Goal: Task Accomplishment & Management: Complete application form

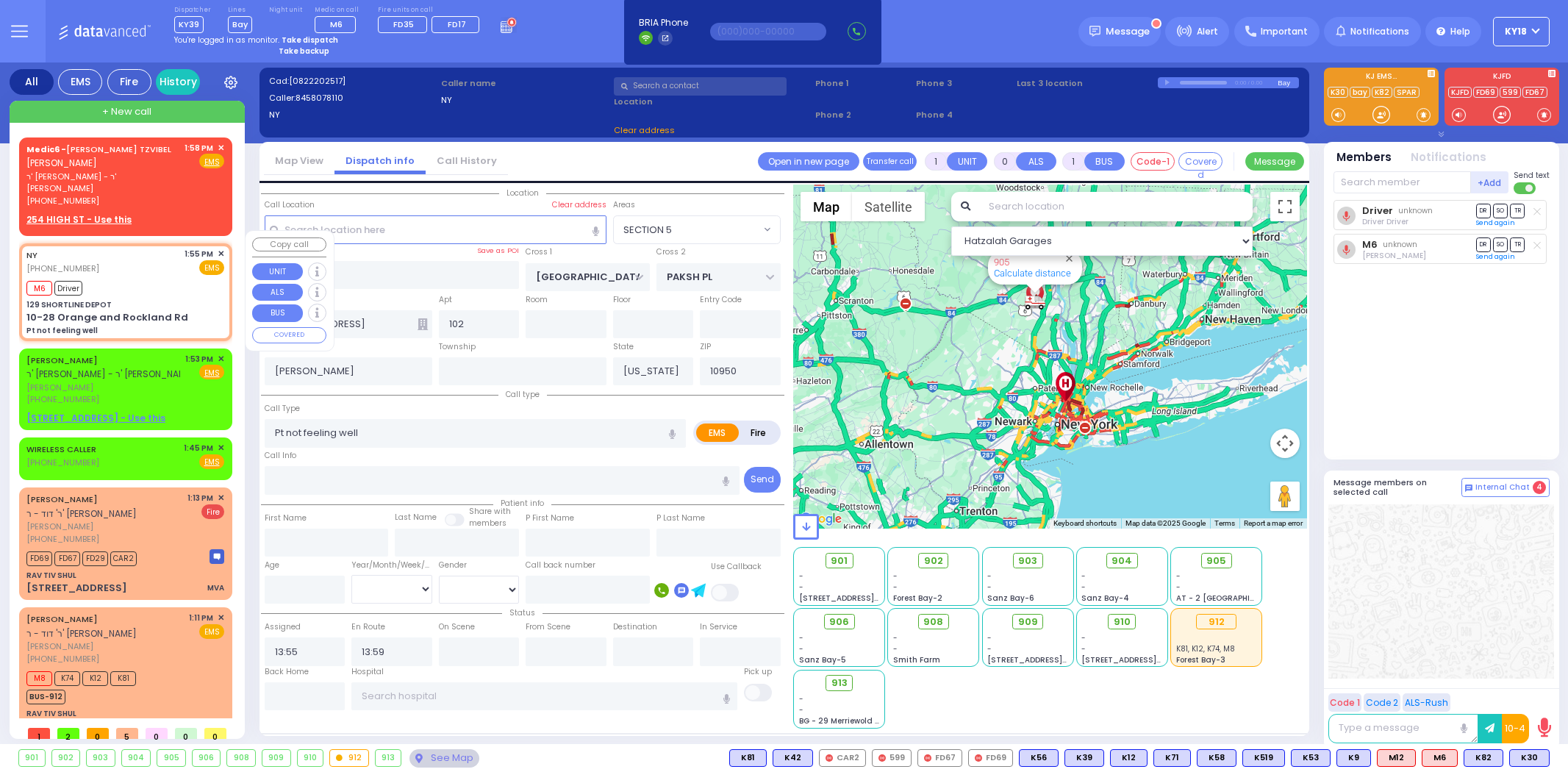
select select
type input "129 SHORTLINE DEPOT"
type input "10-28 Orange and Rockland Rd"
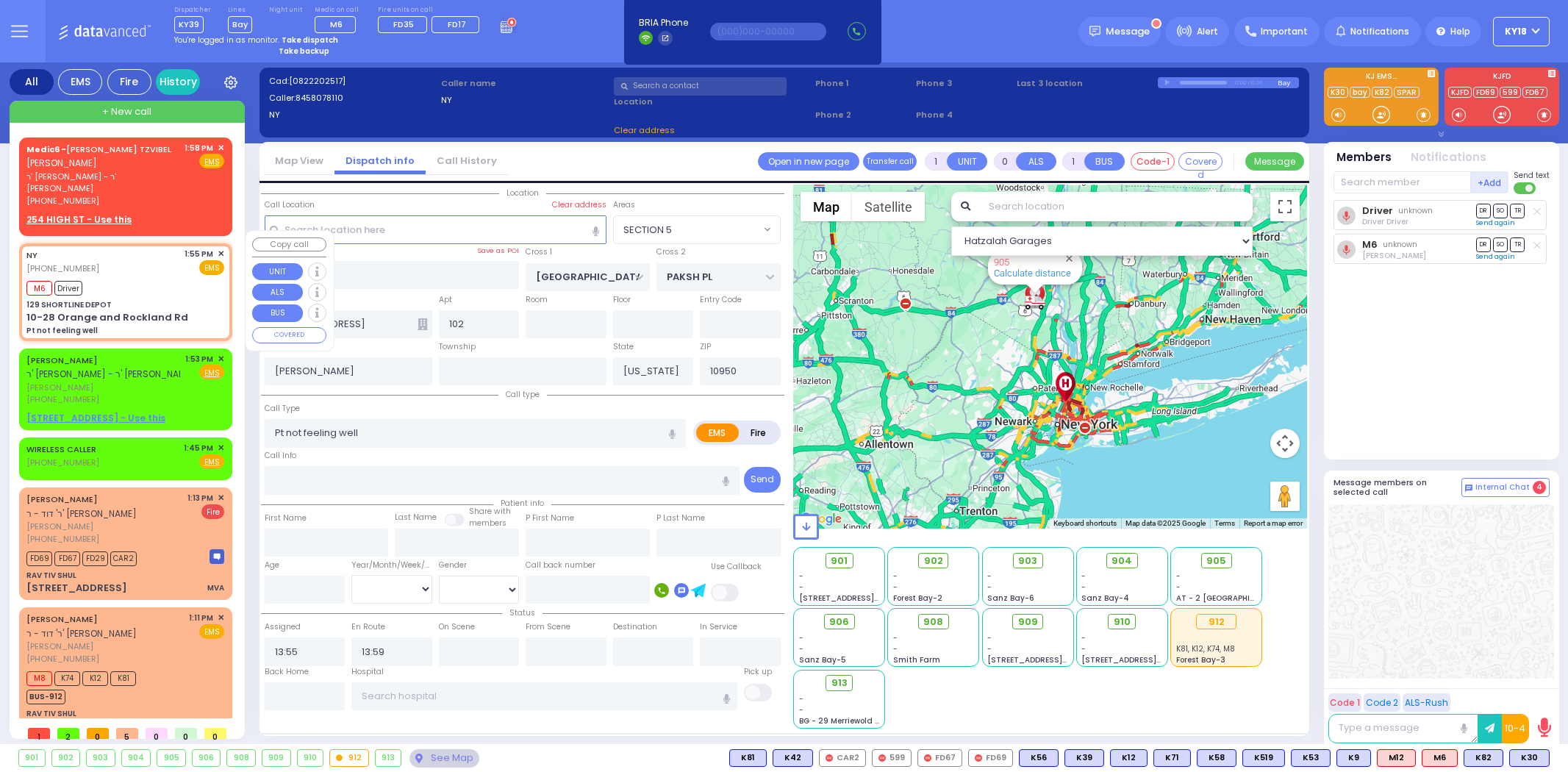
type input "Monroe"
radio input "true"
select select
select select "Hatzalah Garages"
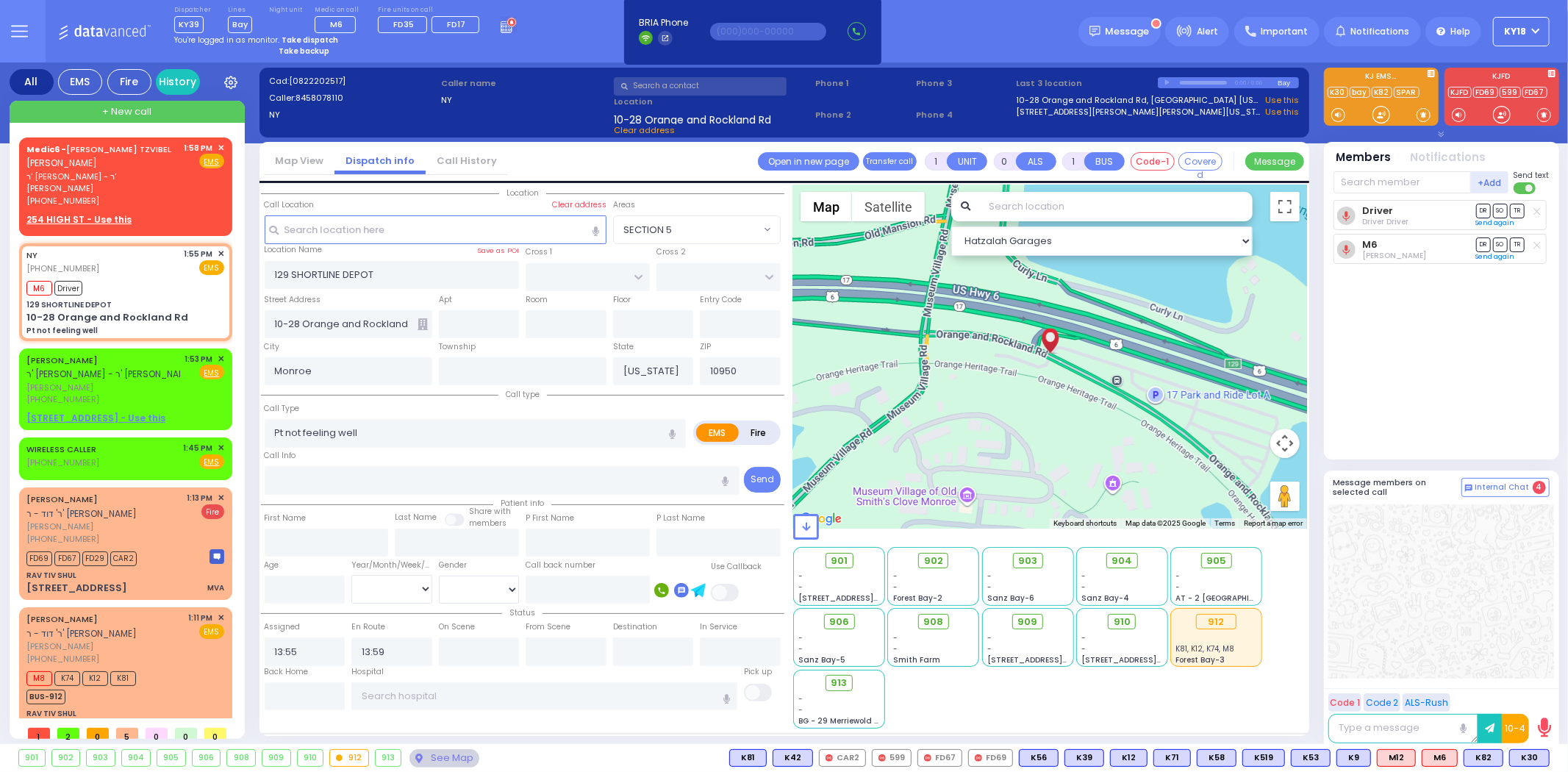
click at [486, 24] on div "Dispatcher KY39 ✕ shift has started. Are you ? If not please switch user. Switc…" at bounding box center [345, 19] width 343 height 27
click at [500, 25] on icon at bounding box center [508, 26] width 16 height 16
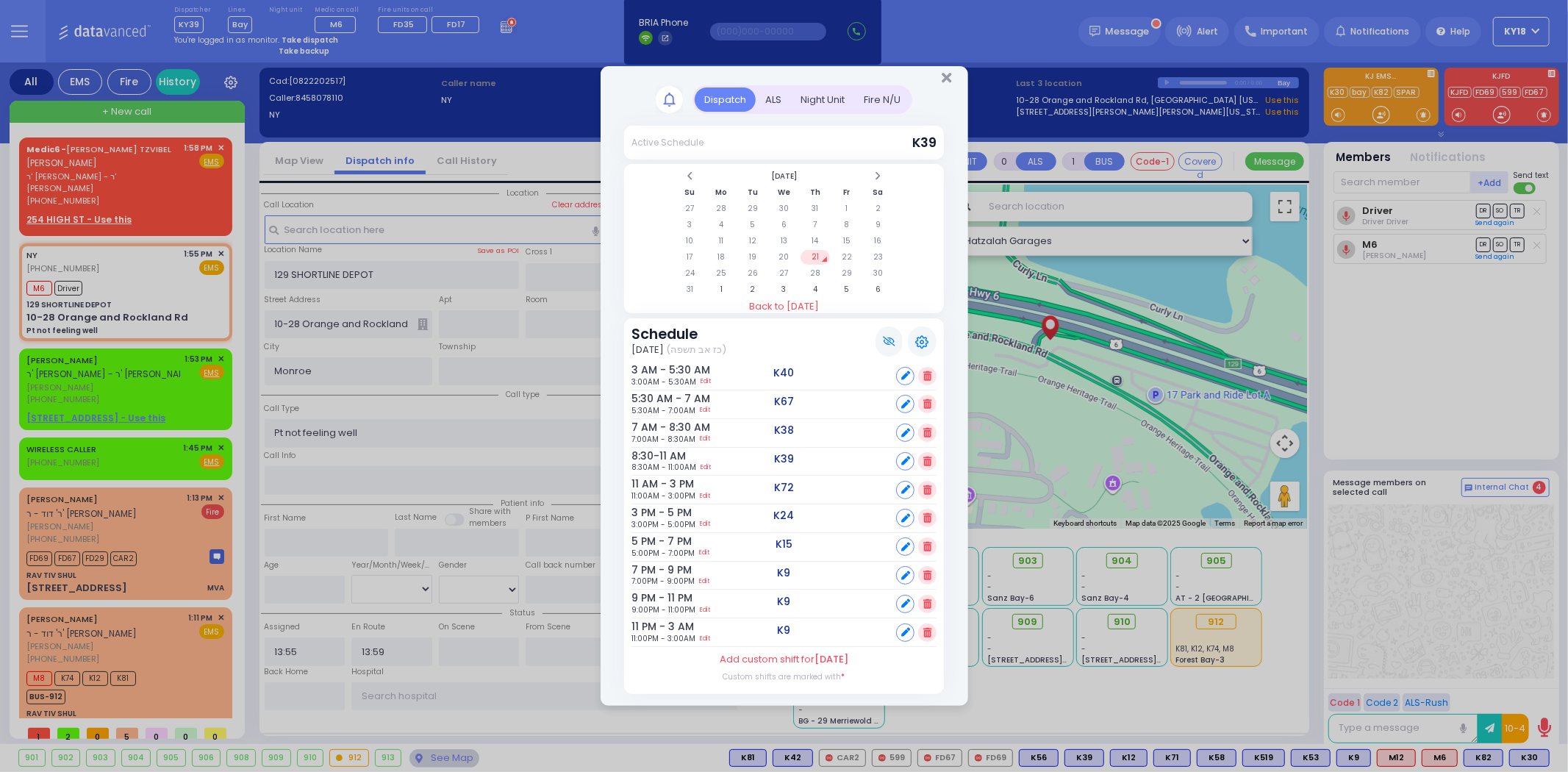
click at [813, 257] on td "21" at bounding box center [815, 257] width 30 height 15
click at [844, 257] on td "22" at bounding box center [846, 257] width 30 height 15
click at [925, 542] on icon at bounding box center [927, 547] width 8 height 9
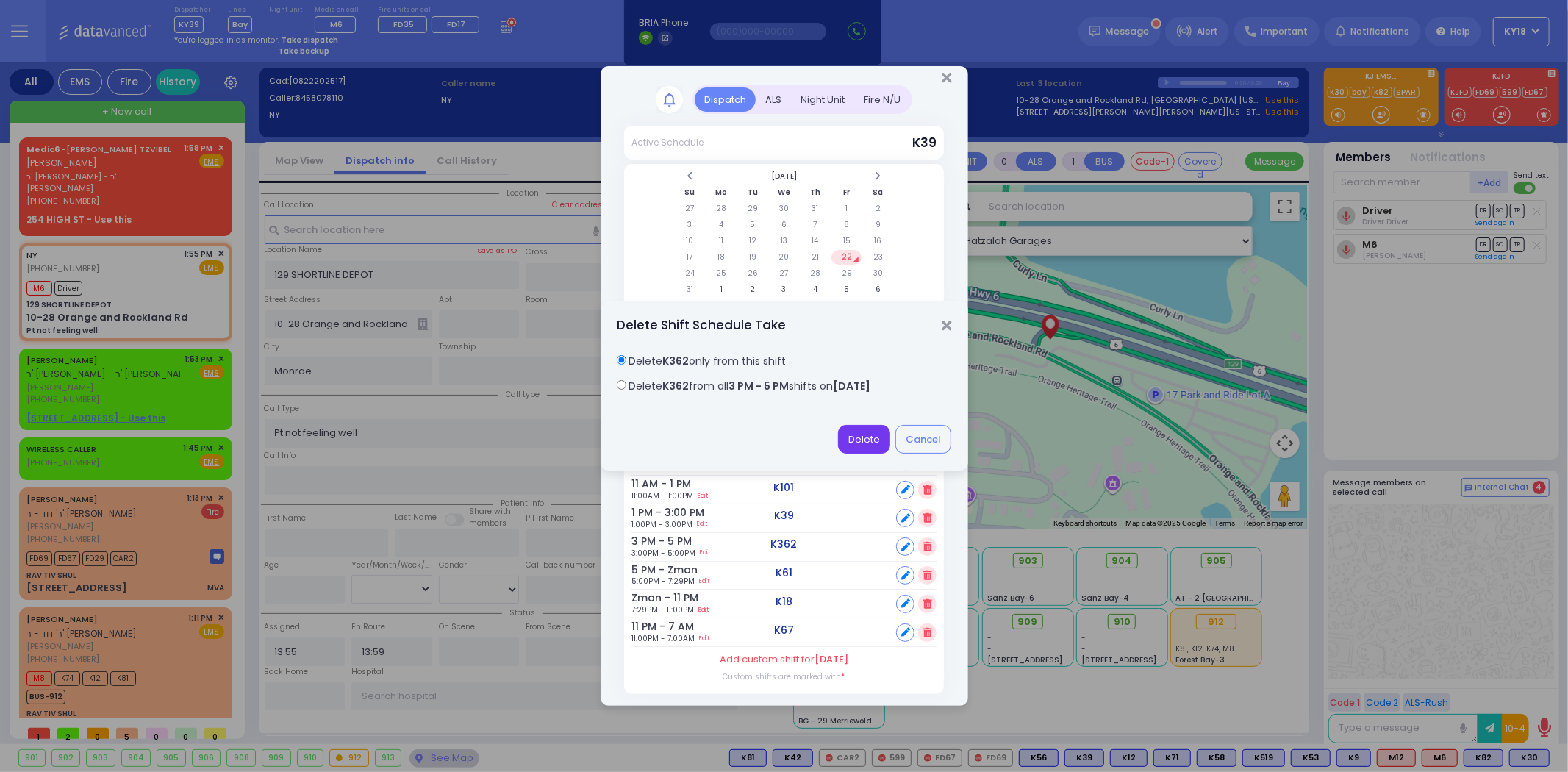
click at [861, 447] on button "Delete" at bounding box center [864, 438] width 52 height 28
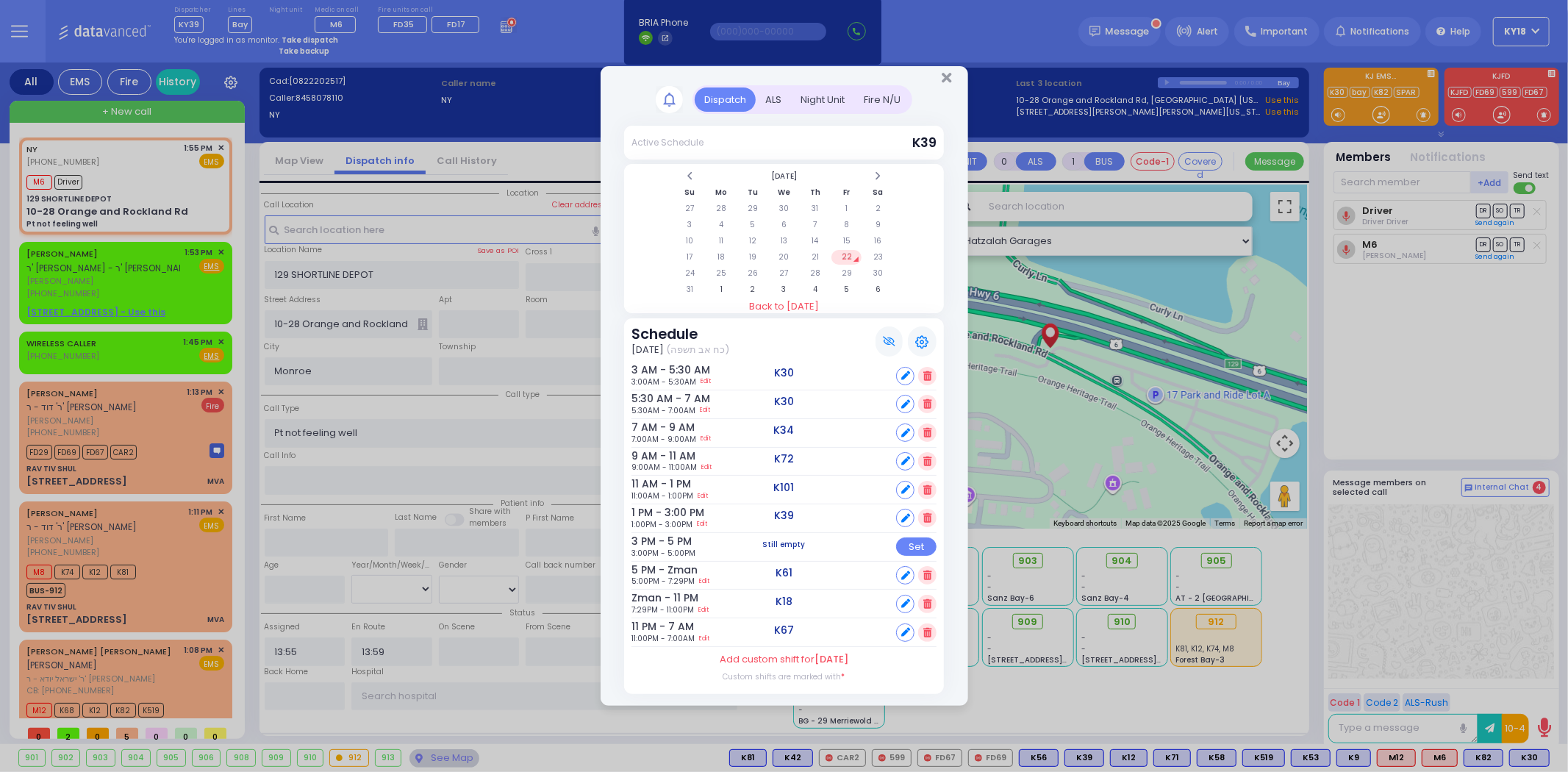
click at [809, 656] on label "Add custom shift for August 22" at bounding box center [784, 660] width 128 height 15
select select "1"
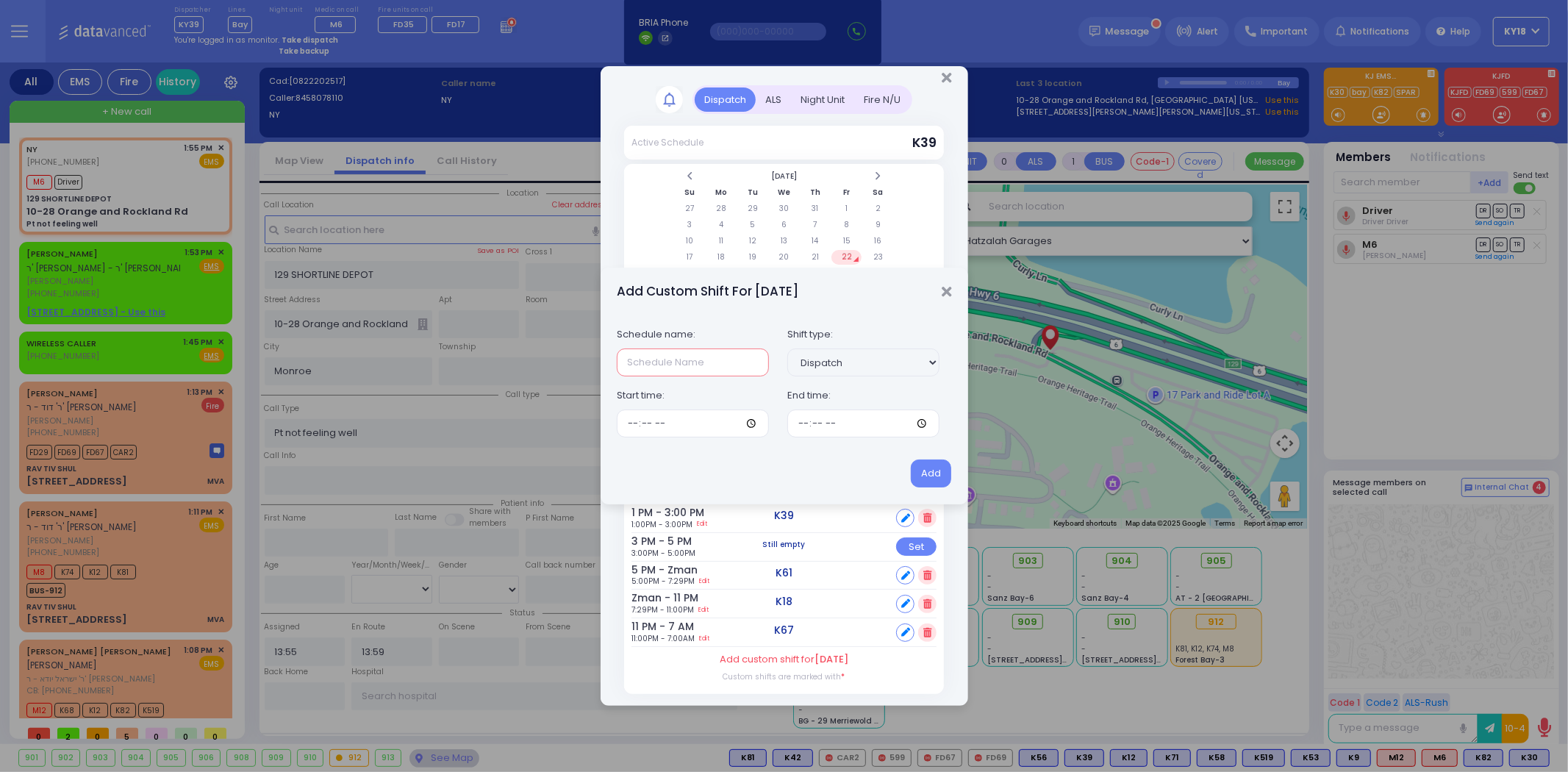
click at [682, 361] on input "text" at bounding box center [692, 362] width 152 height 28
type input "3-4"
click at [637, 423] on input "time" at bounding box center [692, 423] width 152 height 28
type input "15:00"
click at [802, 428] on input "time" at bounding box center [863, 423] width 152 height 28
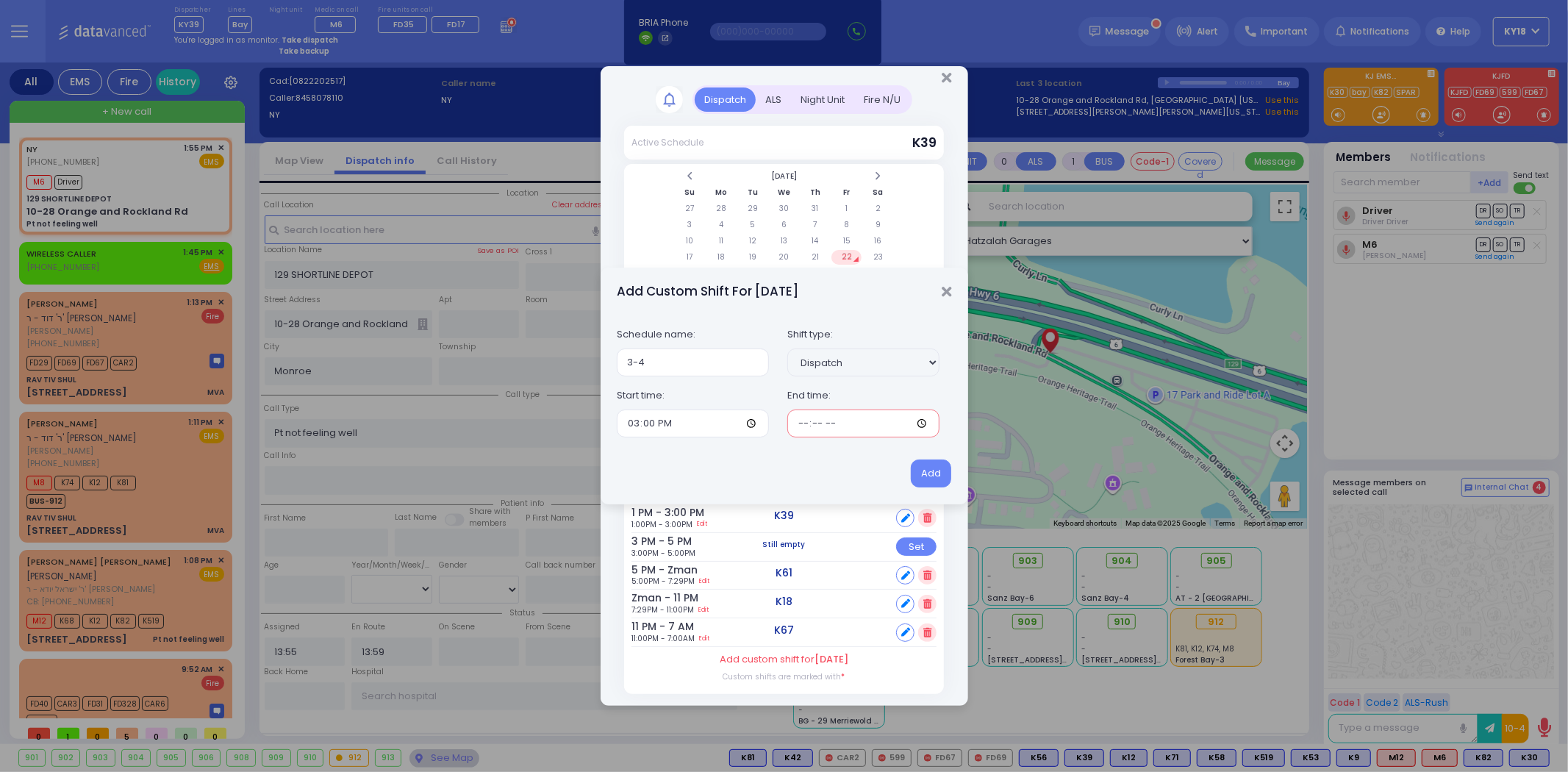
click at [816, 427] on input "time" at bounding box center [863, 423] width 152 height 28
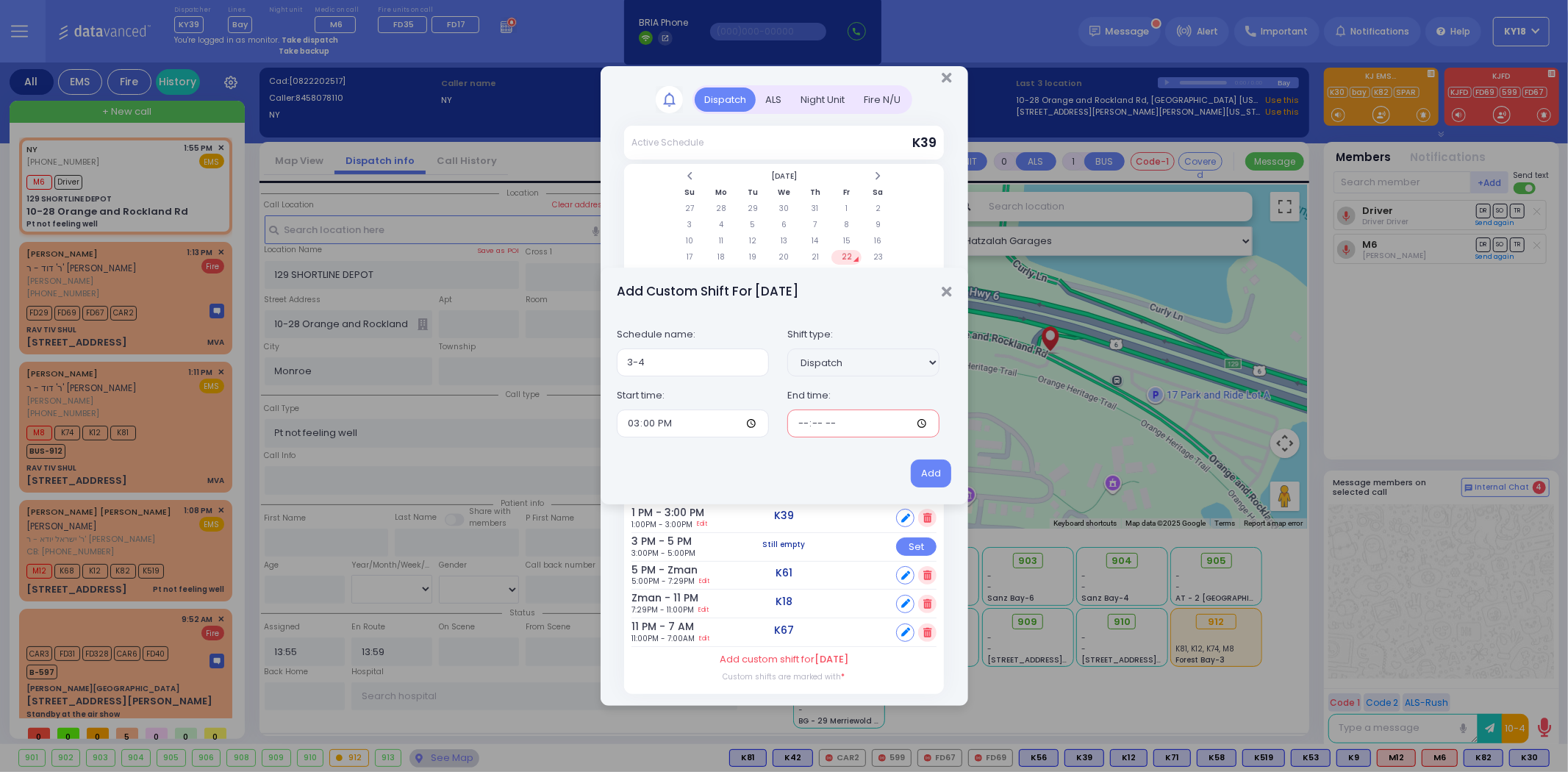
type input "16:00"
click at [917, 473] on button "Add" at bounding box center [931, 473] width 40 height 28
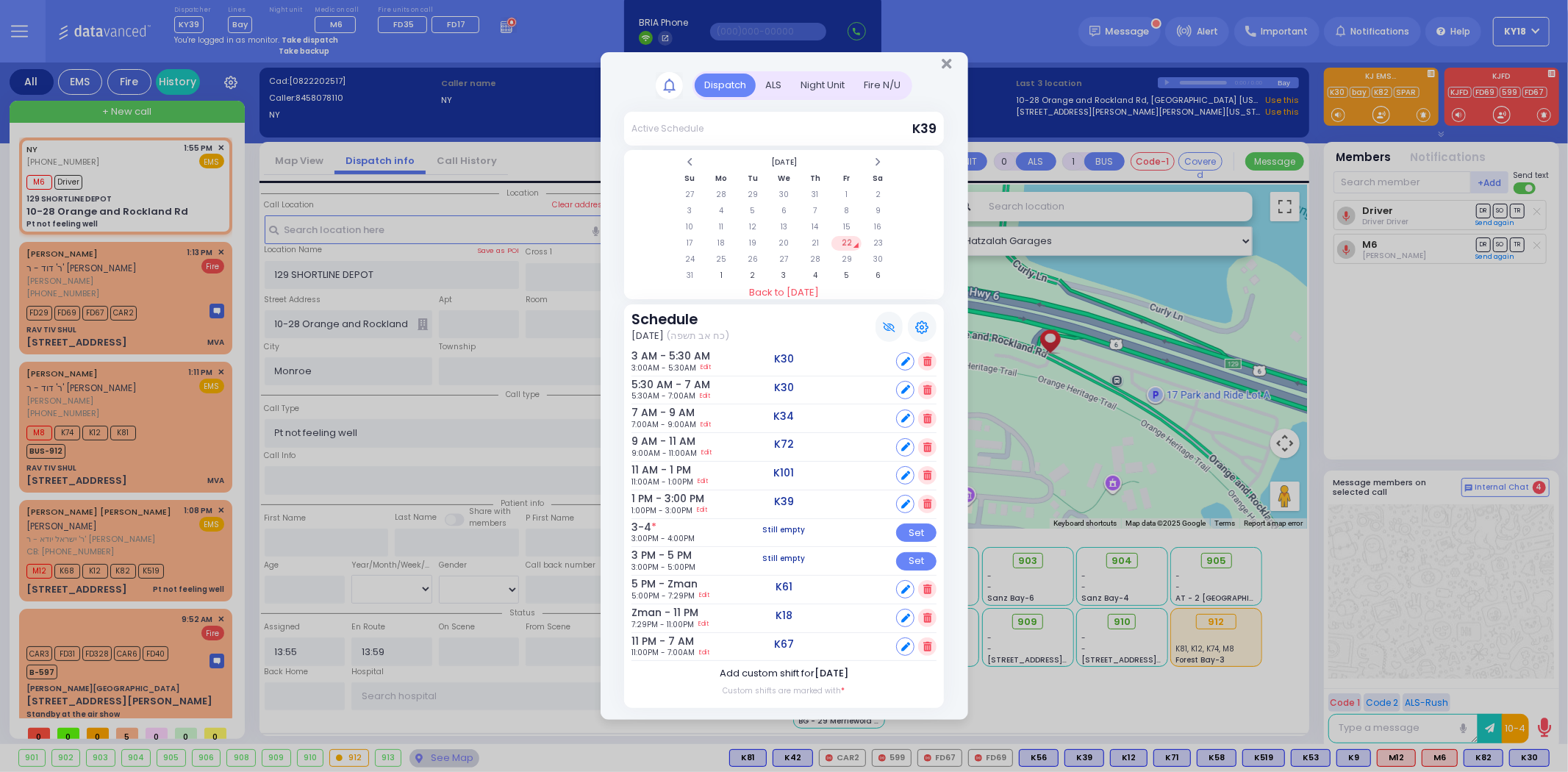
click at [820, 672] on span "August 22" at bounding box center [831, 673] width 34 height 14
select select "1"
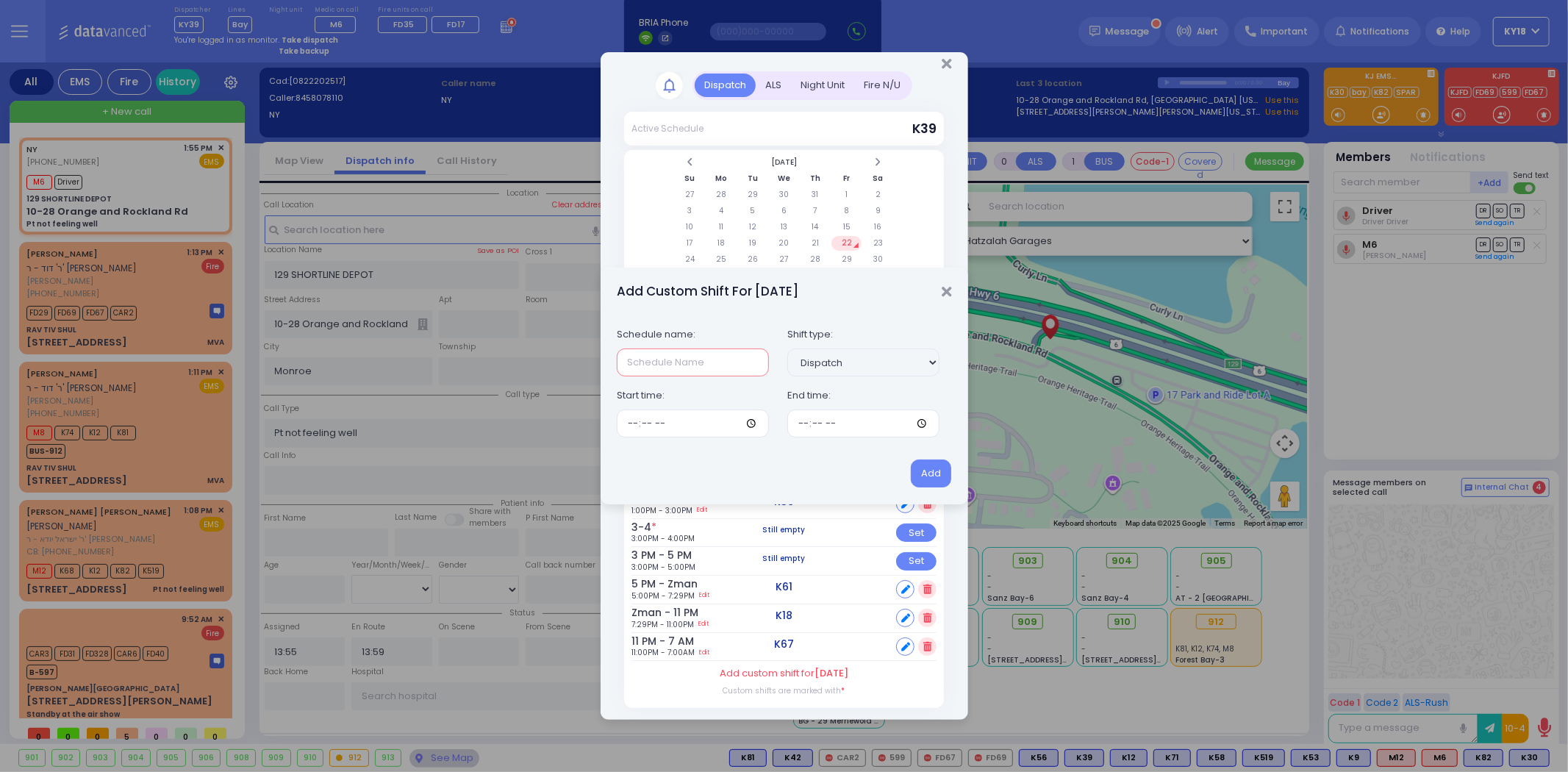
click at [699, 369] on input "text" at bounding box center [692, 362] width 152 height 28
type input "5"
type input "4-5"
click at [636, 428] on input "time" at bounding box center [692, 423] width 152 height 28
type input "16:00"
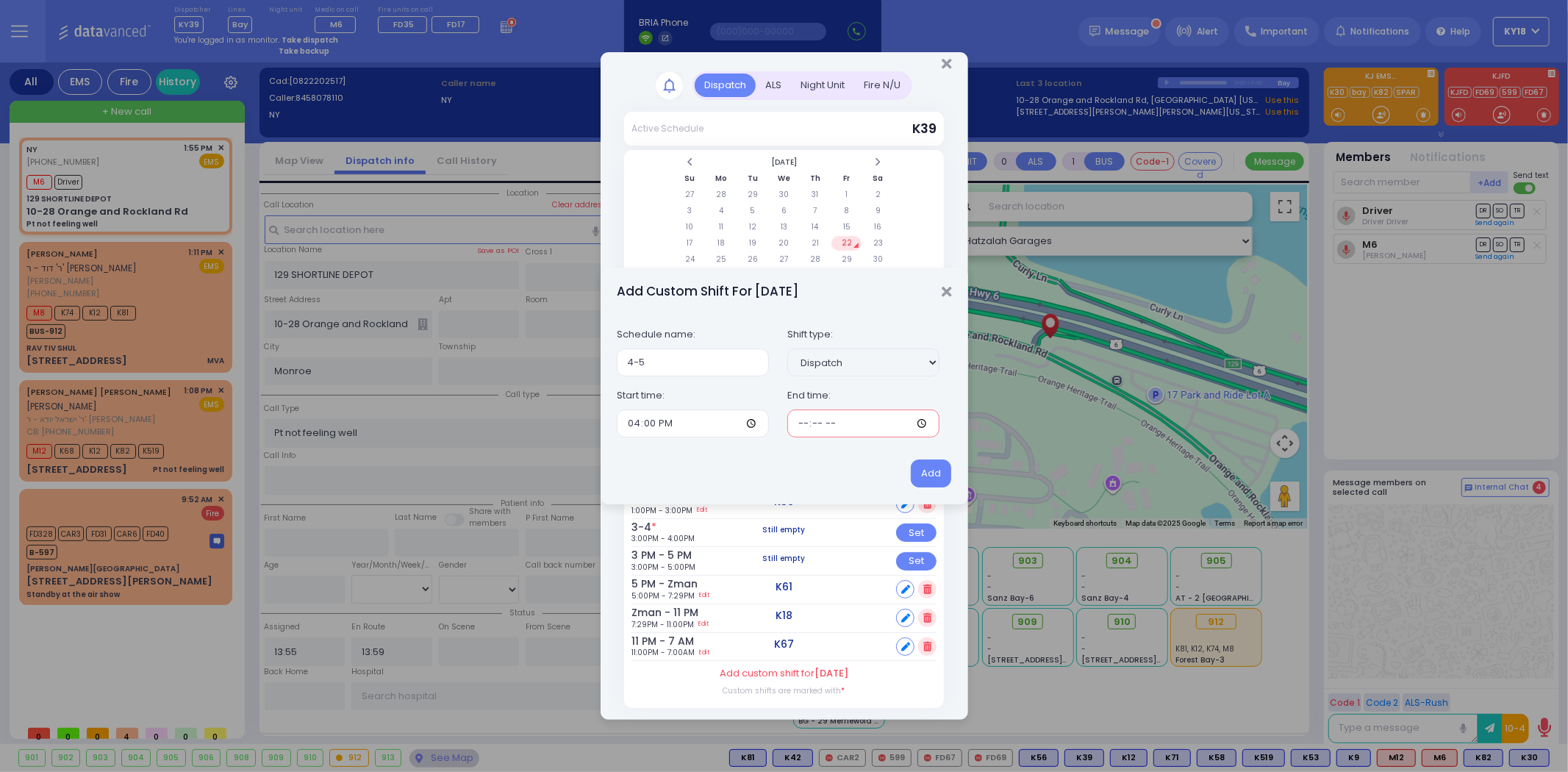
click at [794, 422] on input "time" at bounding box center [863, 423] width 152 height 28
type input "17:00"
click at [917, 475] on button "Add" at bounding box center [931, 473] width 40 height 28
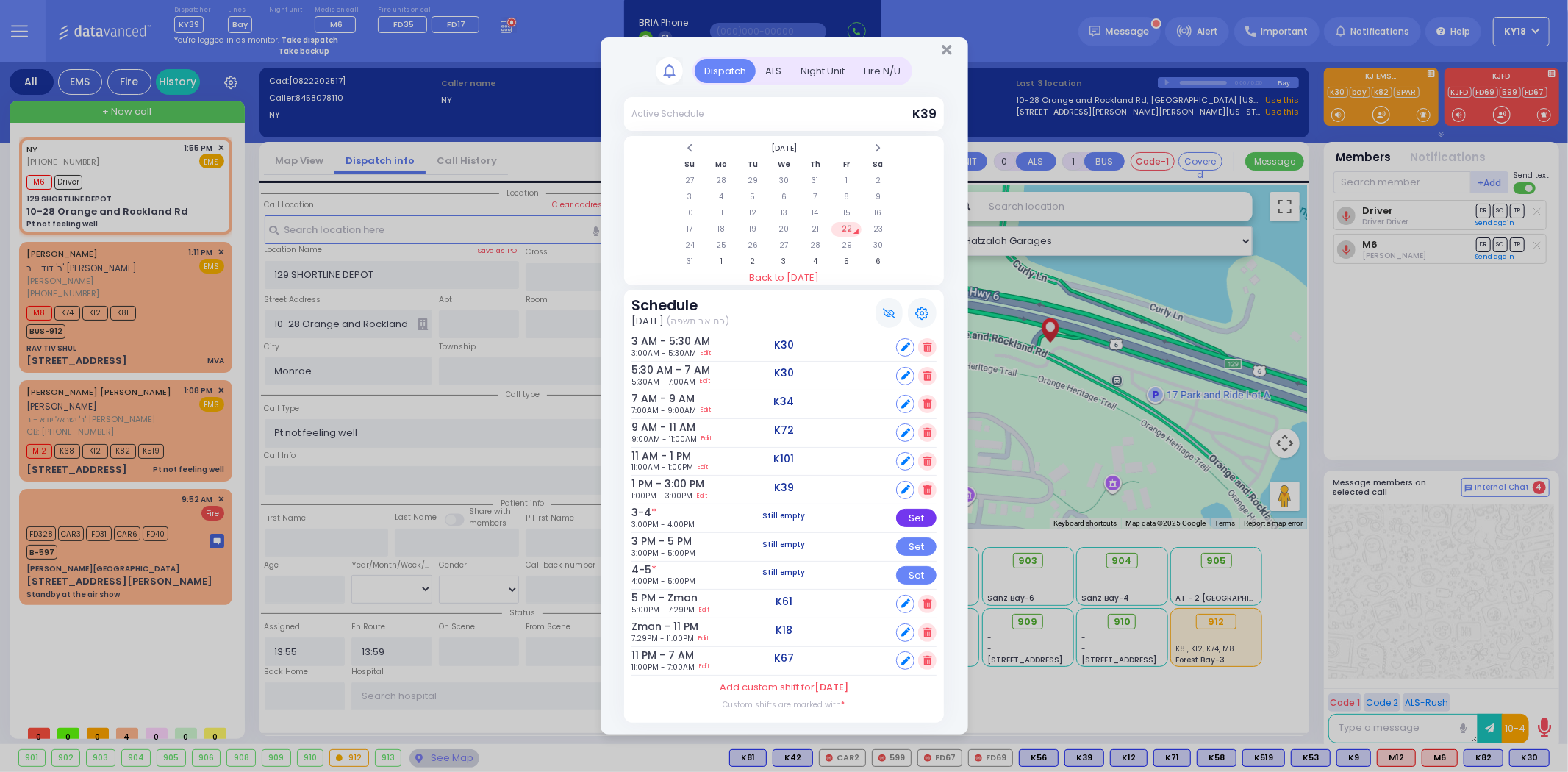
click at [914, 516] on div "Set" at bounding box center [917, 518] width 40 height 18
select select
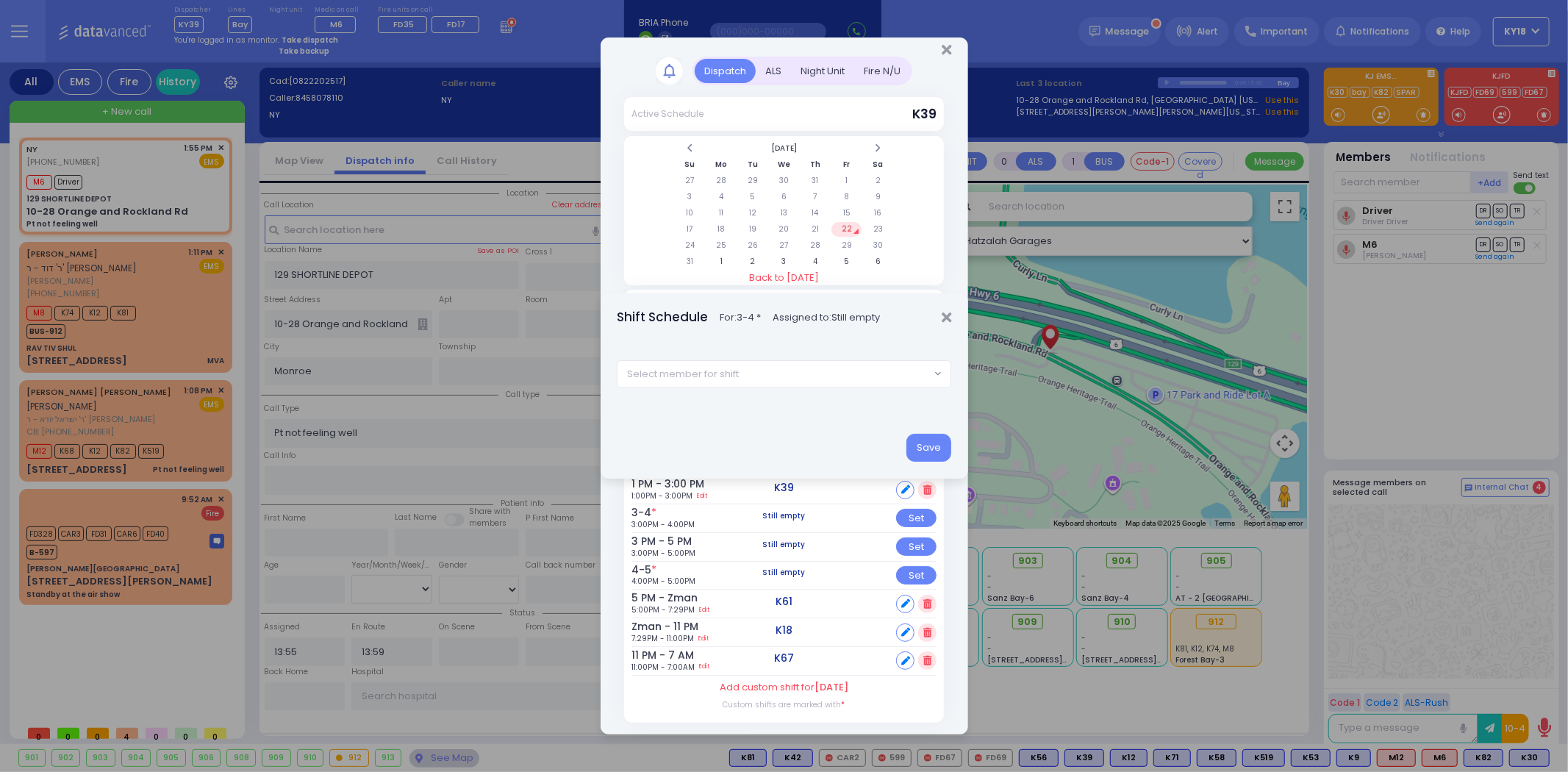
click at [786, 371] on span "Select member for shift" at bounding box center [774, 374] width 313 height 26
type input "101"
select select "a50ead31-1a39-4c82-b385-622b53aa2ebb"
click at [924, 445] on button "Save" at bounding box center [928, 448] width 45 height 28
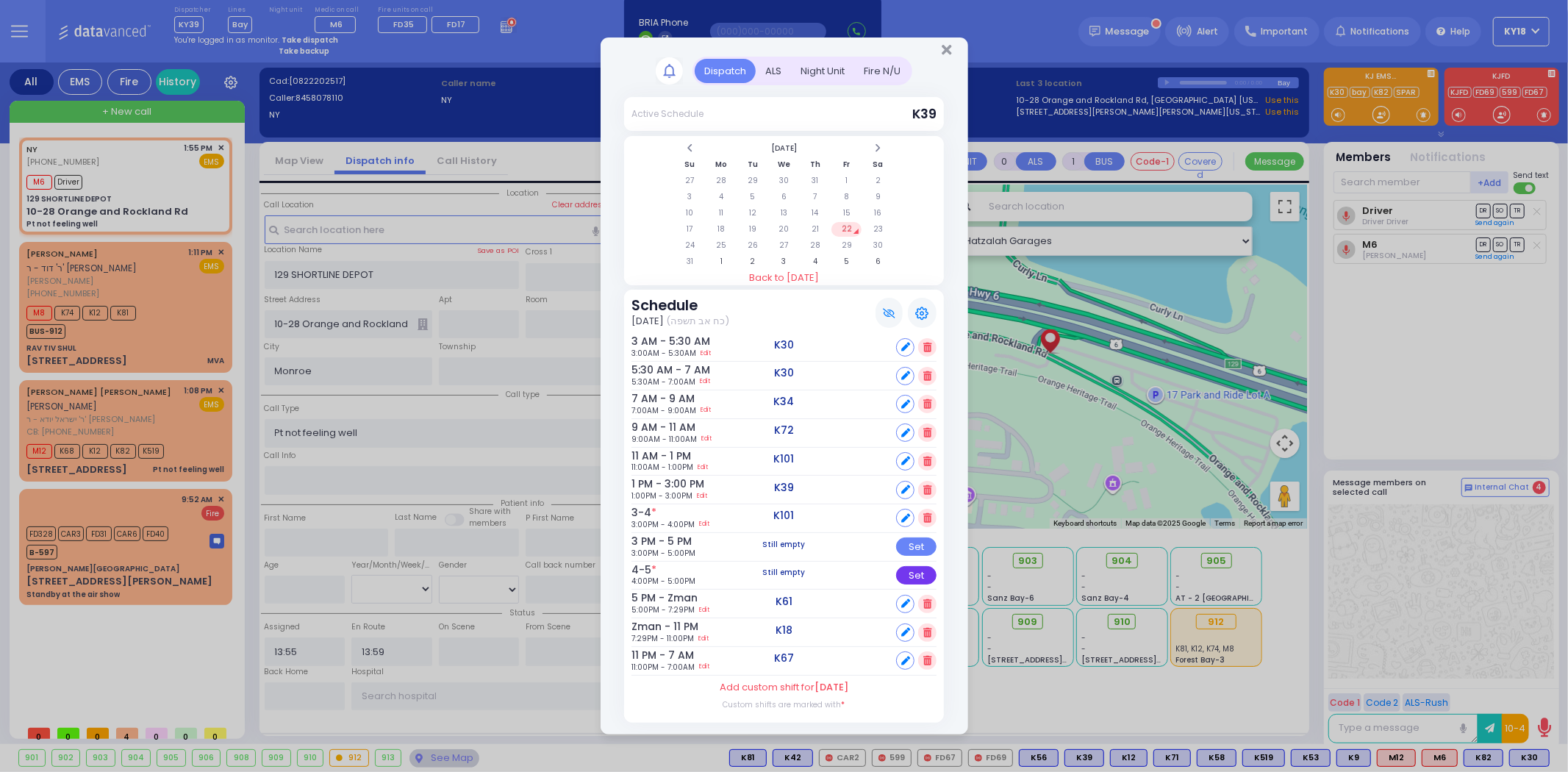
click at [915, 577] on div "Set" at bounding box center [917, 575] width 40 height 18
select select
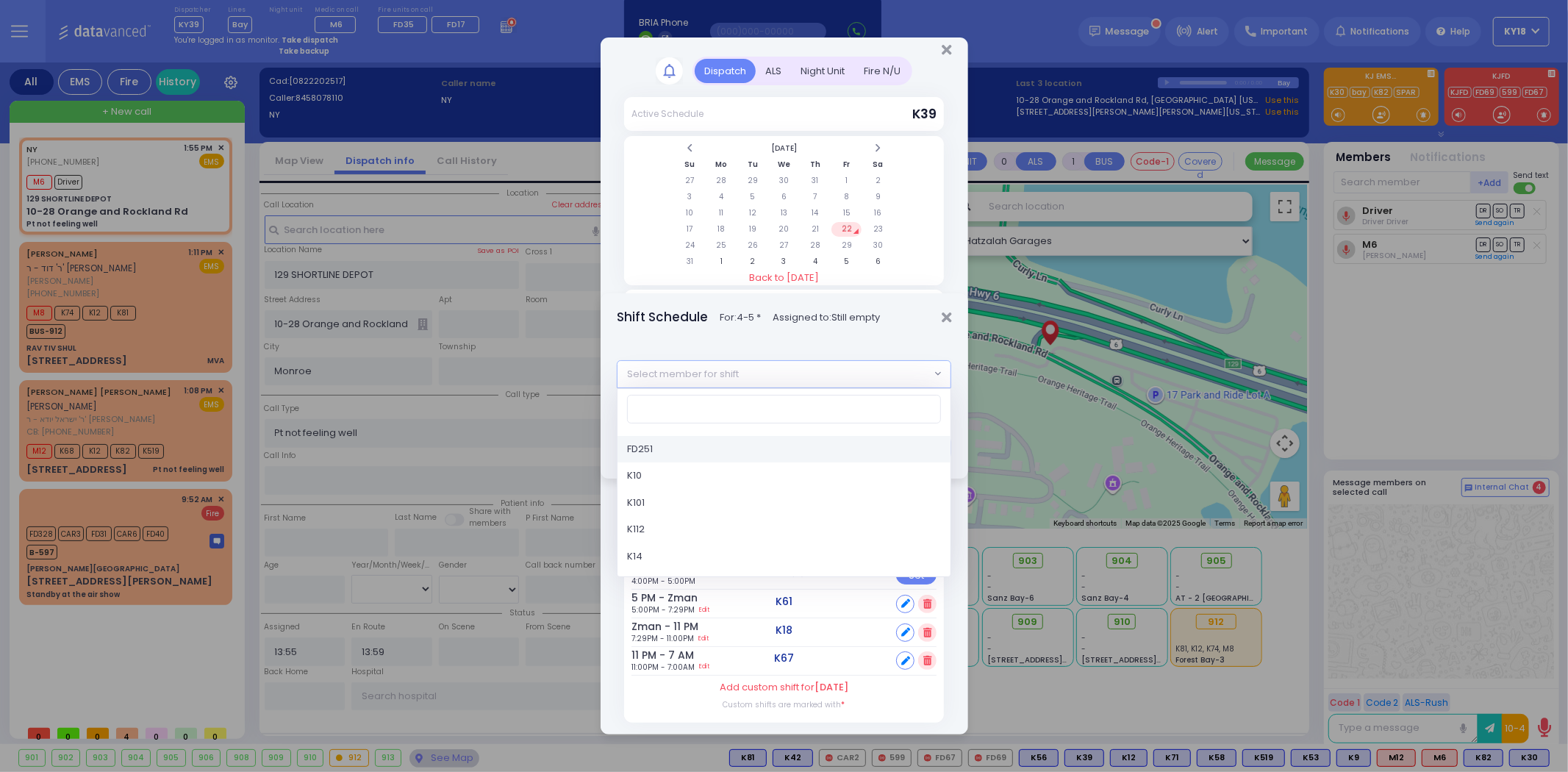
click at [748, 363] on span "Select member for shift" at bounding box center [784, 374] width 334 height 28
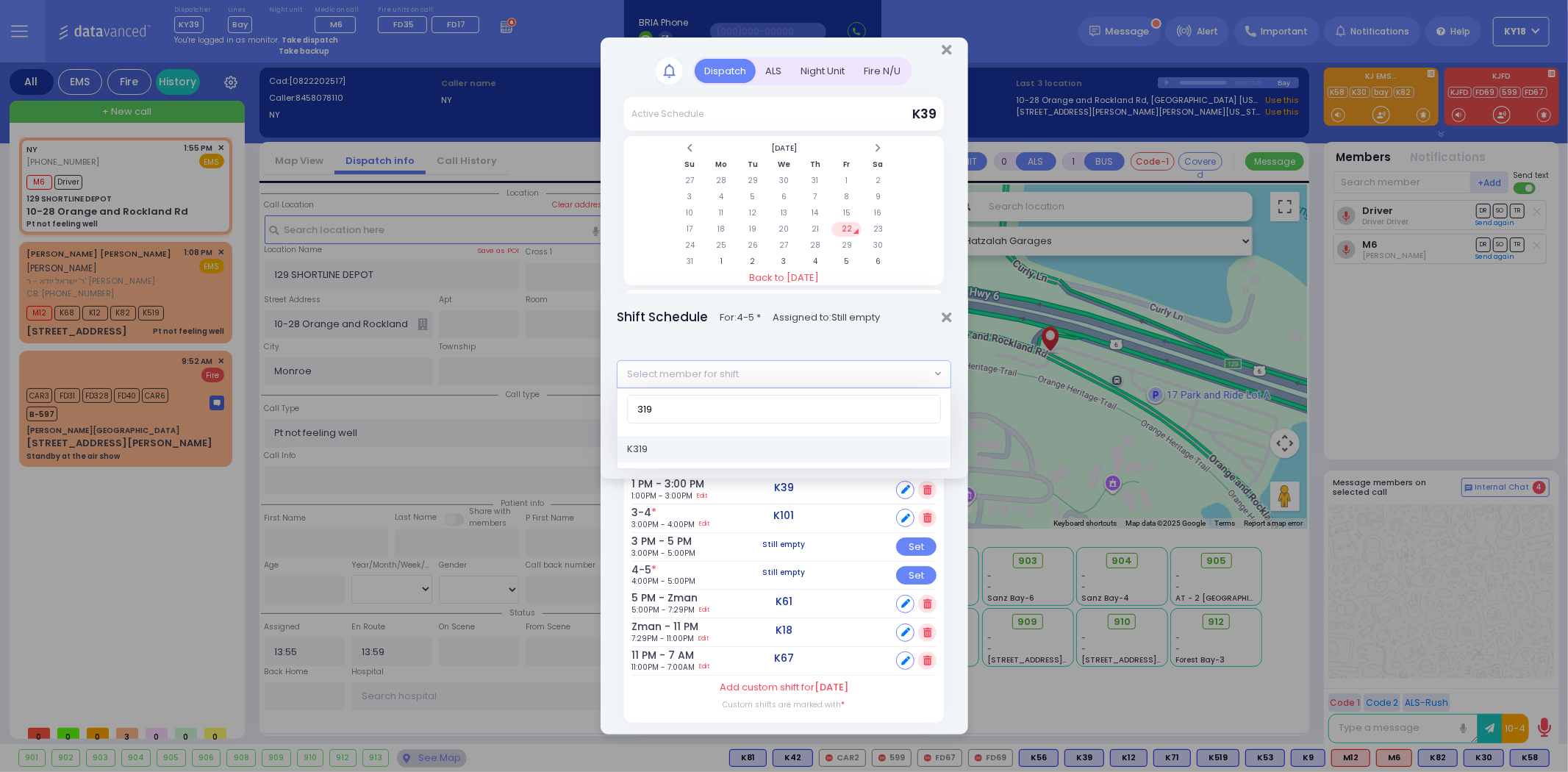
type input "319"
select select "3d41356d-d78c-979b-9a11-5342afad5463"
click at [930, 449] on button "Save" at bounding box center [928, 448] width 45 height 28
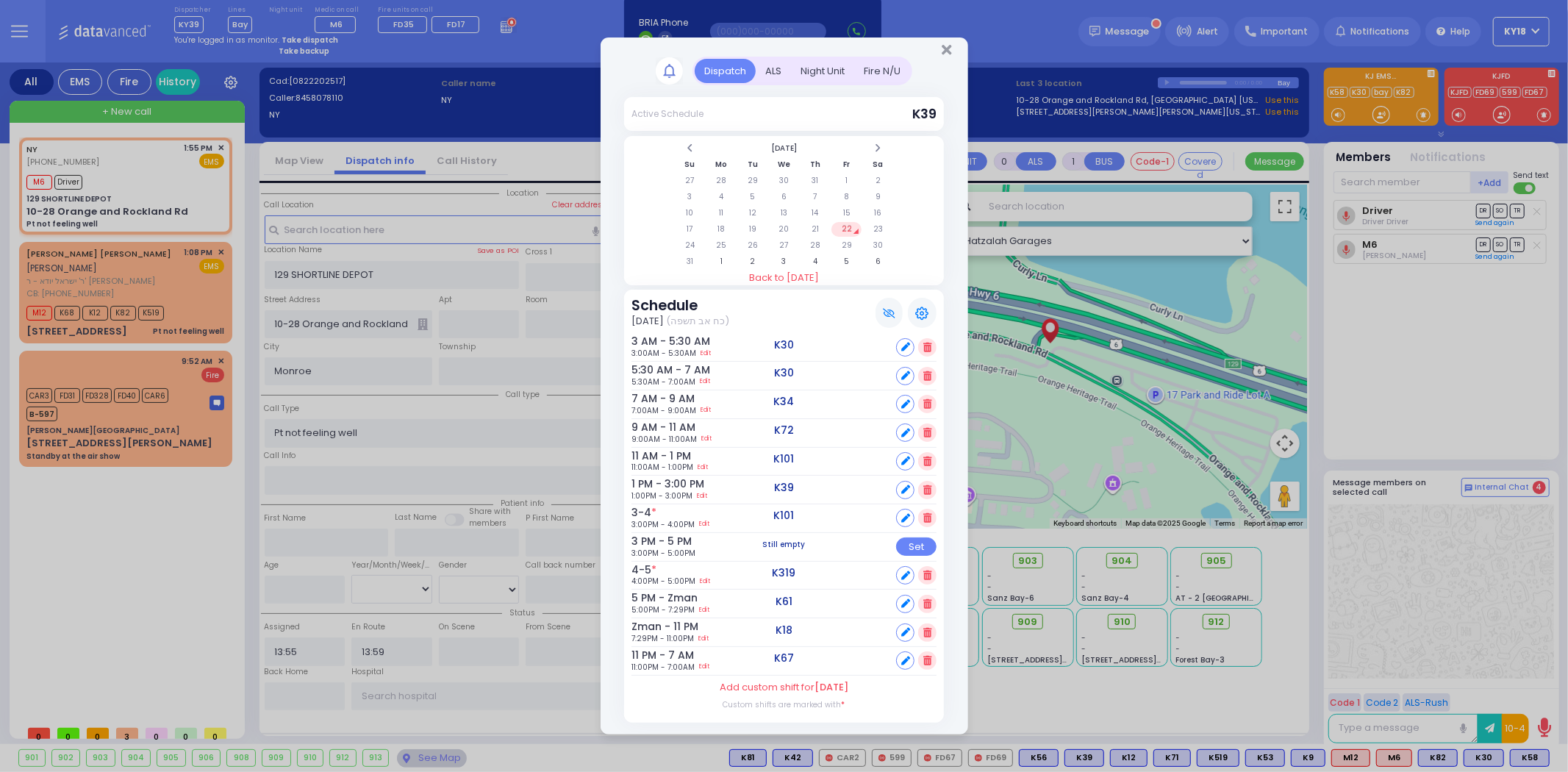
click at [904, 604] on icon at bounding box center [906, 604] width 9 height 9
select select
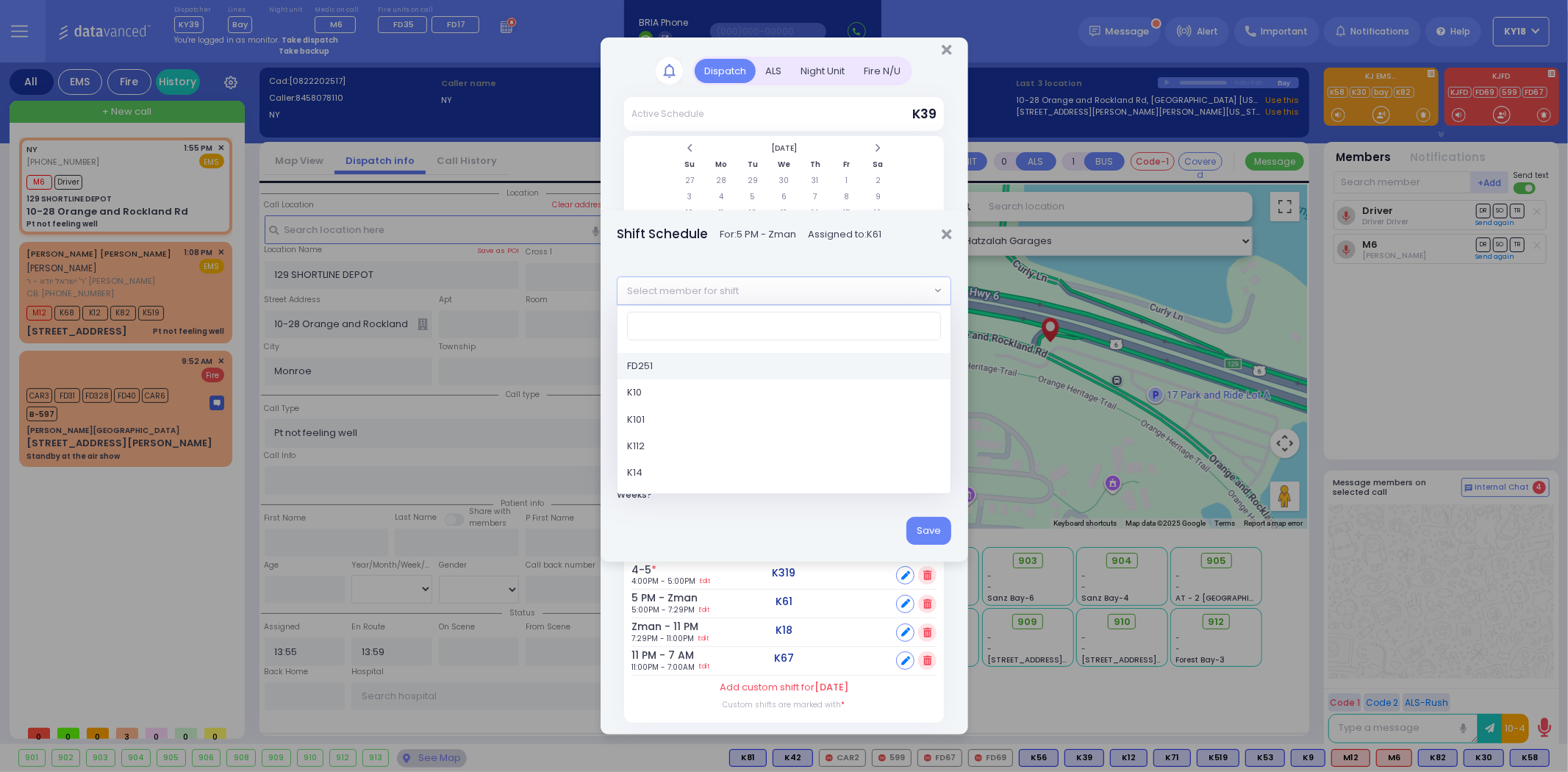
click at [759, 287] on span "Select member for shift" at bounding box center [774, 290] width 313 height 26
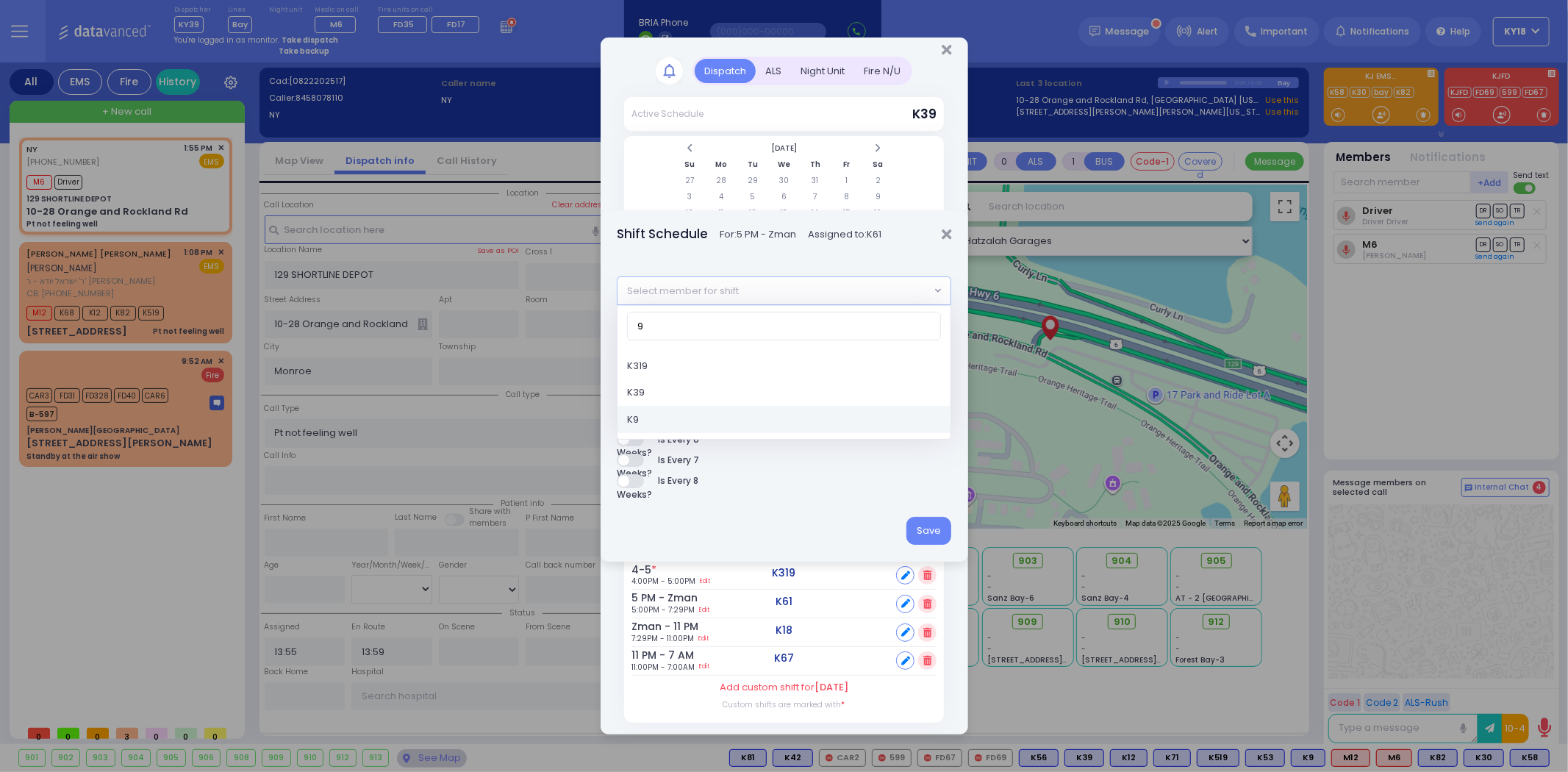
type input "9"
select select "c7c62261-82a7-465b-9a7f-7860d1769095"
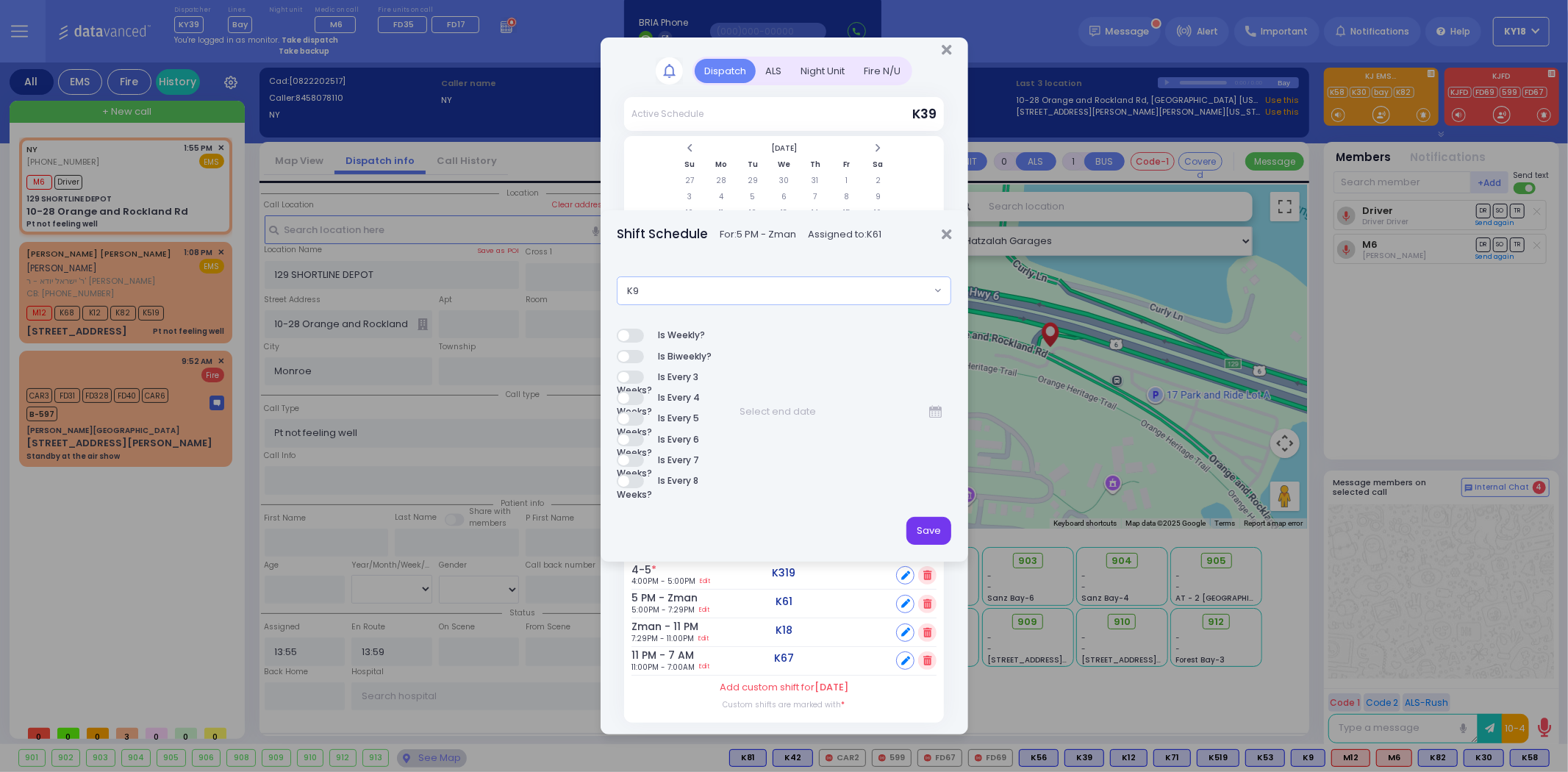
click at [938, 534] on button "Save" at bounding box center [928, 530] width 45 height 28
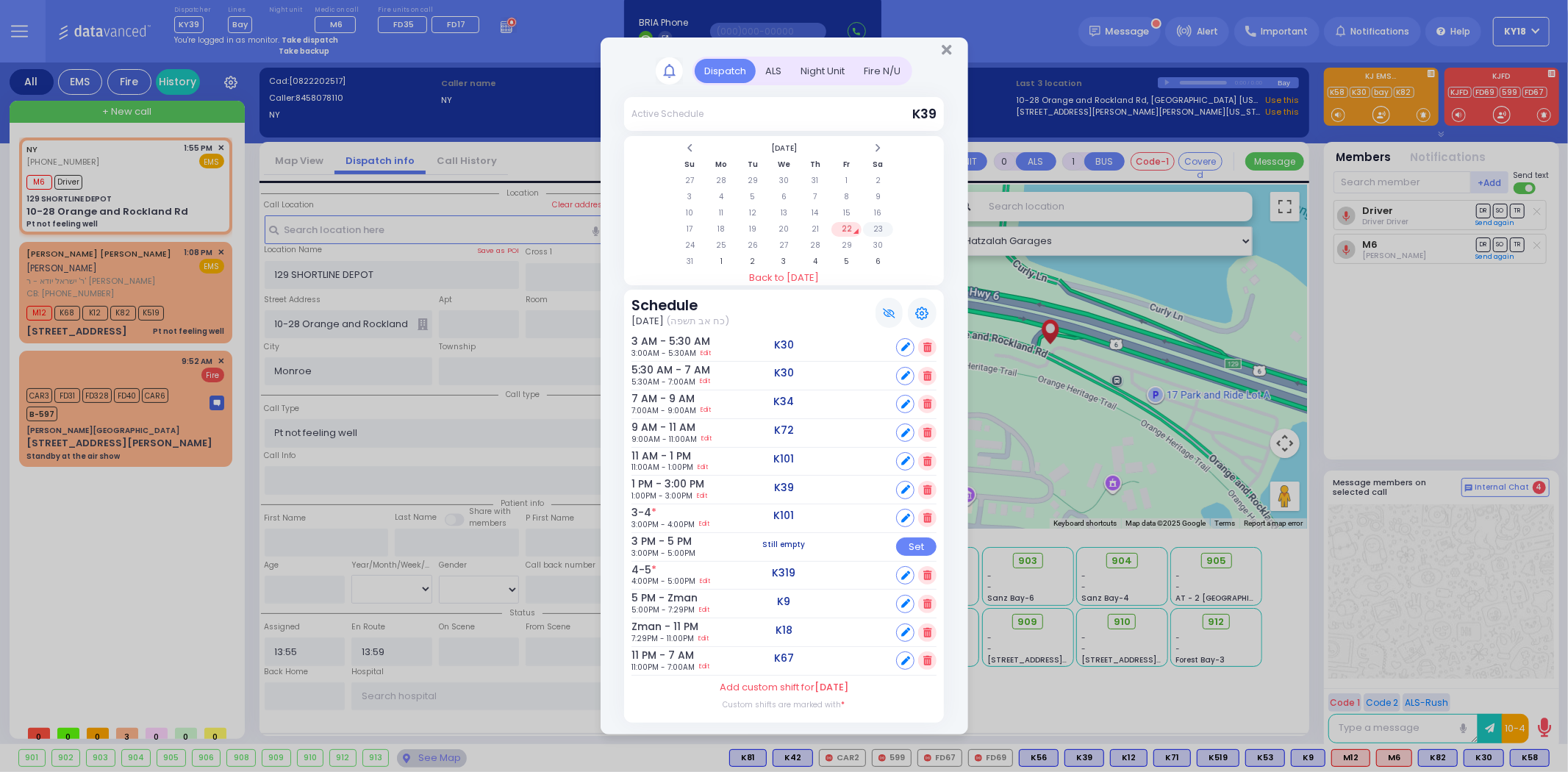
click at [880, 230] on td "23" at bounding box center [877, 230] width 30 height 15
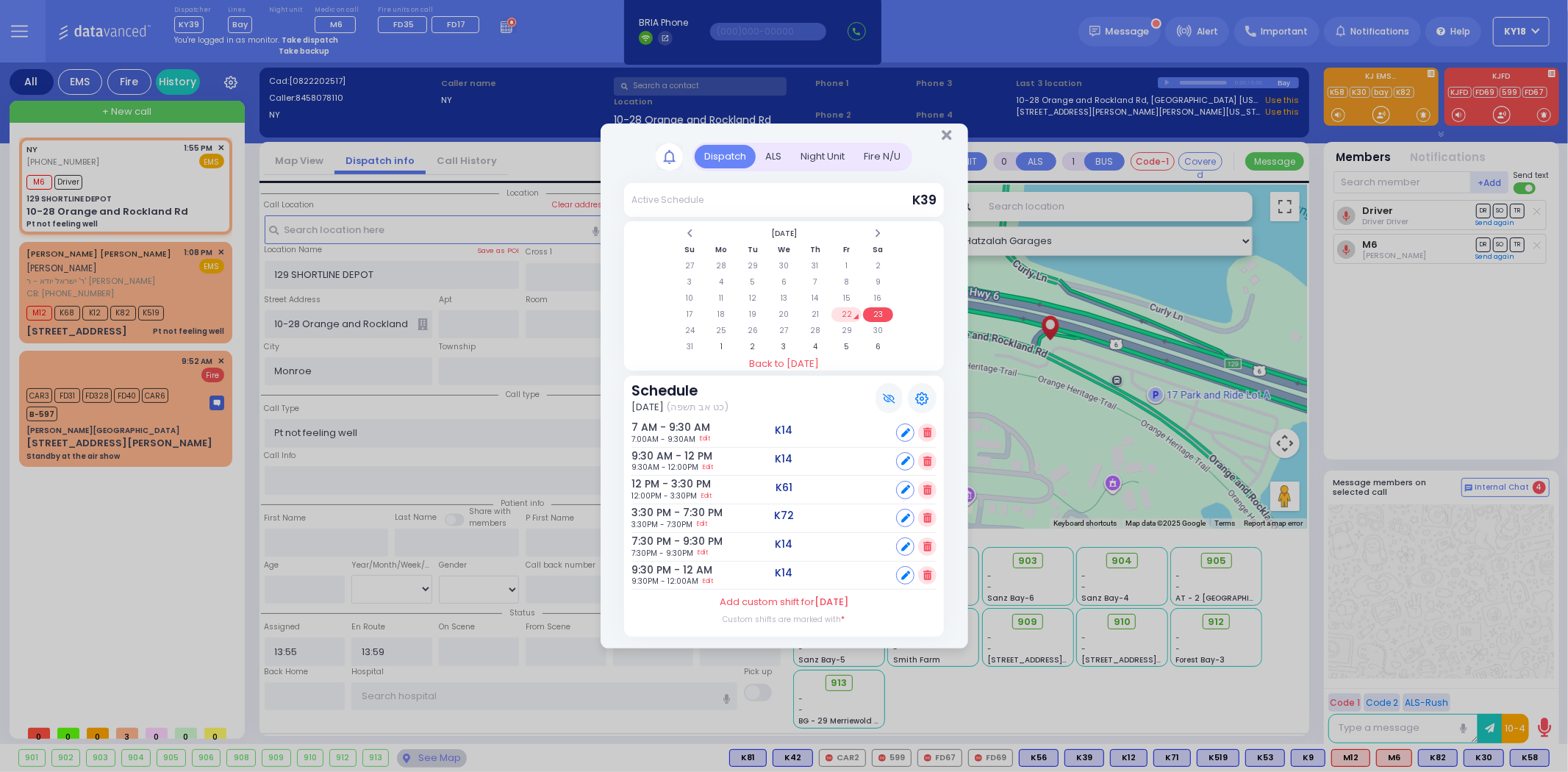
click at [901, 486] on icon at bounding box center [906, 490] width 9 height 9
select select
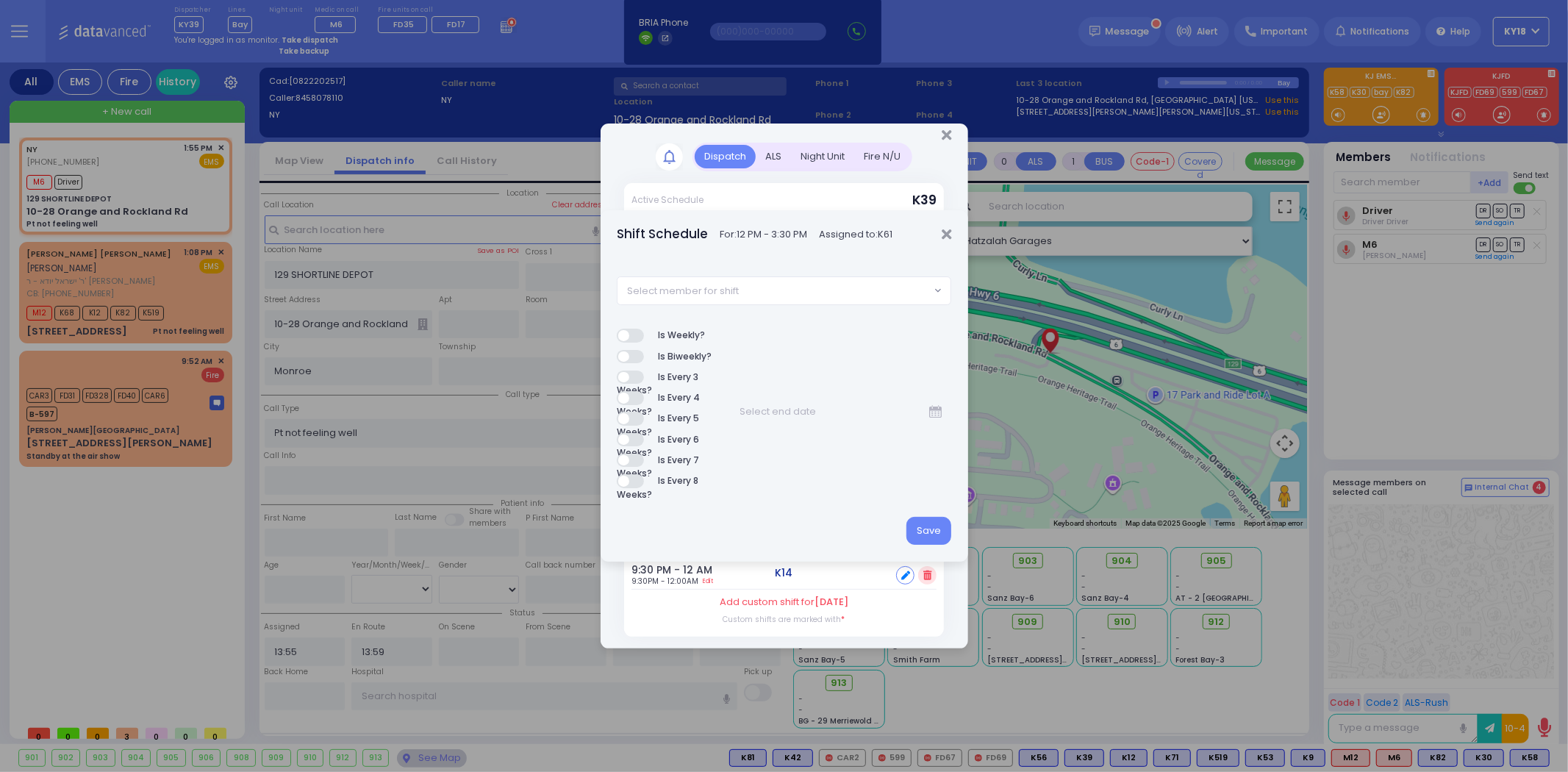
click at [793, 287] on span "Select member for shift" at bounding box center [774, 290] width 313 height 26
type input "72"
select select "a5640341-6ad6-9fa6-9349-e24792b6782b"
click at [923, 528] on button "Save" at bounding box center [928, 530] width 45 height 28
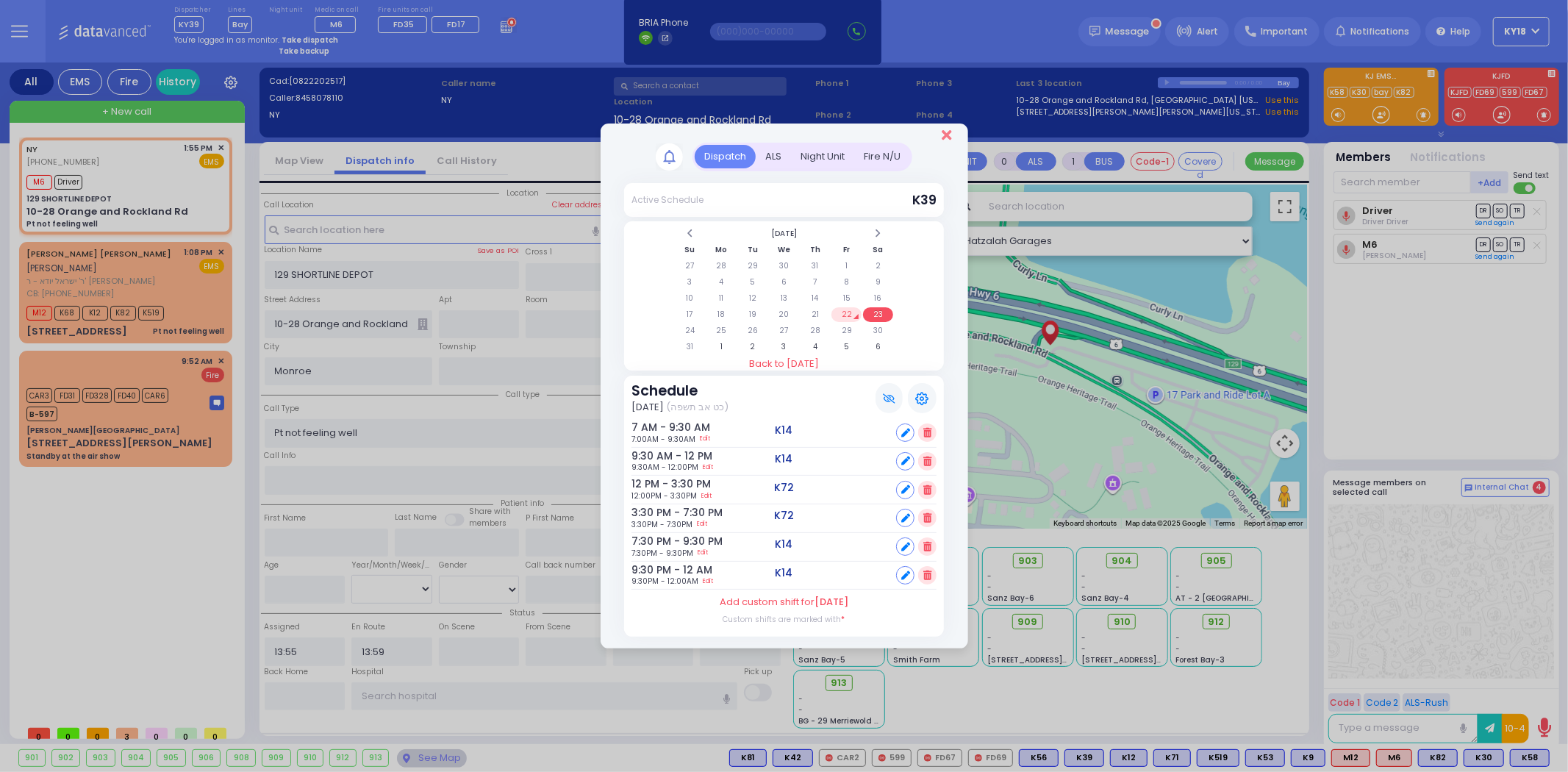
drag, startPoint x: 943, startPoint y: 129, endPoint x: 945, endPoint y: 141, distance: 12.2
click at [945, 134] on div at bounding box center [784, 133] width 367 height 19
click at [945, 141] on icon "Close" at bounding box center [947, 135] width 9 height 15
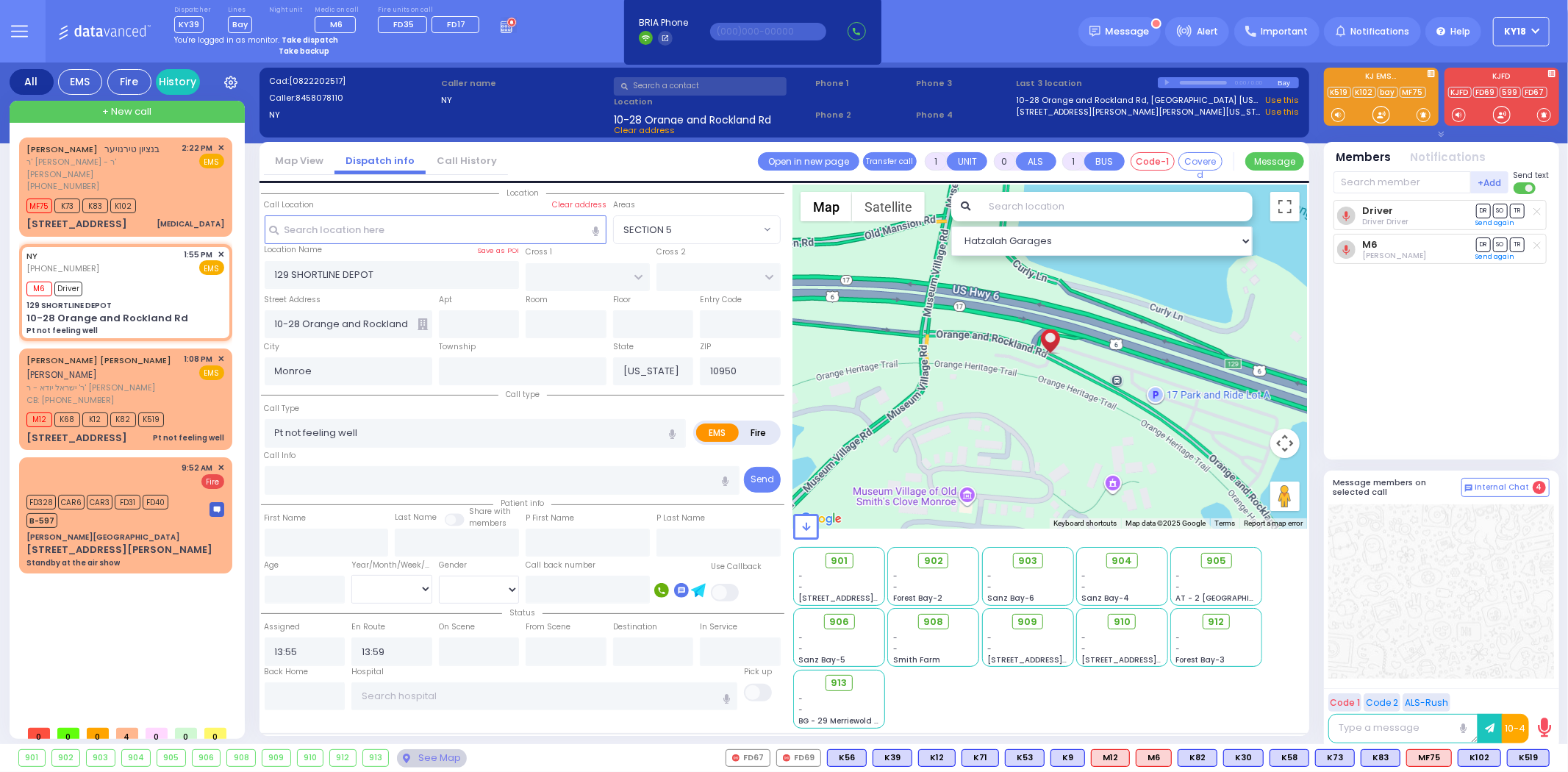
type input "6"
select select
radio input "true"
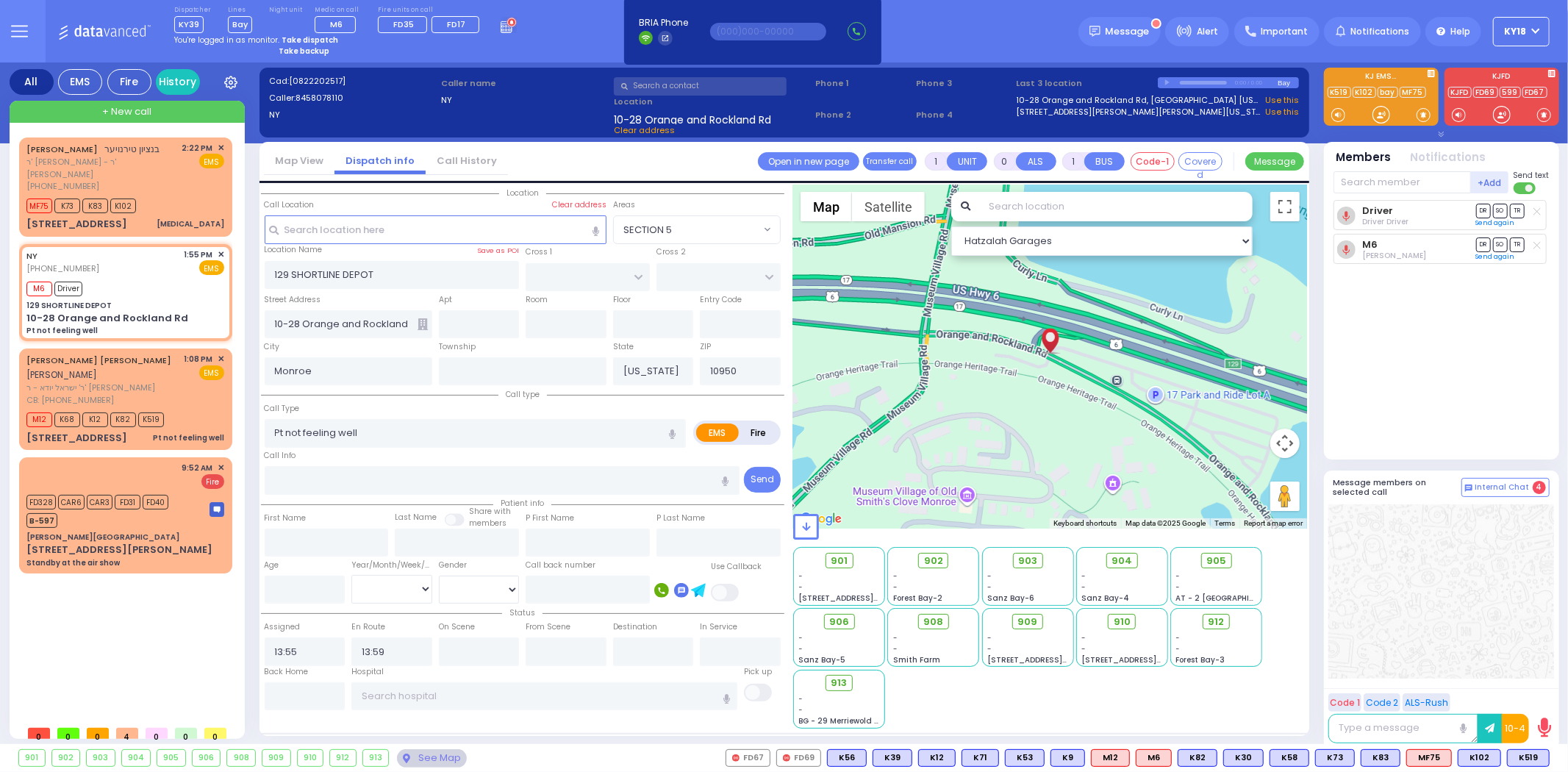
type input "Unknown"
select select "Year"
select select "Hatzalah Garages"
select select
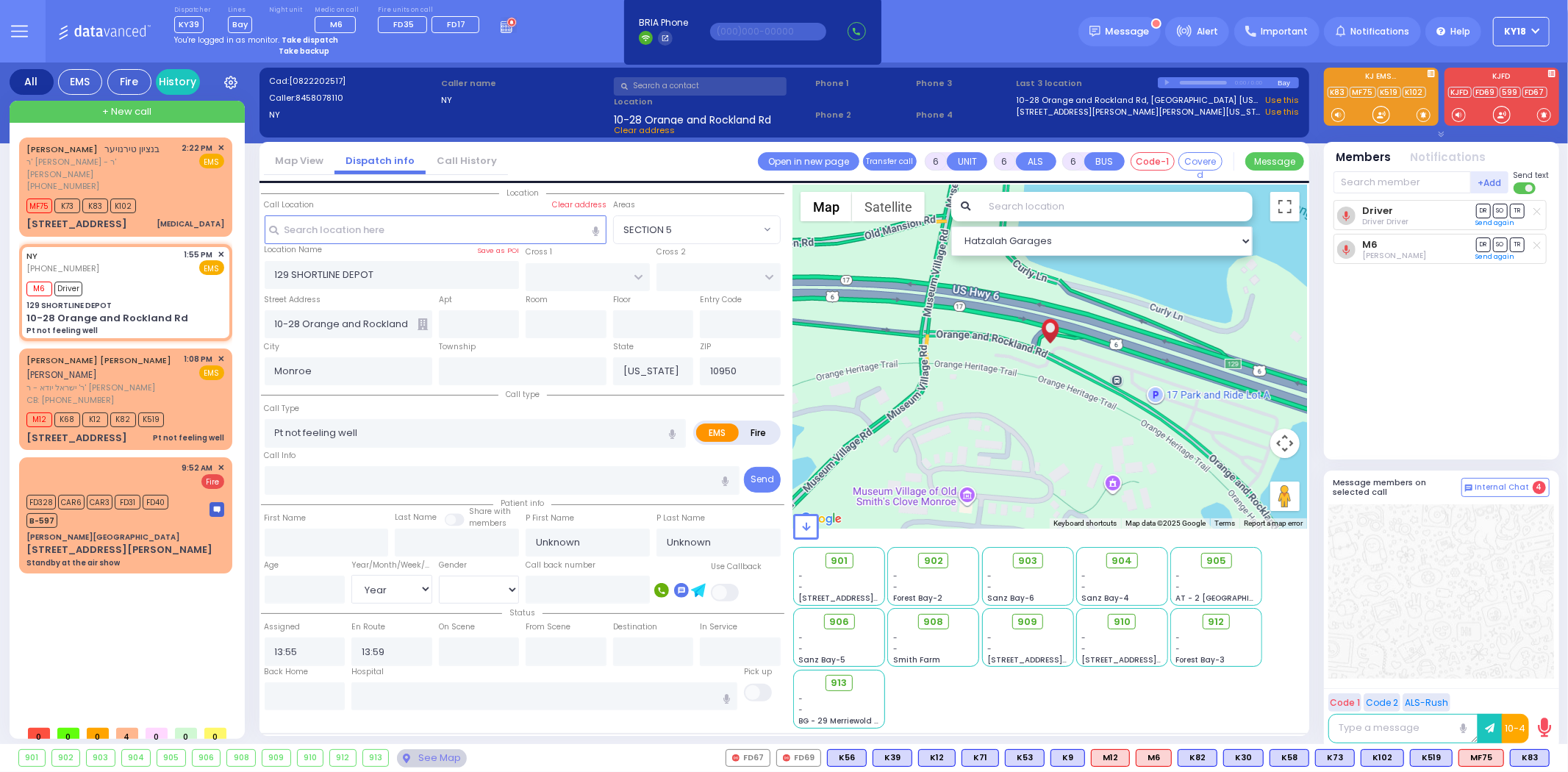
radio input "true"
select select "Year"
select select "Hatzalah Garages"
select select
radio input "true"
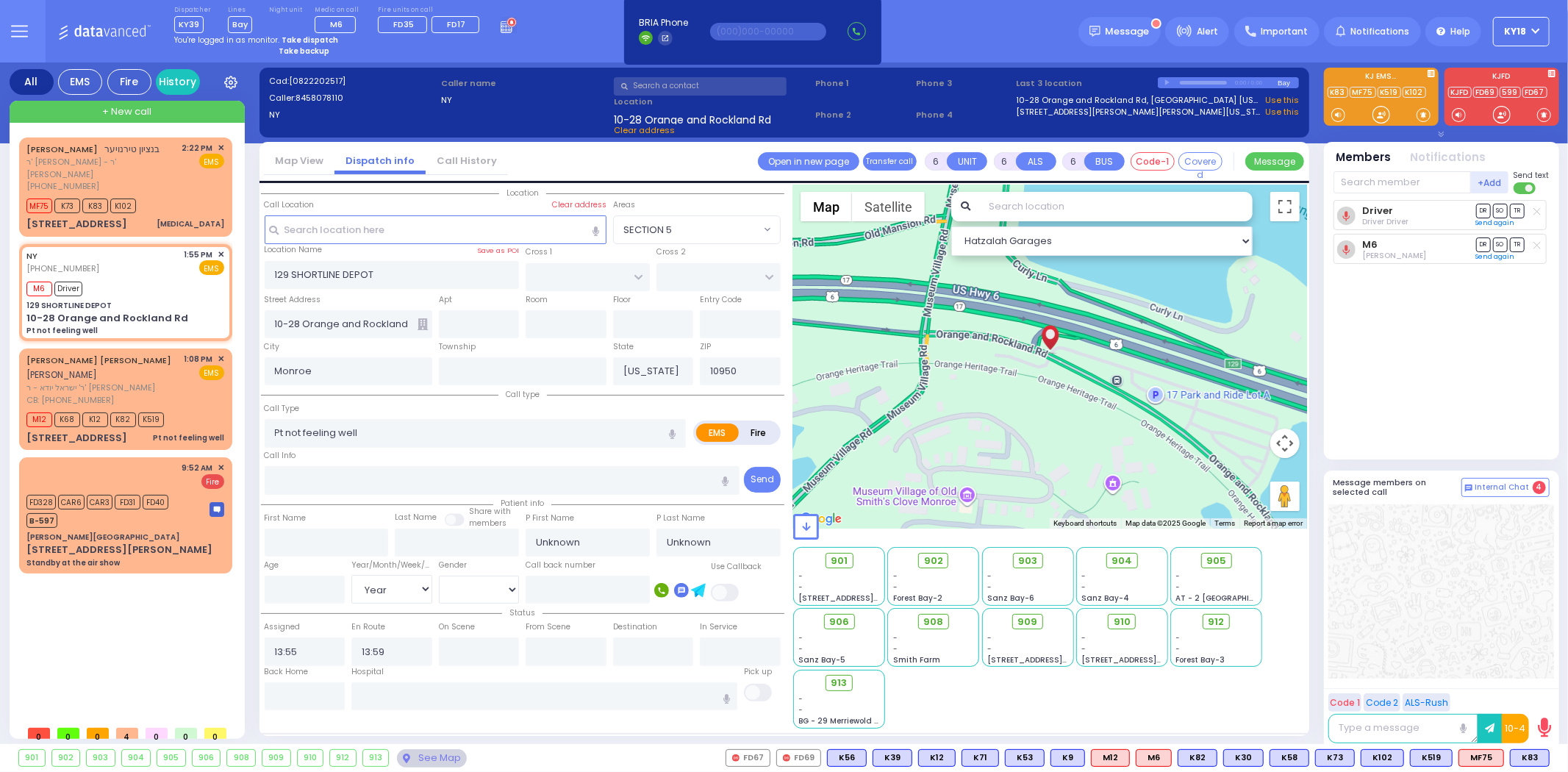
select select "Year"
select select "Hatzalah Garages"
select select
radio input "true"
select select "Year"
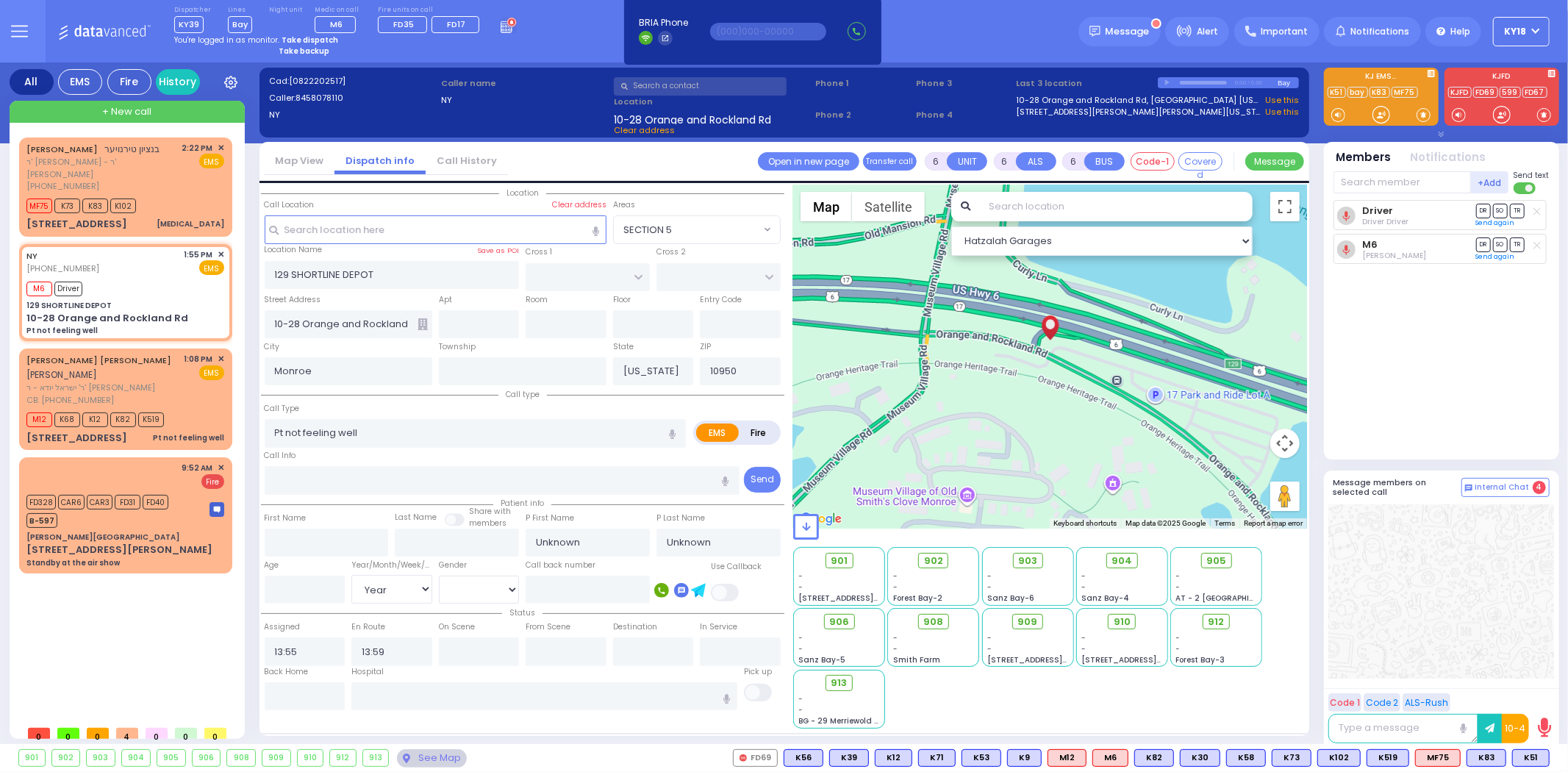
select select "Hatzalah Garages"
select select
radio input "true"
select select "Year"
select select "Hatzalah Garages"
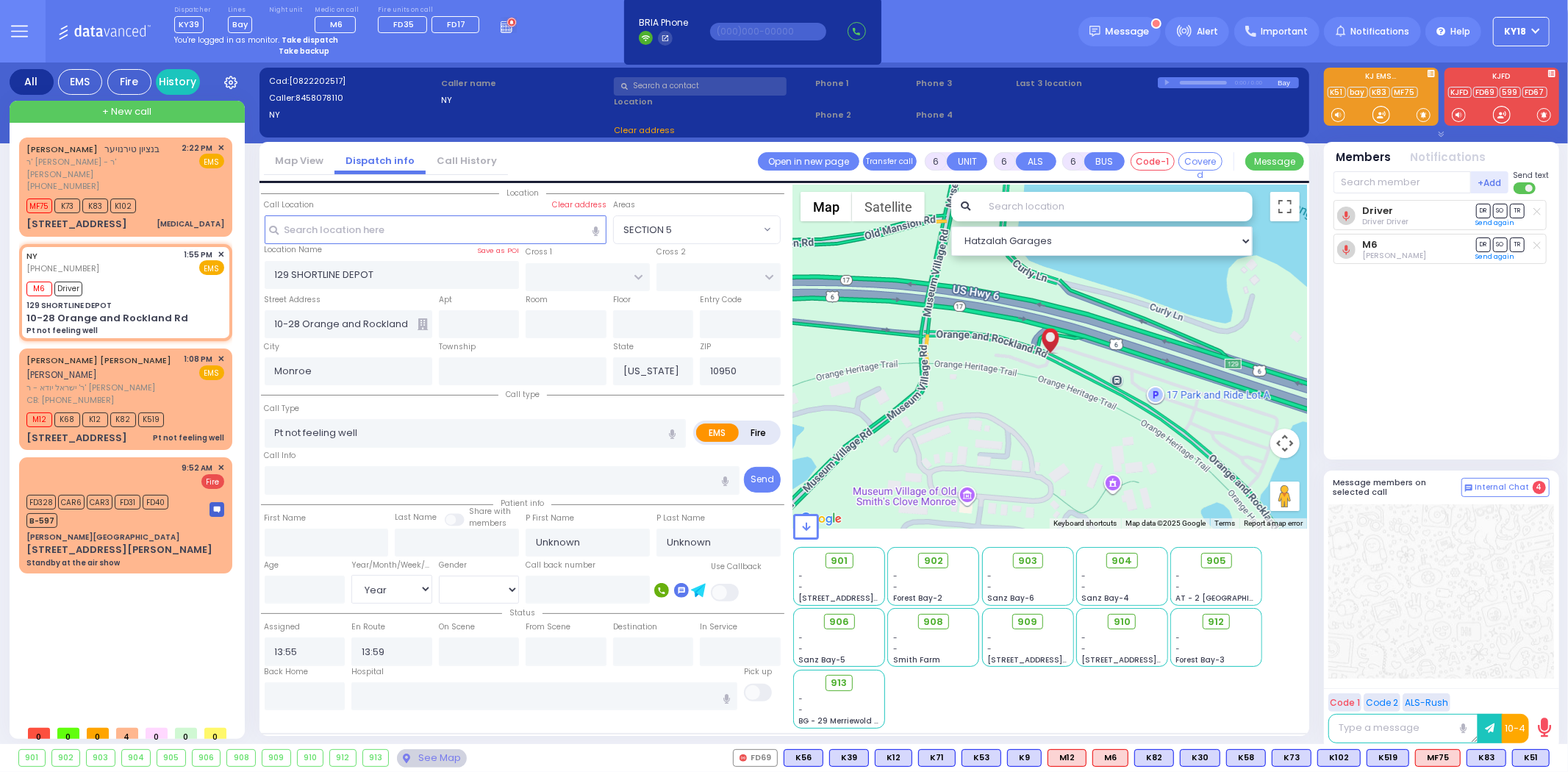
select select
radio input "true"
select select "Year"
select select "Hatzalah Garages"
select select
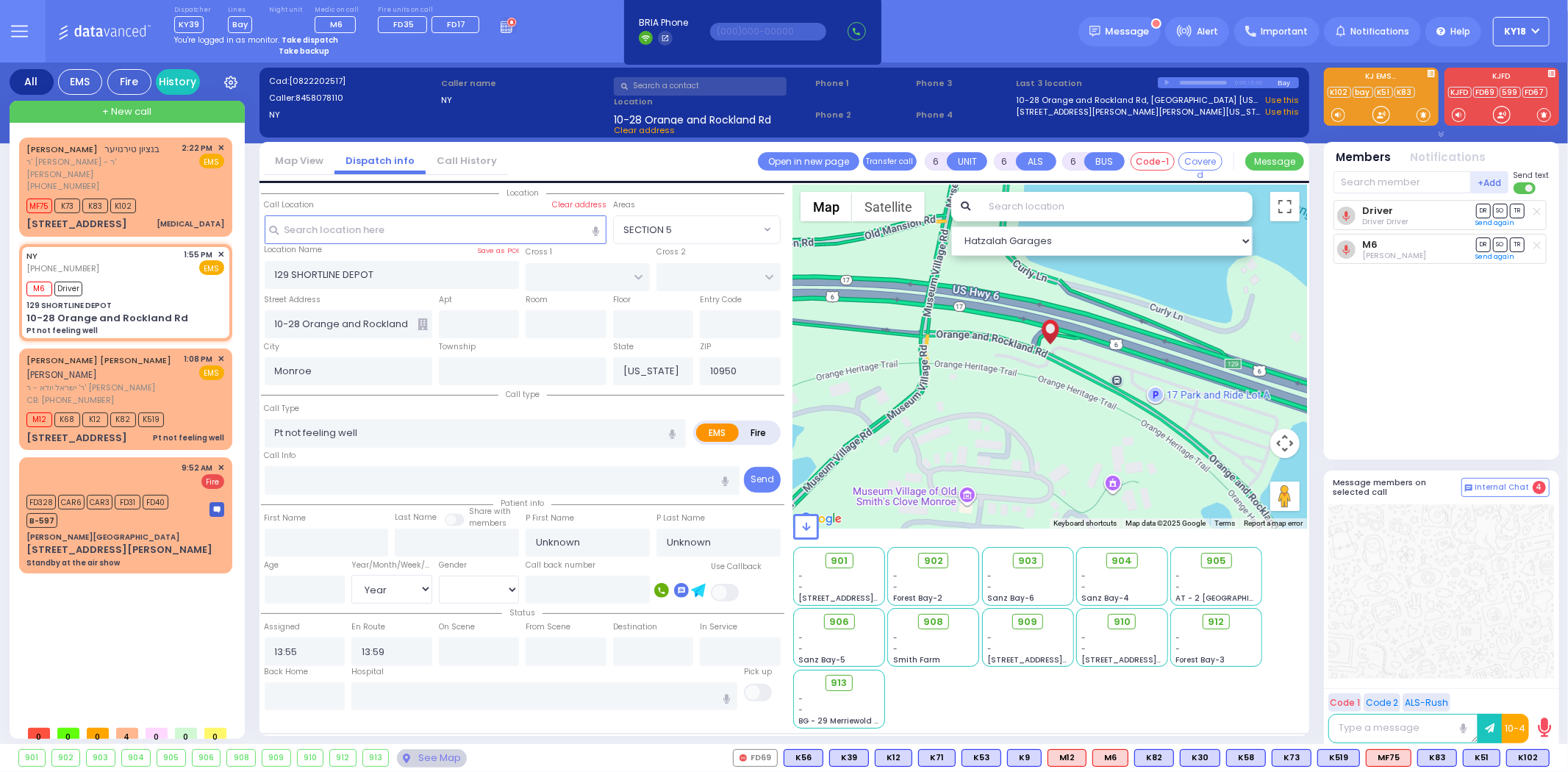
radio input "true"
select select "Year"
select select "Hatzalah Garages"
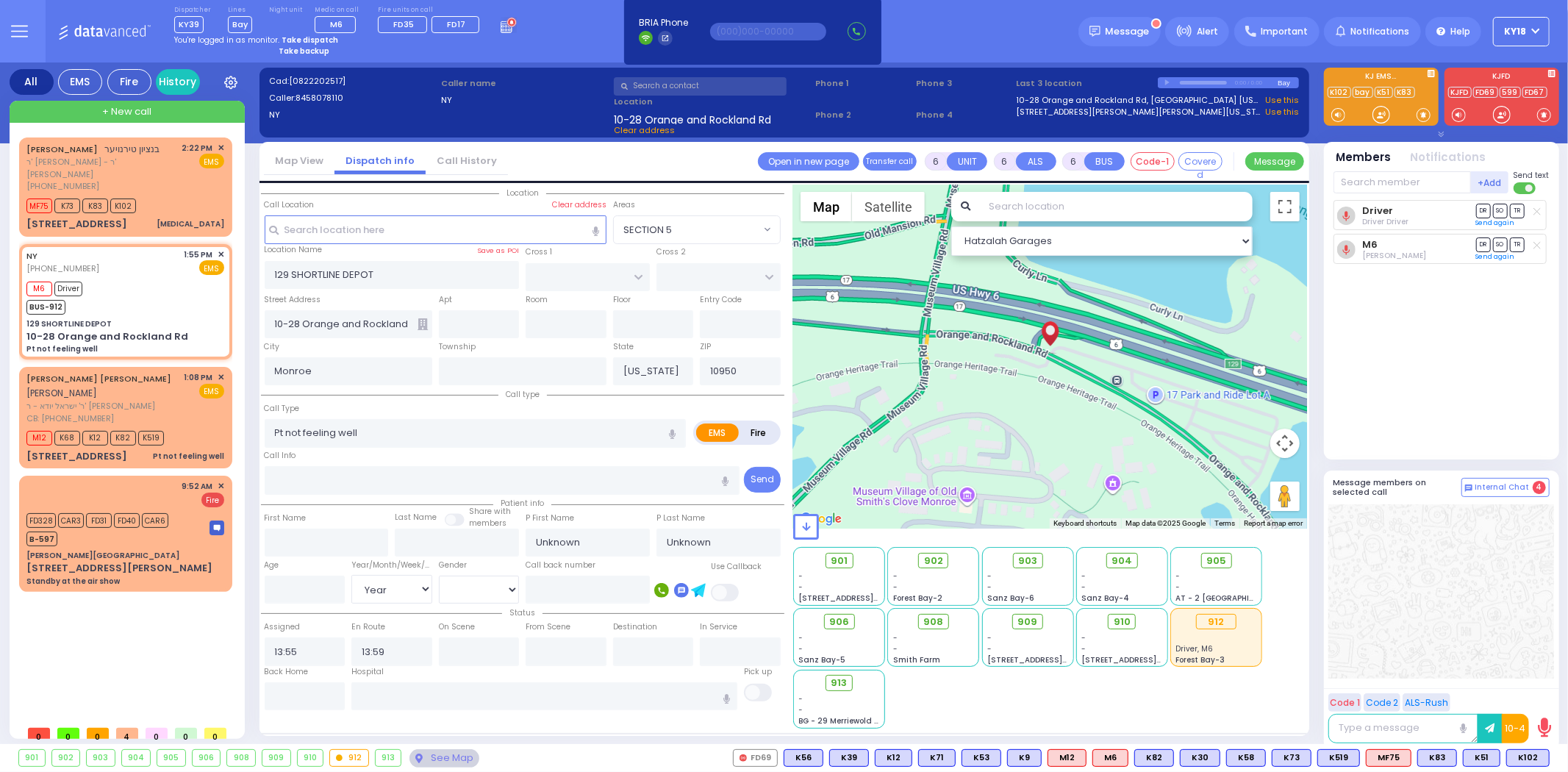
select select
radio input "true"
select select "Year"
select select "Hatzalah Garages"
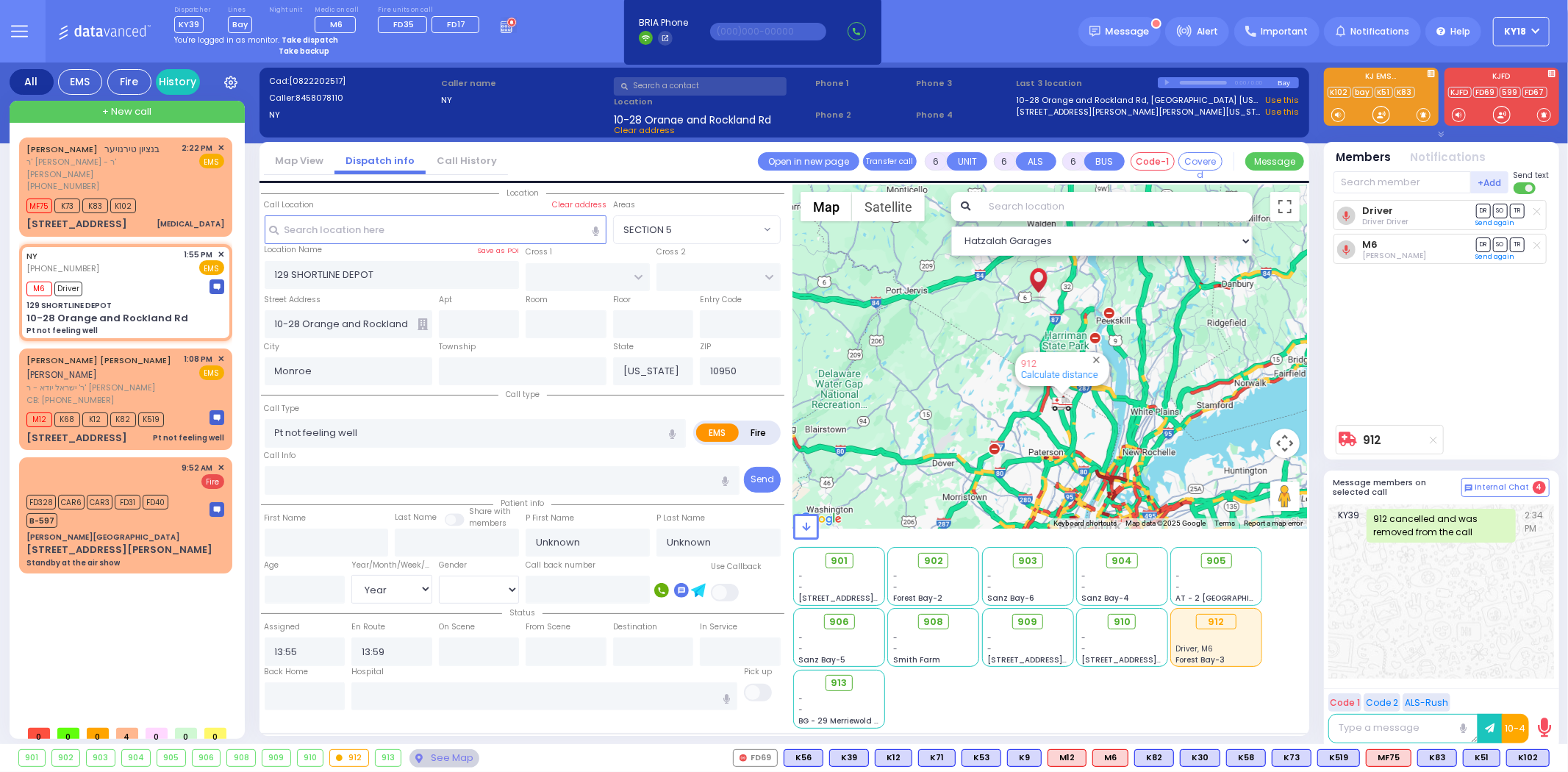
select select
radio input "true"
select select "Year"
select select "Hatzalah Garages"
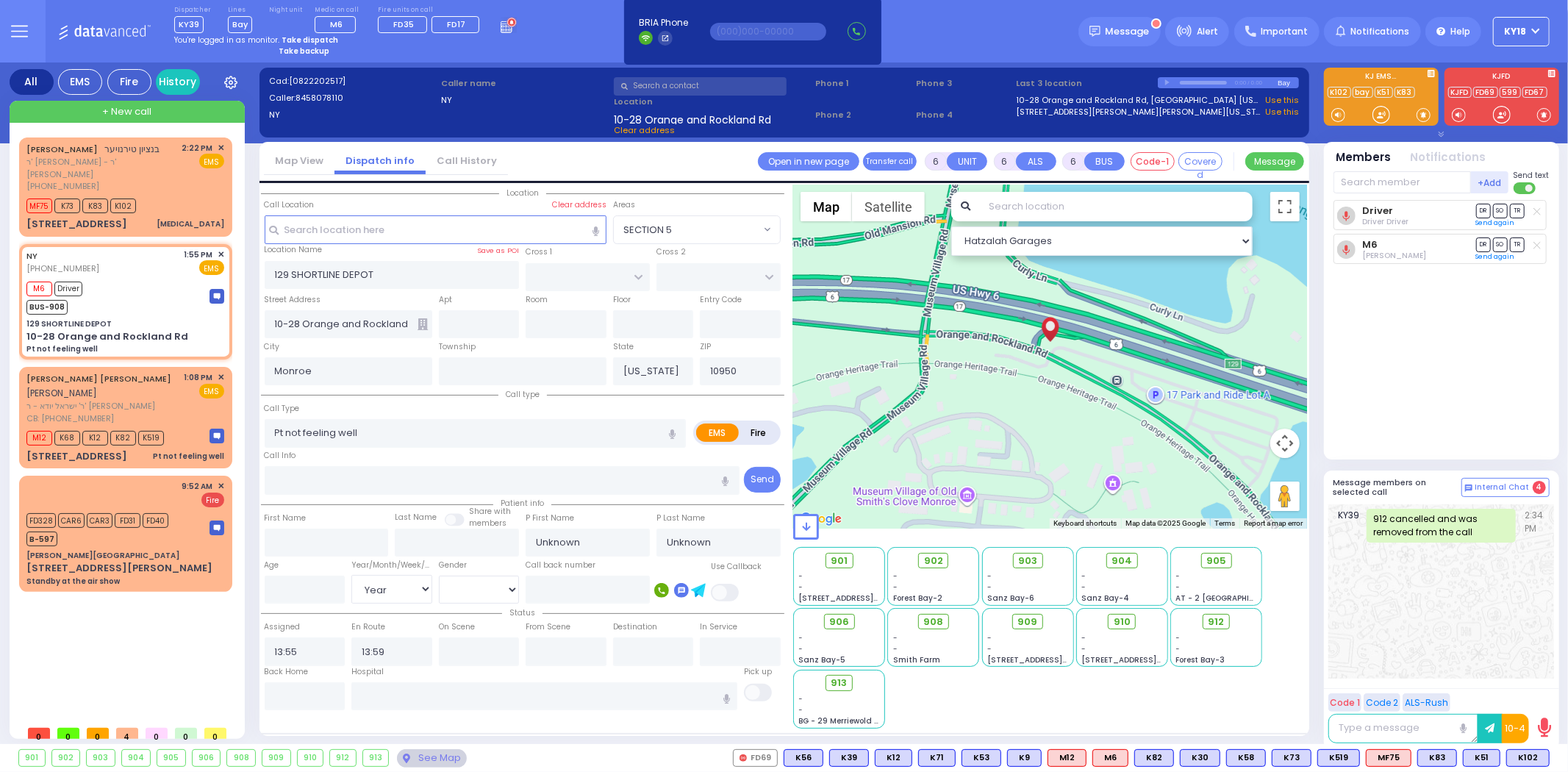
select select
radio input "true"
select select "Year"
select select "Hatzalah Garages"
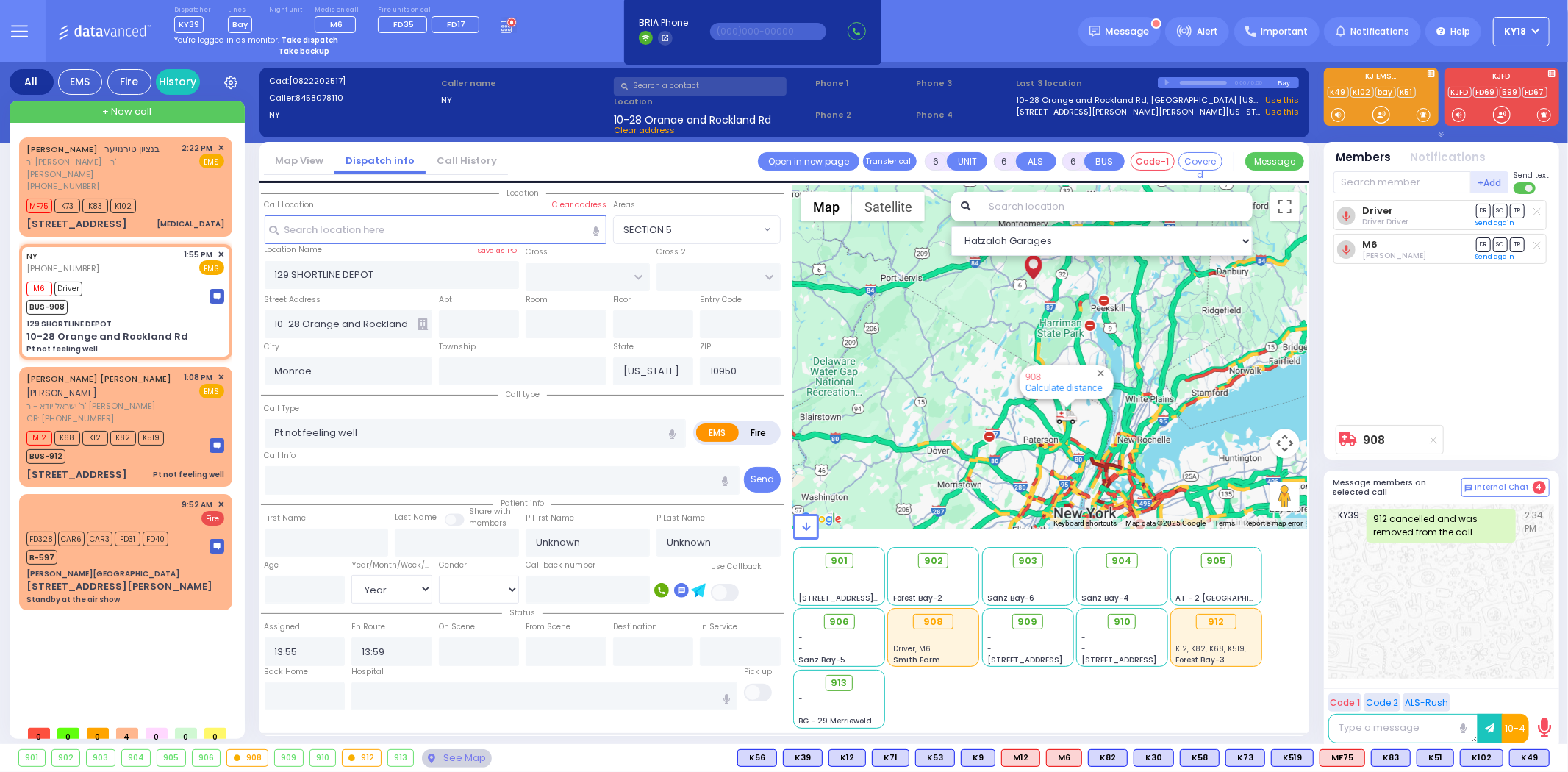
select select
radio input "true"
select select "Year"
select select "Hatzalah Garages"
select select
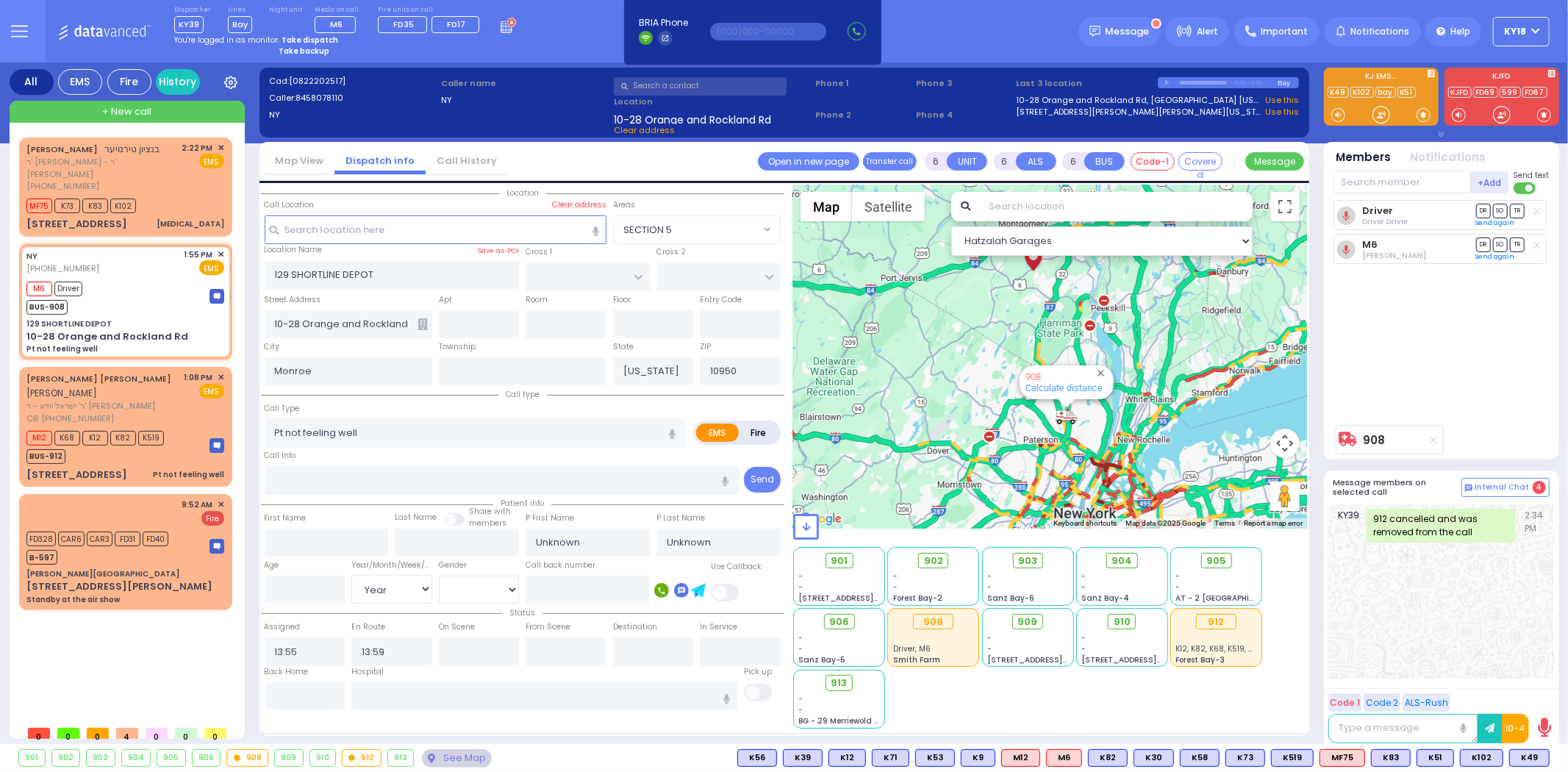
radio input "true"
select select "Year"
select select "Hatzalah Garages"
select select
radio input "true"
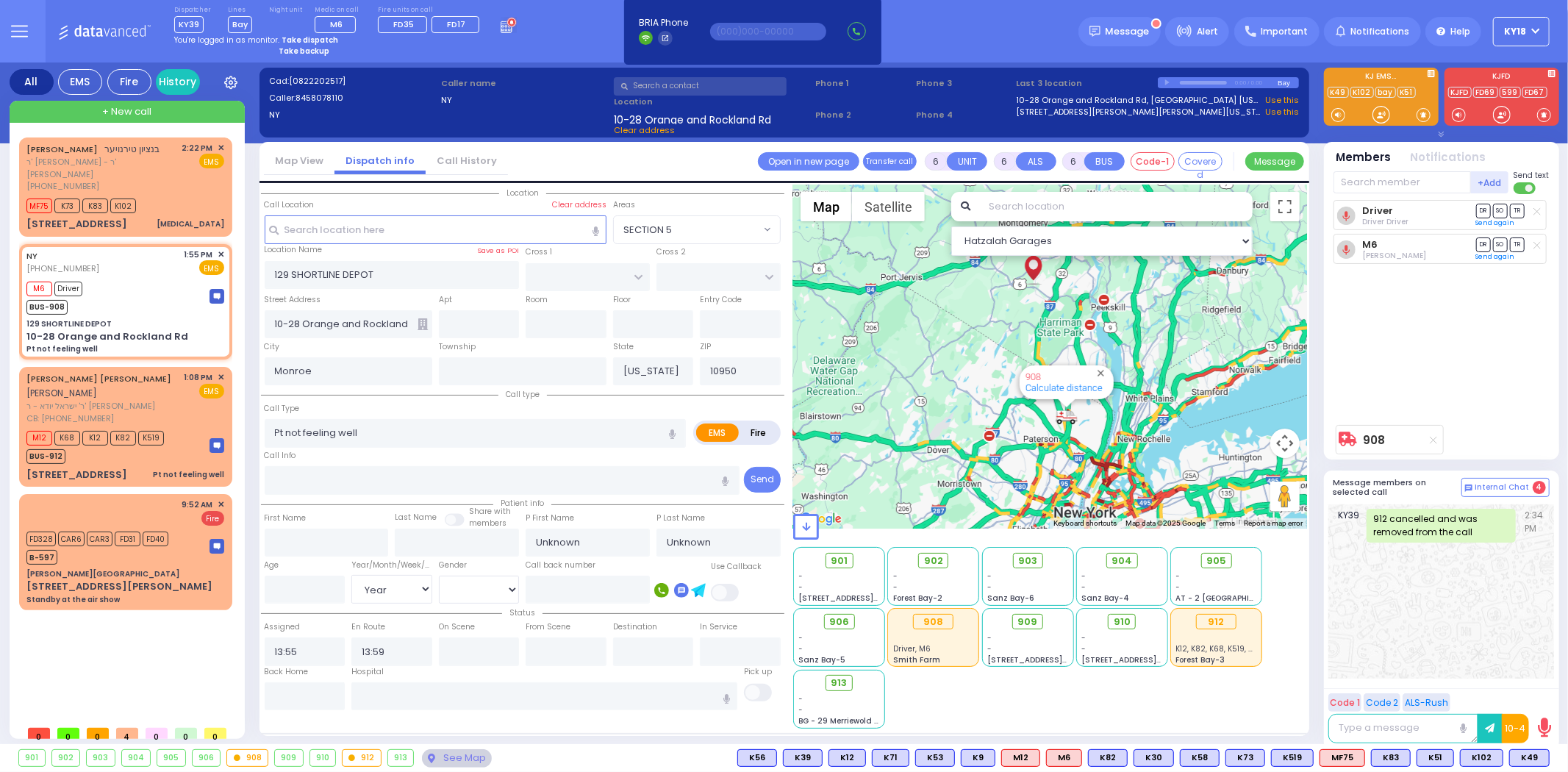
select select "Year"
select select "Hatzalah Garages"
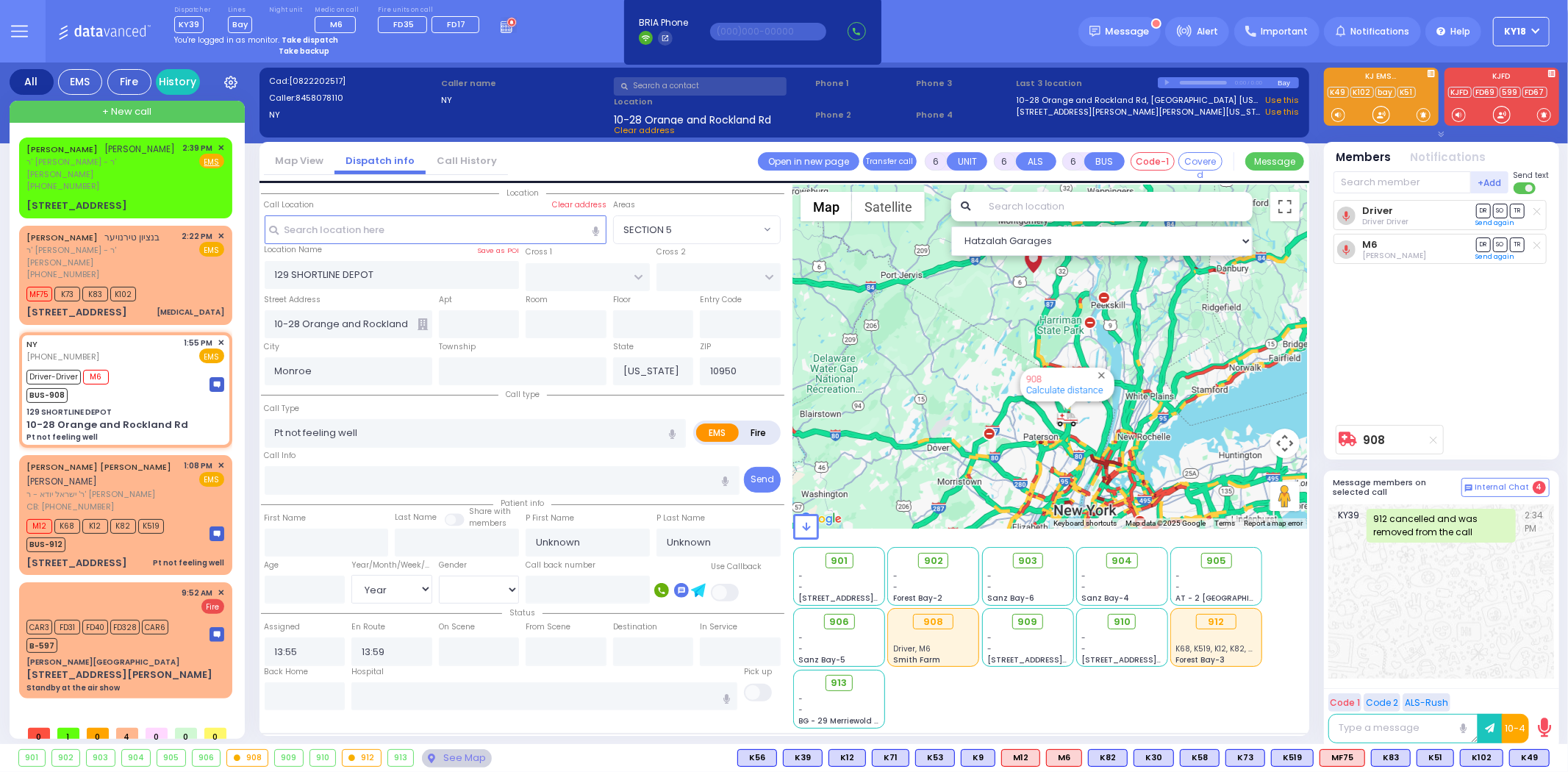
select select
radio input "true"
type input "Borris"
select select "Year"
type input "14:00"
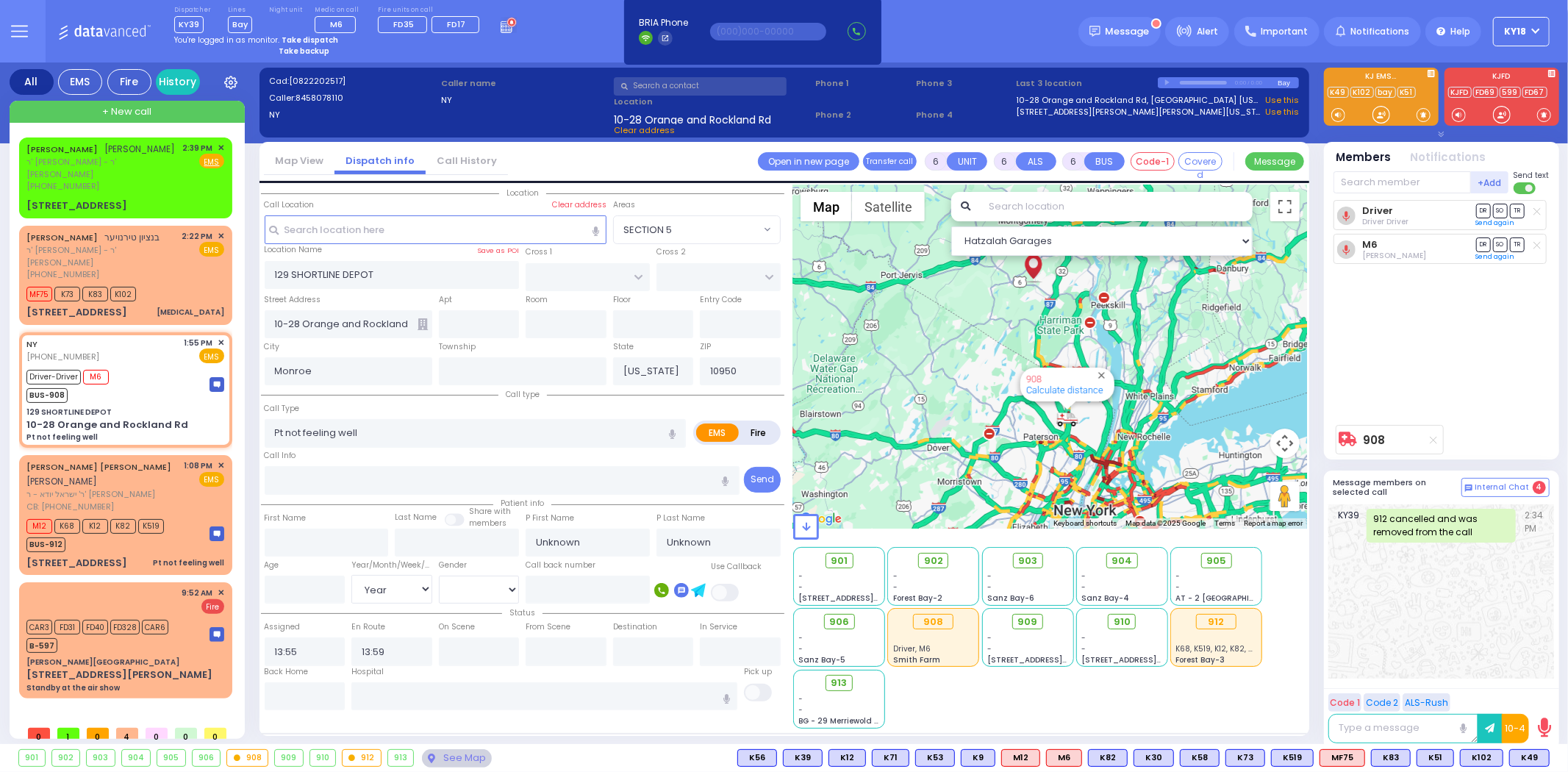
type input "14:10"
type input "15:15"
type input "15:30"
select select "Hatzalah Garages"
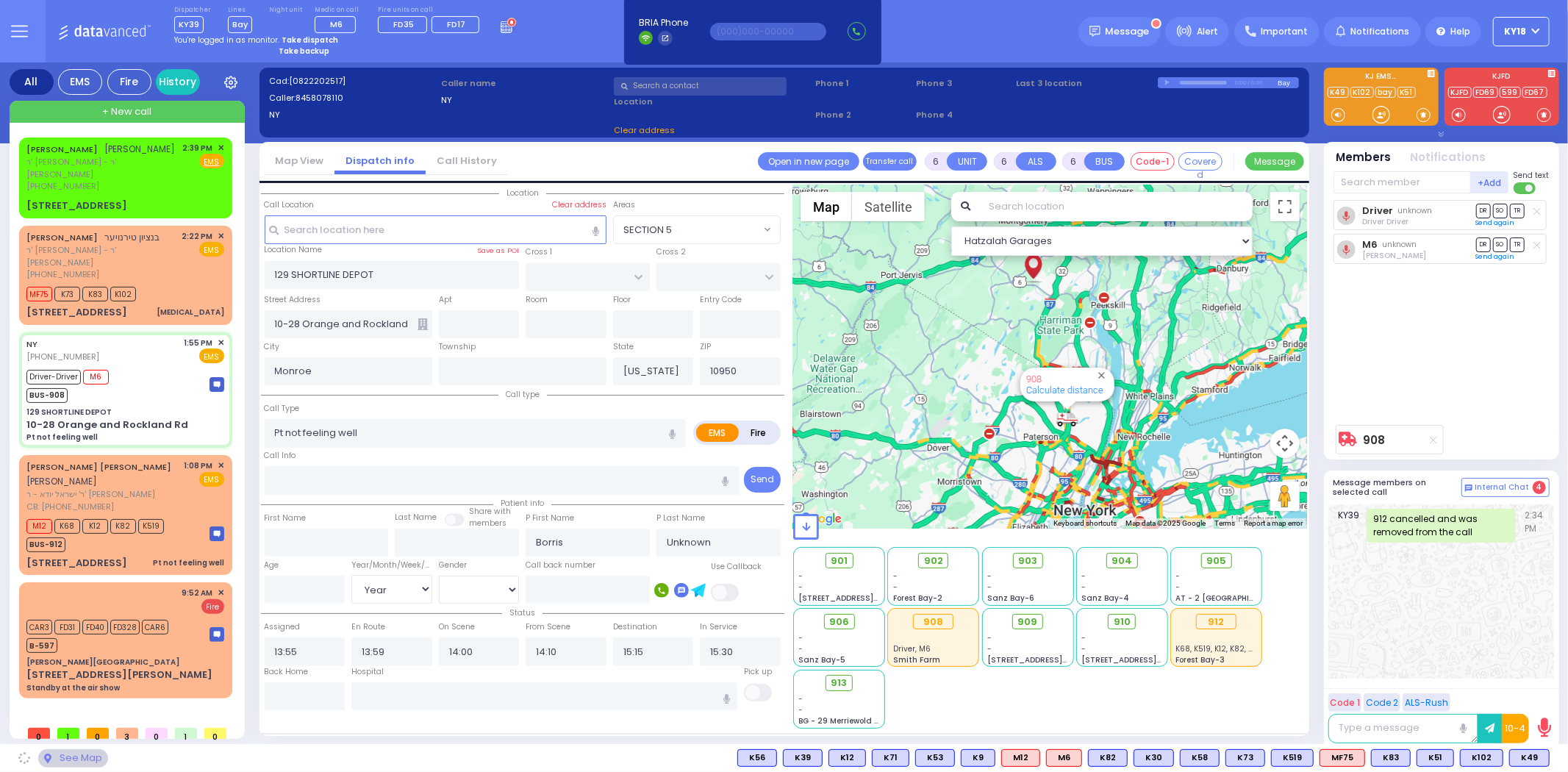
select select
radio input "true"
select select "Year"
select select "Hatzalah Garages"
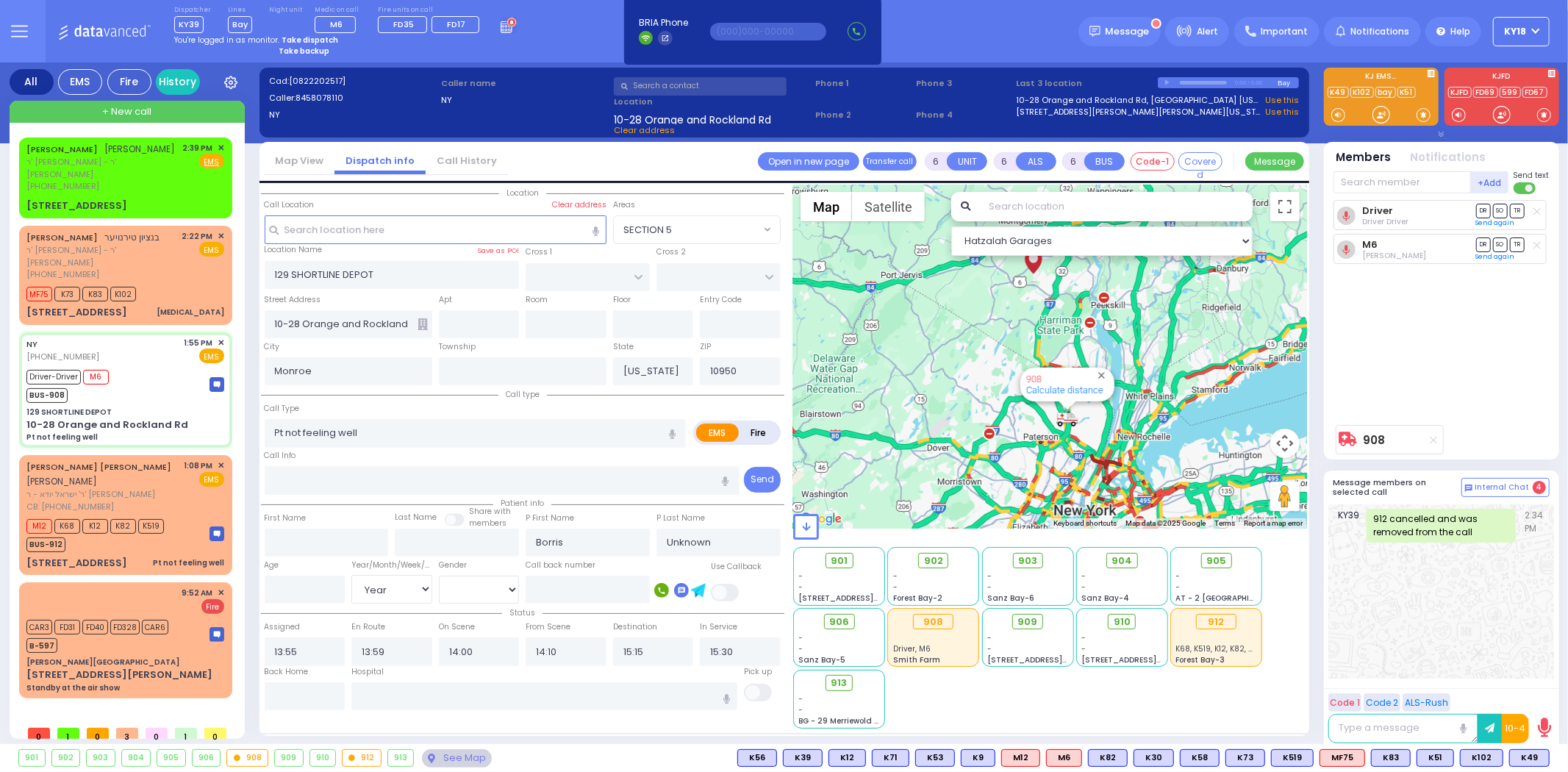
select select
radio input "true"
type input "Unknown"
select select "Year"
select select "Hatzalah Garages"
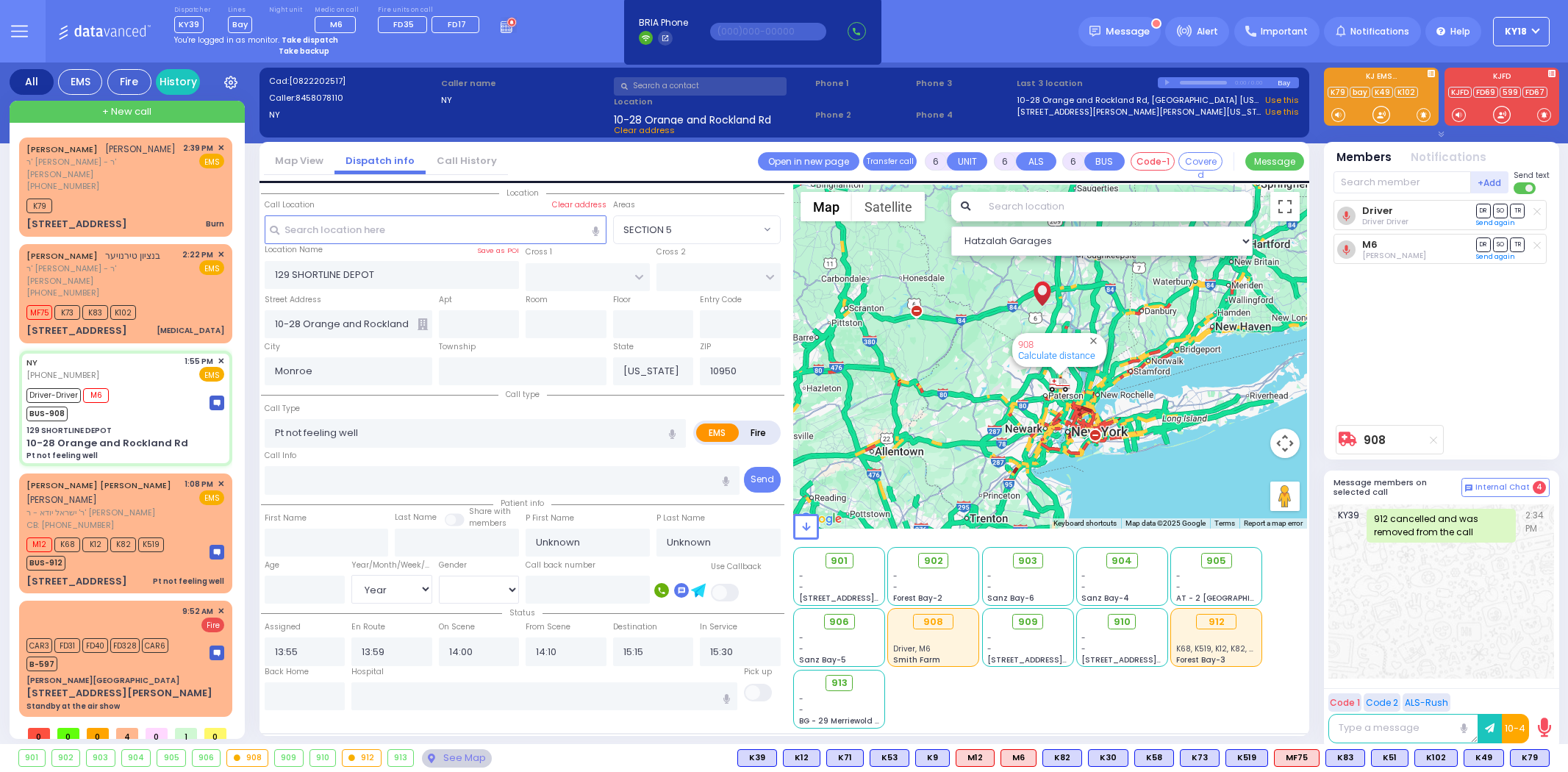
select select
select select "Year"
select select
radio input "true"
type input "Borris"
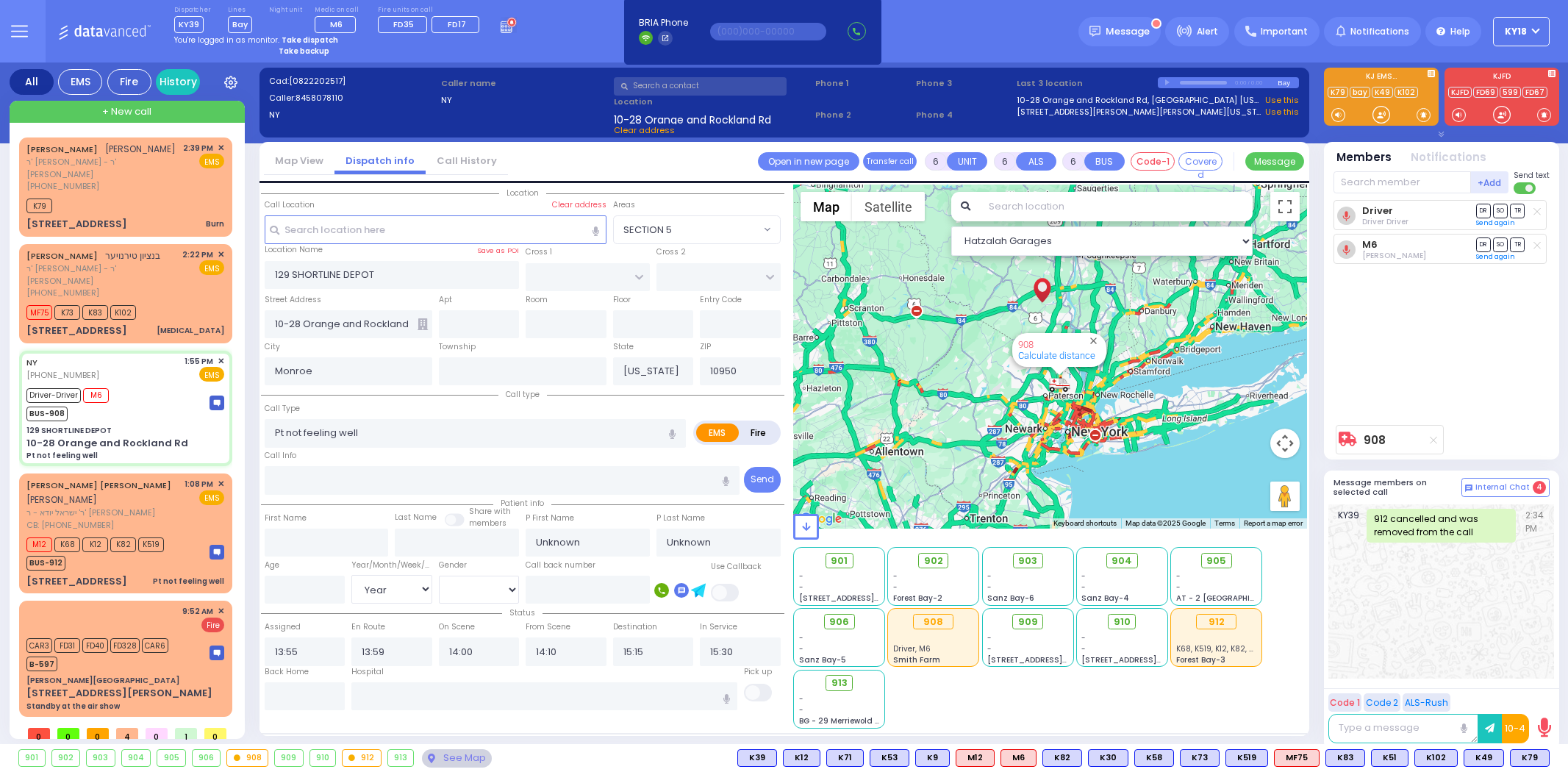
select select "Year"
select select "Hatzalah Garages"
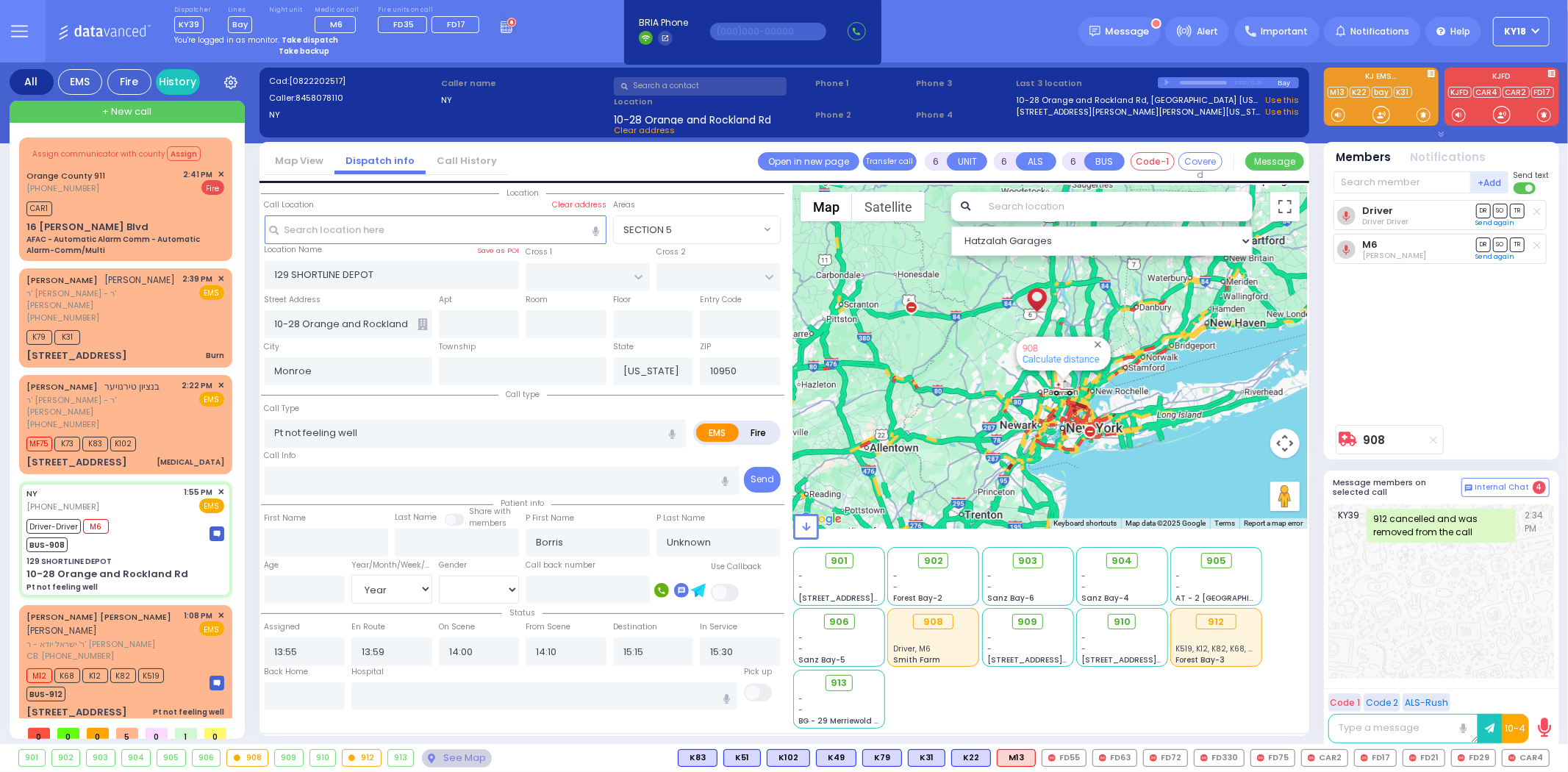
select select
radio input "true"
select select "Year"
select select "Hatzalah Garages"
select select
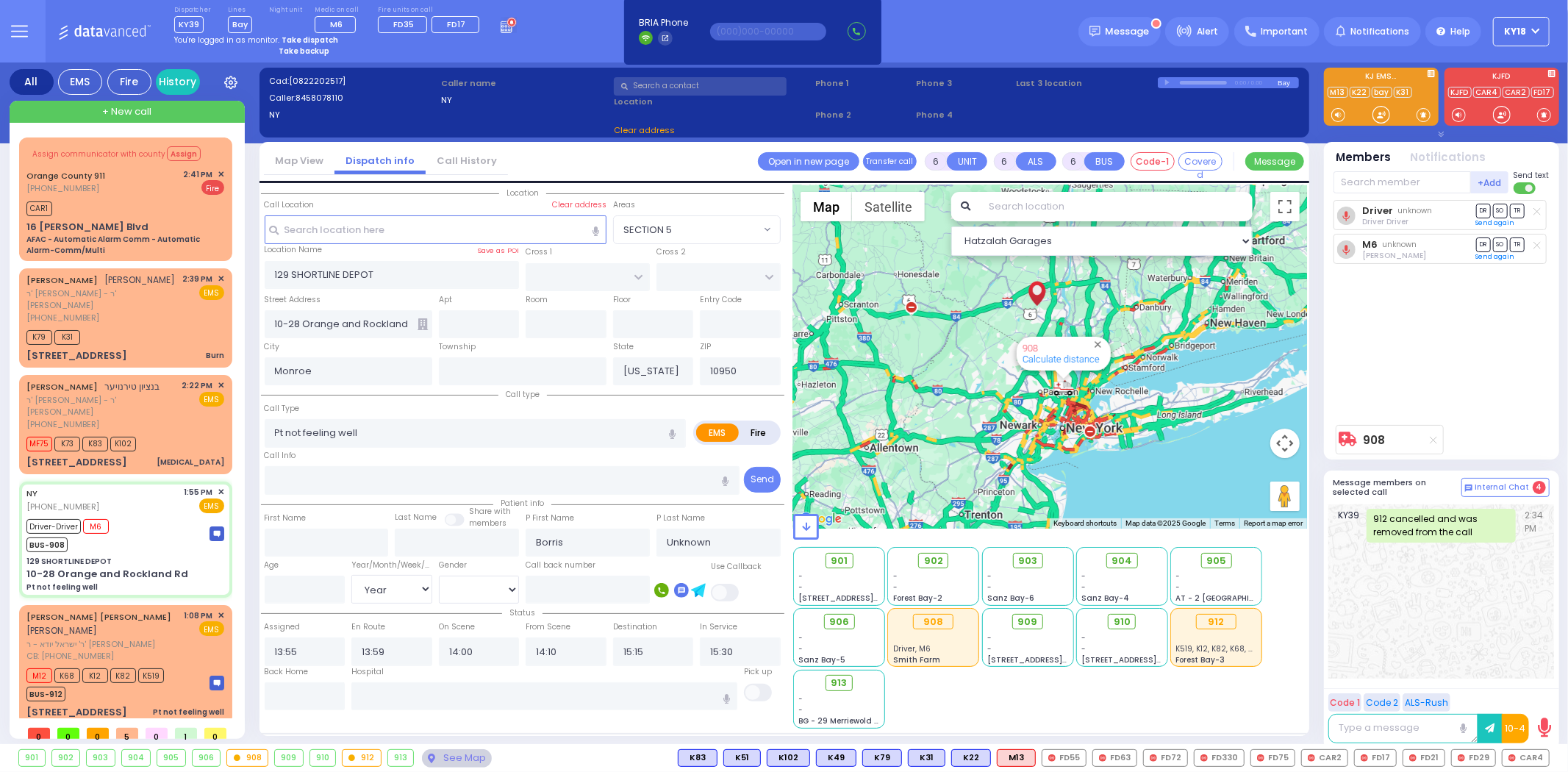
radio input "true"
select select "Year"
select select "Hatzalah Garages"
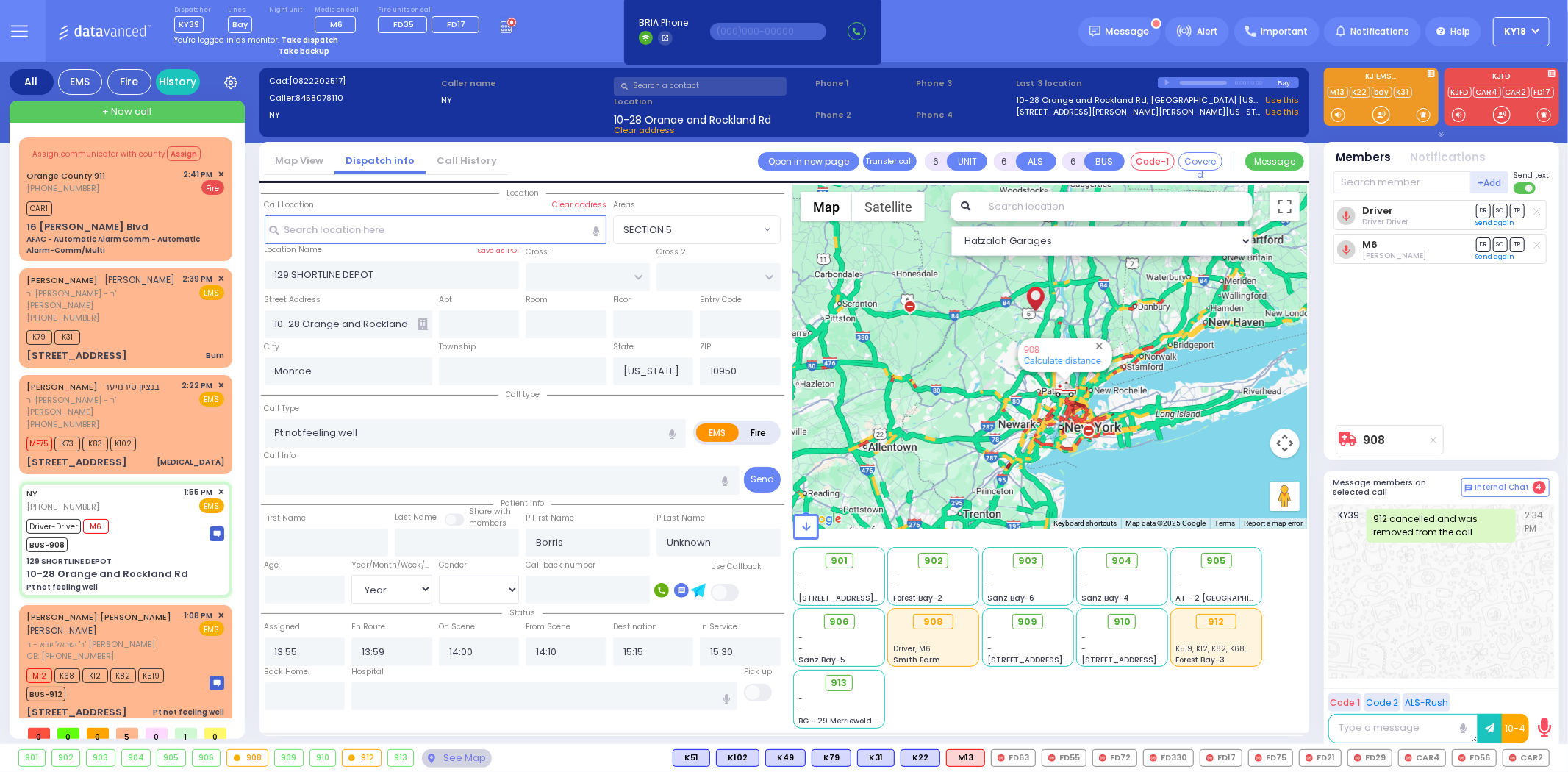
select select
radio input "true"
select select "Year"
select select "Hatzalah Garages"
select select
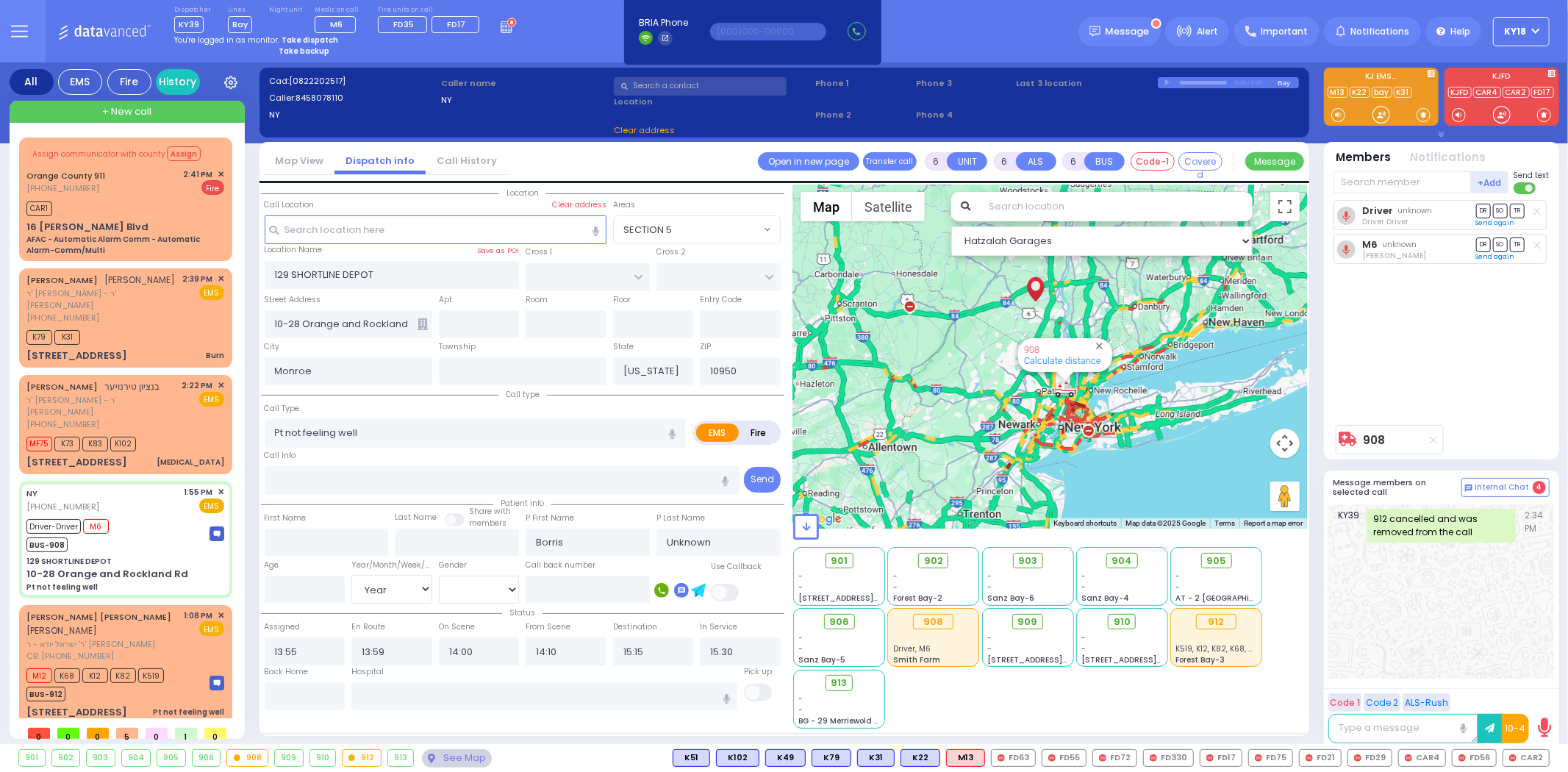
radio input "true"
select select "Year"
select select "Hatzalah Garages"
select select
radio input "true"
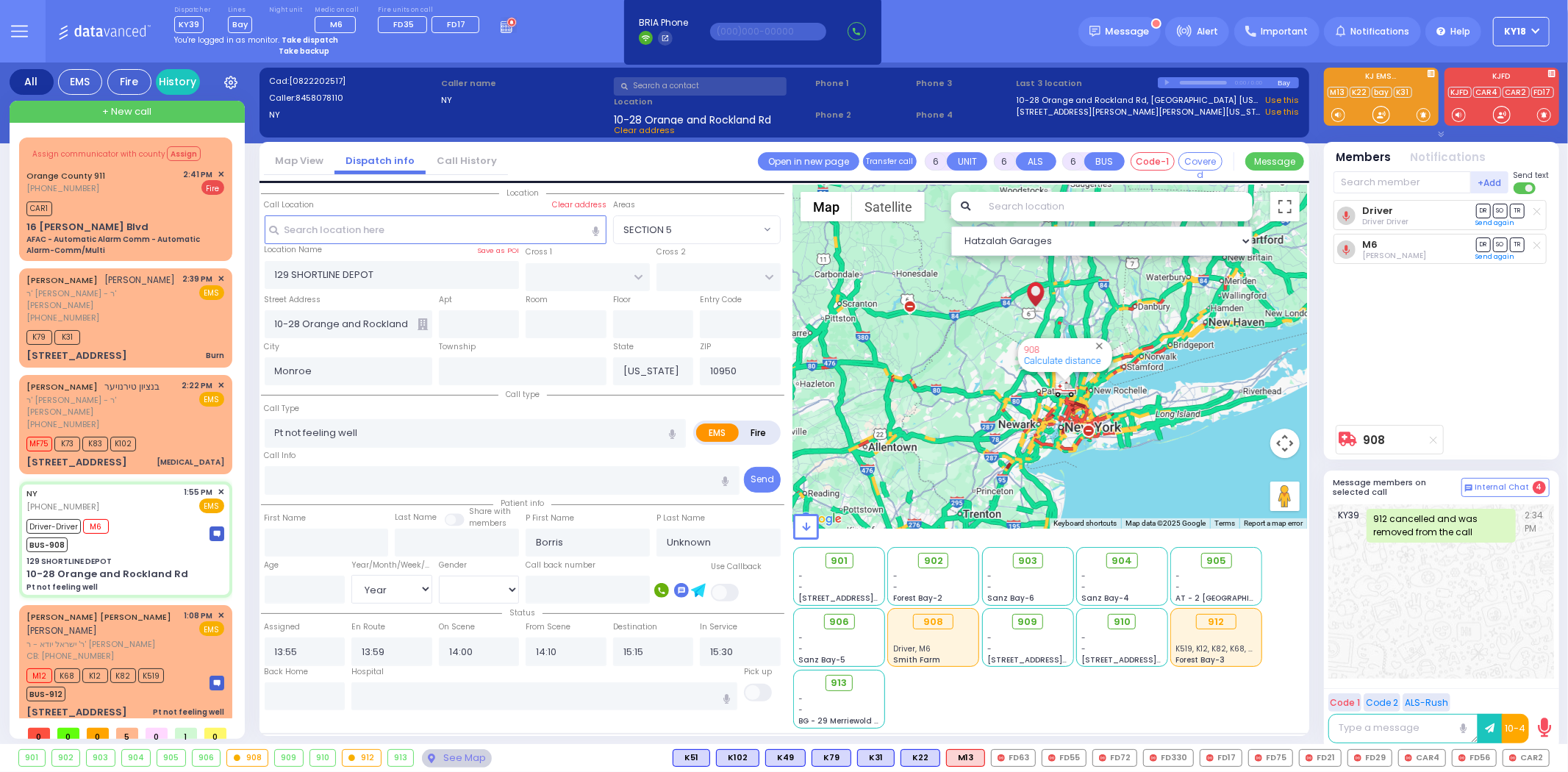
type input "[PERSON_NAME]"
select select "Year"
select select "Hatzalah Garages"
select select
radio input "true"
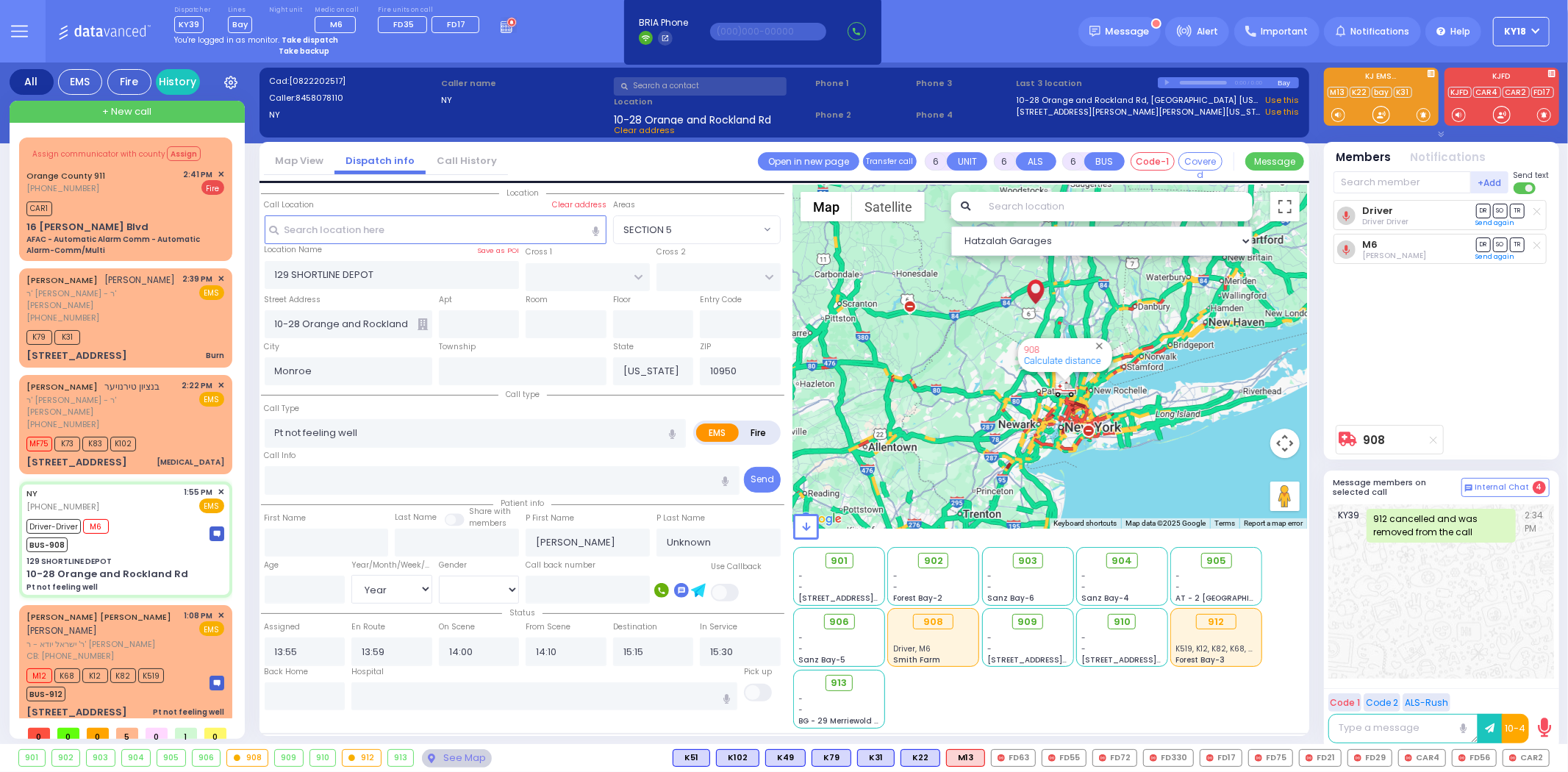
type input "Moto"
select select "Year"
select select "Hatzalah Garages"
select select
radio input "true"
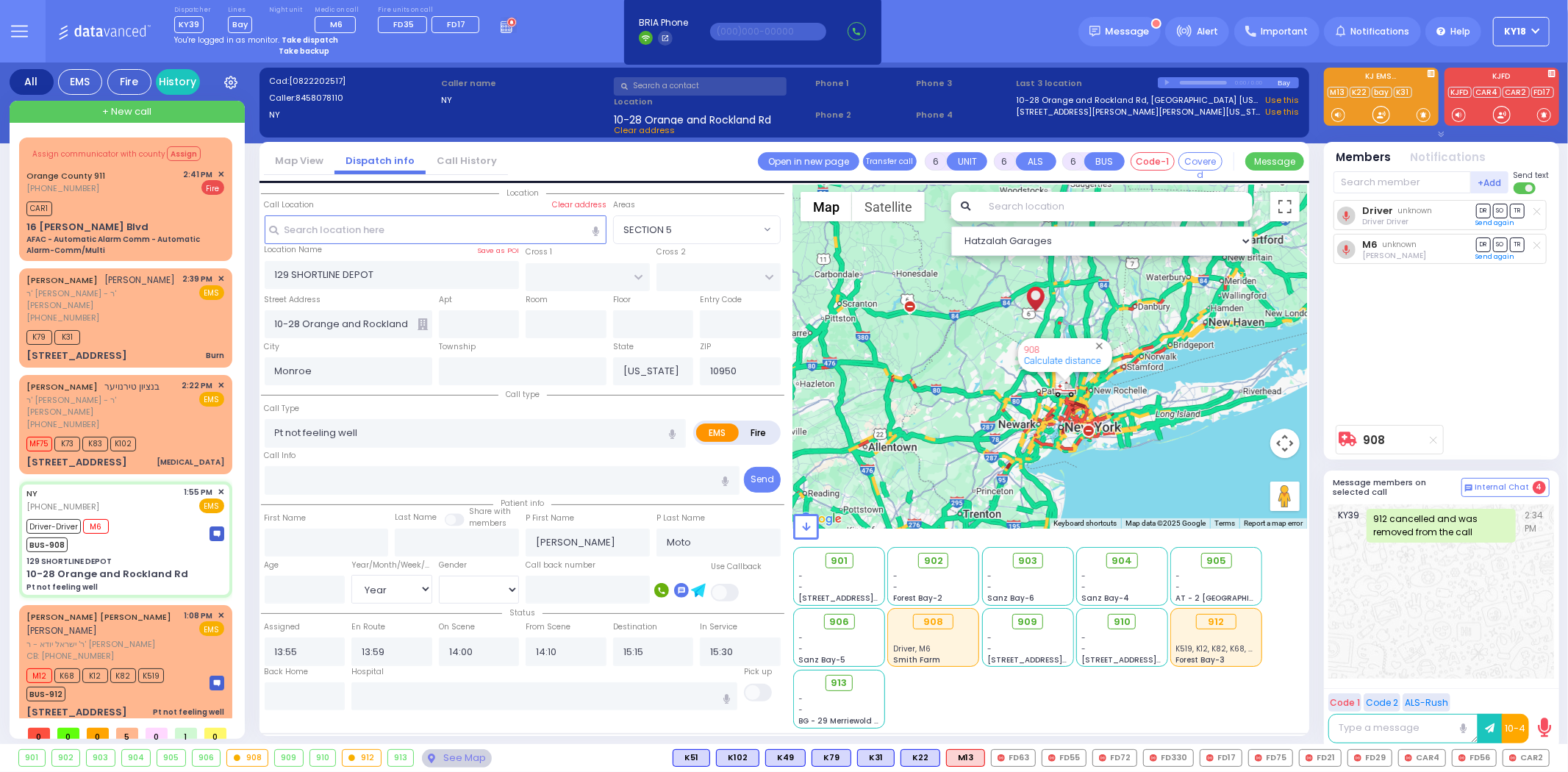
select select "Year"
select select "Hatzalah Garages"
select select
radio input "true"
select select "Year"
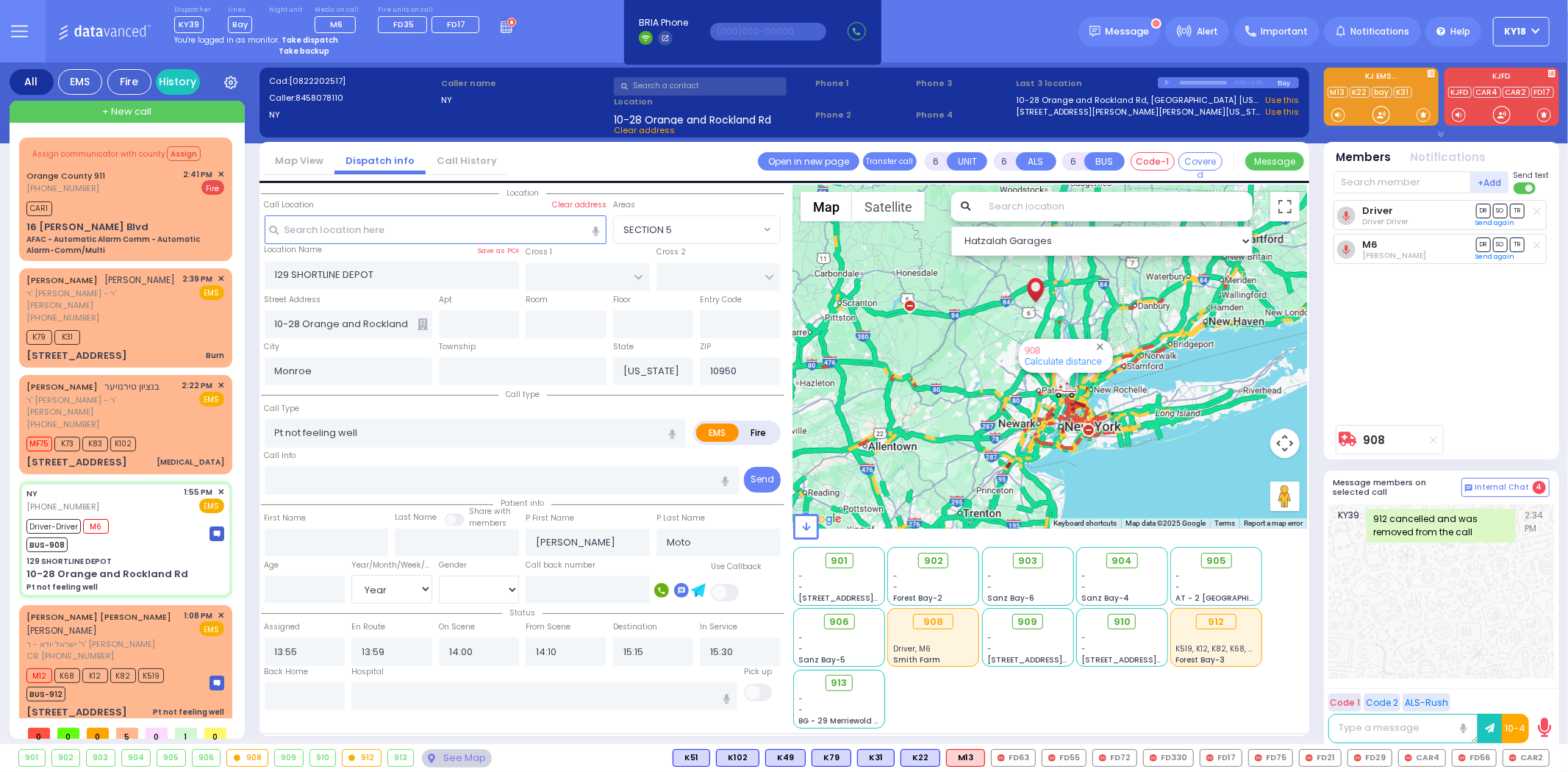
select select "Hatzalah Garages"
select select
radio input "true"
type input "Motovich"
select select "Year"
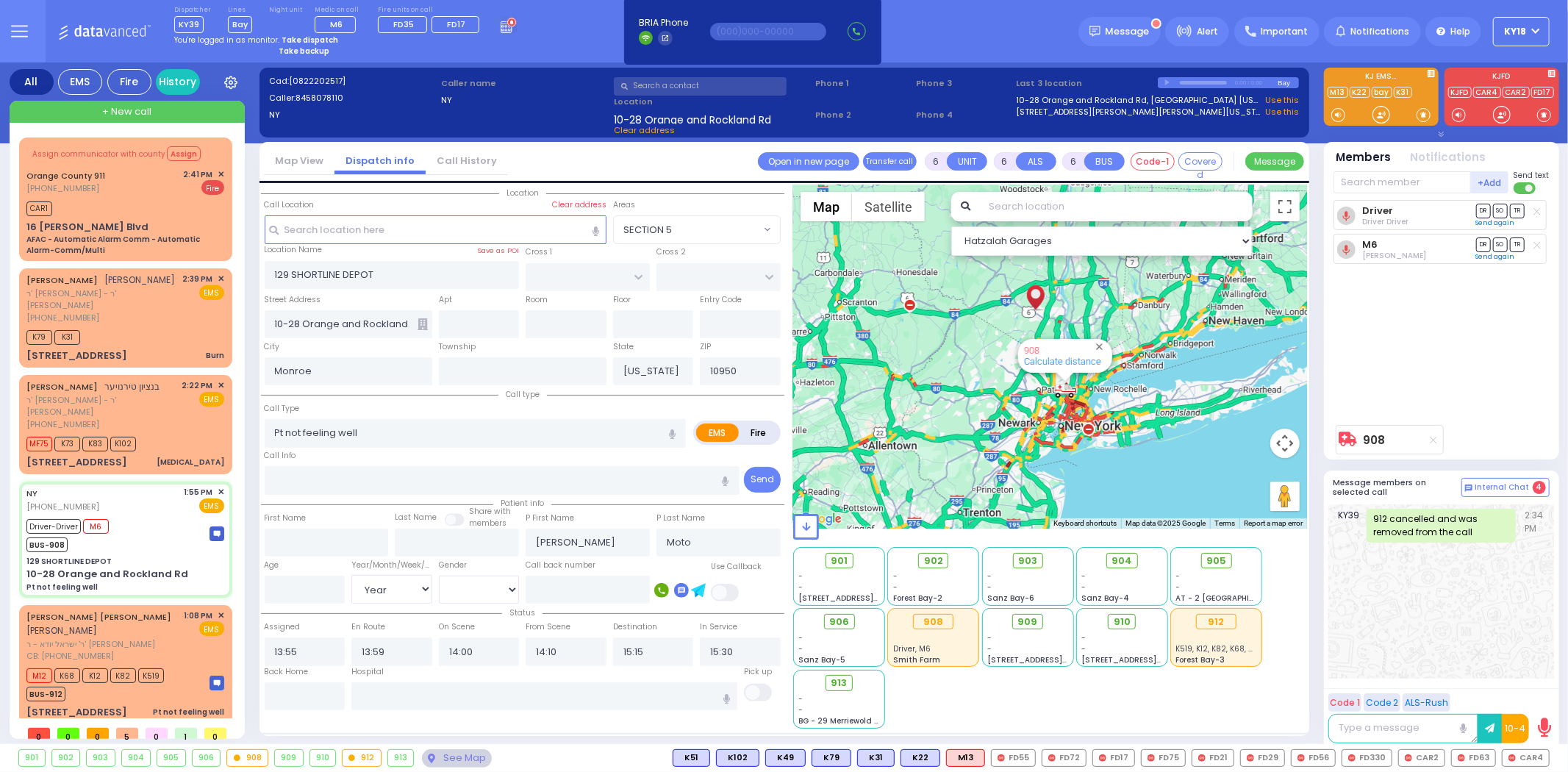
select select "[DEMOGRAPHIC_DATA]"
select select "Hatzalah Garages"
select select
radio input "true"
select select "Year"
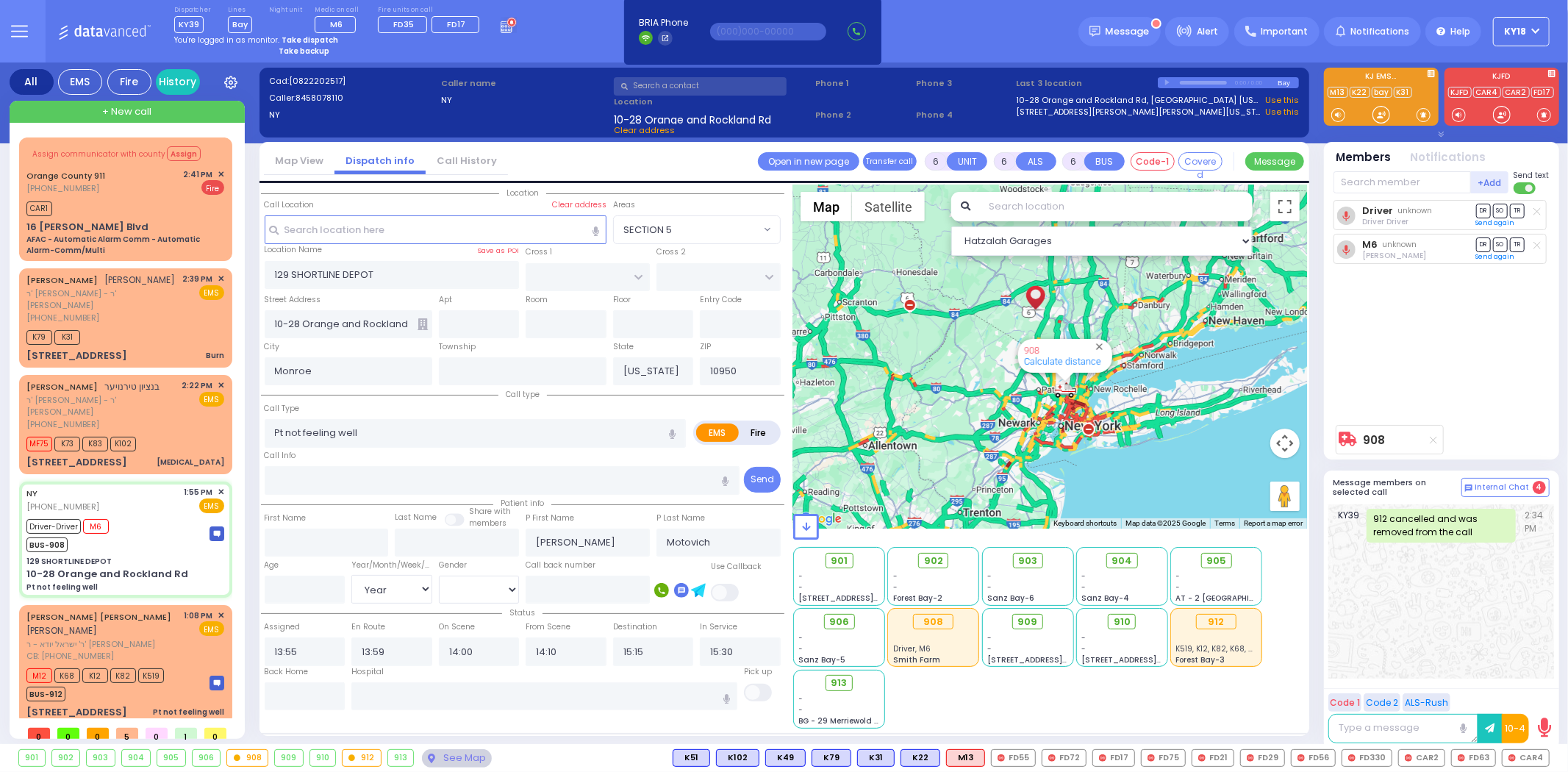
select select "[DEMOGRAPHIC_DATA]"
select select "Hatzalah Garages"
select select
radio input "true"
select select "Year"
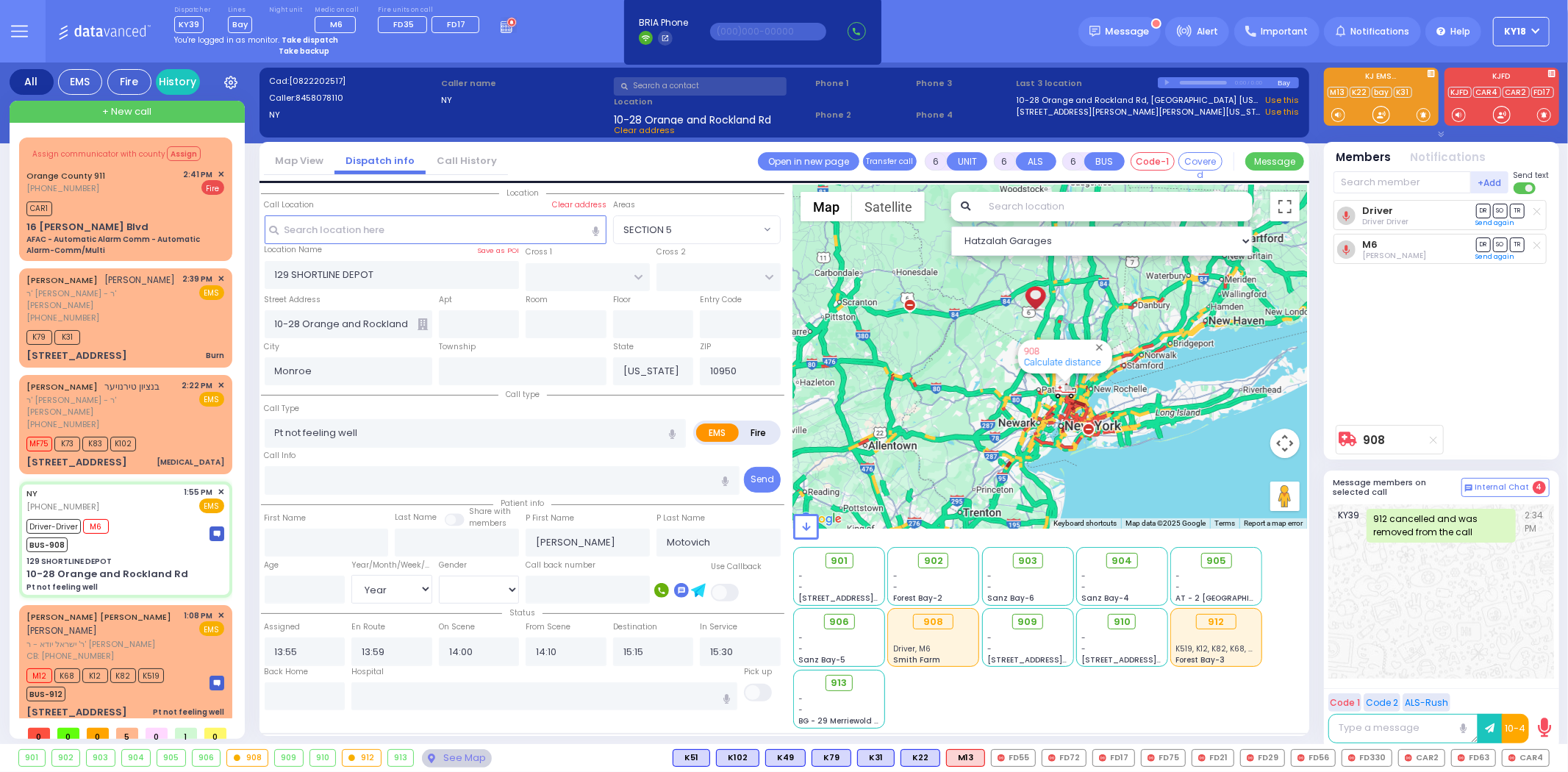
select select "[DEMOGRAPHIC_DATA]"
select select "Hatzalah Garages"
select select
radio input "true"
select select "Year"
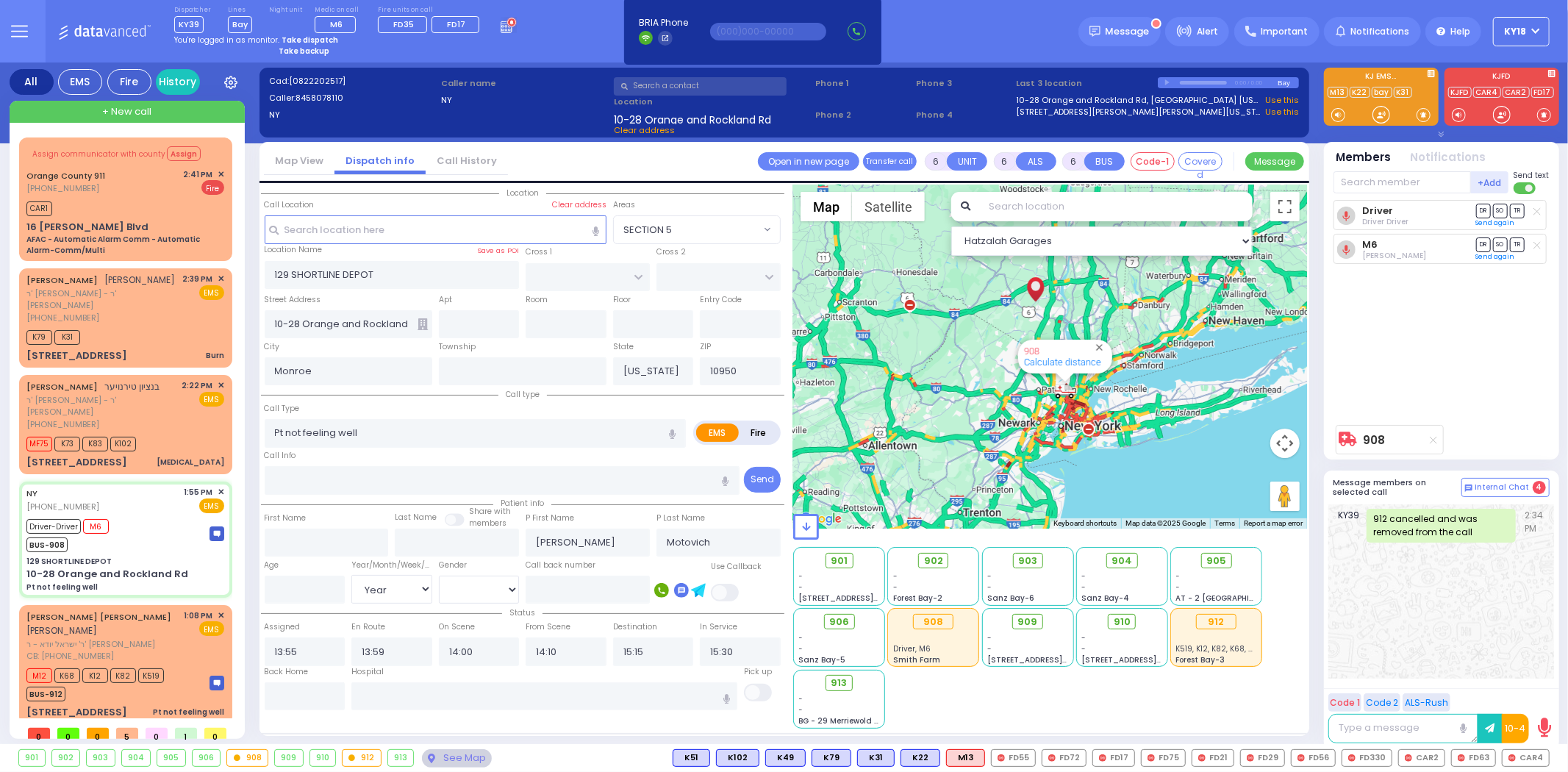
select select "[DEMOGRAPHIC_DATA]"
select select "Hatzalah Garages"
select select
radio input "true"
select select "Year"
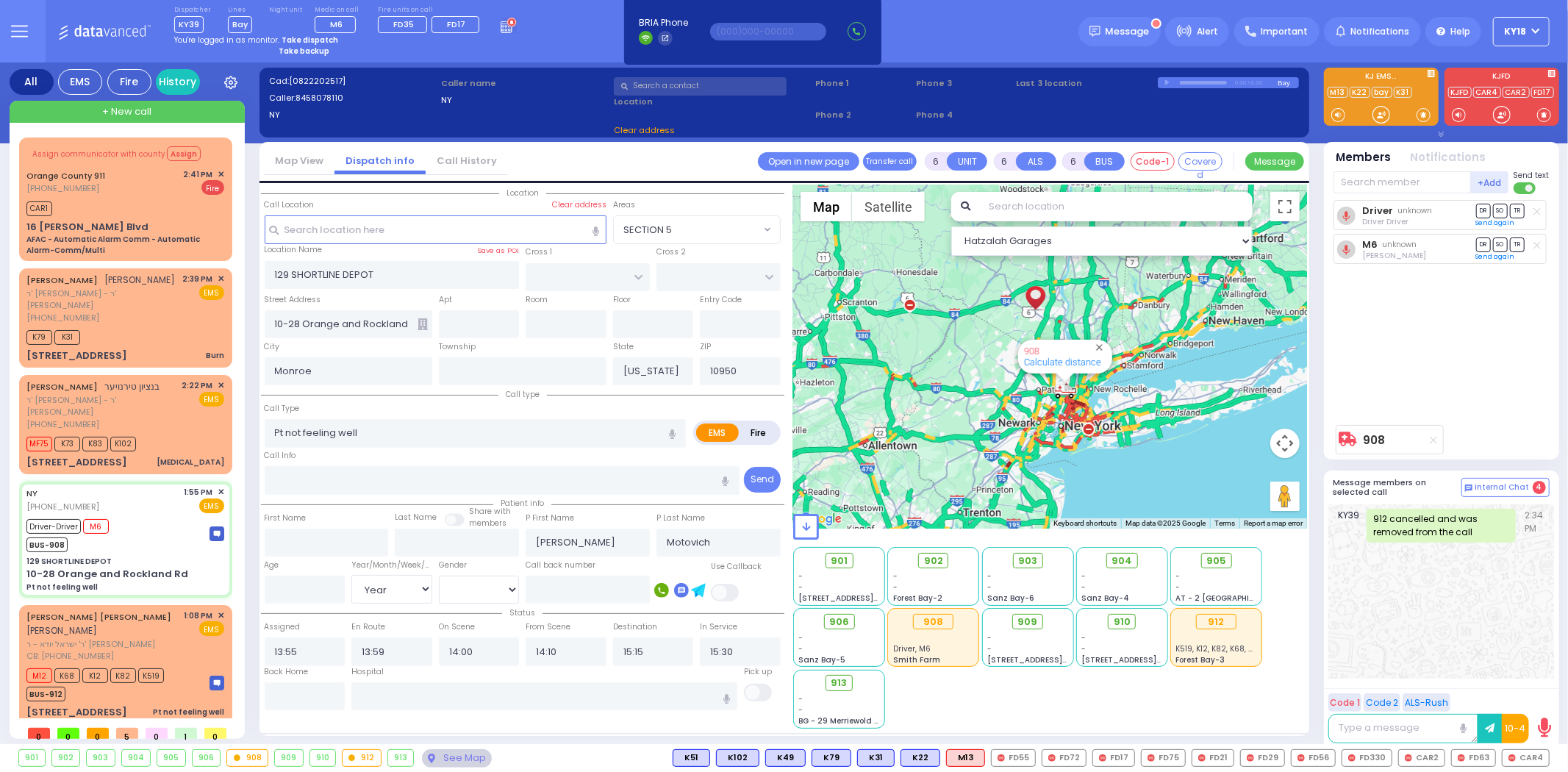
select select "[DEMOGRAPHIC_DATA]"
select select "Hatzalah Garages"
select select
radio input "true"
select select "Year"
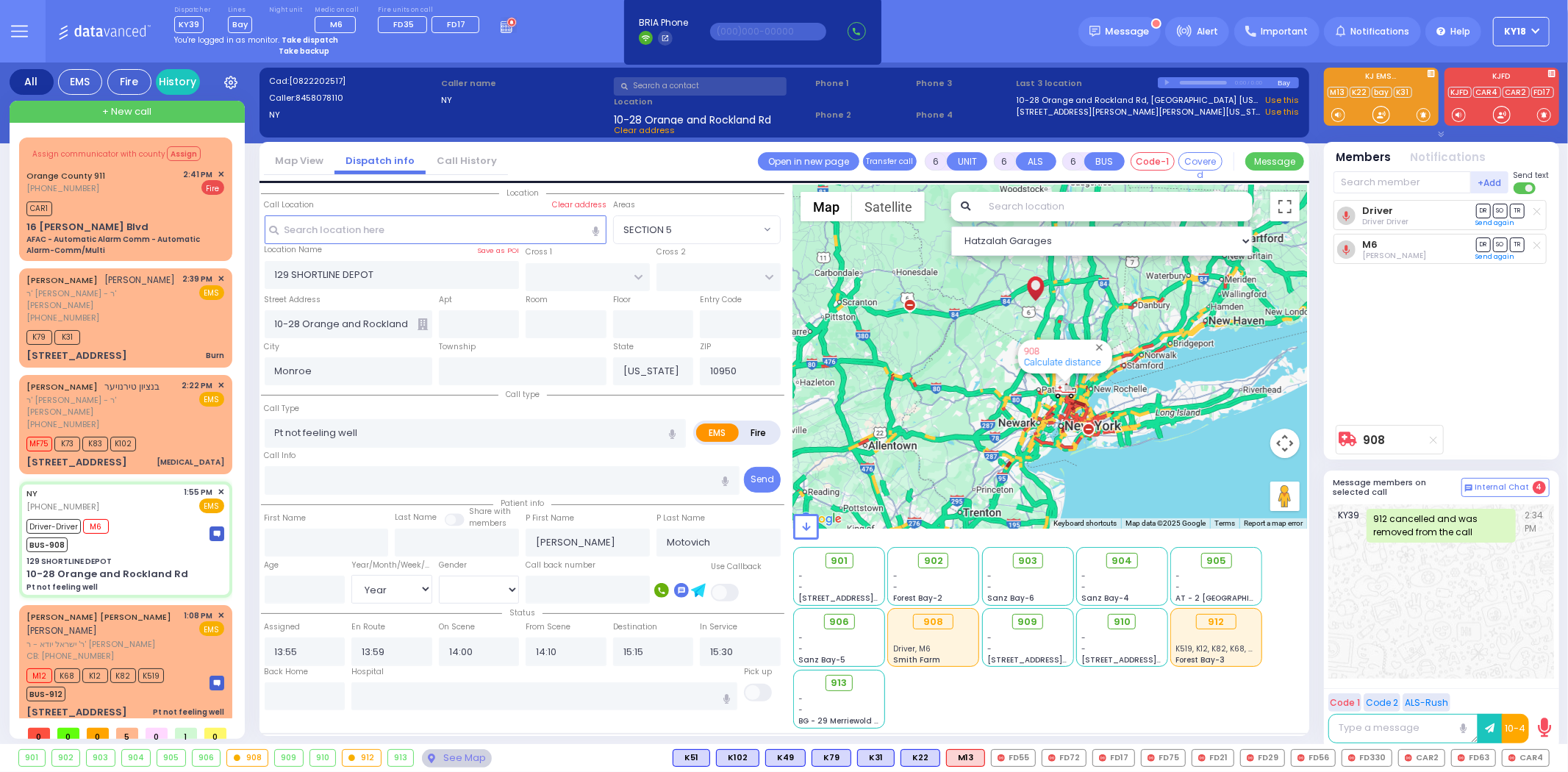
select select "[DEMOGRAPHIC_DATA]"
select select "Hatzalah Garages"
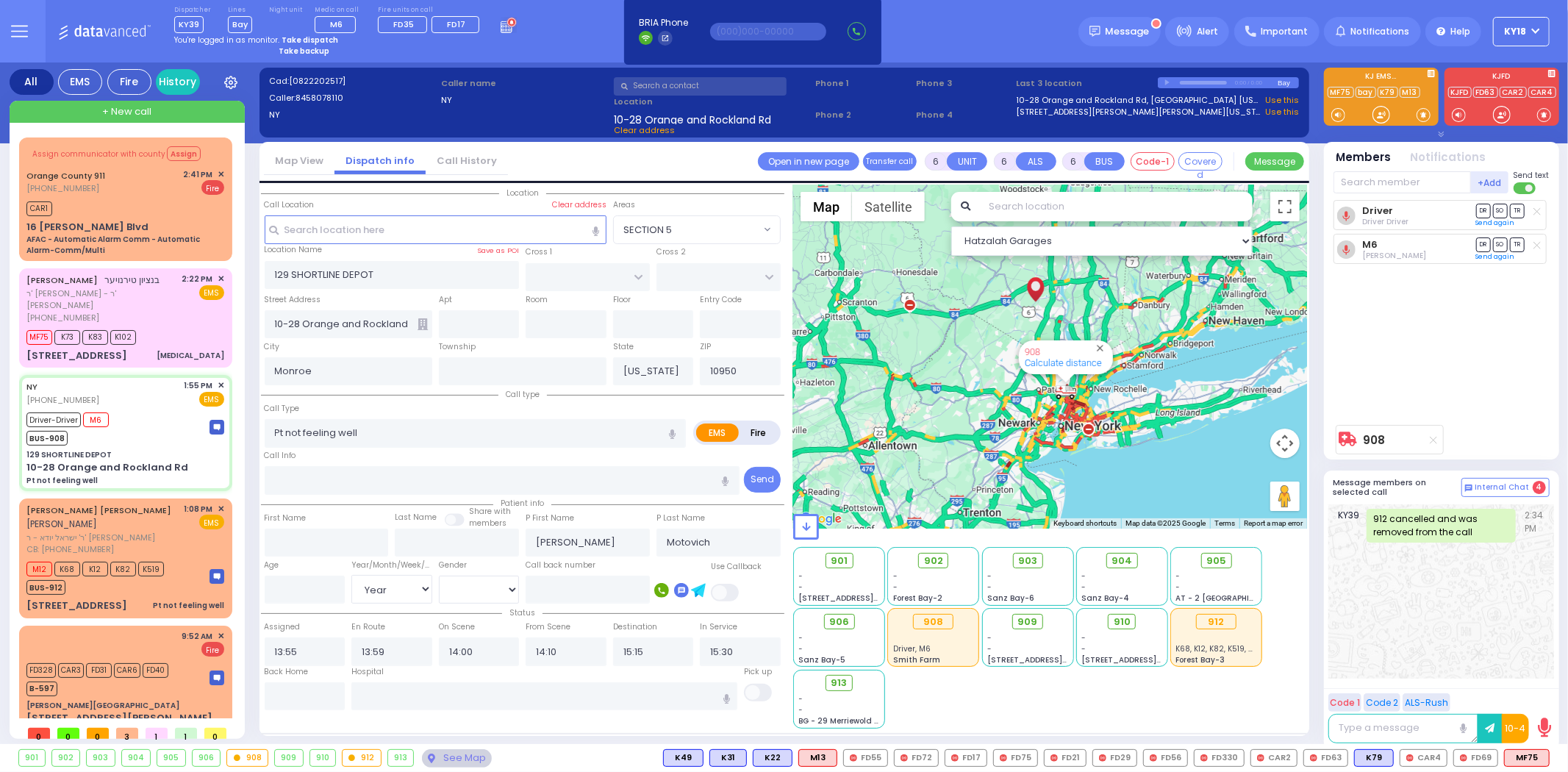
select select
radio input "true"
select select "Year"
select select "[DEMOGRAPHIC_DATA]"
select select "Hatzalah Garages"
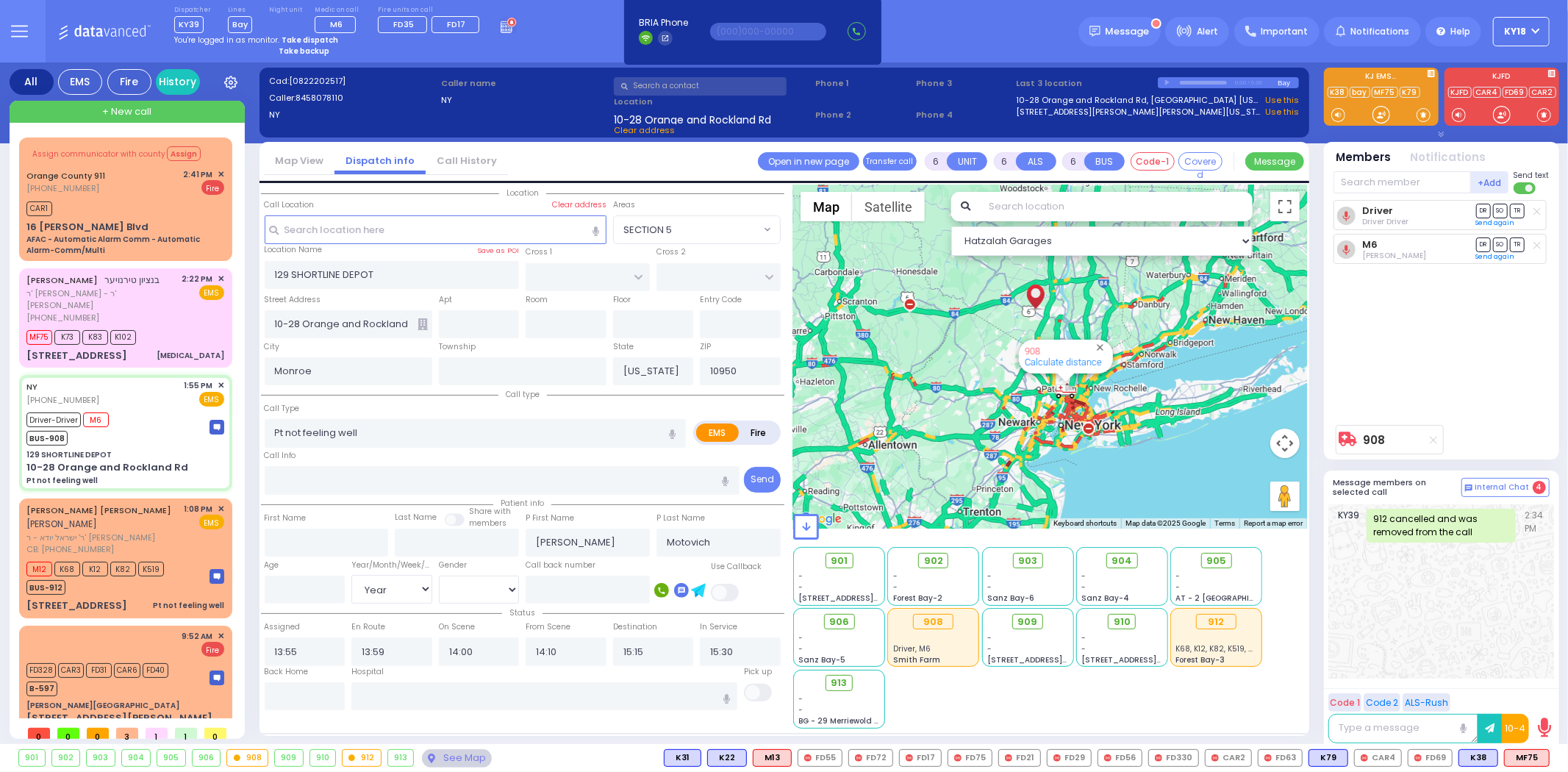
select select
radio input "true"
select select "Year"
select select "[DEMOGRAPHIC_DATA]"
select select "Hatzalah Garages"
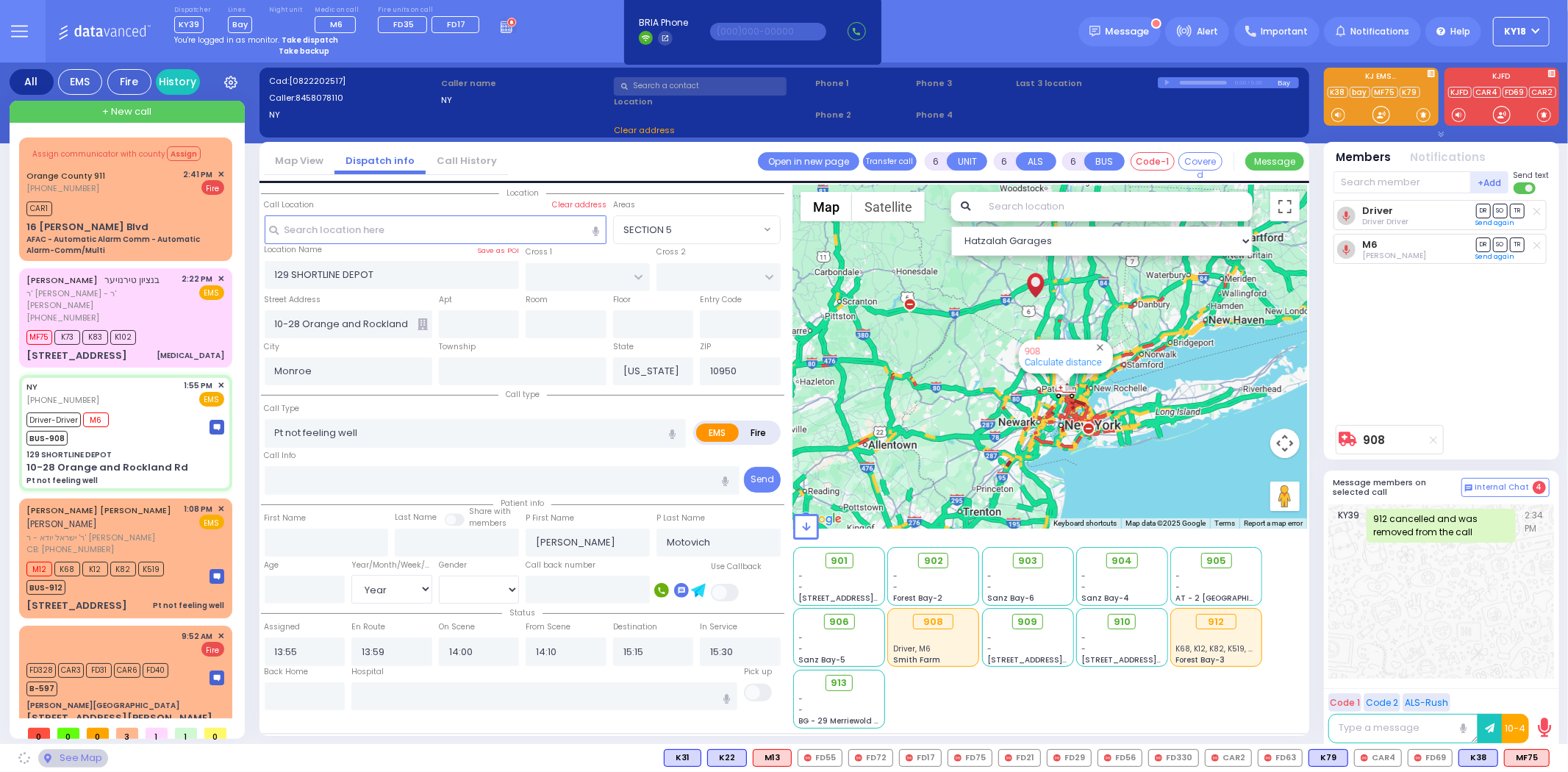
select select
radio input "true"
select select "Year"
select select "[DEMOGRAPHIC_DATA]"
select select "Hatzalah Garages"
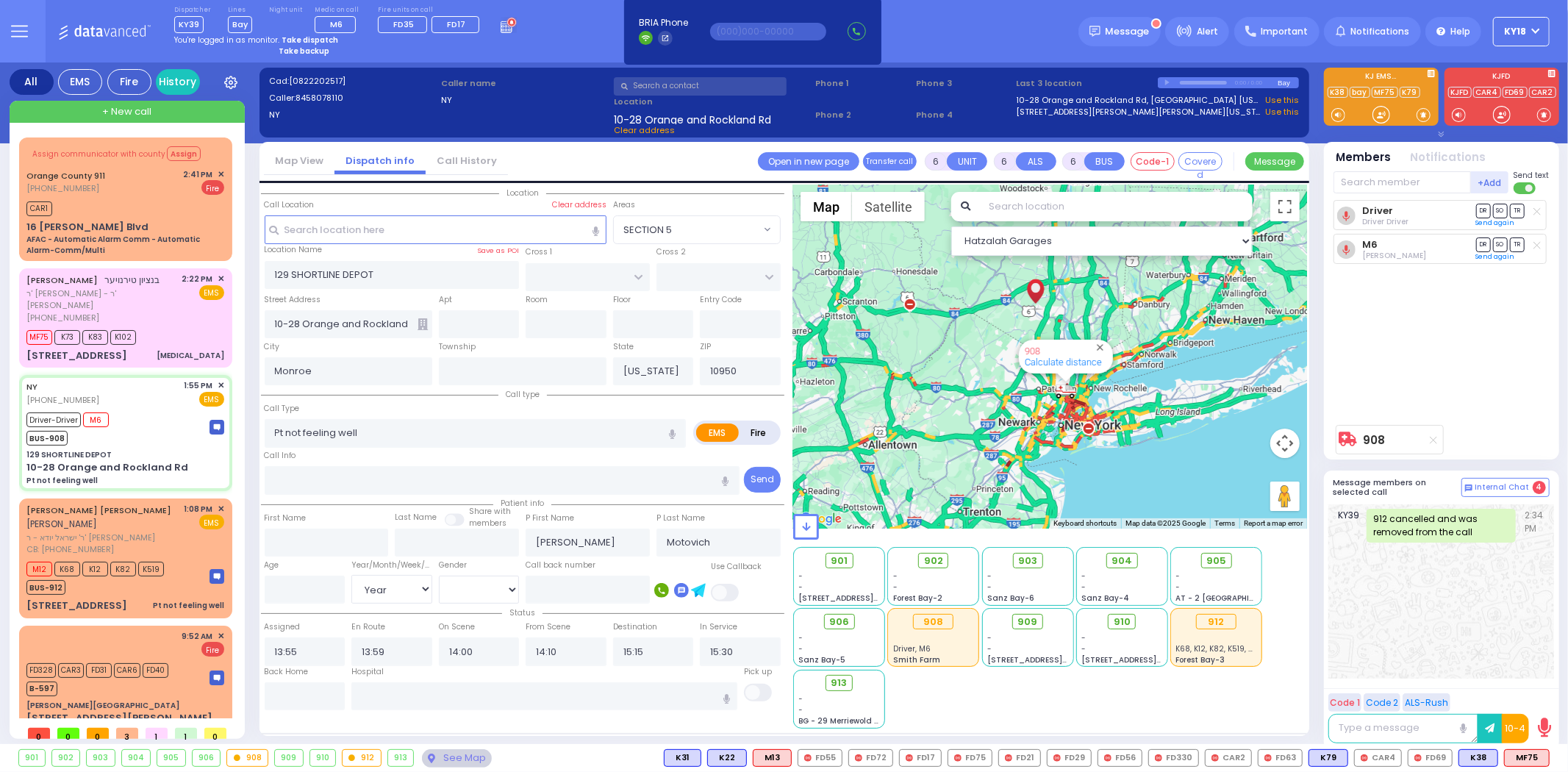
select select
radio input "true"
select select "Year"
select select "[DEMOGRAPHIC_DATA]"
select select "Hatzalah Garages"
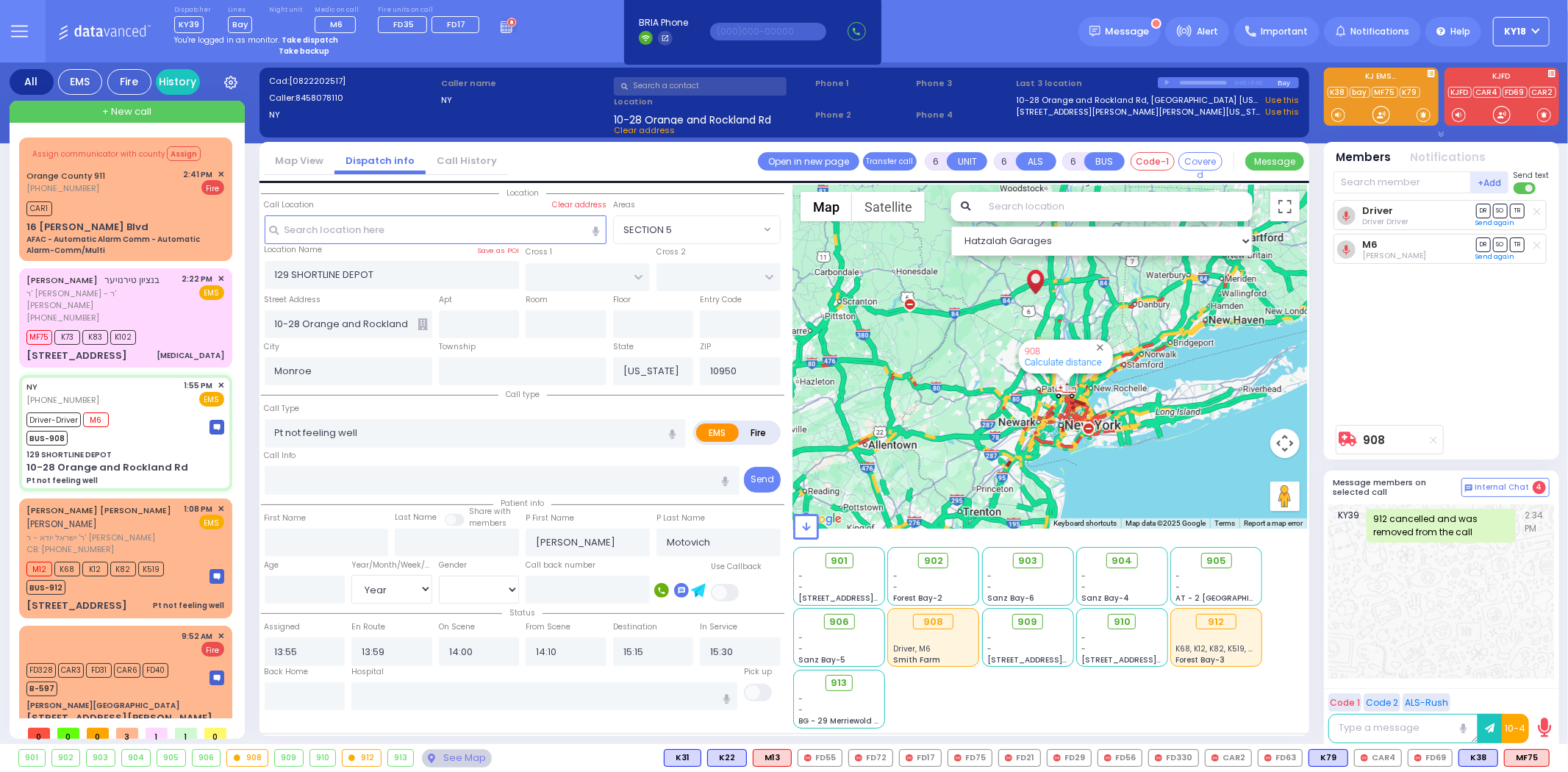
select select
radio input "true"
type input "78"
select select "Year"
select select "[DEMOGRAPHIC_DATA]"
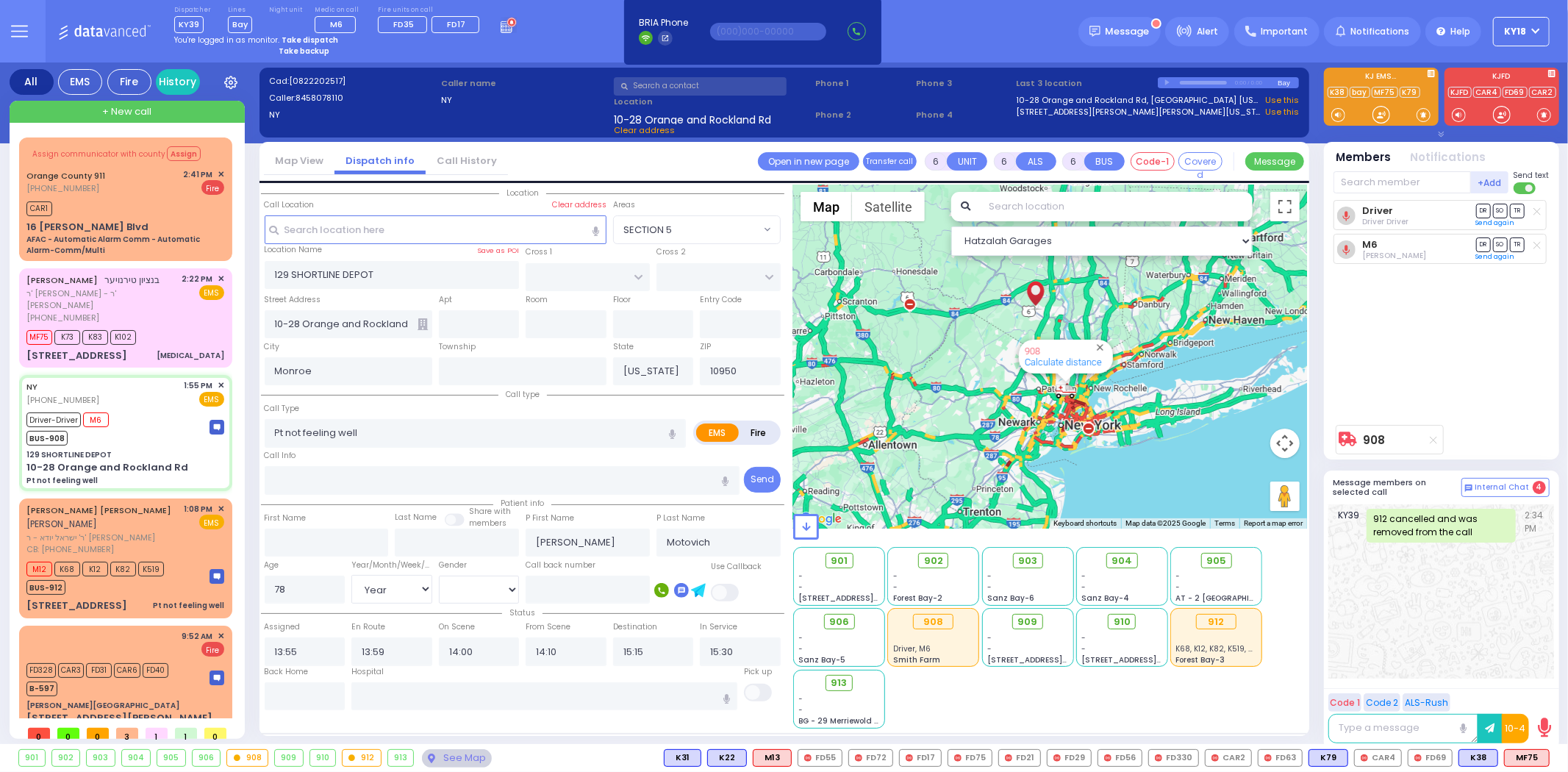
select select "Hatzalah Garages"
select select
radio input "true"
select select "Year"
select select "[DEMOGRAPHIC_DATA]"
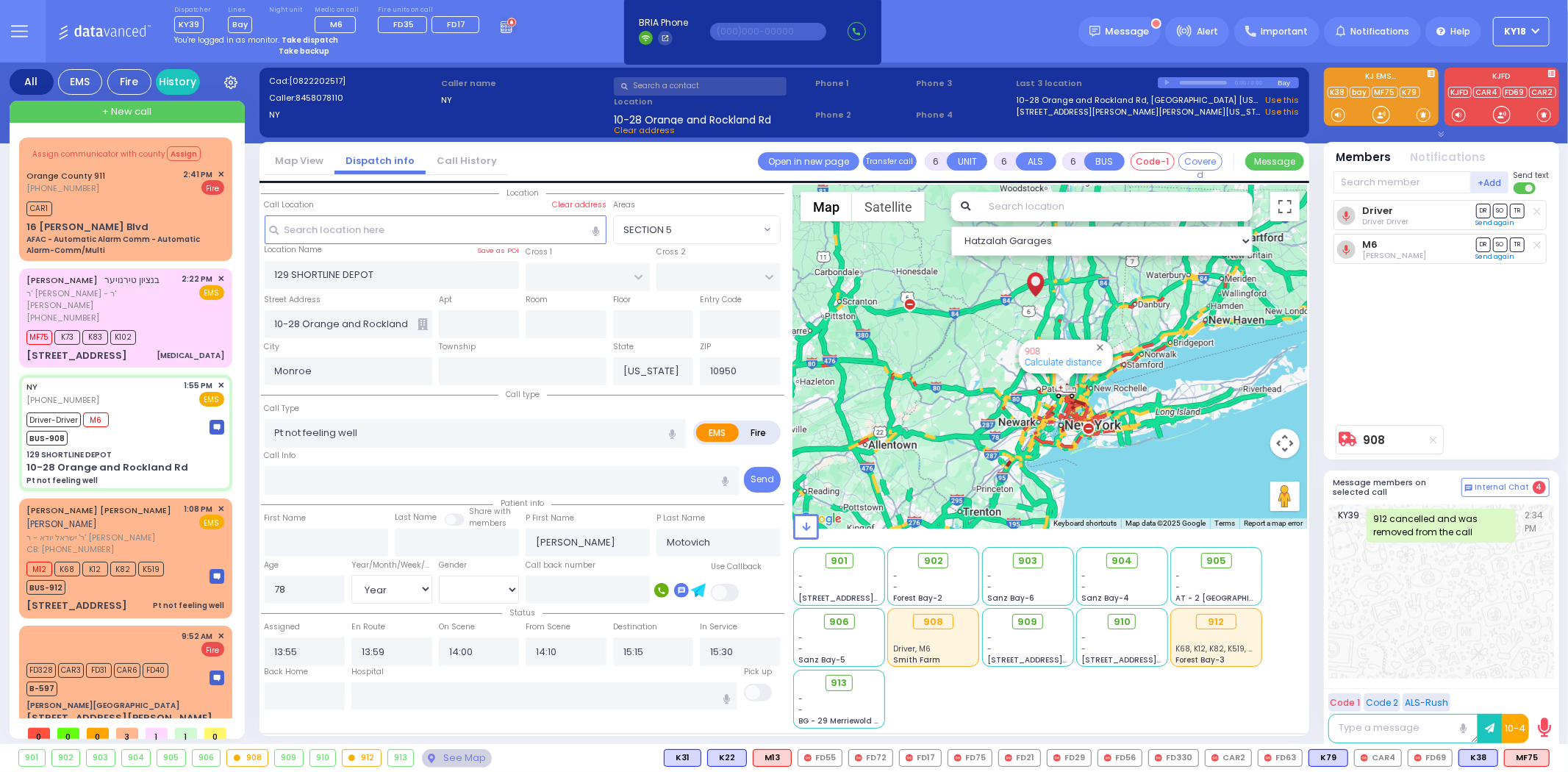
select select "Hatzalah Garages"
select select
radio input "true"
select select "Year"
select select "[DEMOGRAPHIC_DATA]"
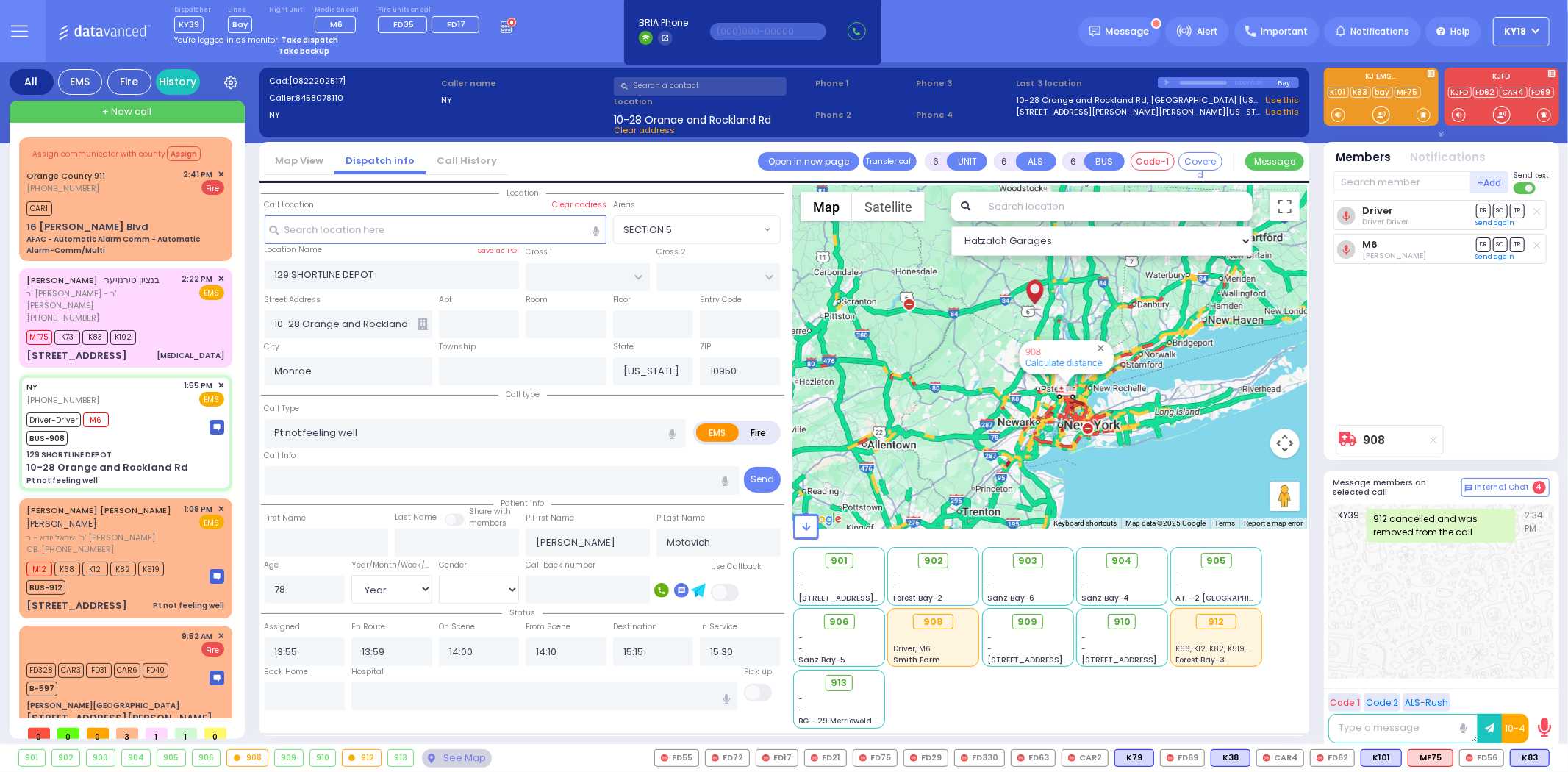
select select "Hatzalah Garages"
select select
radio input "true"
select select "Year"
select select "[DEMOGRAPHIC_DATA]"
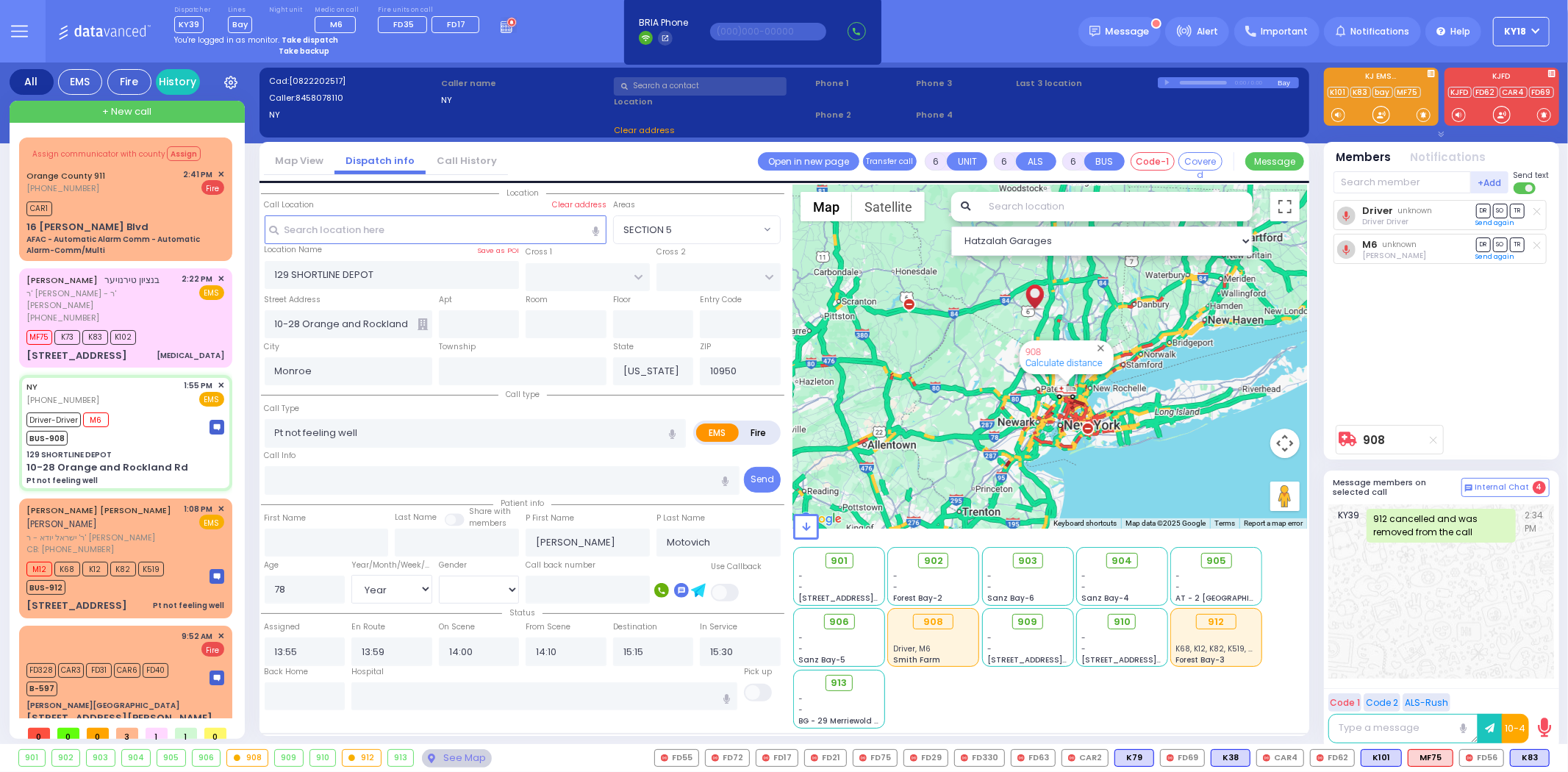
select select "Hatzalah Garages"
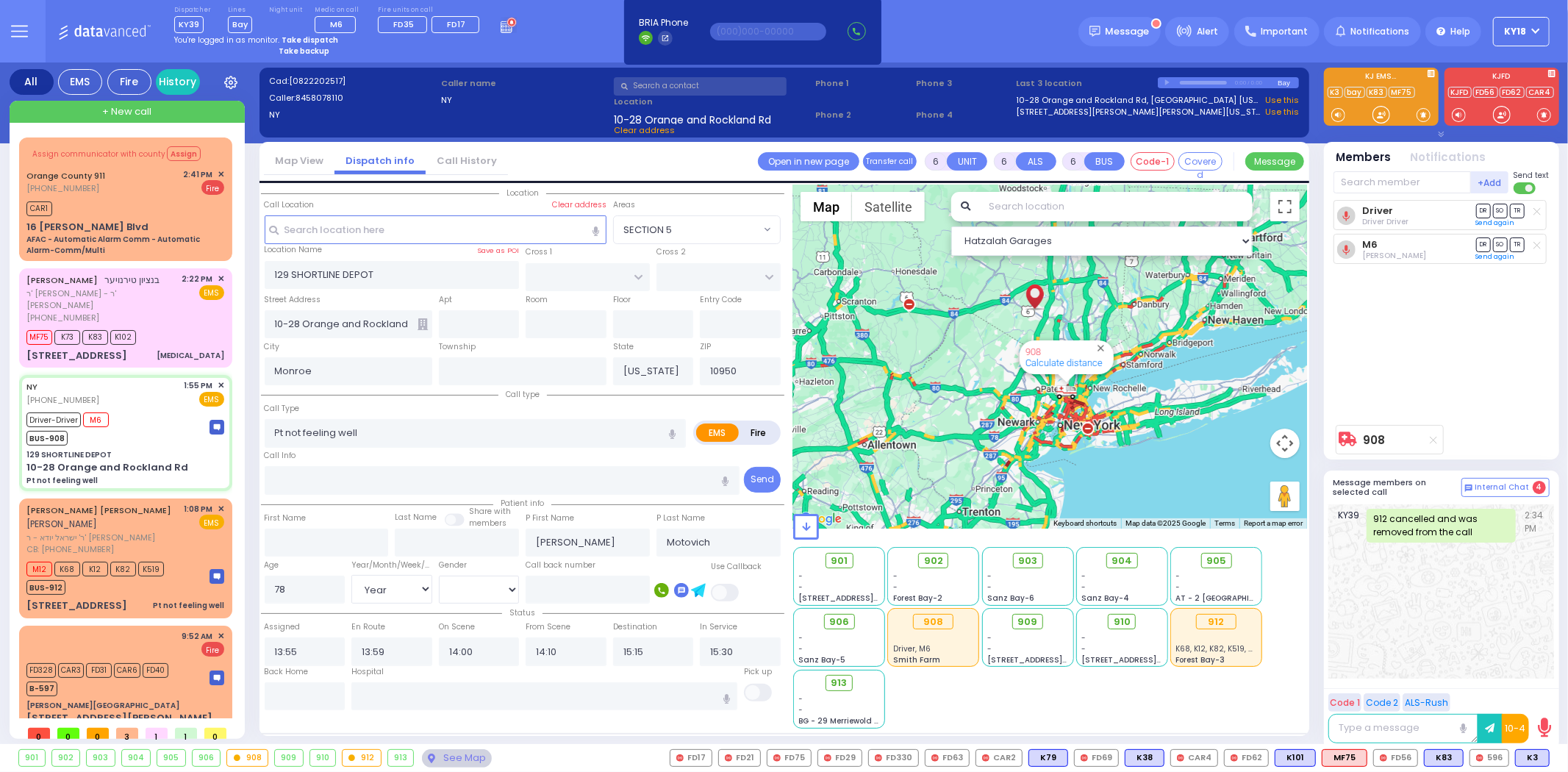
select select
radio input "true"
select select "Year"
select select "[DEMOGRAPHIC_DATA]"
select select "Hatzalah Garages"
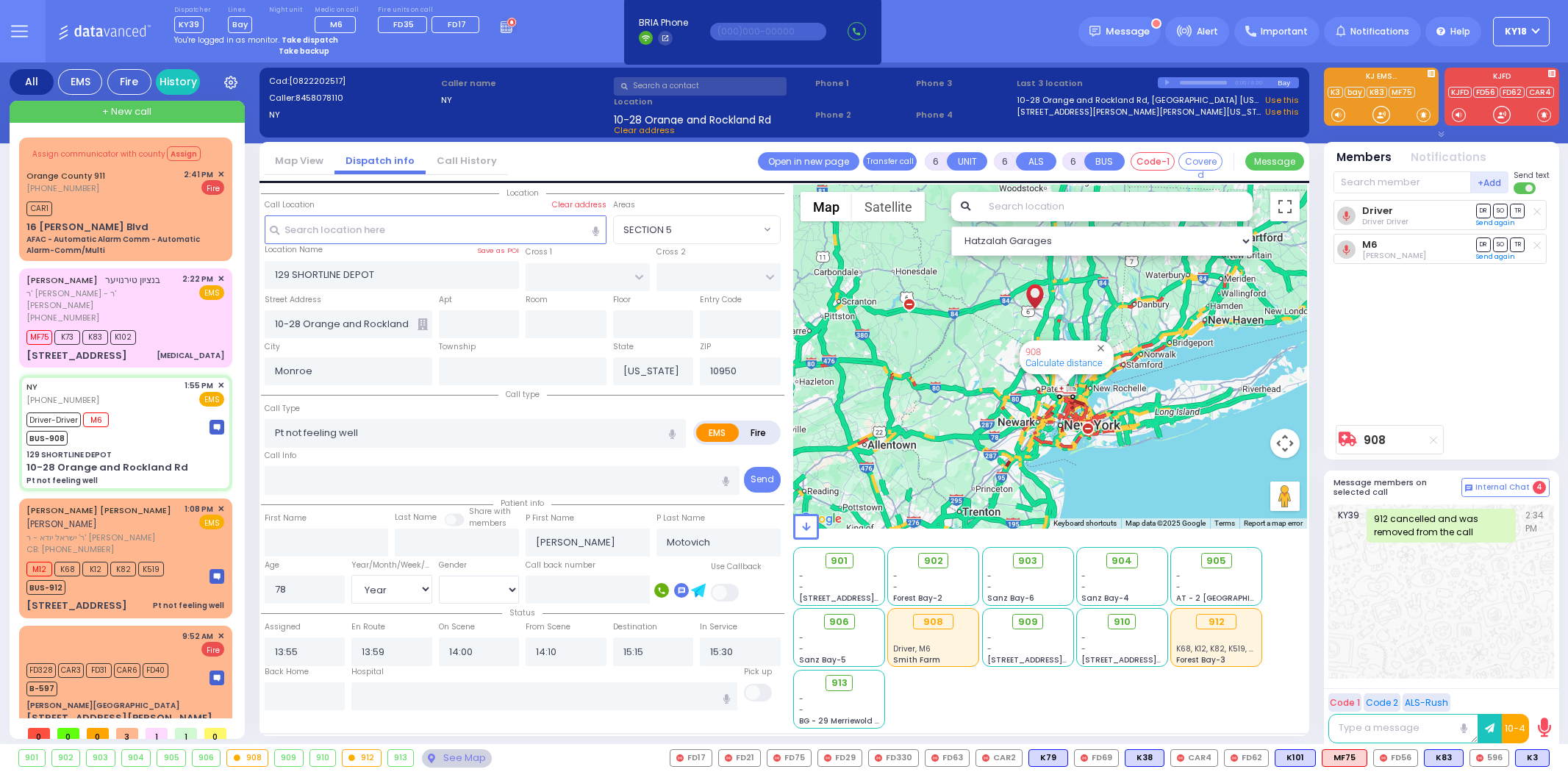
select select
select select "Year"
select select "[DEMOGRAPHIC_DATA]"
select select
radio input "true"
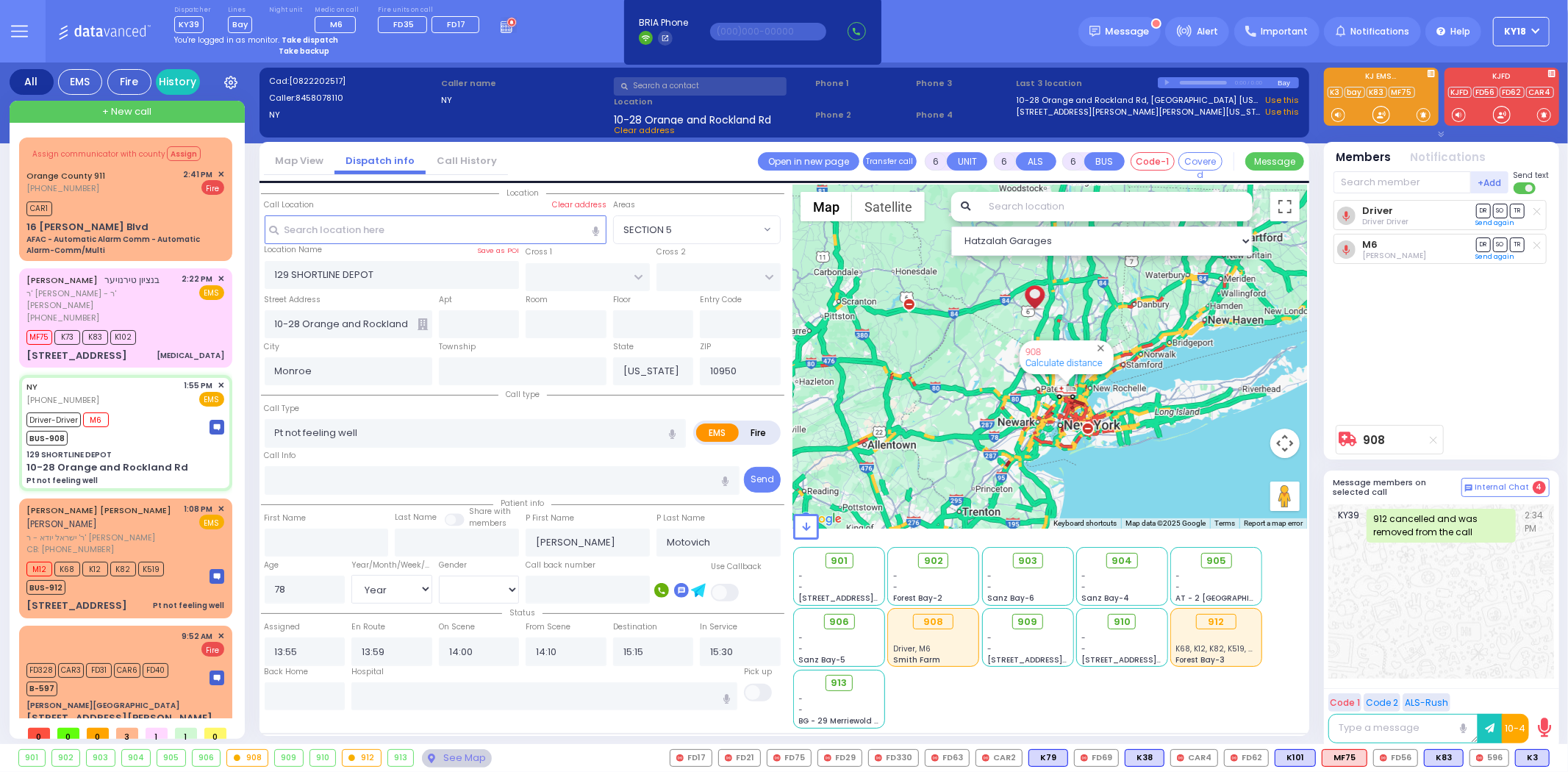
select select "Year"
select select "[DEMOGRAPHIC_DATA]"
select select "Hatzalah Garages"
select select
radio input "true"
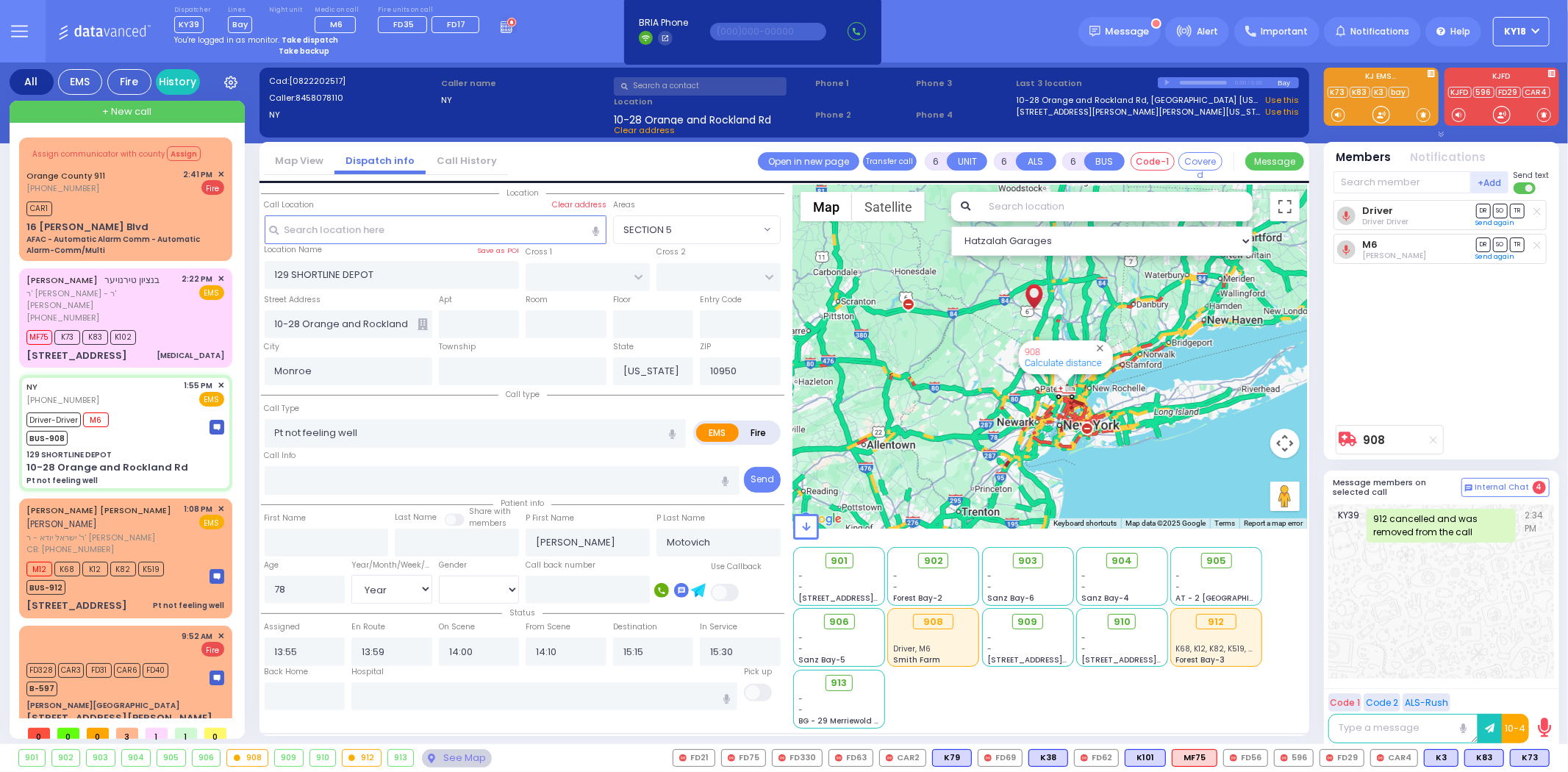
select select "Year"
select select "[DEMOGRAPHIC_DATA]"
select select "Hatzalah Garages"
select select
radio input "true"
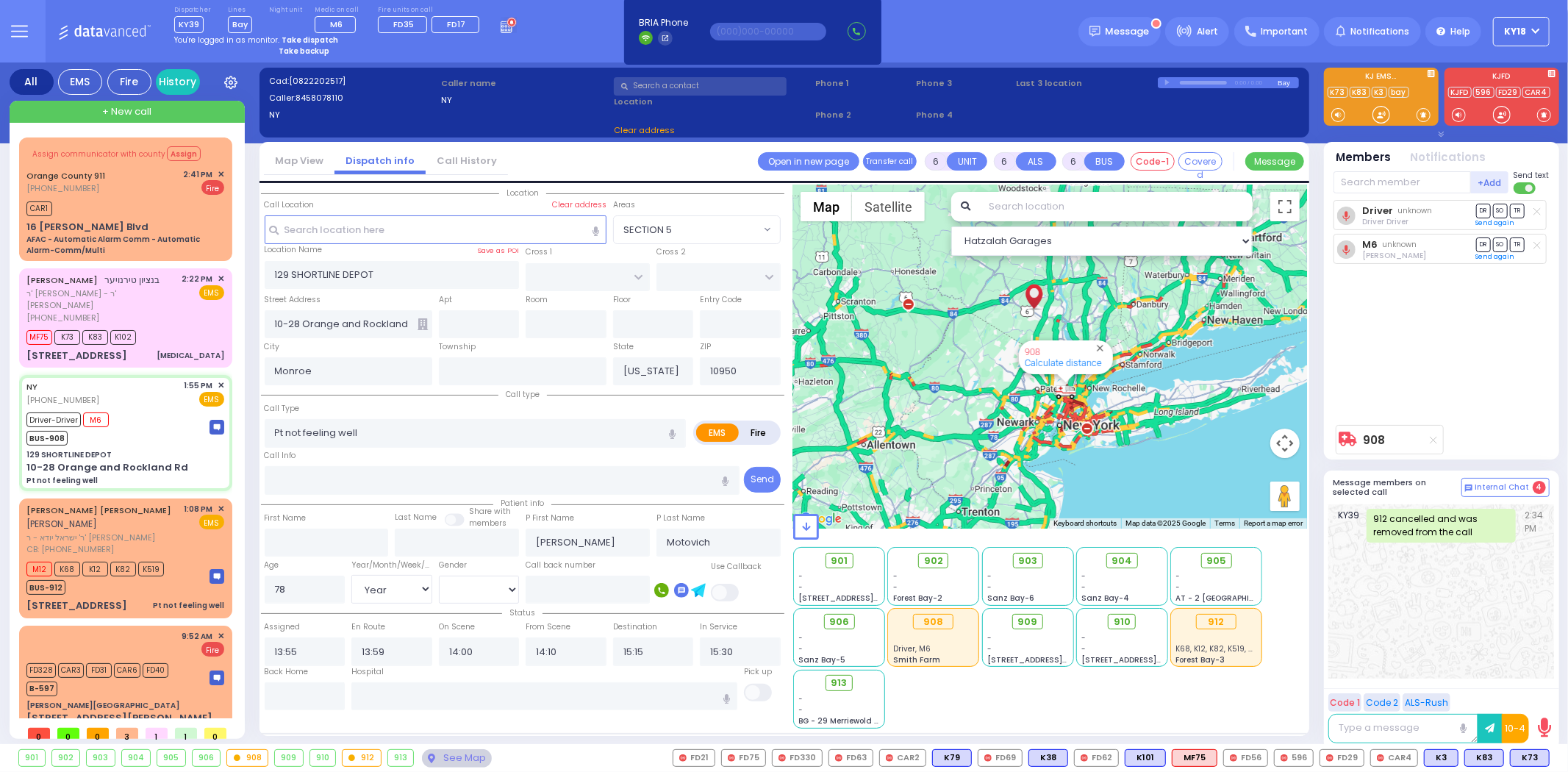
select select "Year"
select select "[DEMOGRAPHIC_DATA]"
select select "Hatzalah Garages"
select select
radio input "true"
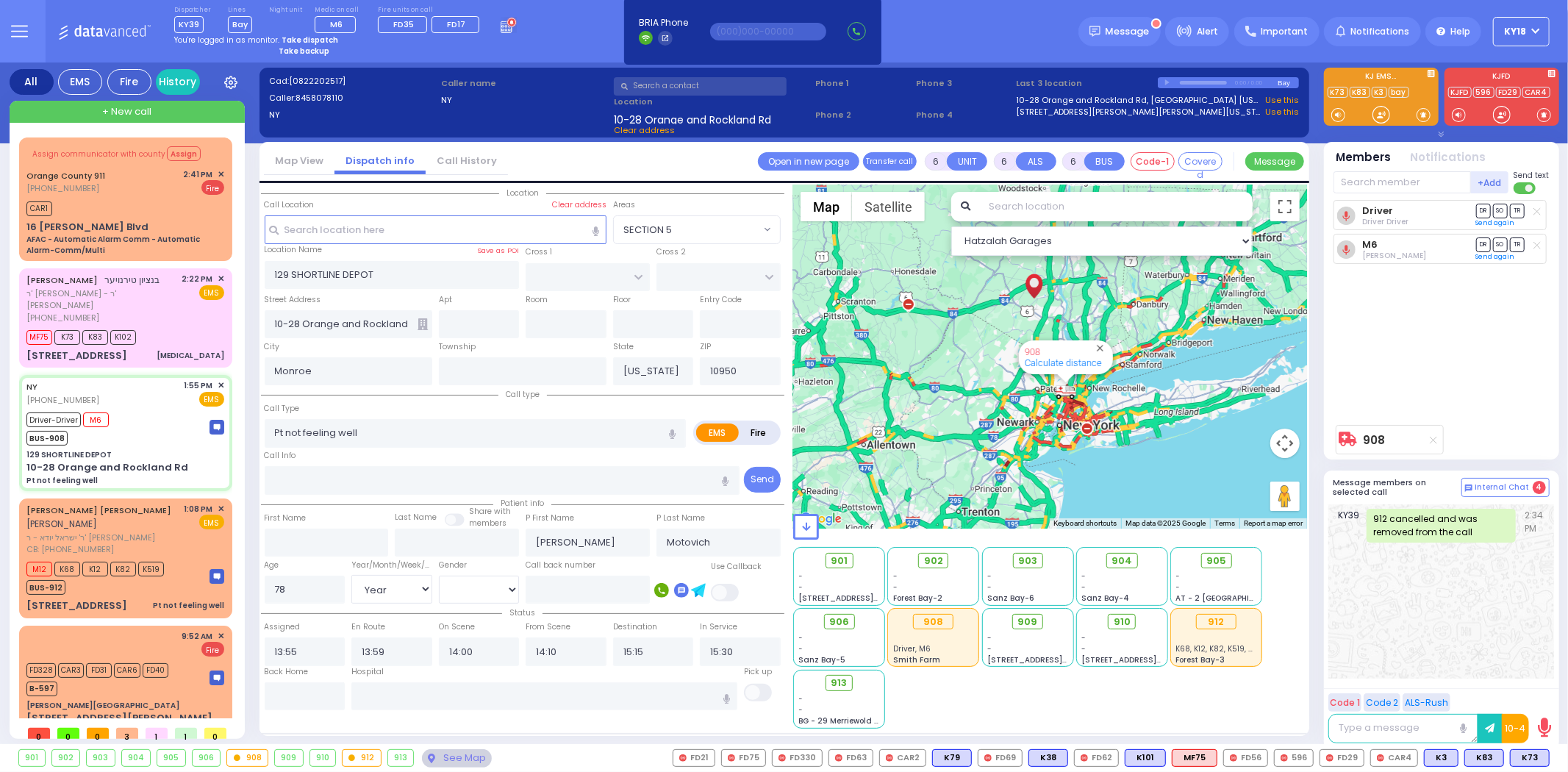
select select "Year"
select select "[DEMOGRAPHIC_DATA]"
select select "Hatzalah Garages"
select select
radio input "true"
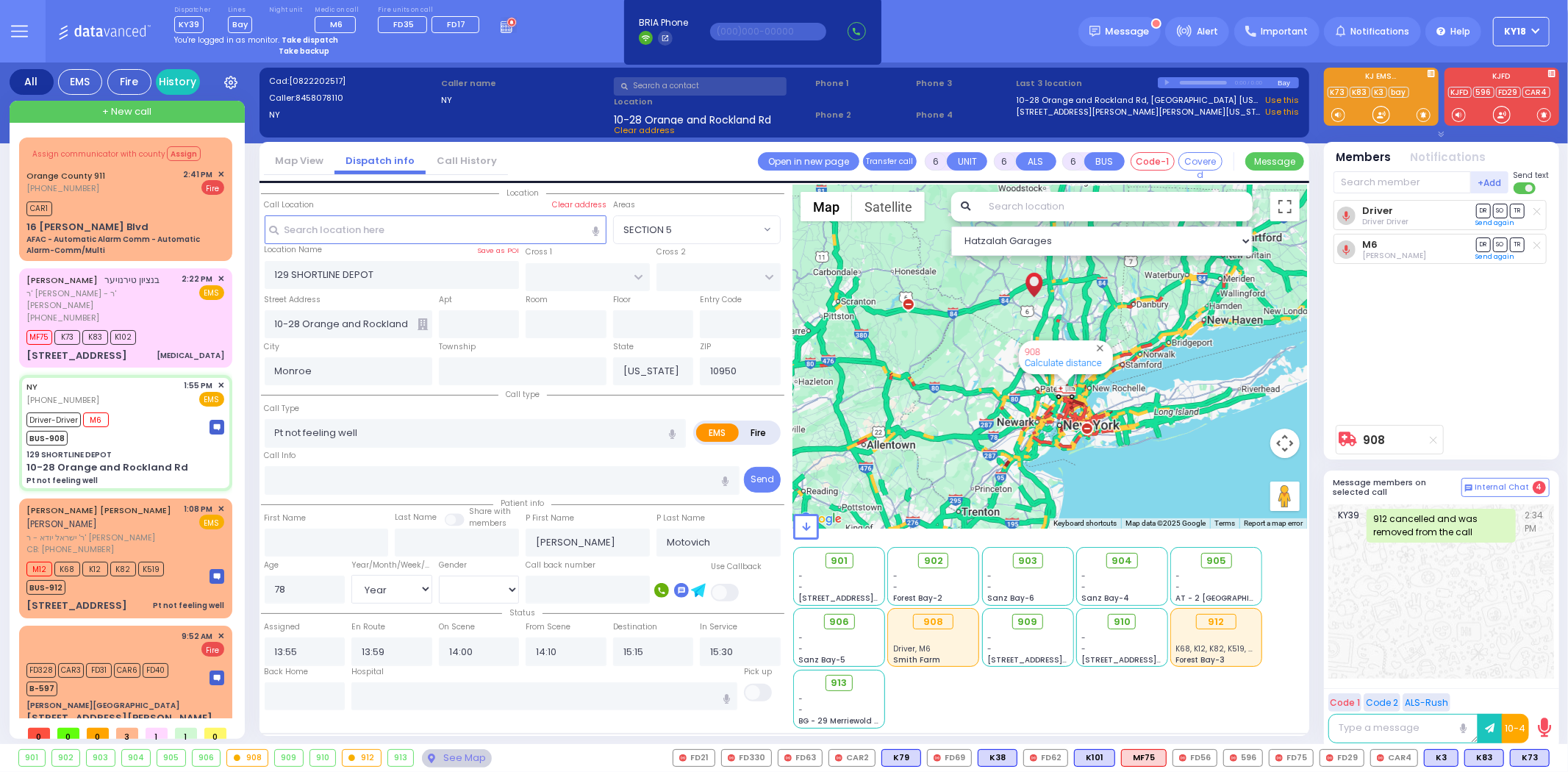
select select "Year"
select select "[DEMOGRAPHIC_DATA]"
select select "Hatzalah Garages"
select select
radio input "true"
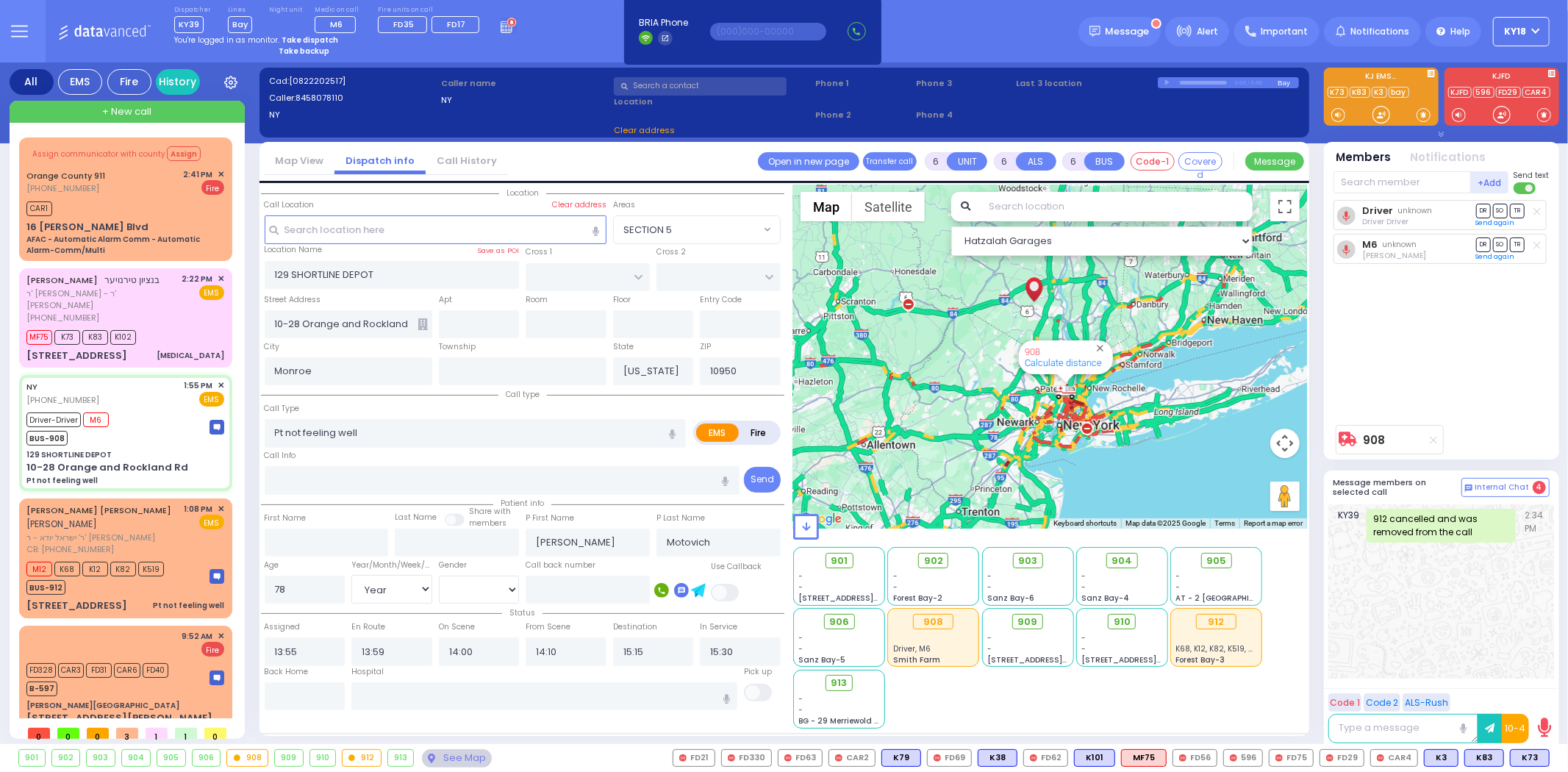
select select "Year"
select select "[DEMOGRAPHIC_DATA]"
select select "Hatzalah Garages"
select select
radio input "true"
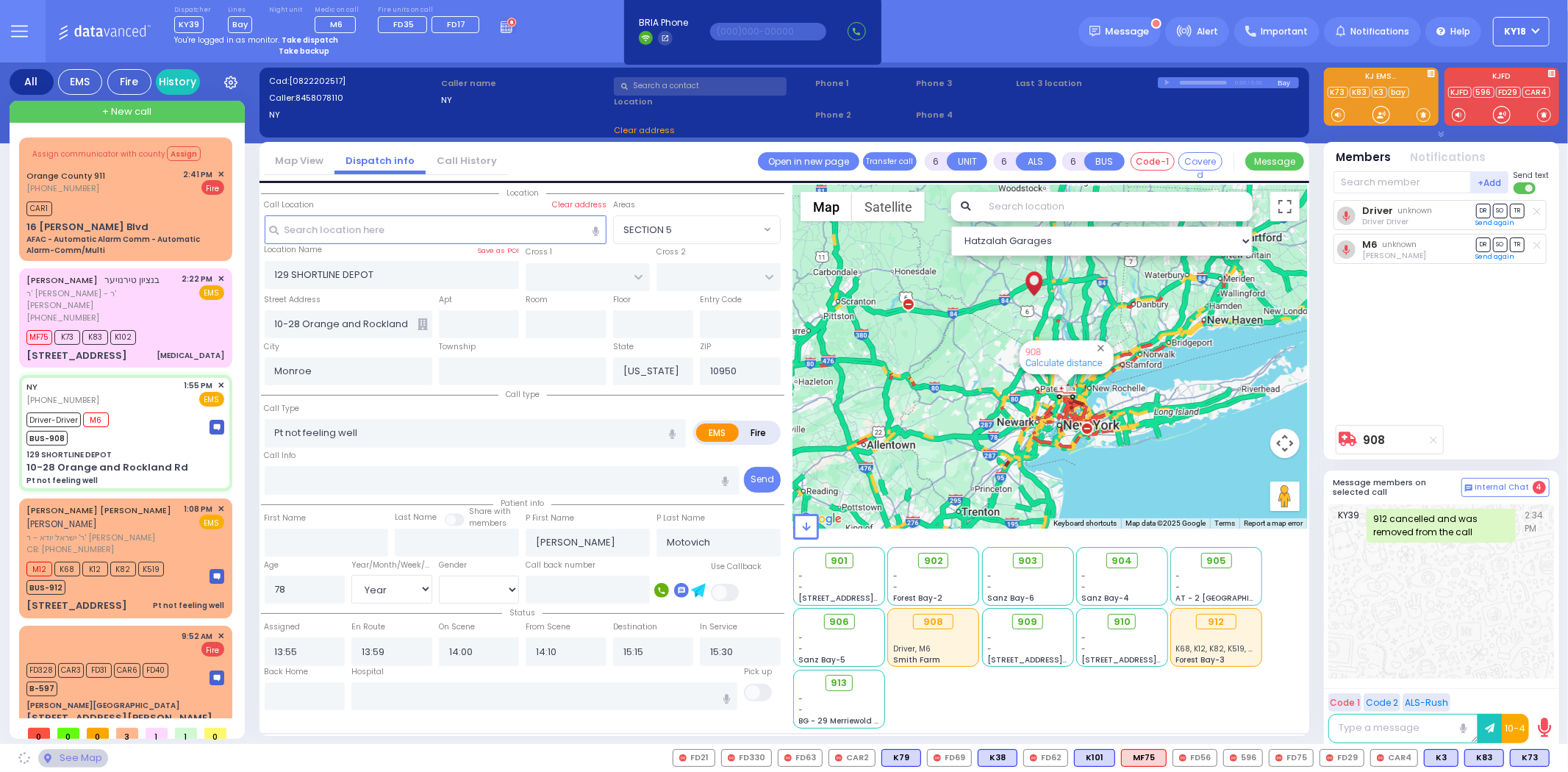
select select "Year"
select select "[DEMOGRAPHIC_DATA]"
select select "Hatzalah Garages"
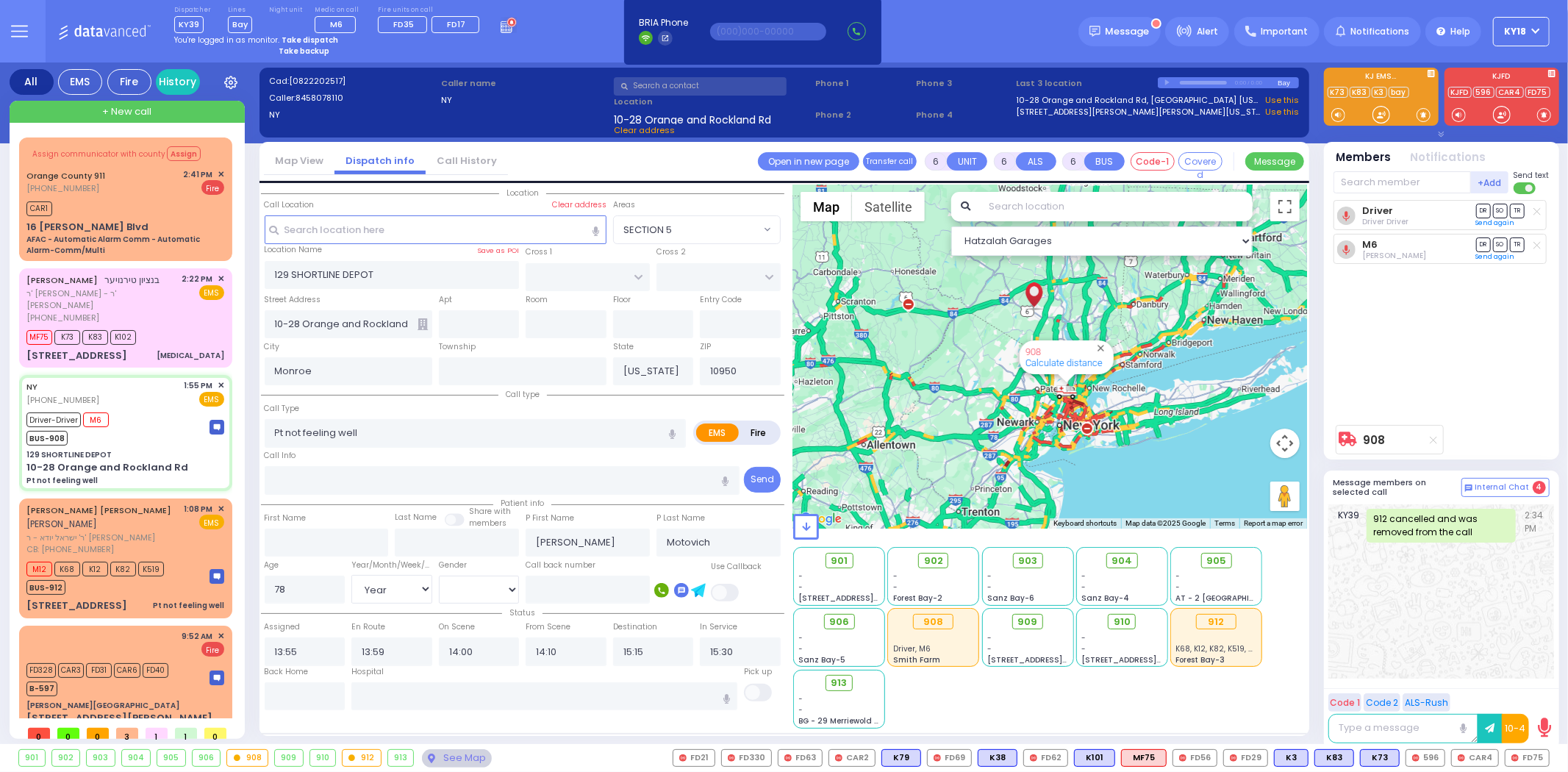
select select
radio input "true"
select select "Year"
select select "[DEMOGRAPHIC_DATA]"
select select "Hatzalah Garages"
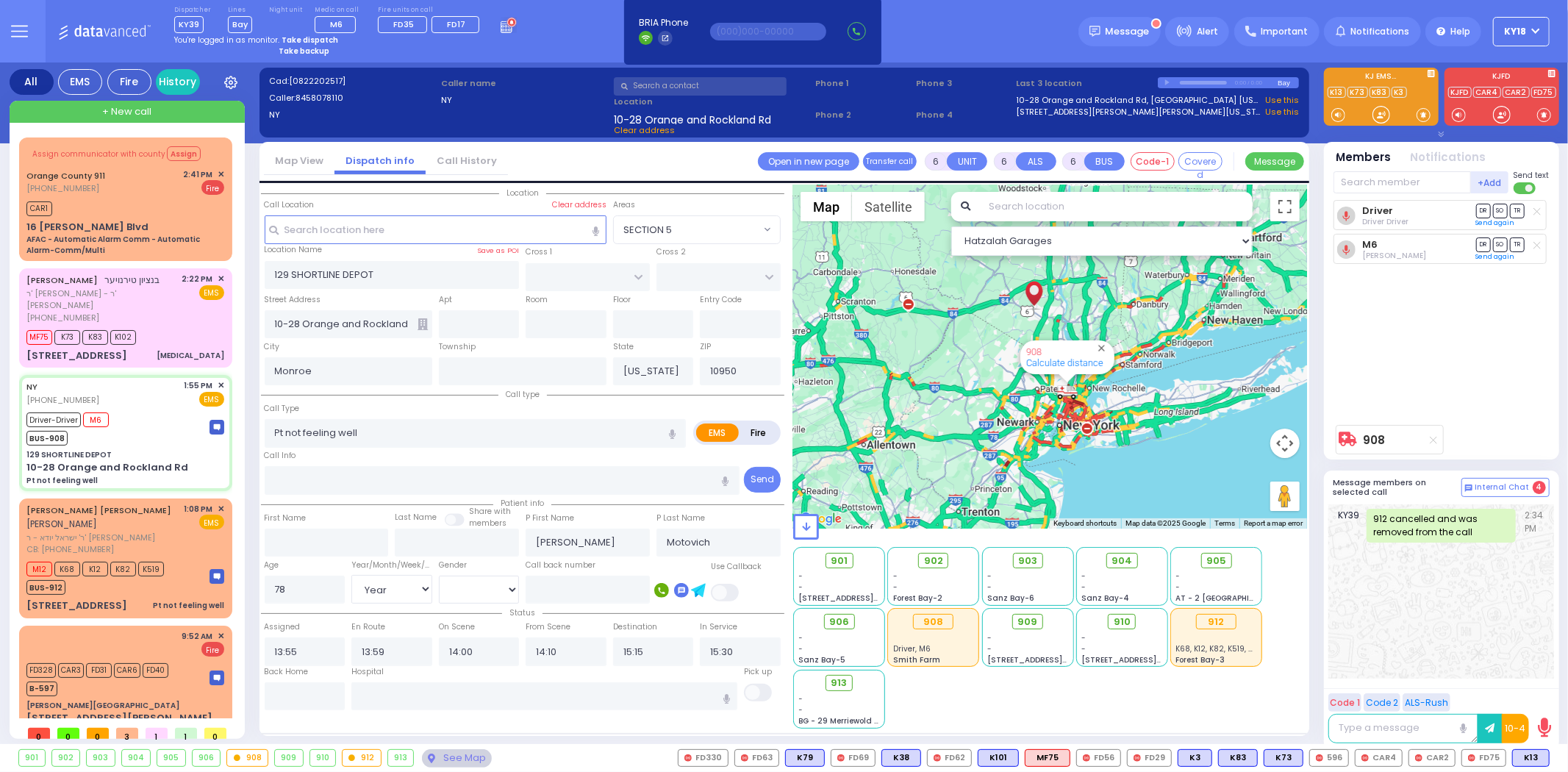
select select
radio input "true"
select select "Year"
select select "[DEMOGRAPHIC_DATA]"
select select "Hatzalah Garages"
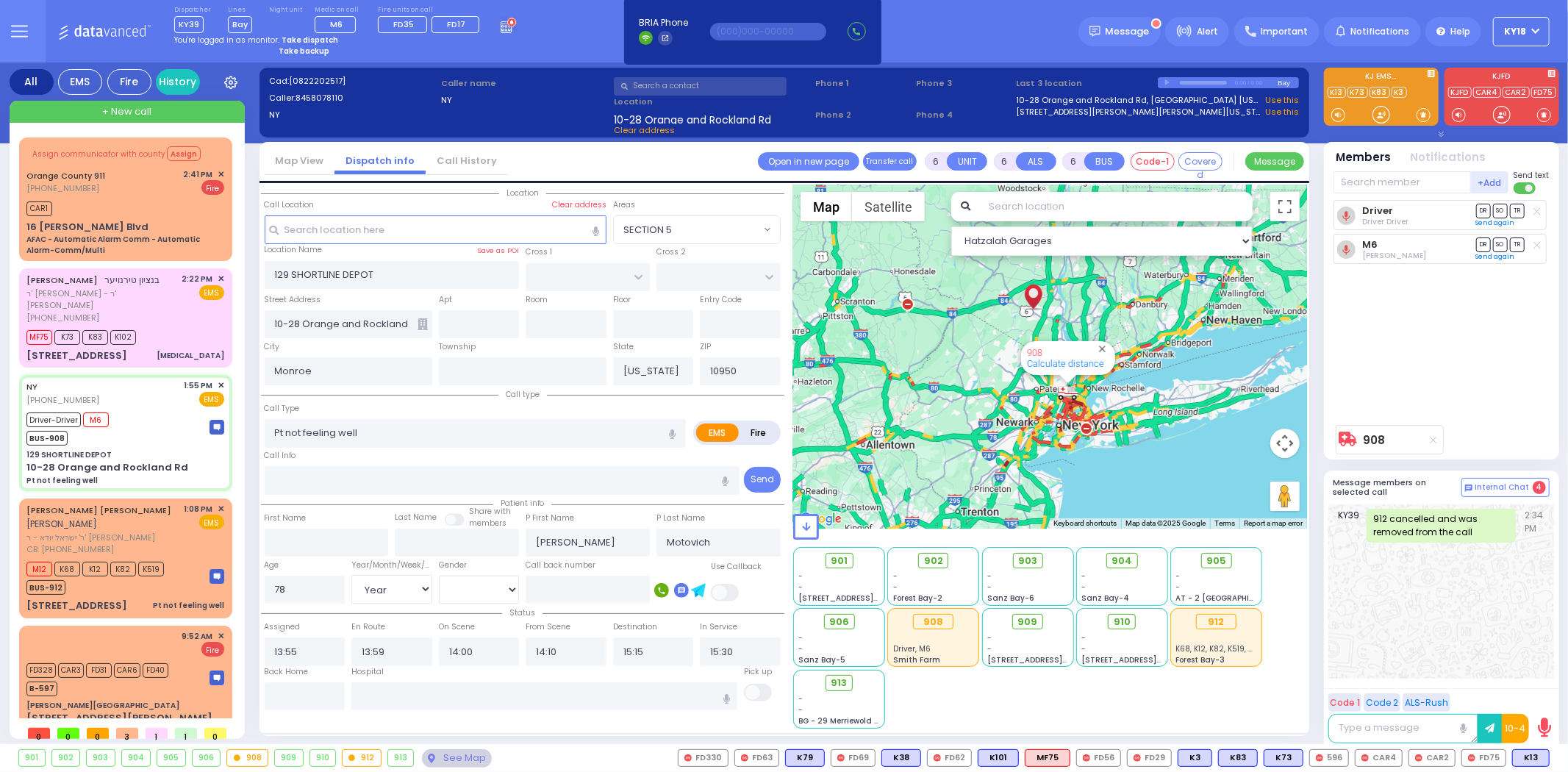
select select
radio input "true"
select select "Year"
select select "[DEMOGRAPHIC_DATA]"
select select "Hatzalah Garages"
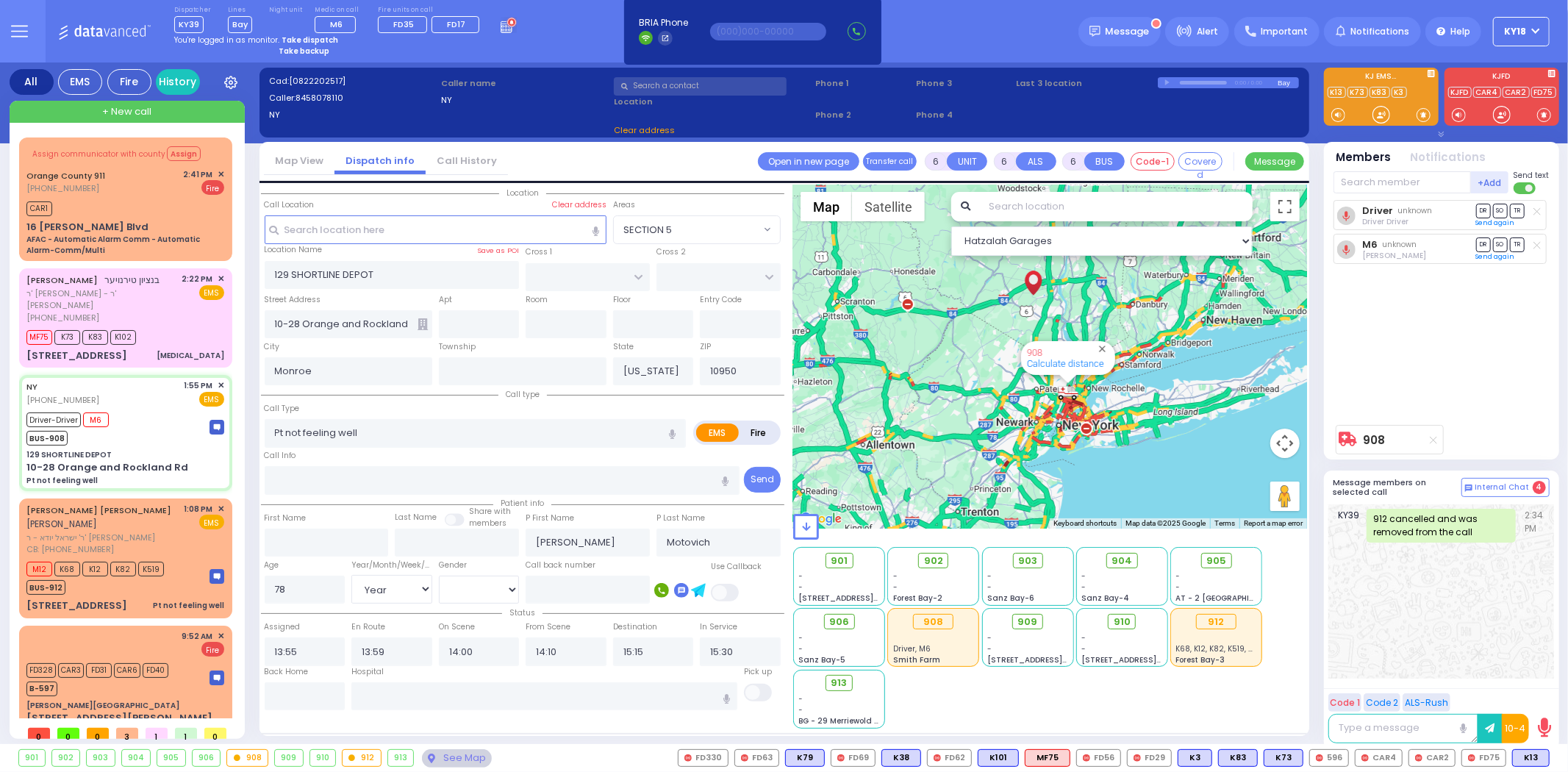
select select
radio input "true"
select select "Year"
select select "[DEMOGRAPHIC_DATA]"
select select "Hatzalah Garages"
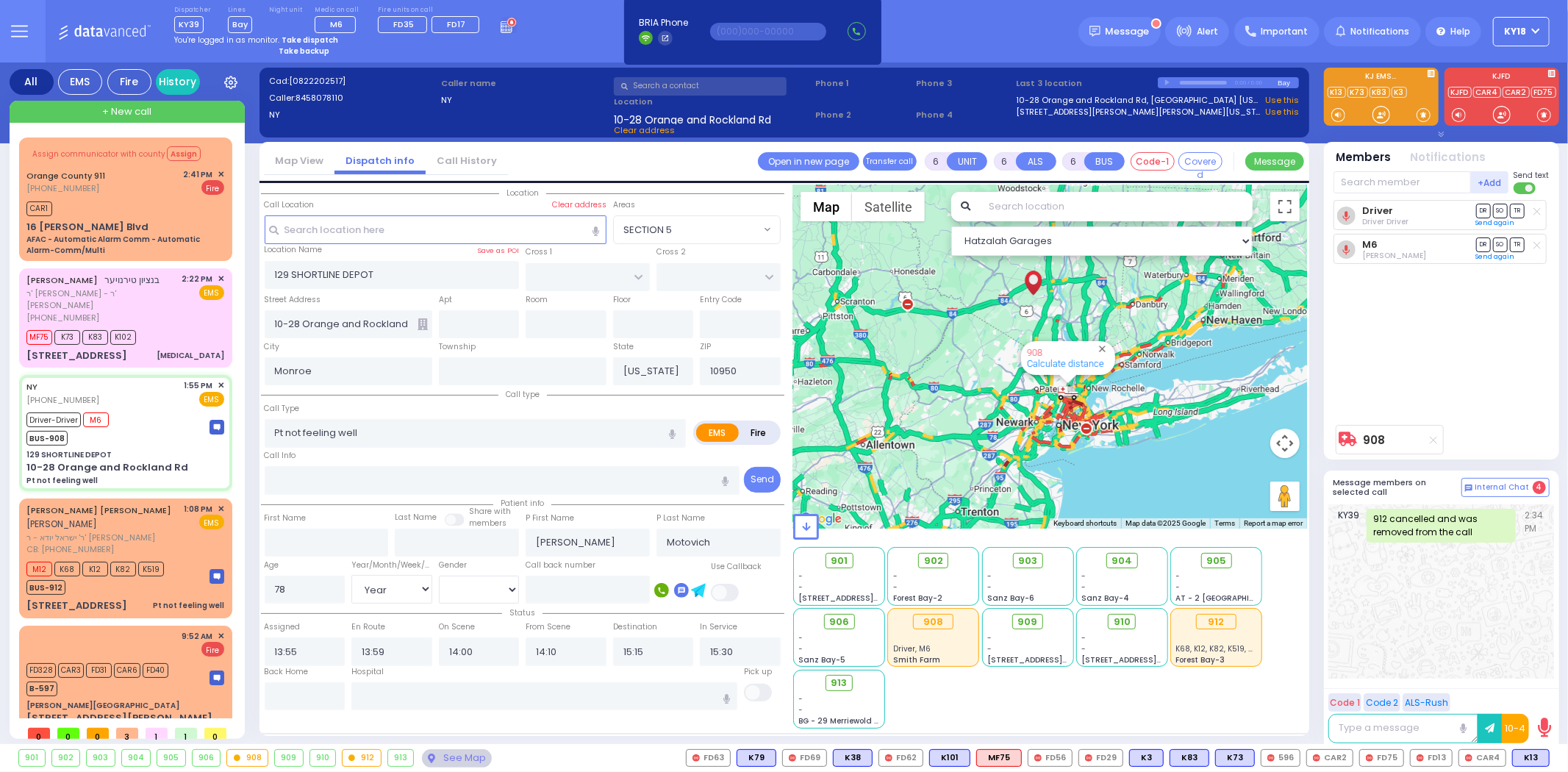
select select
radio input "true"
select select "Year"
select select "[DEMOGRAPHIC_DATA]"
select select "Hatzalah Garages"
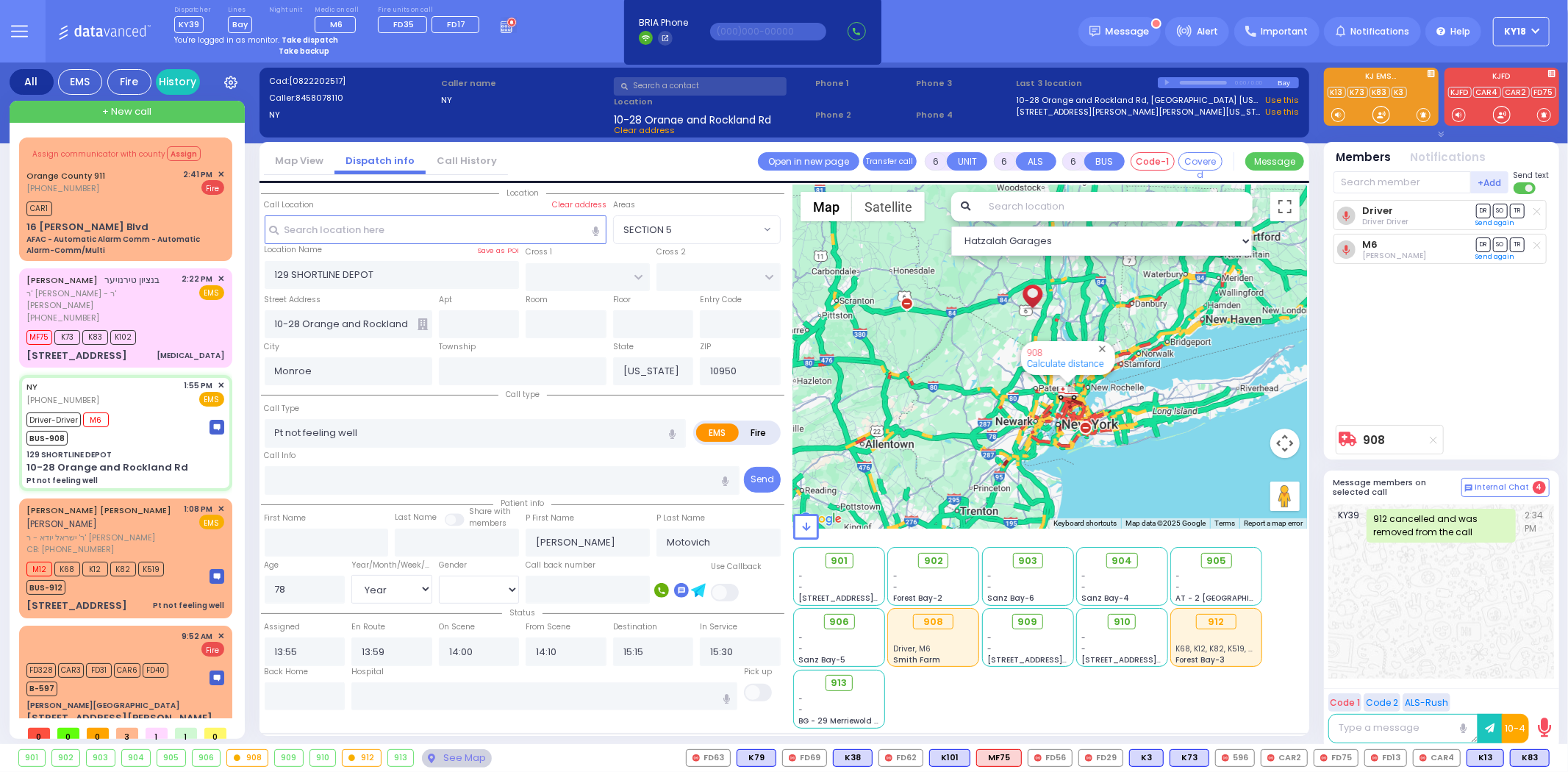
select select
radio input "true"
select select "Year"
select select "[DEMOGRAPHIC_DATA]"
select select "Hatzalah Garages"
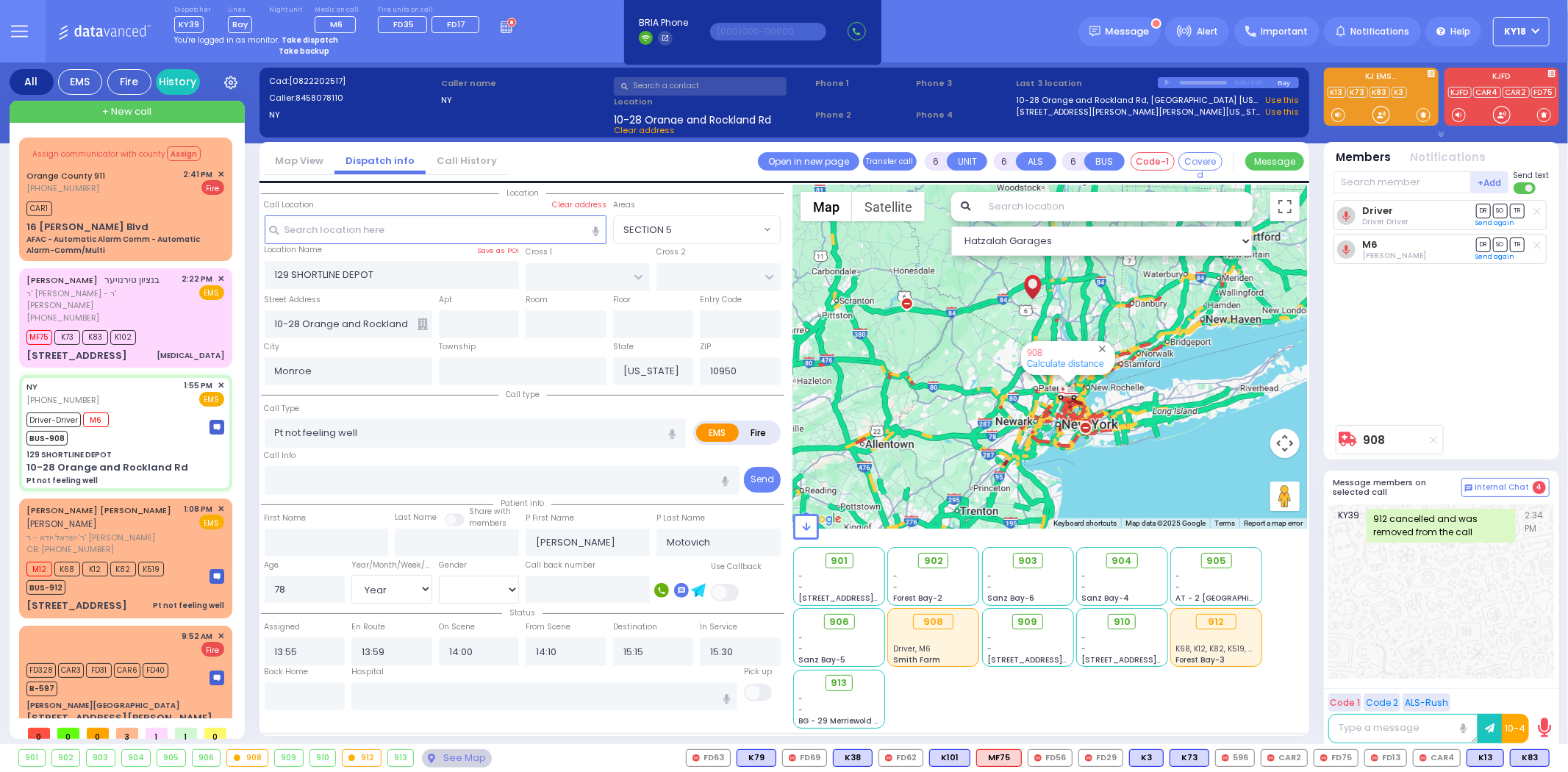
select select
radio input "true"
select select "Year"
select select "[DEMOGRAPHIC_DATA]"
select select "Hatzalah Garages"
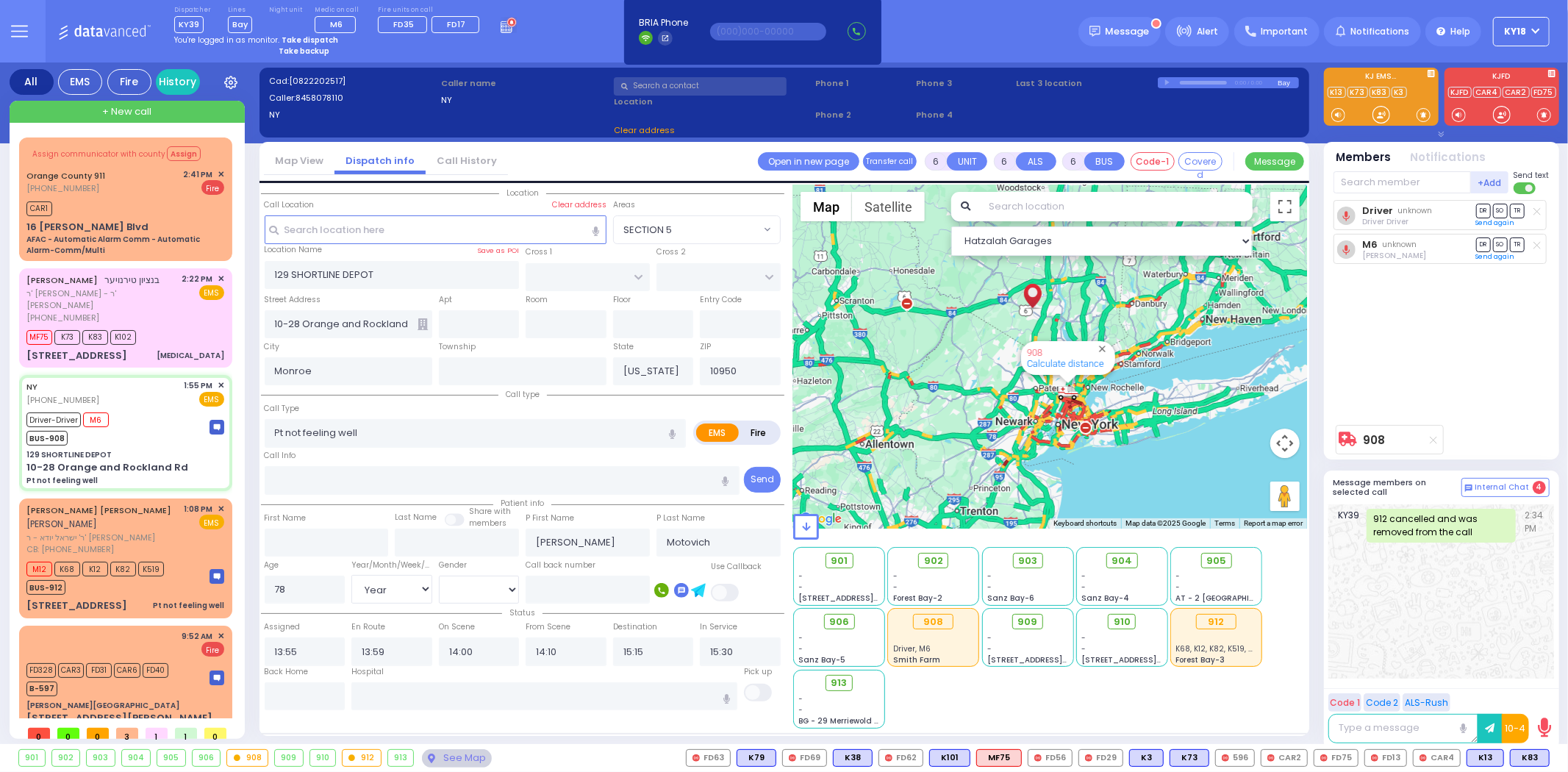
select select
radio input "true"
select select "Year"
select select "[DEMOGRAPHIC_DATA]"
select select "Hatzalah Garages"
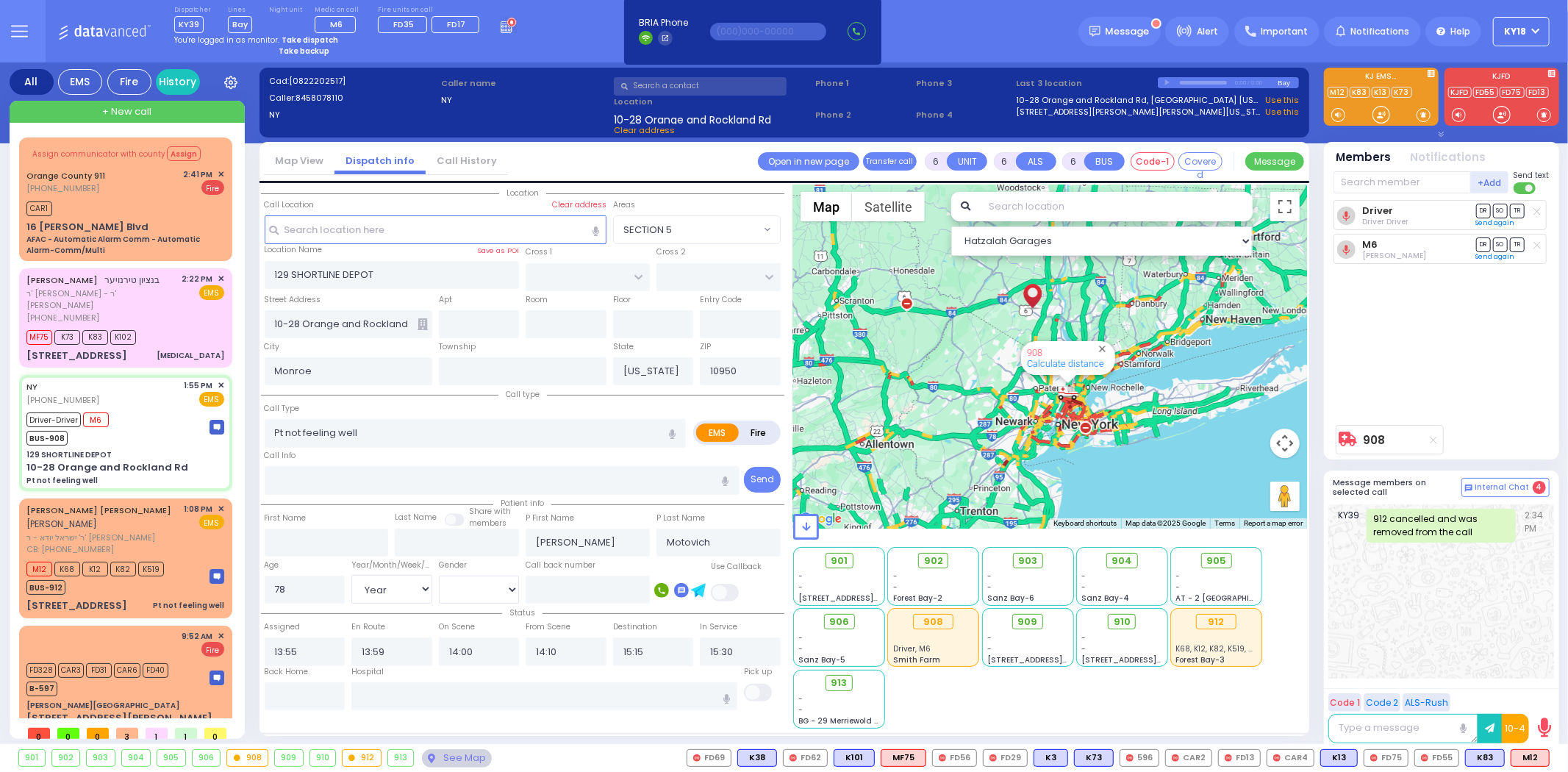
select select
radio input "true"
select select "Year"
select select "[DEMOGRAPHIC_DATA]"
select select "Hatzalah Garages"
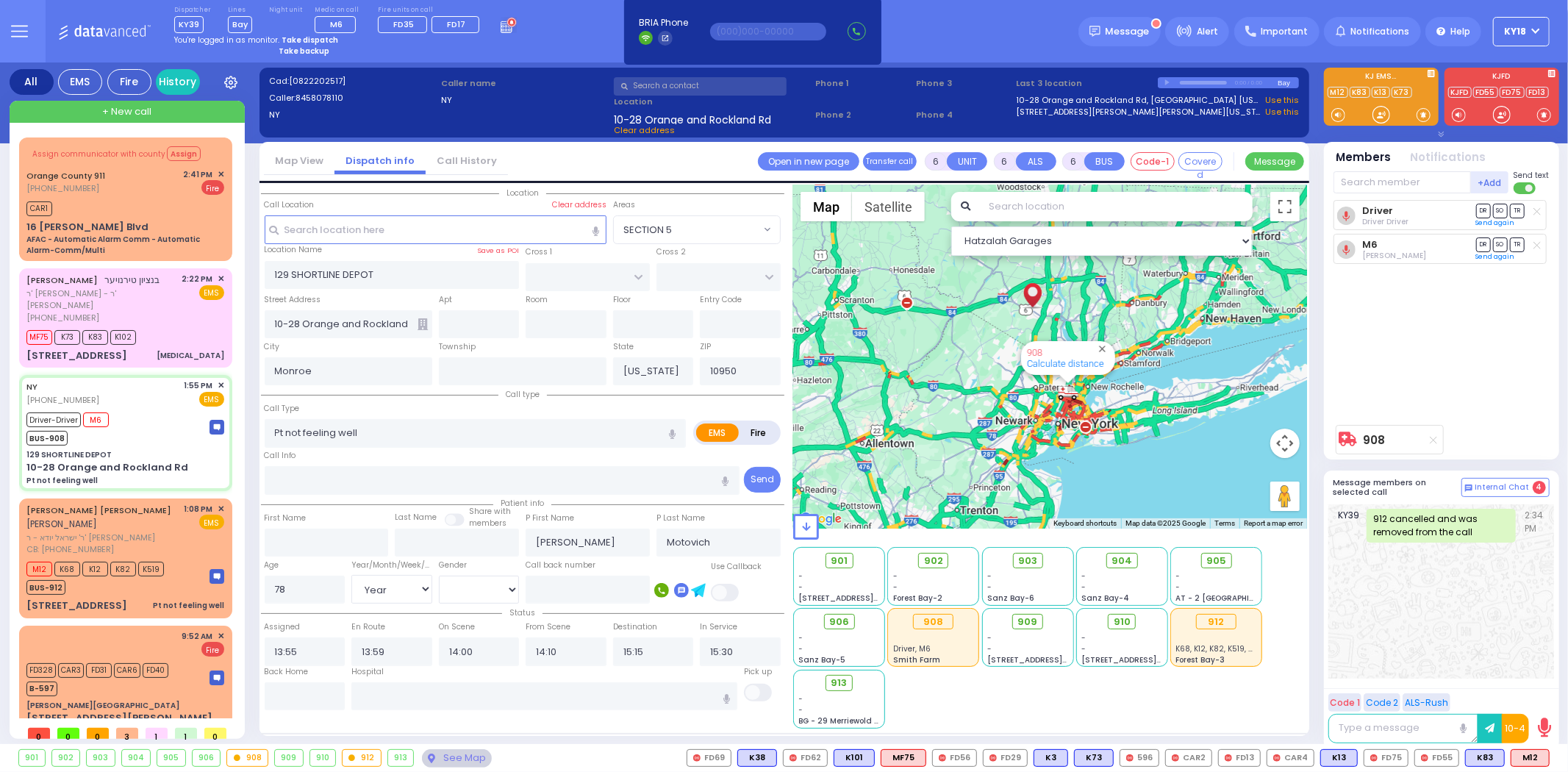
select select
radio input "true"
select select "Year"
select select "[DEMOGRAPHIC_DATA]"
select select "Hatzalah Garages"
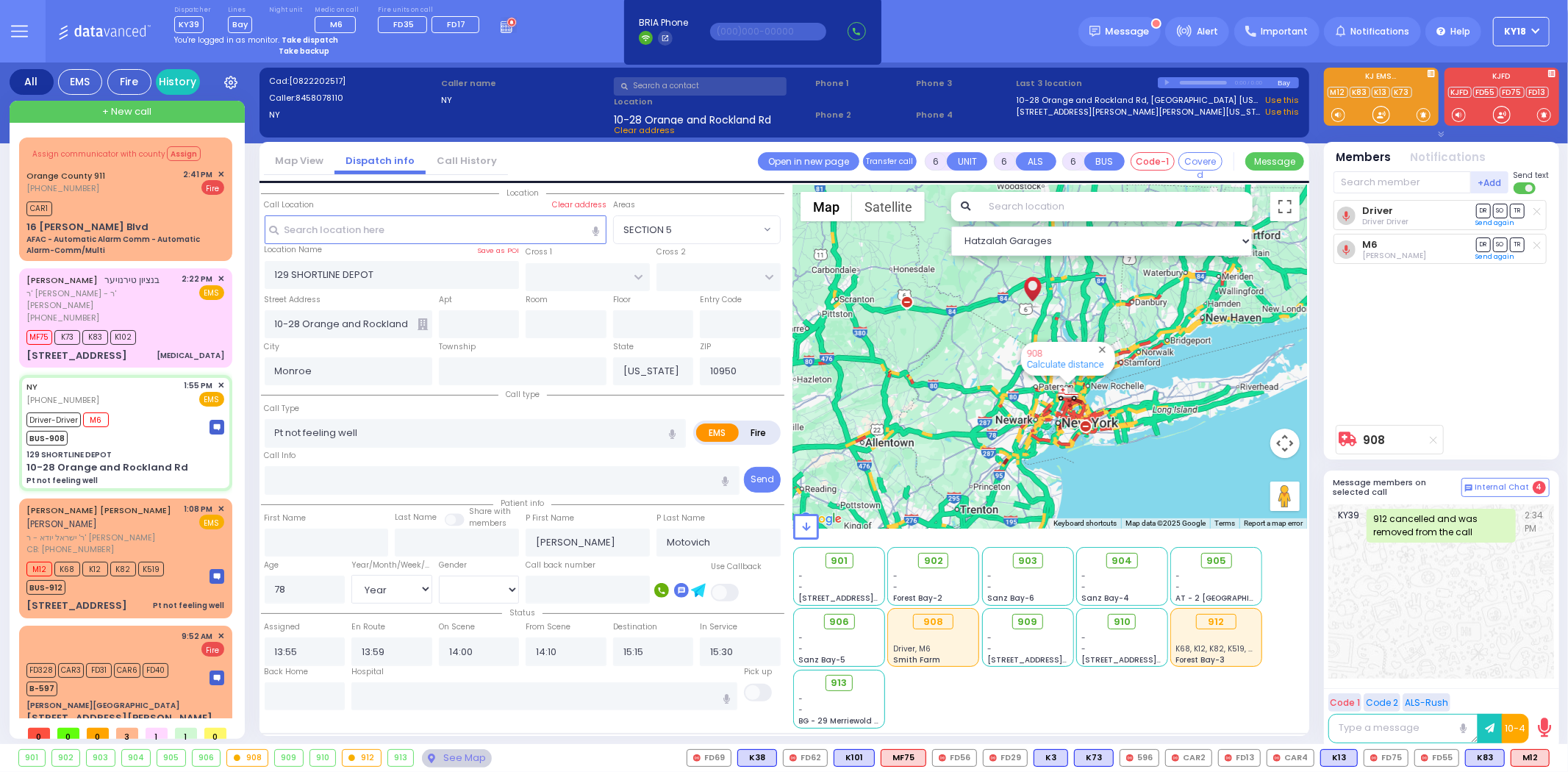
select select
radio input "true"
select select "Year"
select select "[DEMOGRAPHIC_DATA]"
select select "Hatzalah Garages"
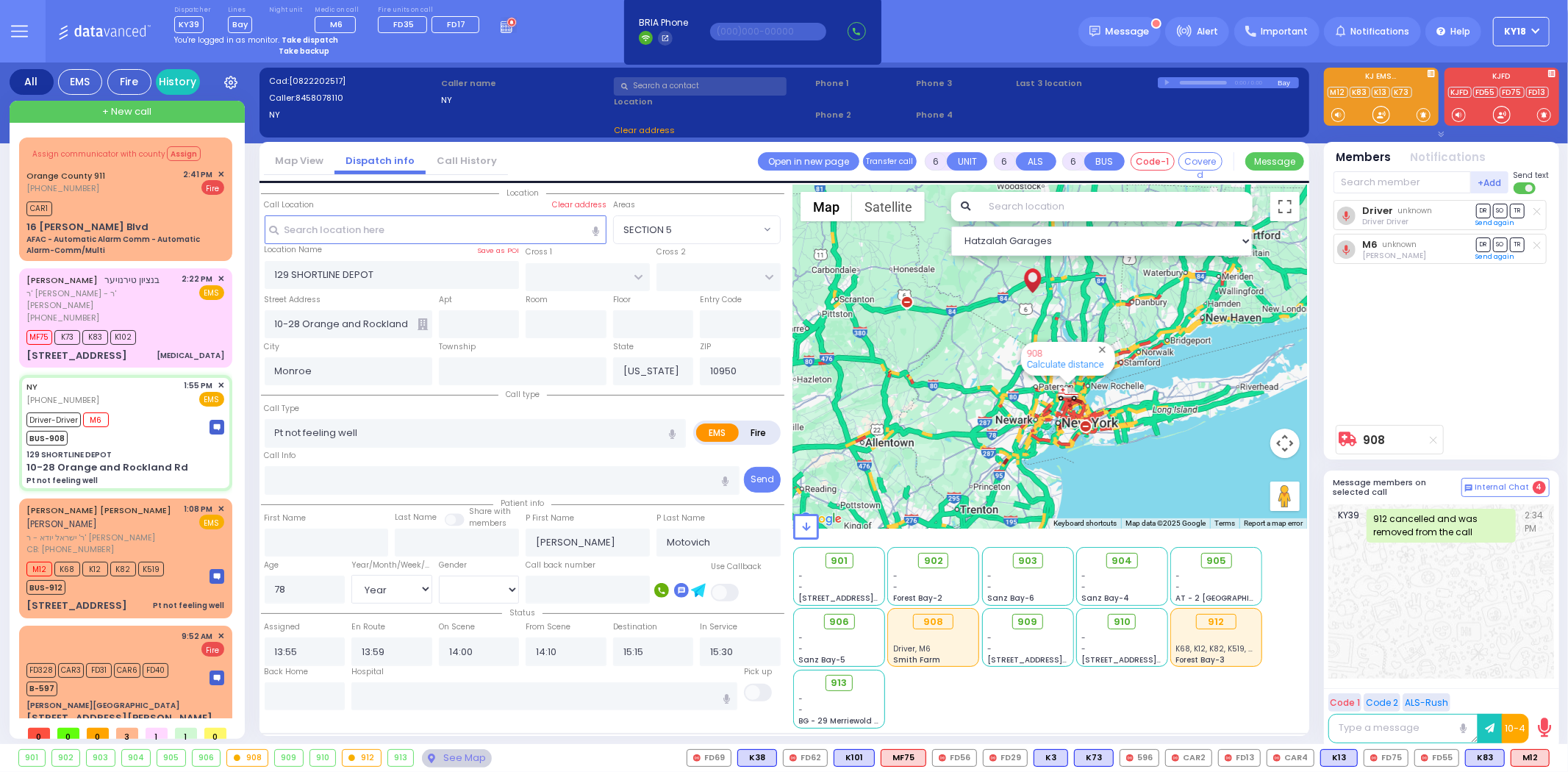
select select
radio input "true"
select select "Year"
select select "[DEMOGRAPHIC_DATA]"
select select "Hatzalah Garages"
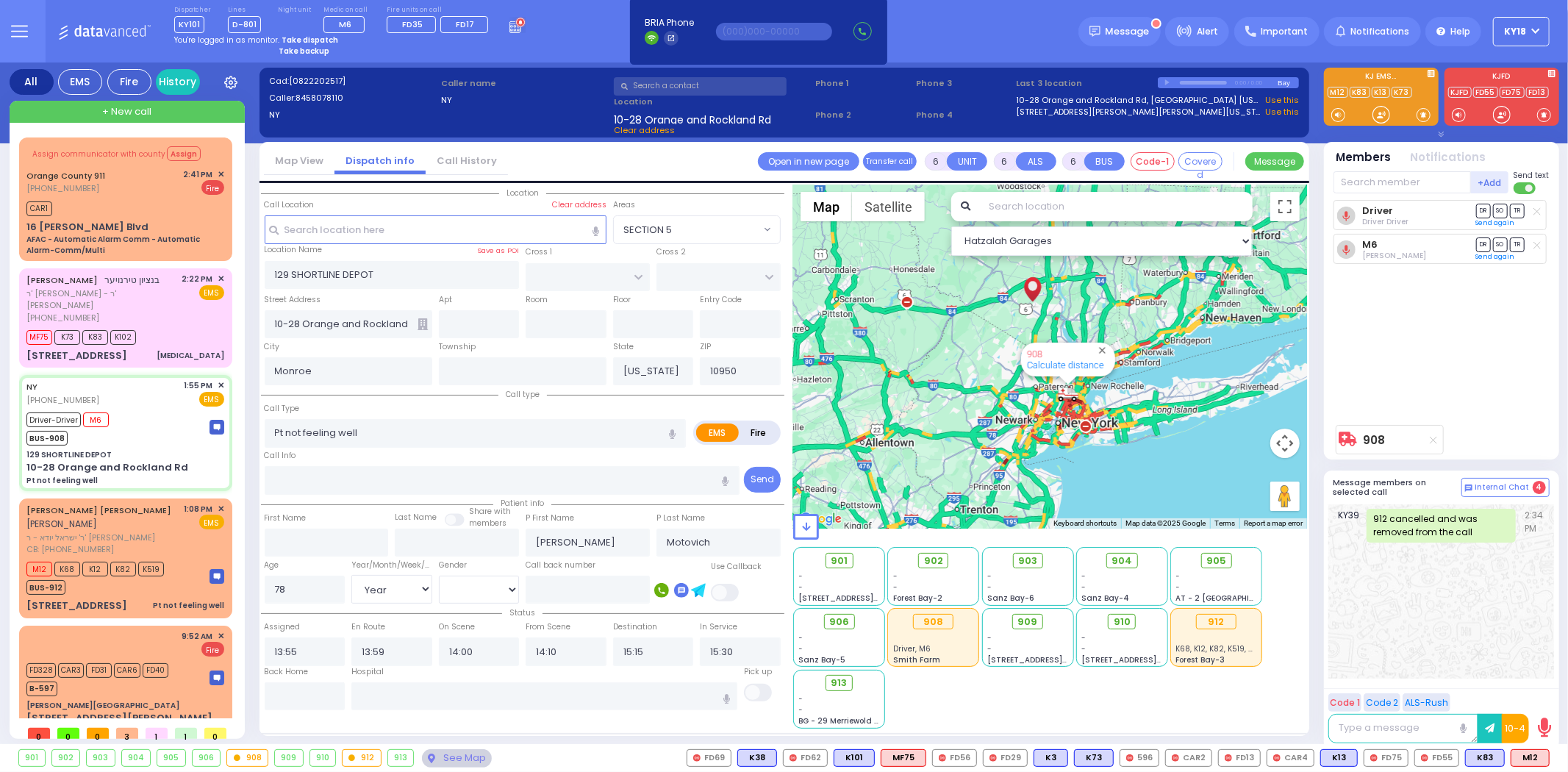
select select
radio input "true"
select select "Year"
select select "[DEMOGRAPHIC_DATA]"
select select "Hatzalah Garages"
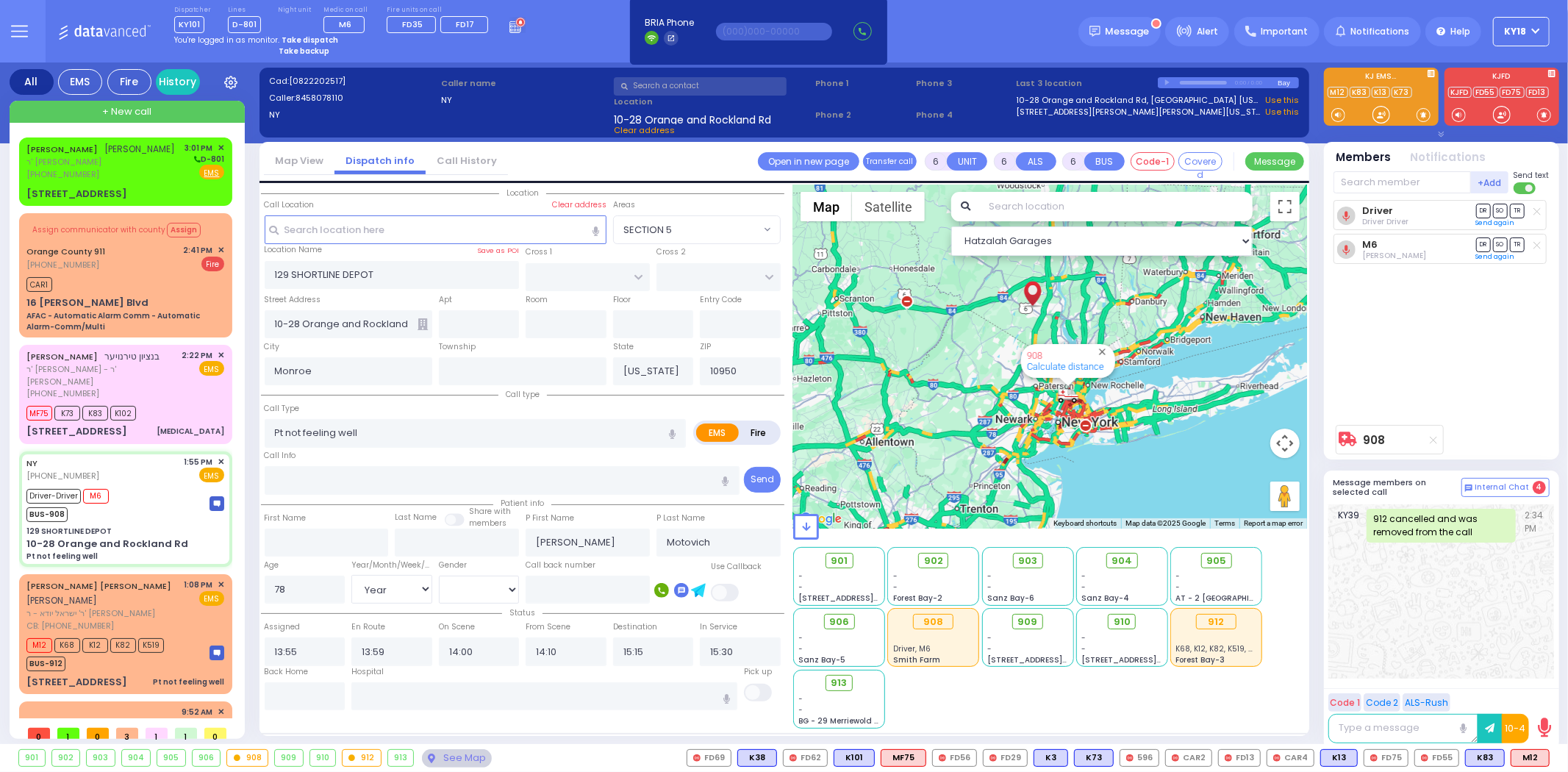
select select
radio input "true"
select select "Year"
select select "[DEMOGRAPHIC_DATA]"
select select "Hatzalah Garages"
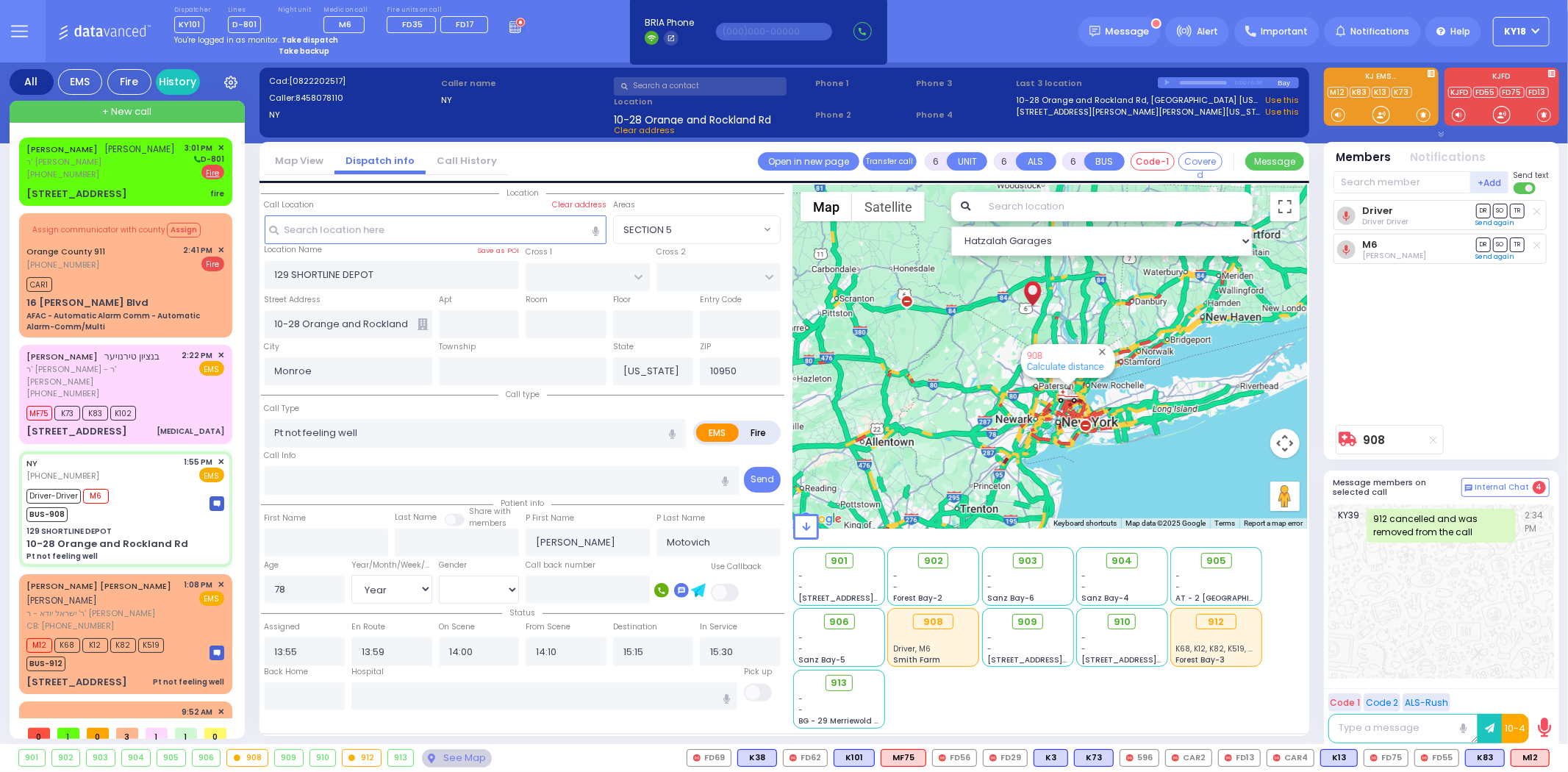
select select
radio input "true"
select select "Year"
select select "[DEMOGRAPHIC_DATA]"
select select "Hatzalah Garages"
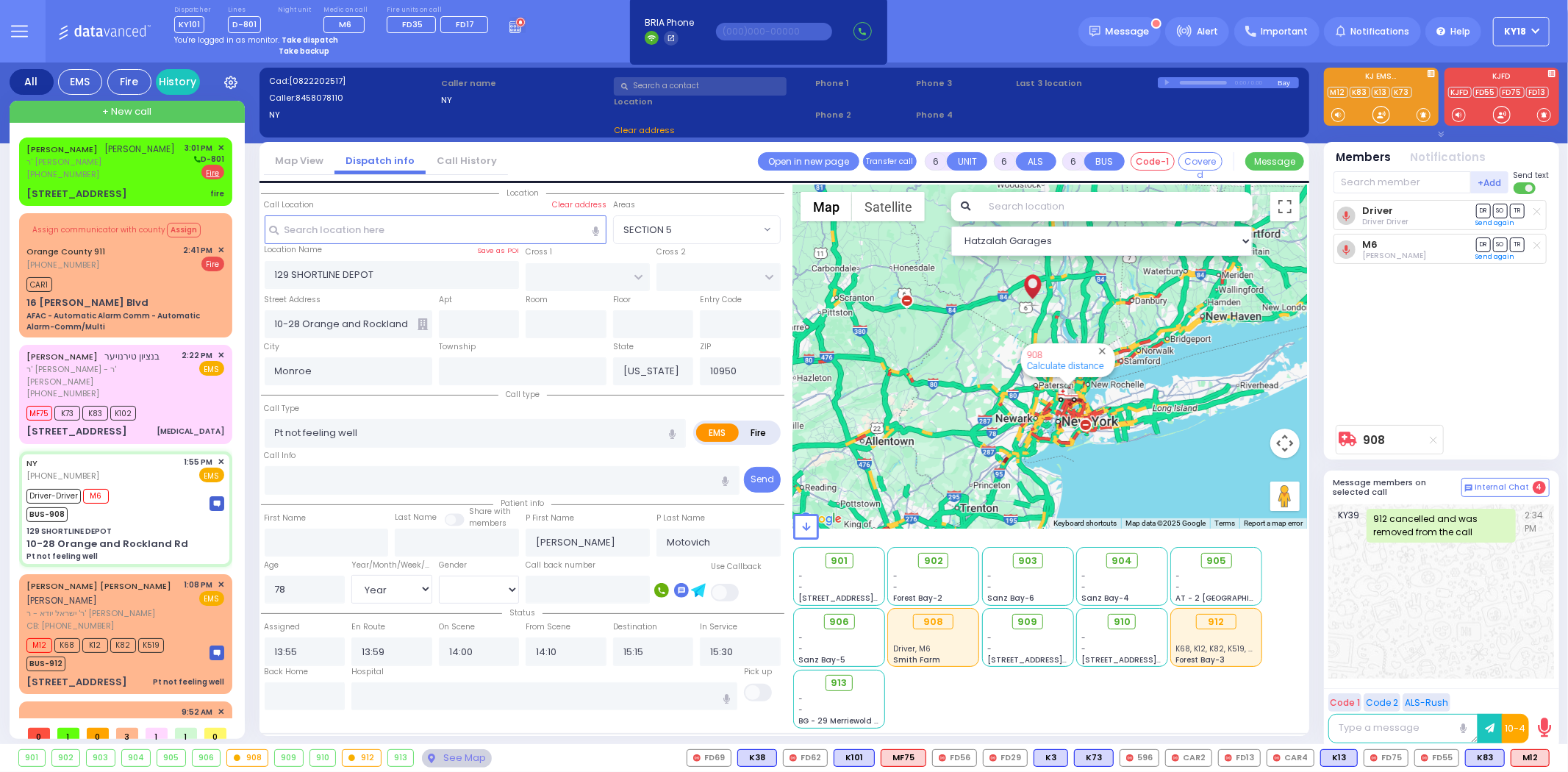
select select
radio input "true"
select select "Year"
select select "[DEMOGRAPHIC_DATA]"
select select "Hatzalah Garages"
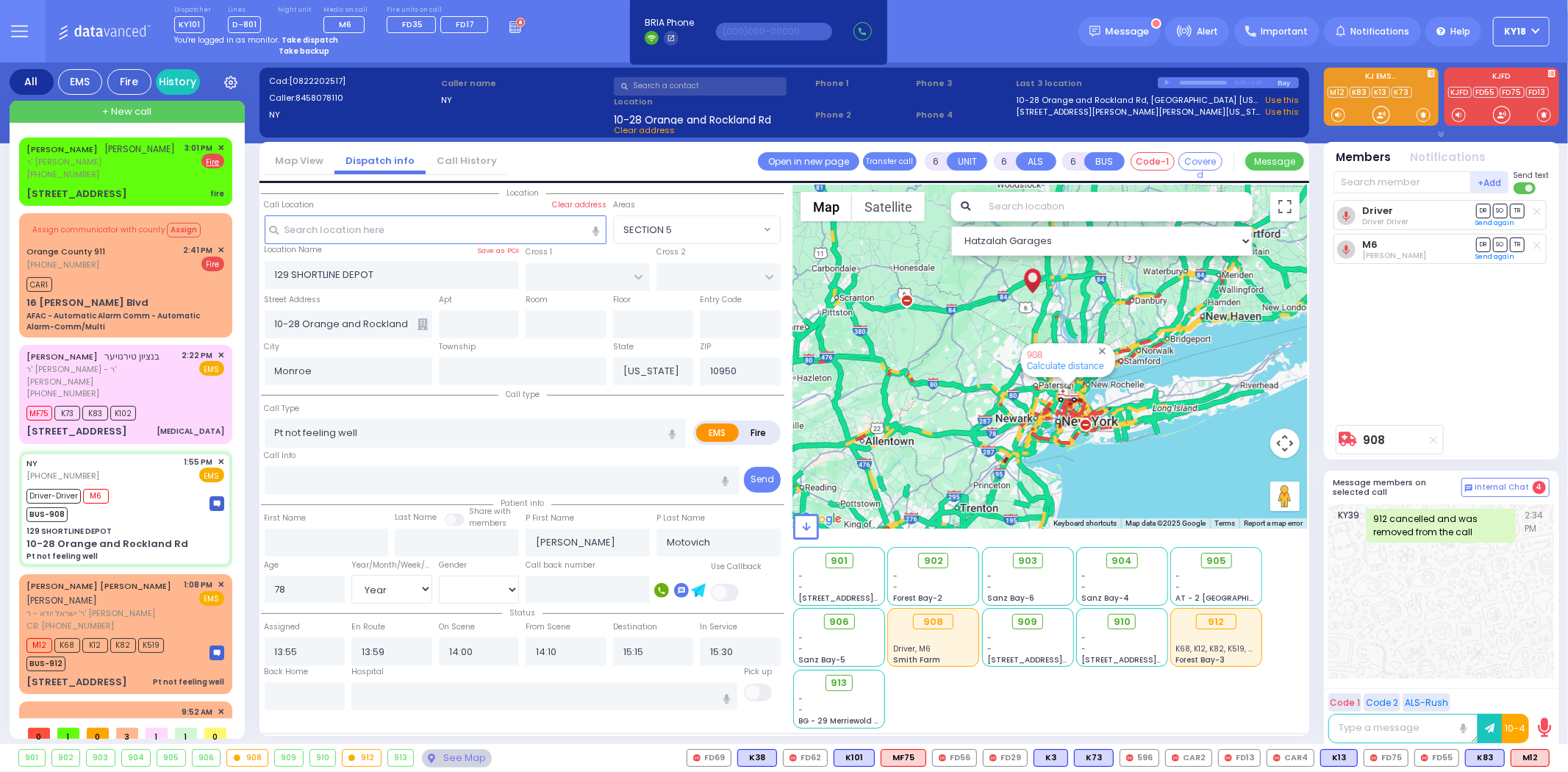
select select
radio input "true"
select select "Year"
select select "[DEMOGRAPHIC_DATA]"
select select "Hatzalah Garages"
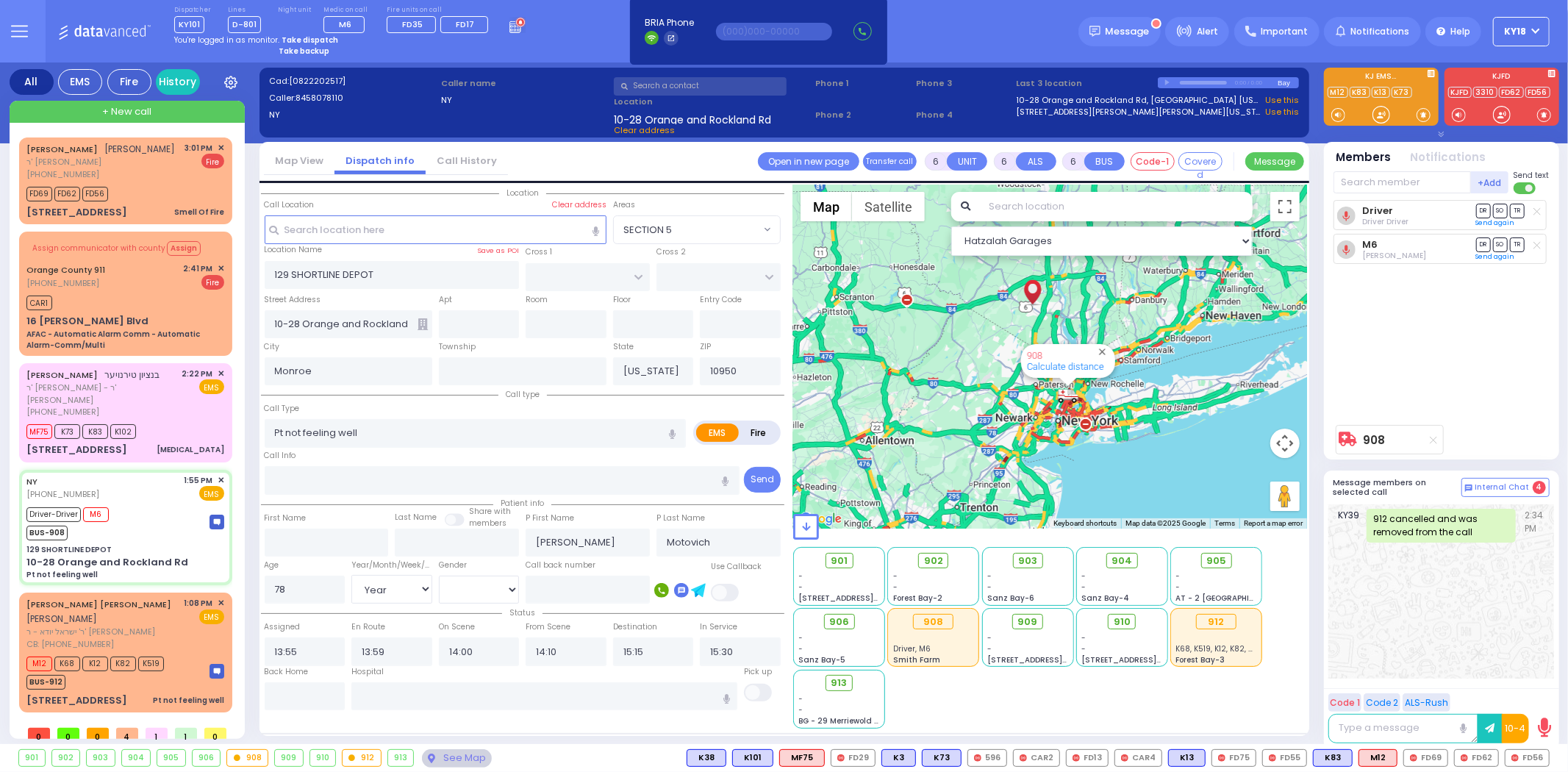
select select
radio input "true"
select select "Year"
select select "[DEMOGRAPHIC_DATA]"
select select "Hatzalah Garages"
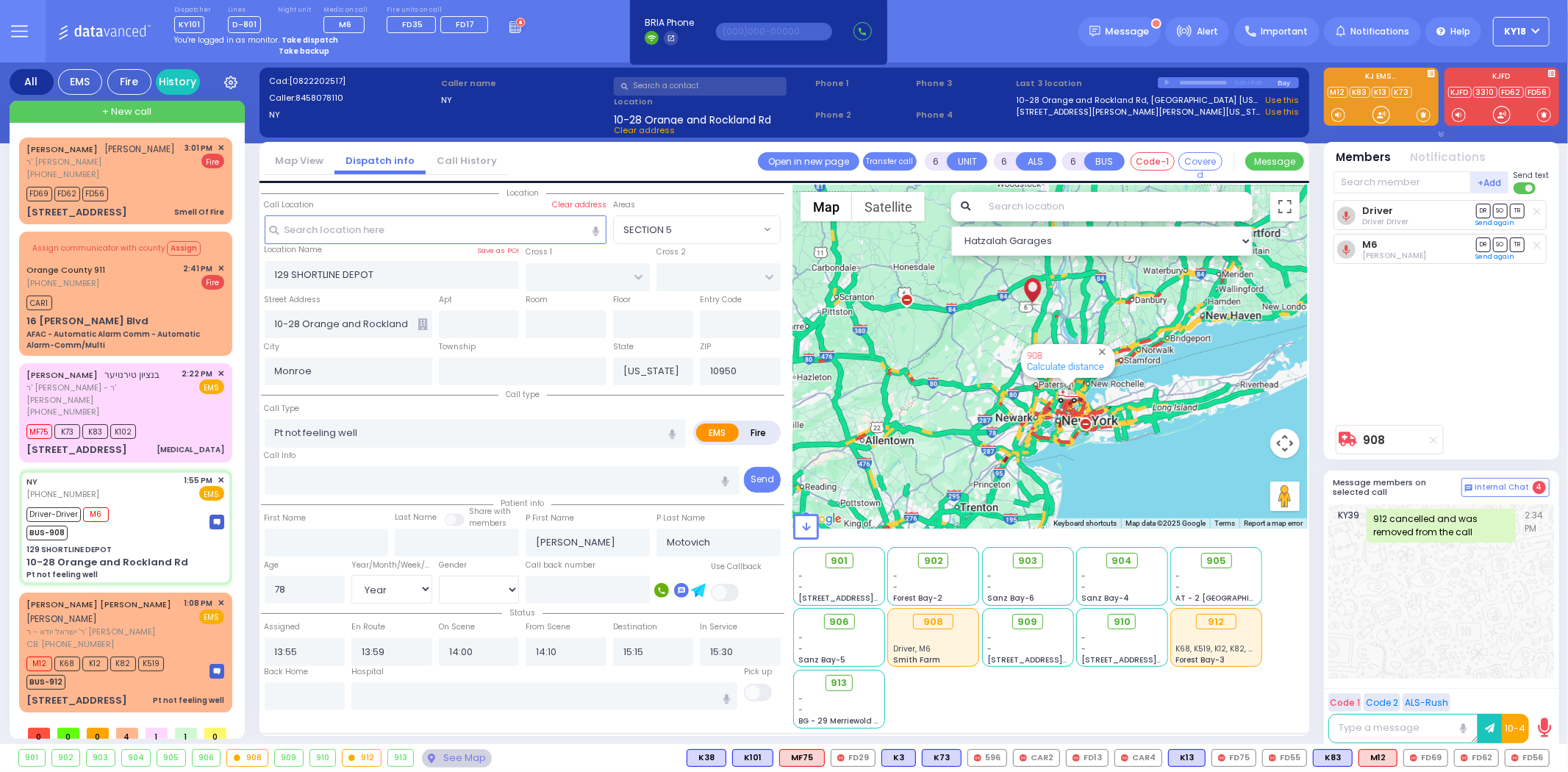
select select
radio input "true"
select select "Year"
select select "[DEMOGRAPHIC_DATA]"
select select "Hatzalah Garages"
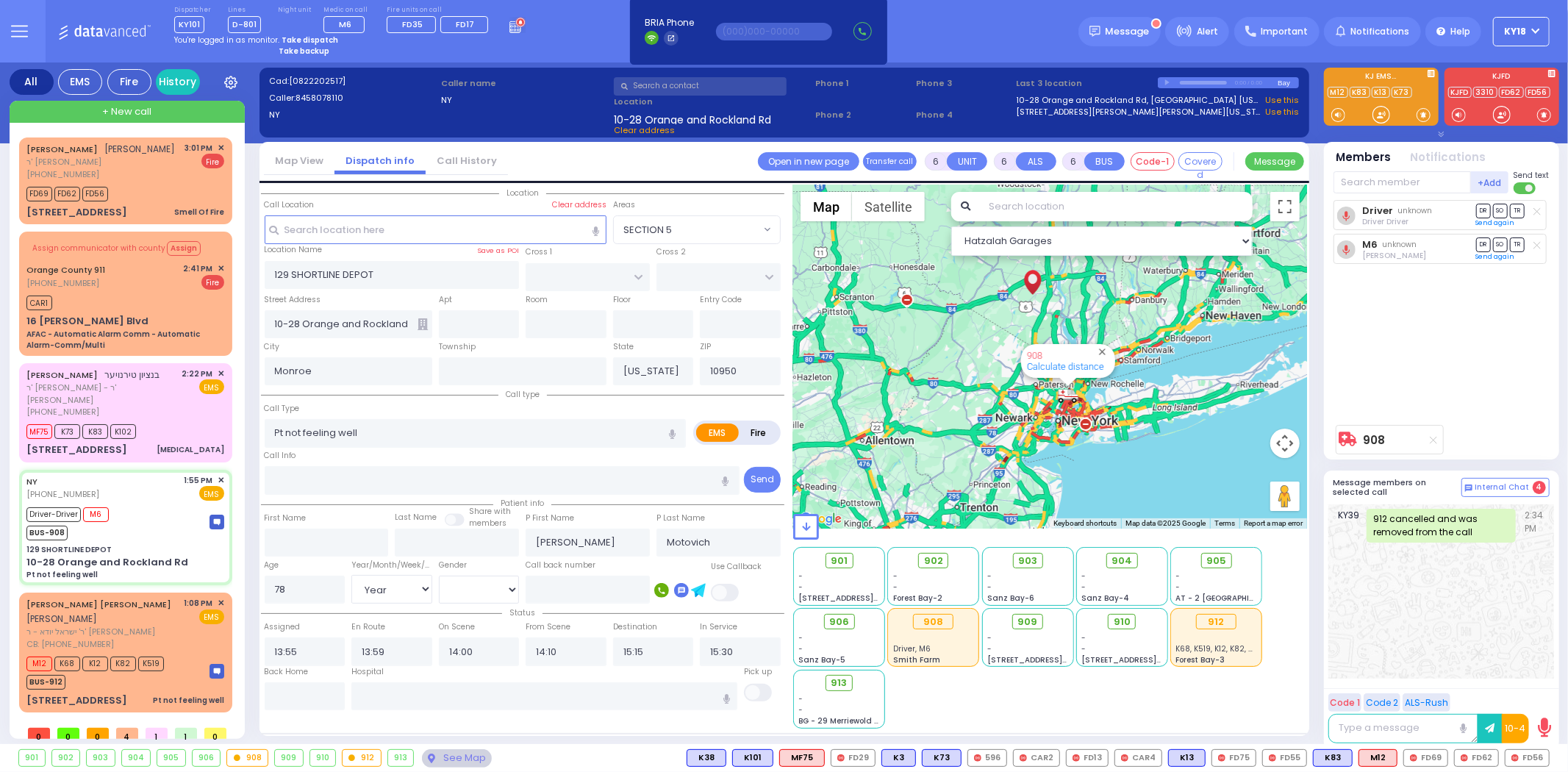
select select
radio input "true"
select select "Year"
select select "[DEMOGRAPHIC_DATA]"
select select "Hatzalah Garages"
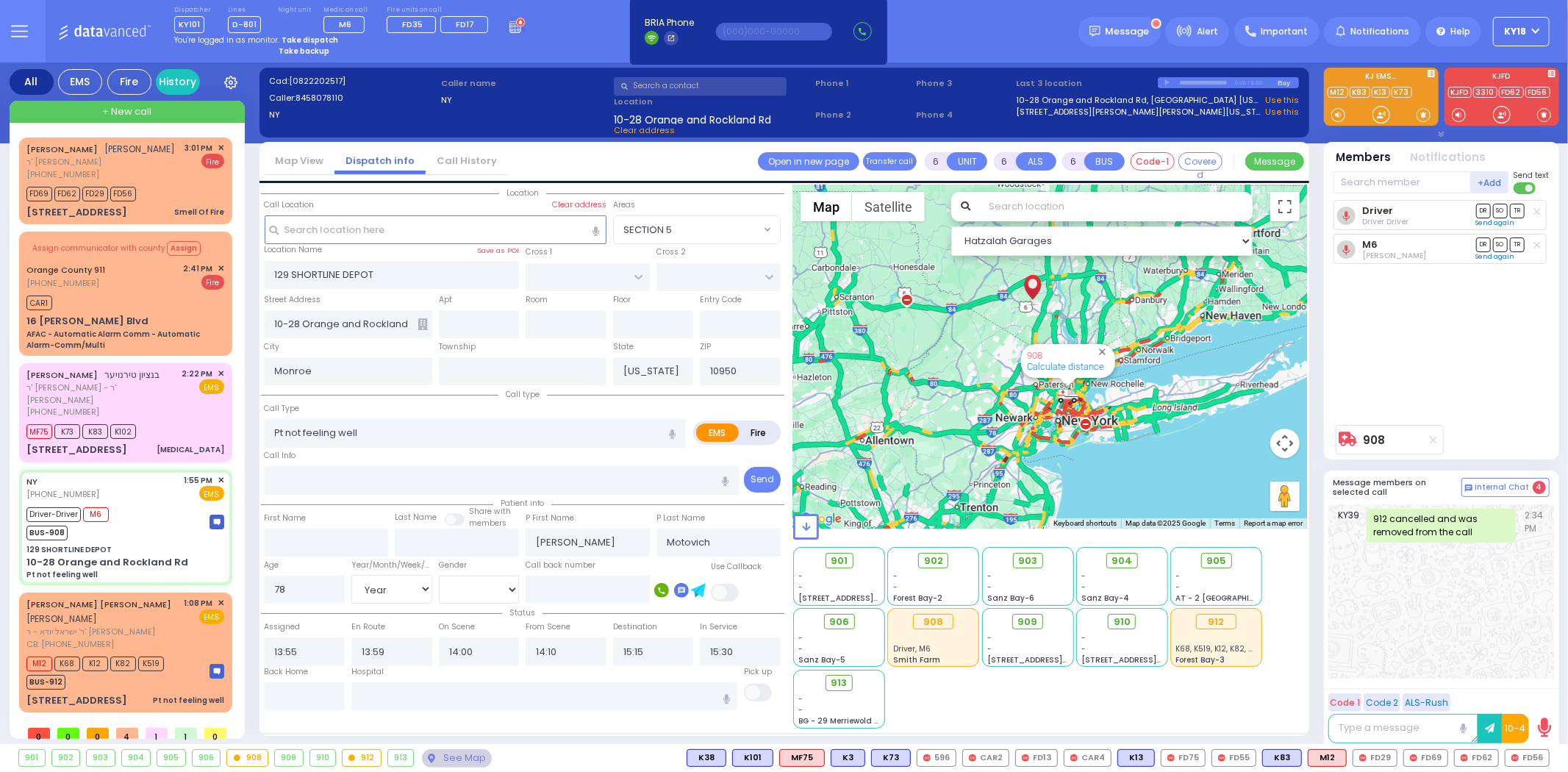
select select
radio input "true"
select select "Year"
select select "[DEMOGRAPHIC_DATA]"
select select "Hatzalah Garages"
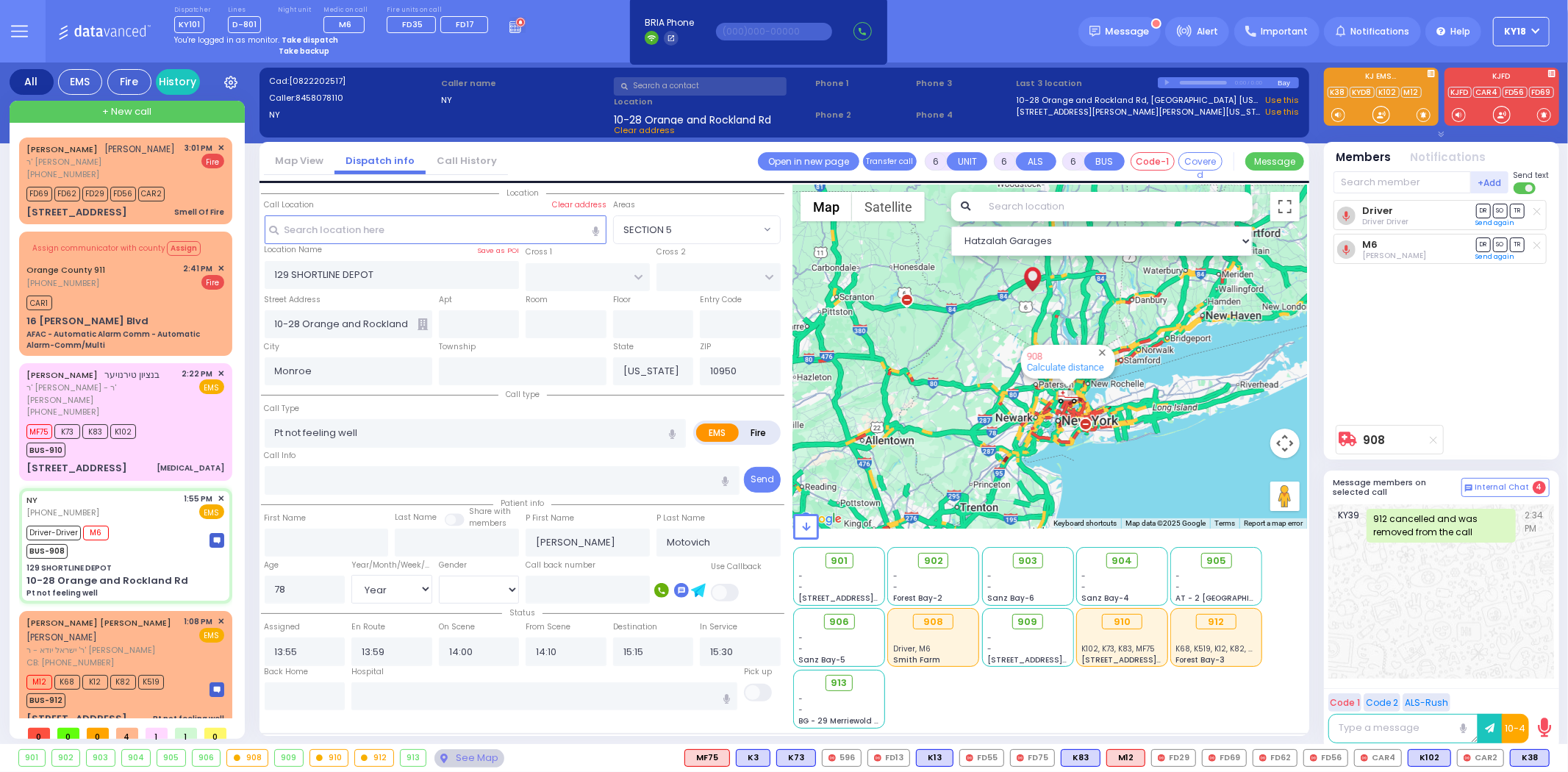
select select
radio input "true"
select select "Year"
select select "[DEMOGRAPHIC_DATA]"
select select "Hatzalah Garages"
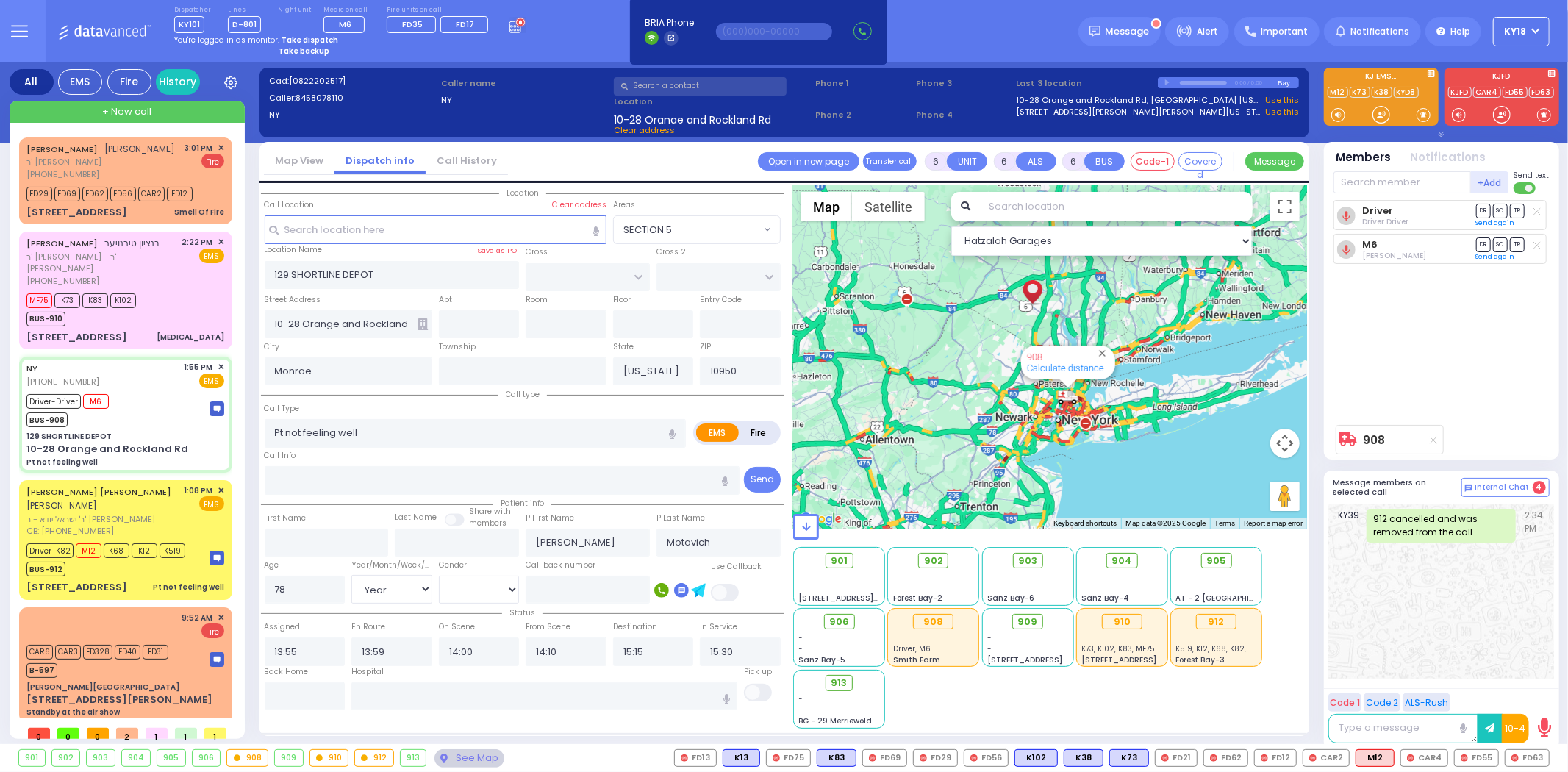
select select
radio input "true"
select select "Year"
select select "[DEMOGRAPHIC_DATA]"
select select "Hatzalah Garages"
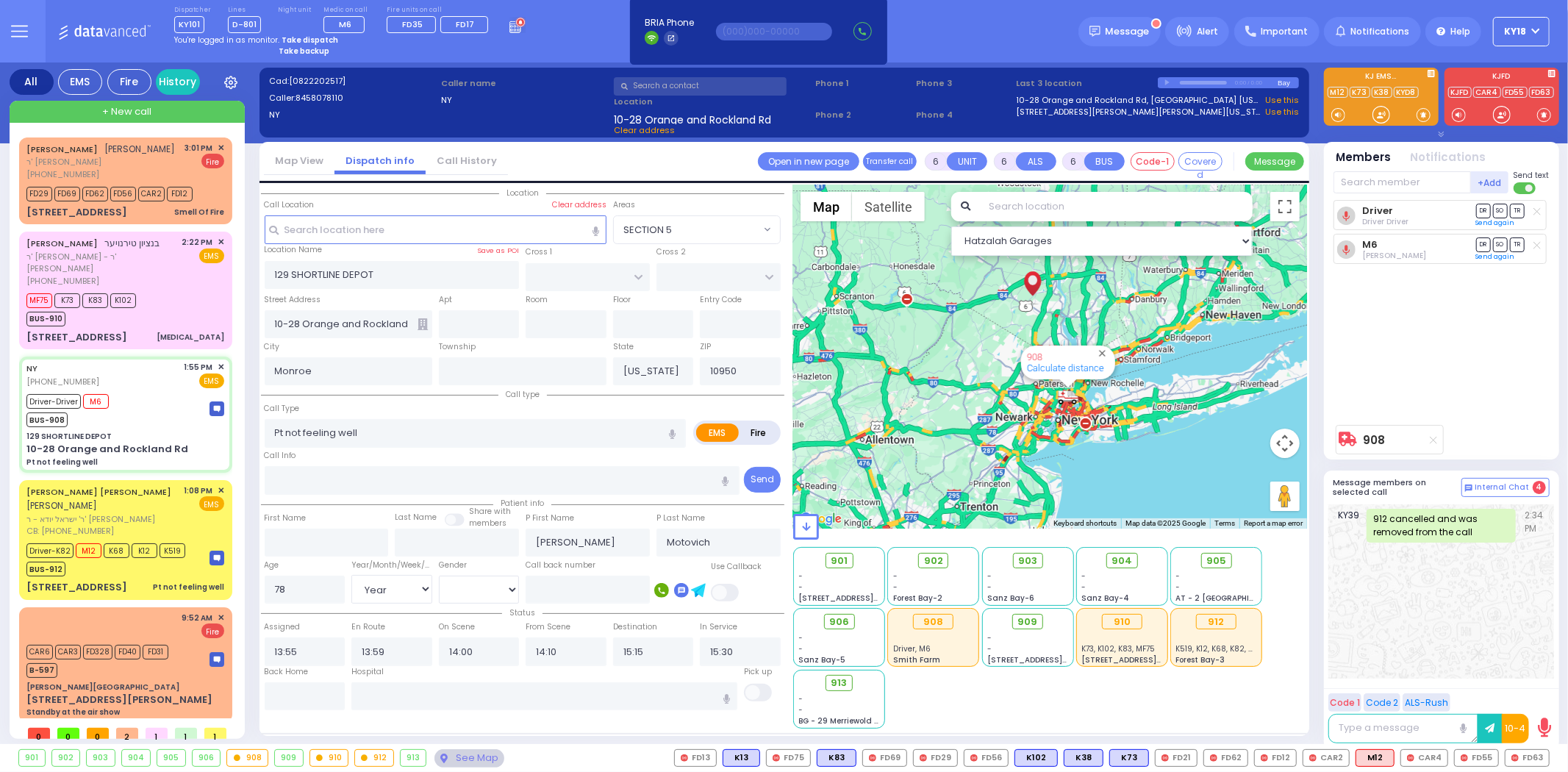
select select
radio input "true"
select select "Year"
select select "[DEMOGRAPHIC_DATA]"
type input "[GEOGRAPHIC_DATA]"
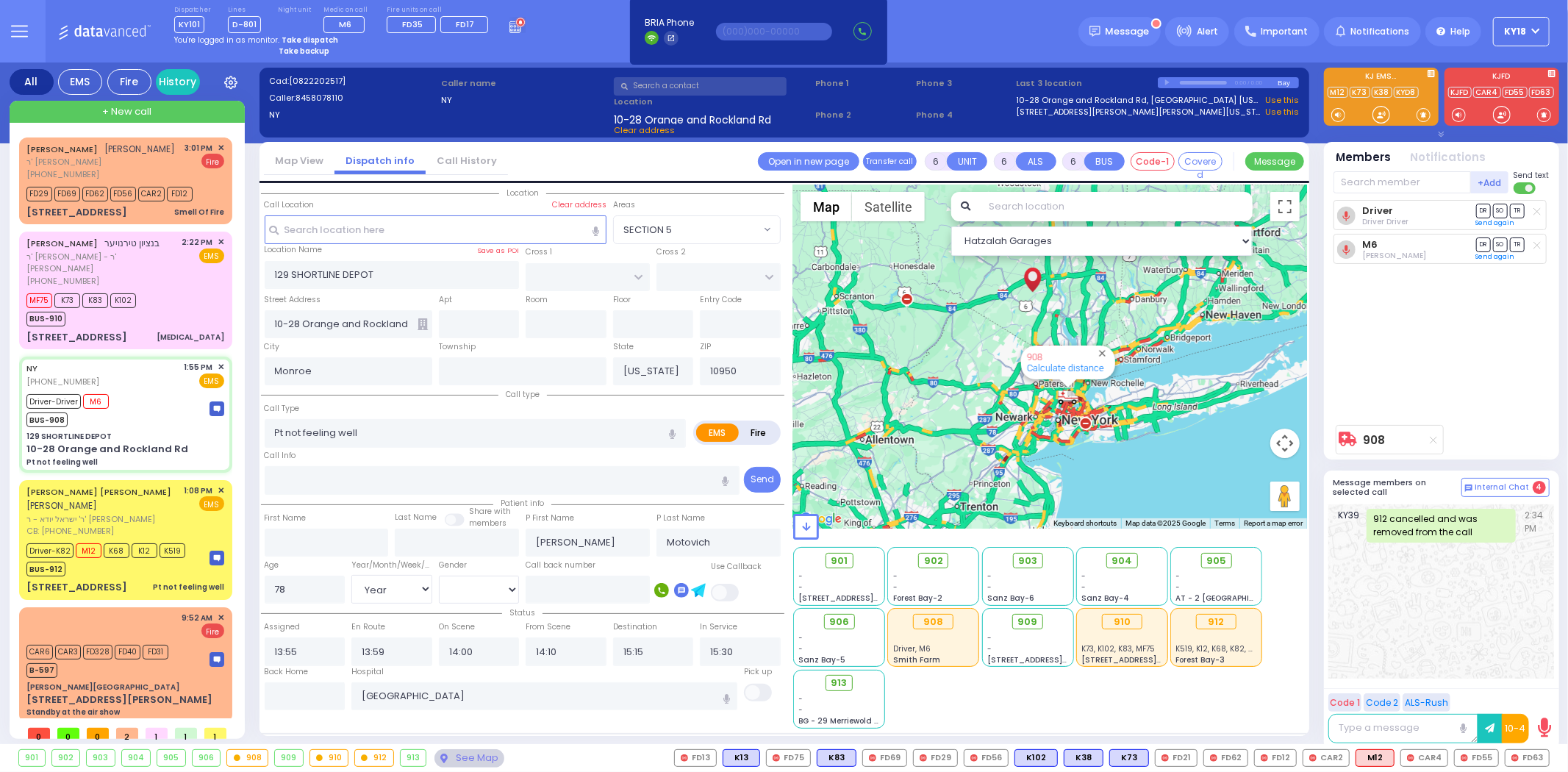
select select "Hatzalah Garages"
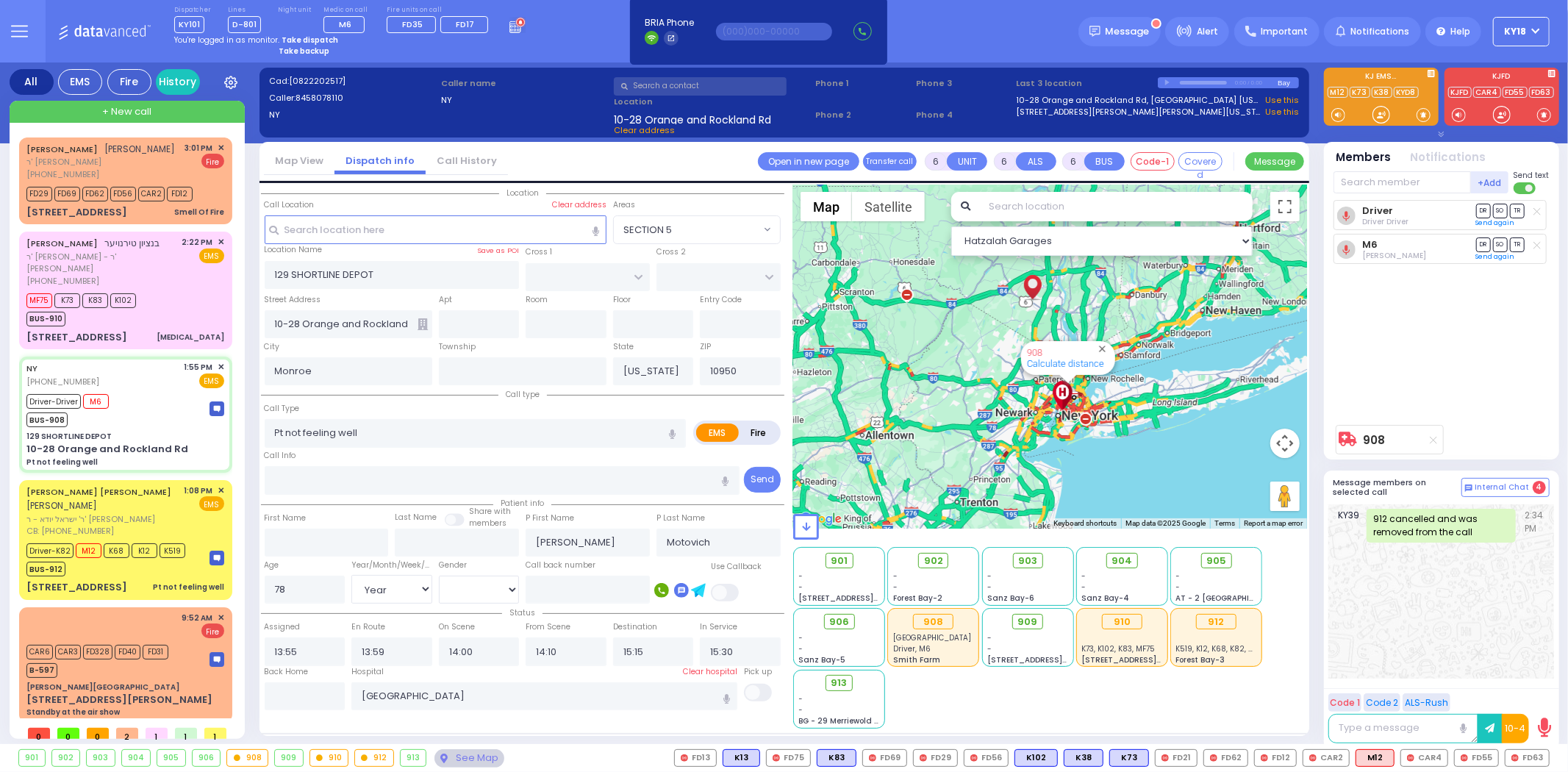
select select
radio input "true"
select select "Year"
select select "[DEMOGRAPHIC_DATA]"
select select "Hatzalah Garages"
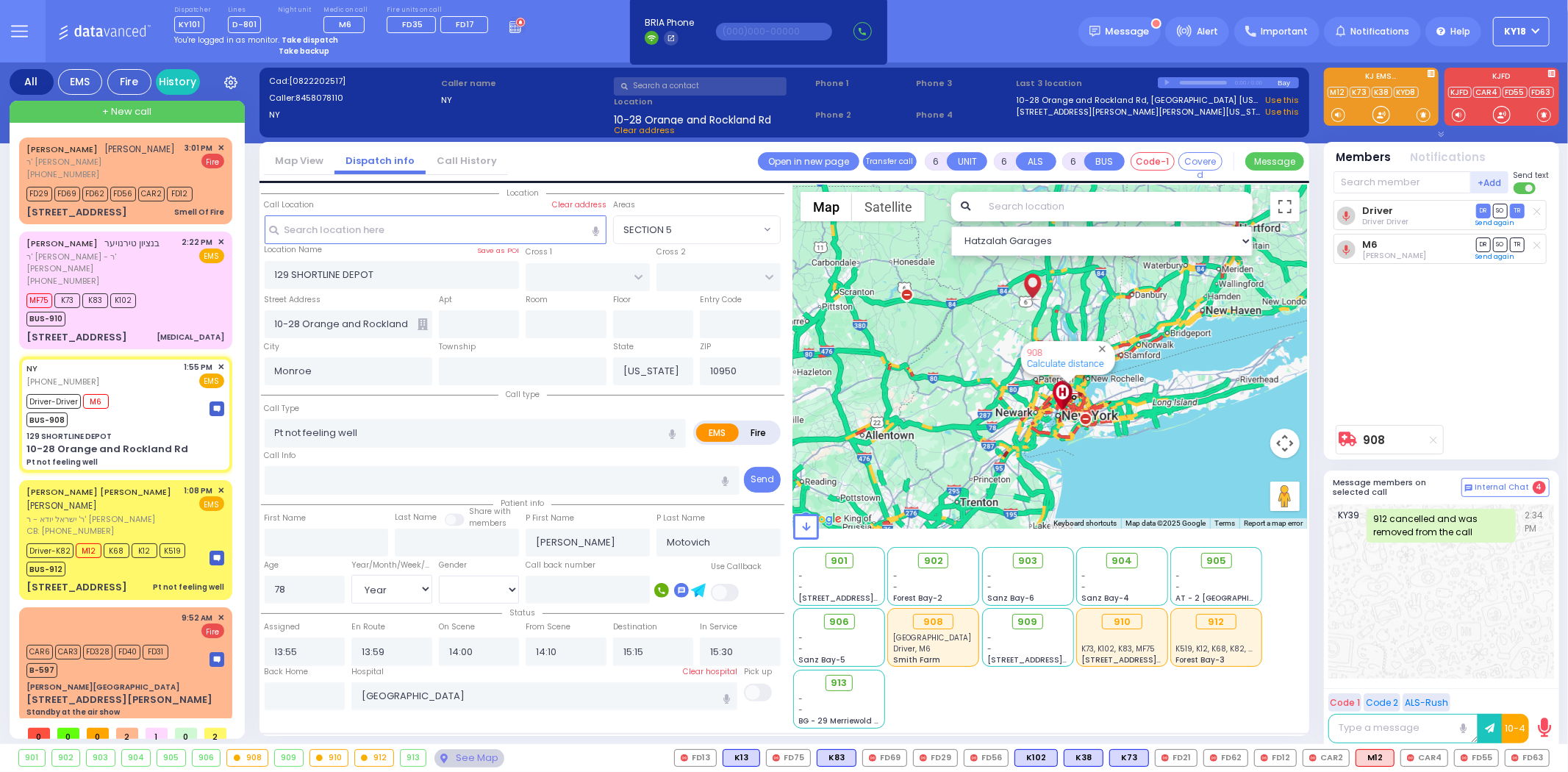
select select
radio input "true"
select select "Year"
select select "[DEMOGRAPHIC_DATA]"
select select "Hatzalah Garages"
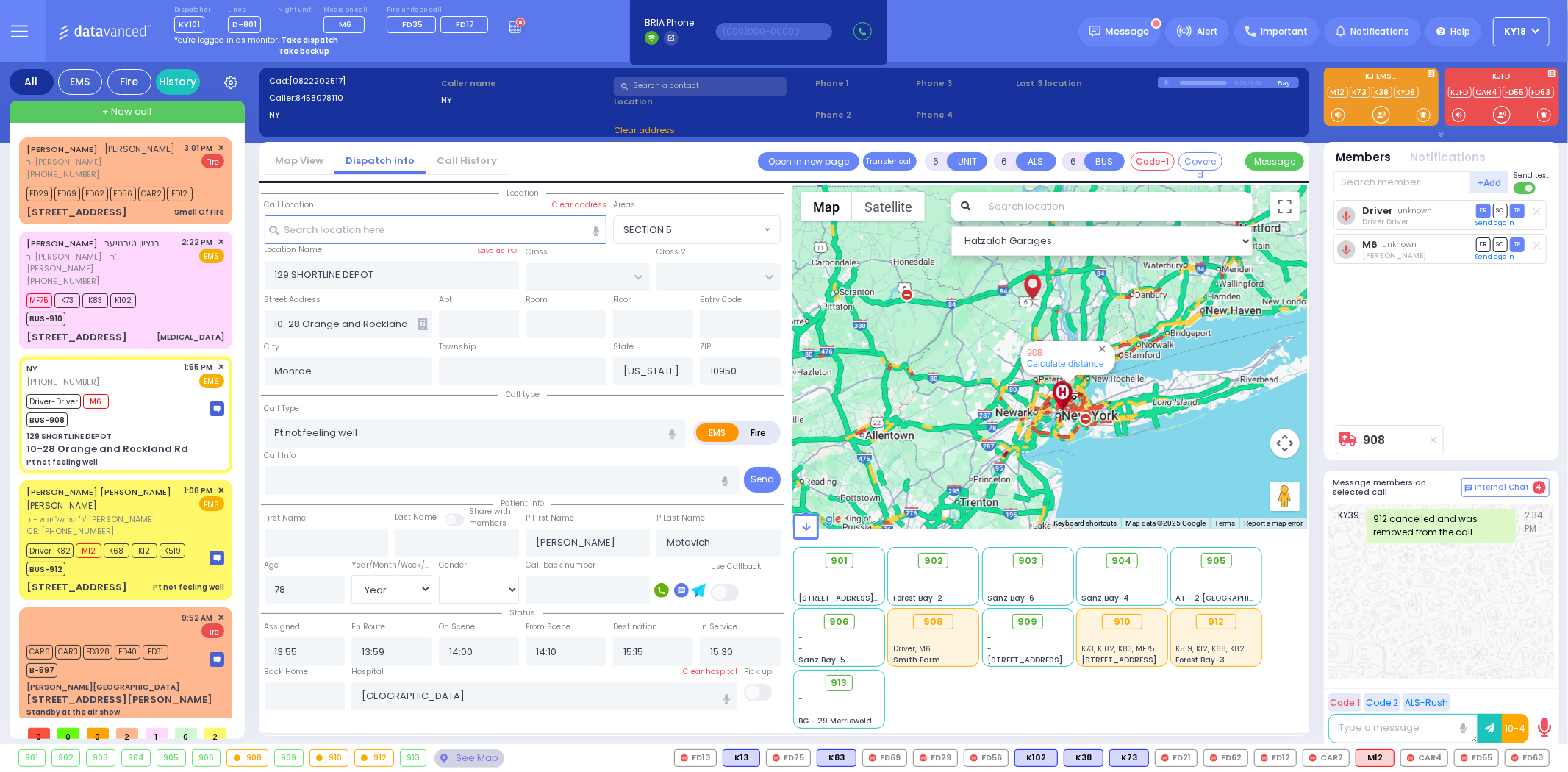
select select
radio input "true"
select select "Year"
select select "[DEMOGRAPHIC_DATA]"
select select "Hatzalah Garages"
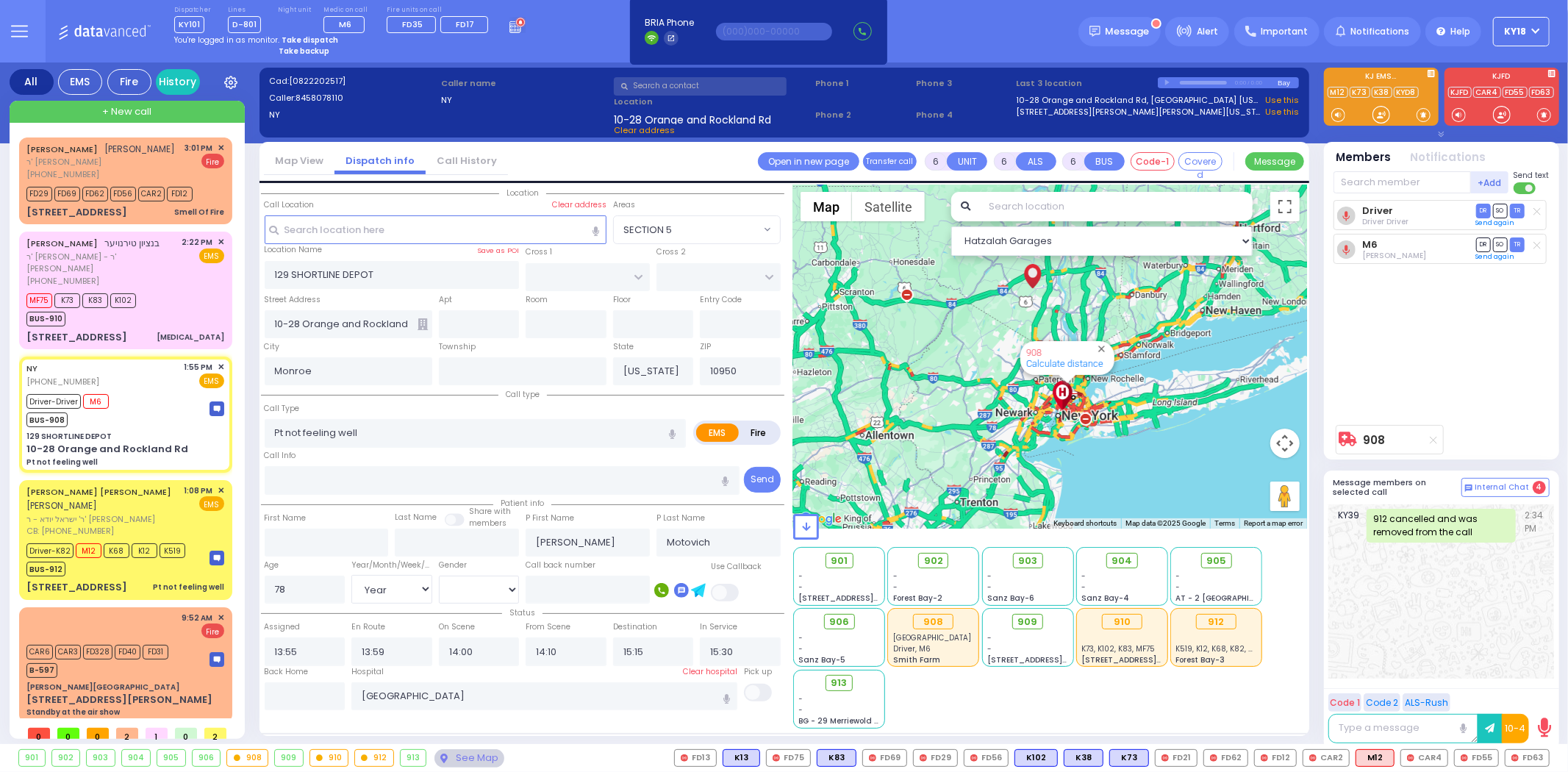
select select
radio input "true"
select select "Year"
select select "[DEMOGRAPHIC_DATA]"
select select "Hatzalah Garages"
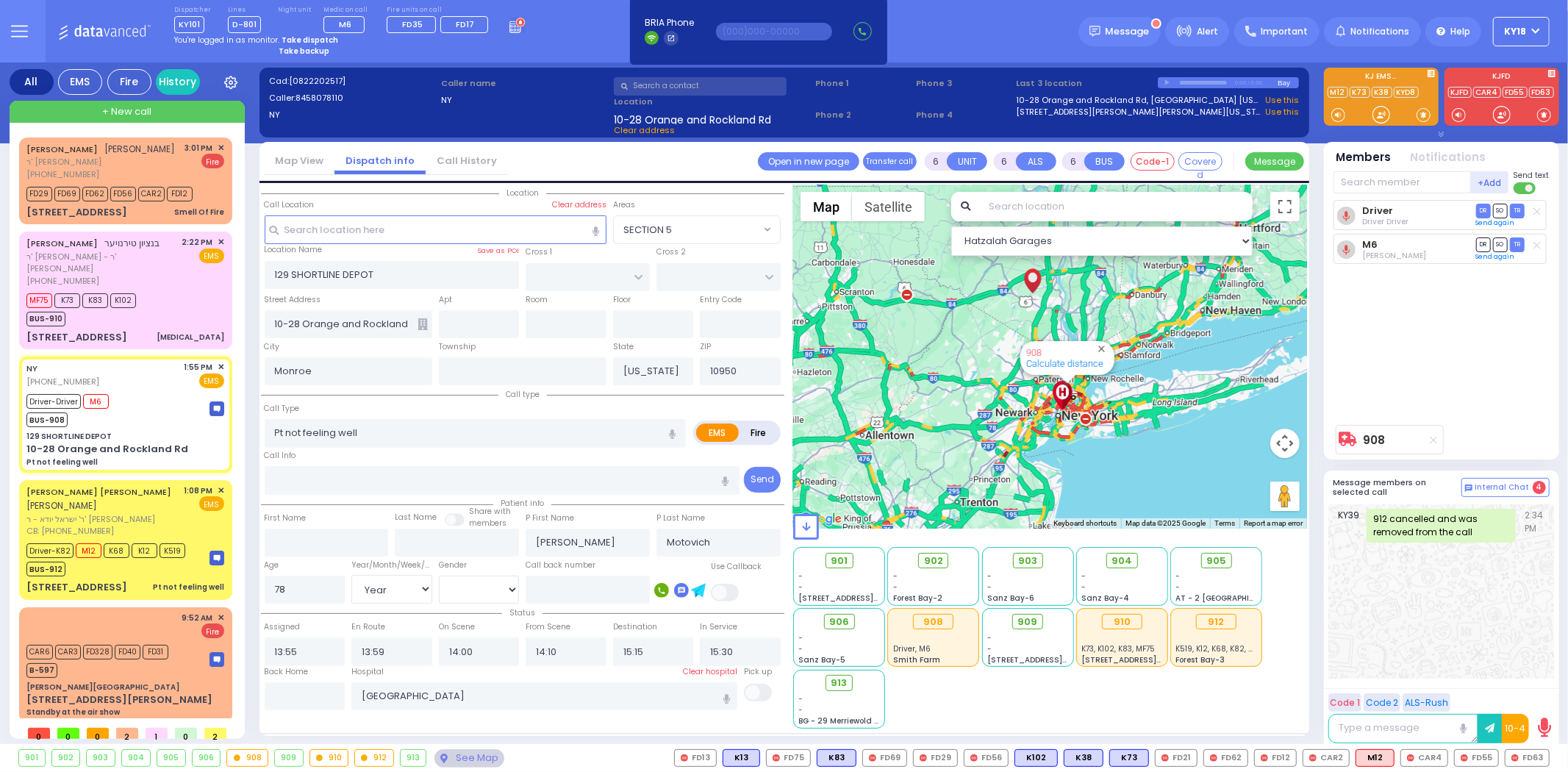
select select
radio input "true"
select select "Year"
select select "[DEMOGRAPHIC_DATA]"
select select "Hatzalah Garages"
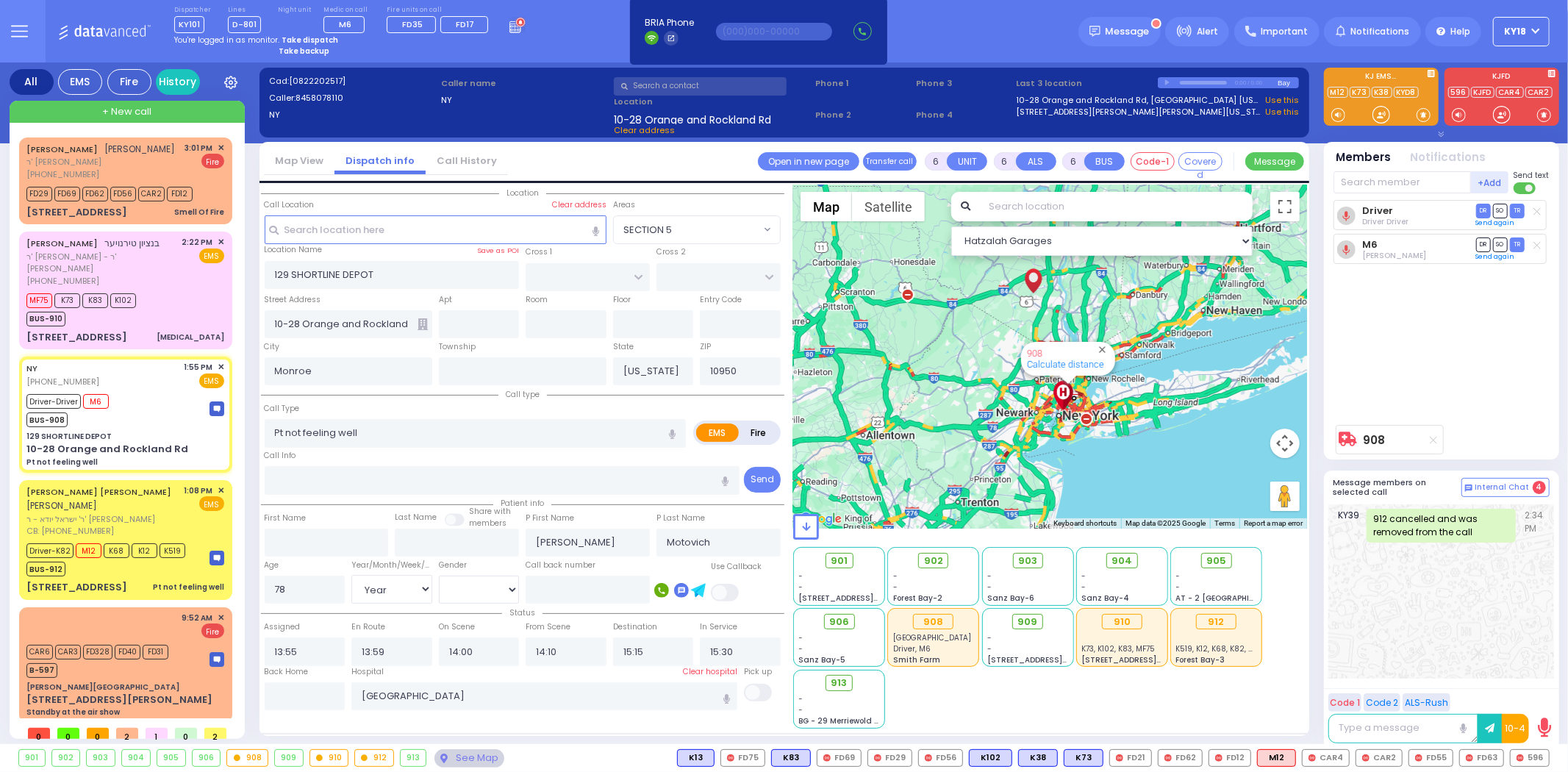
select select
radio input "true"
select select "Year"
select select "[DEMOGRAPHIC_DATA]"
select select "Hatzalah Garages"
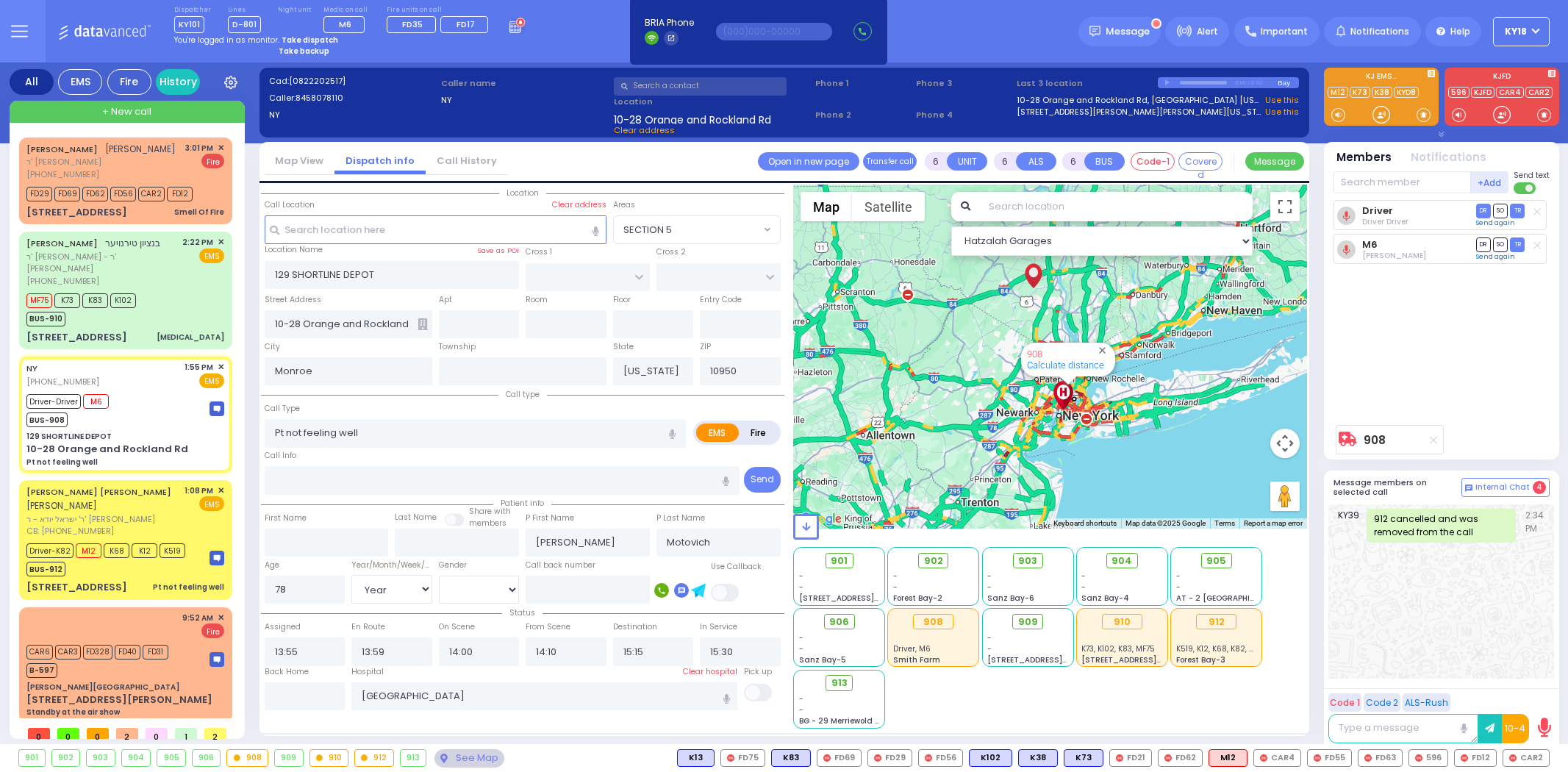
select select
select select "Year"
select select "[DEMOGRAPHIC_DATA]"
select select
radio input "true"
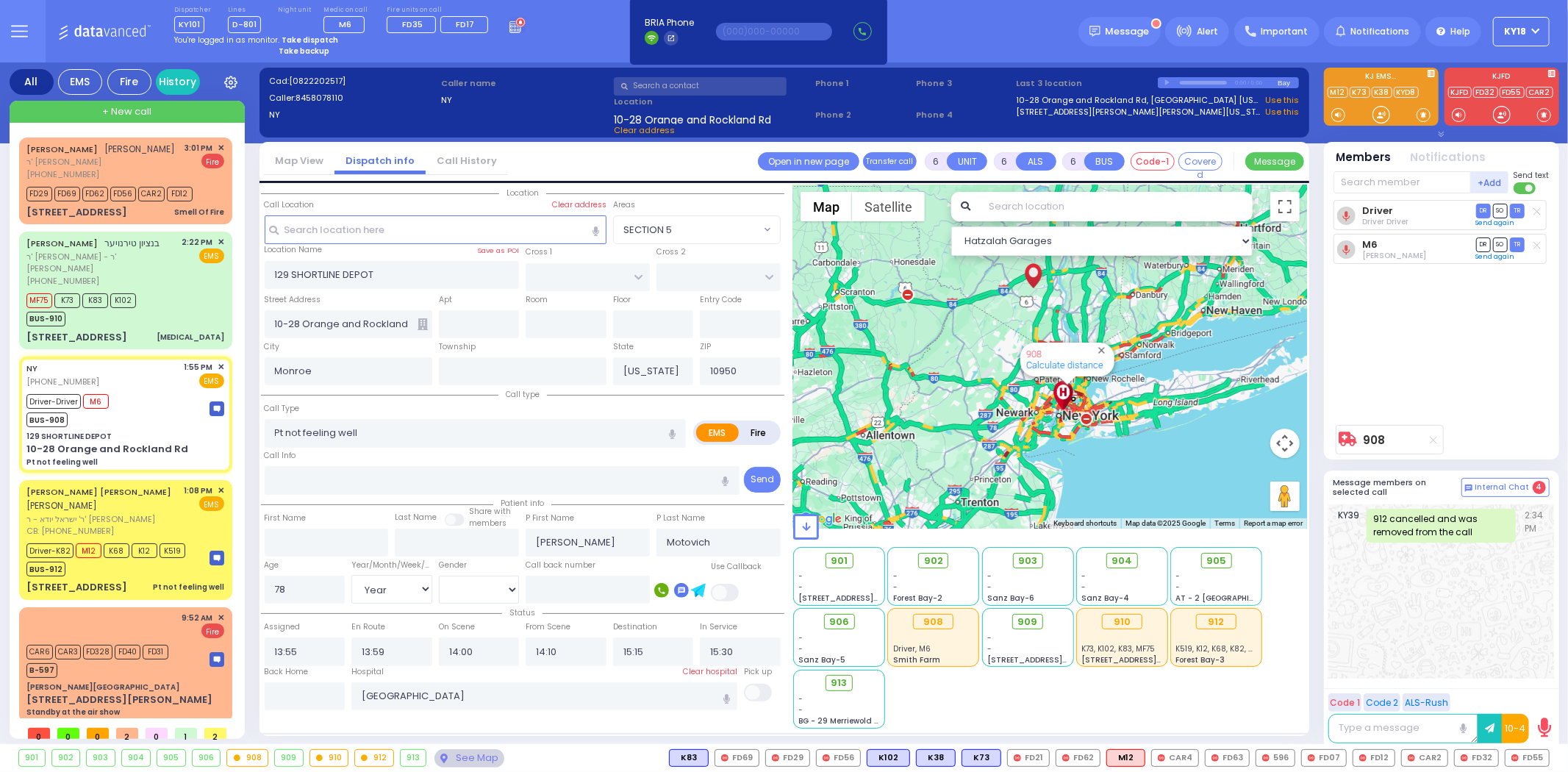
select select "Year"
select select "[DEMOGRAPHIC_DATA]"
select select "Hatzalah Garages"
select select
radio input "true"
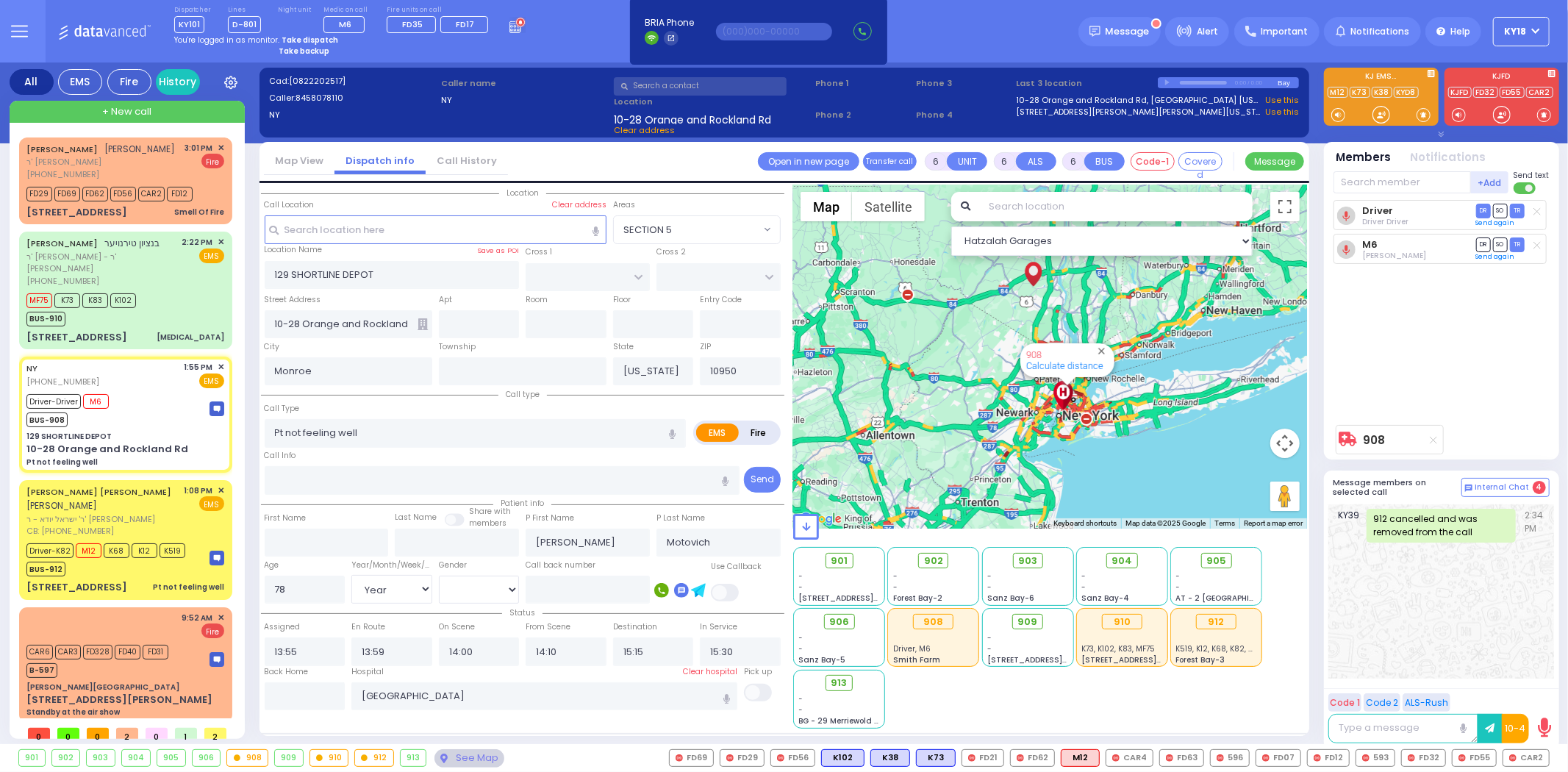
select select "Year"
select select "[DEMOGRAPHIC_DATA]"
select select "Hatzalah Garages"
select select
radio input "true"
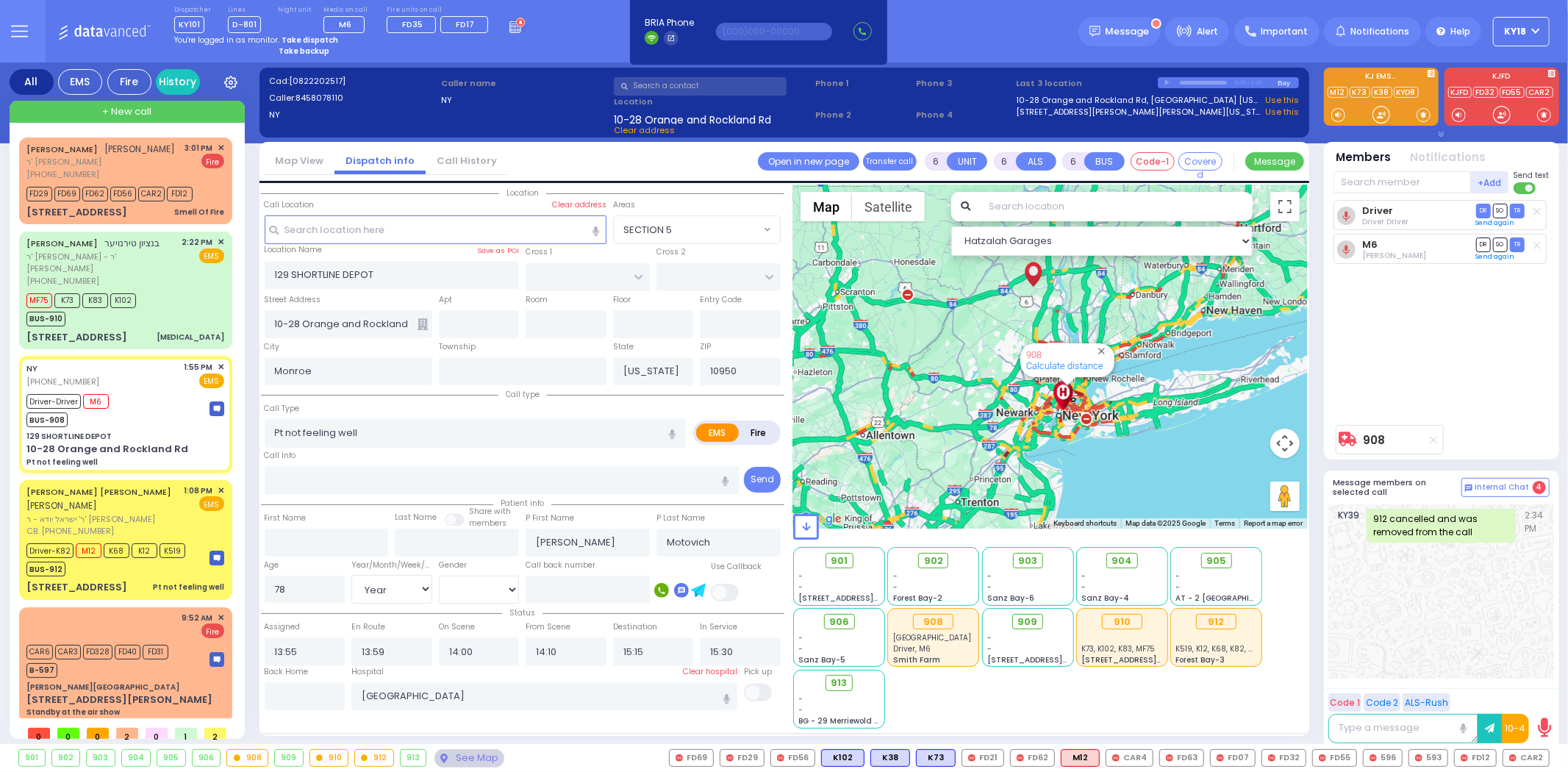
select select "Year"
select select "[DEMOGRAPHIC_DATA]"
select select "Hatzalah Garages"
select select
radio input "true"
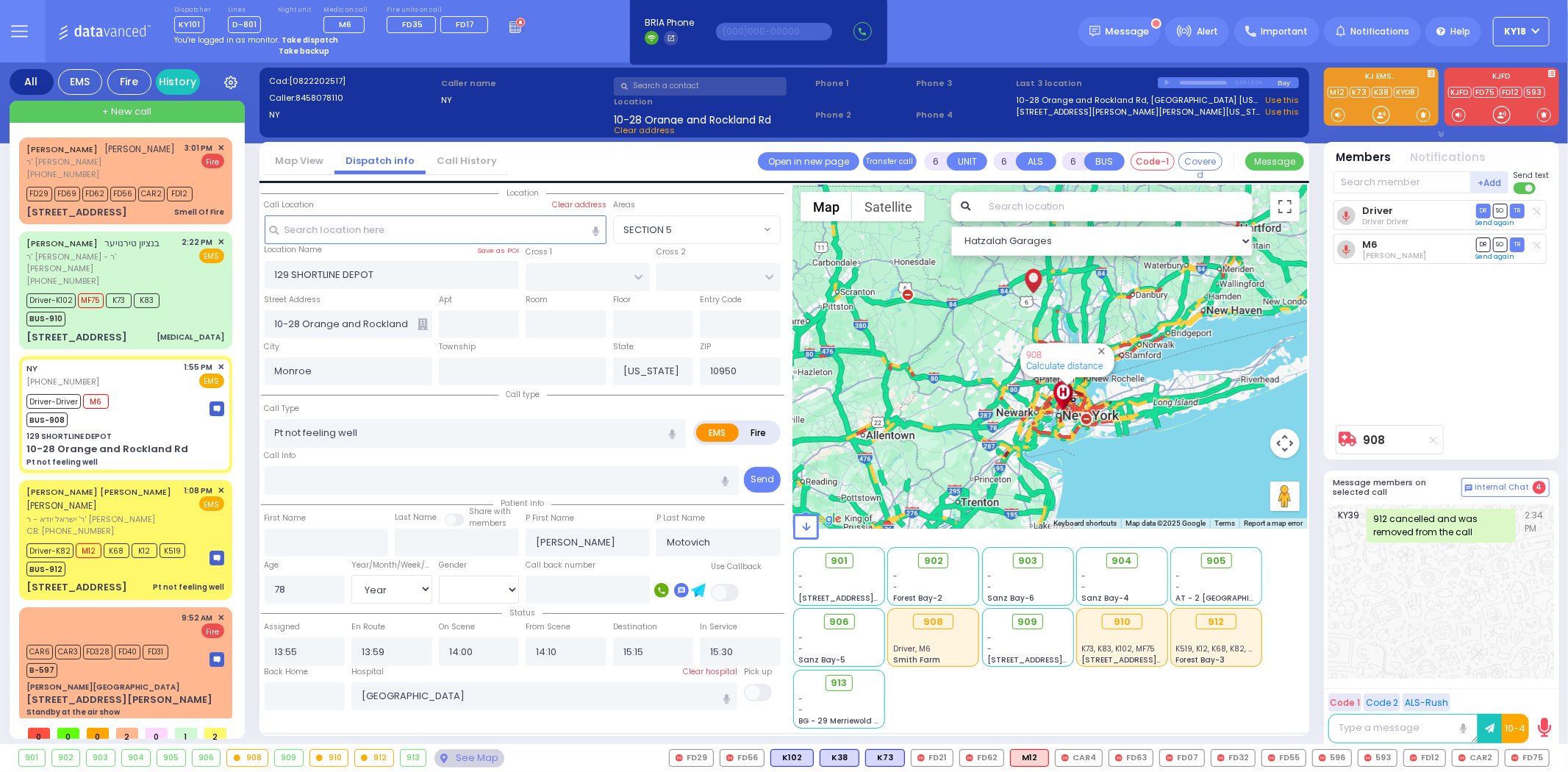
select select "Year"
select select "[DEMOGRAPHIC_DATA]"
select select "Hatzalah Garages"
select select
radio input "true"
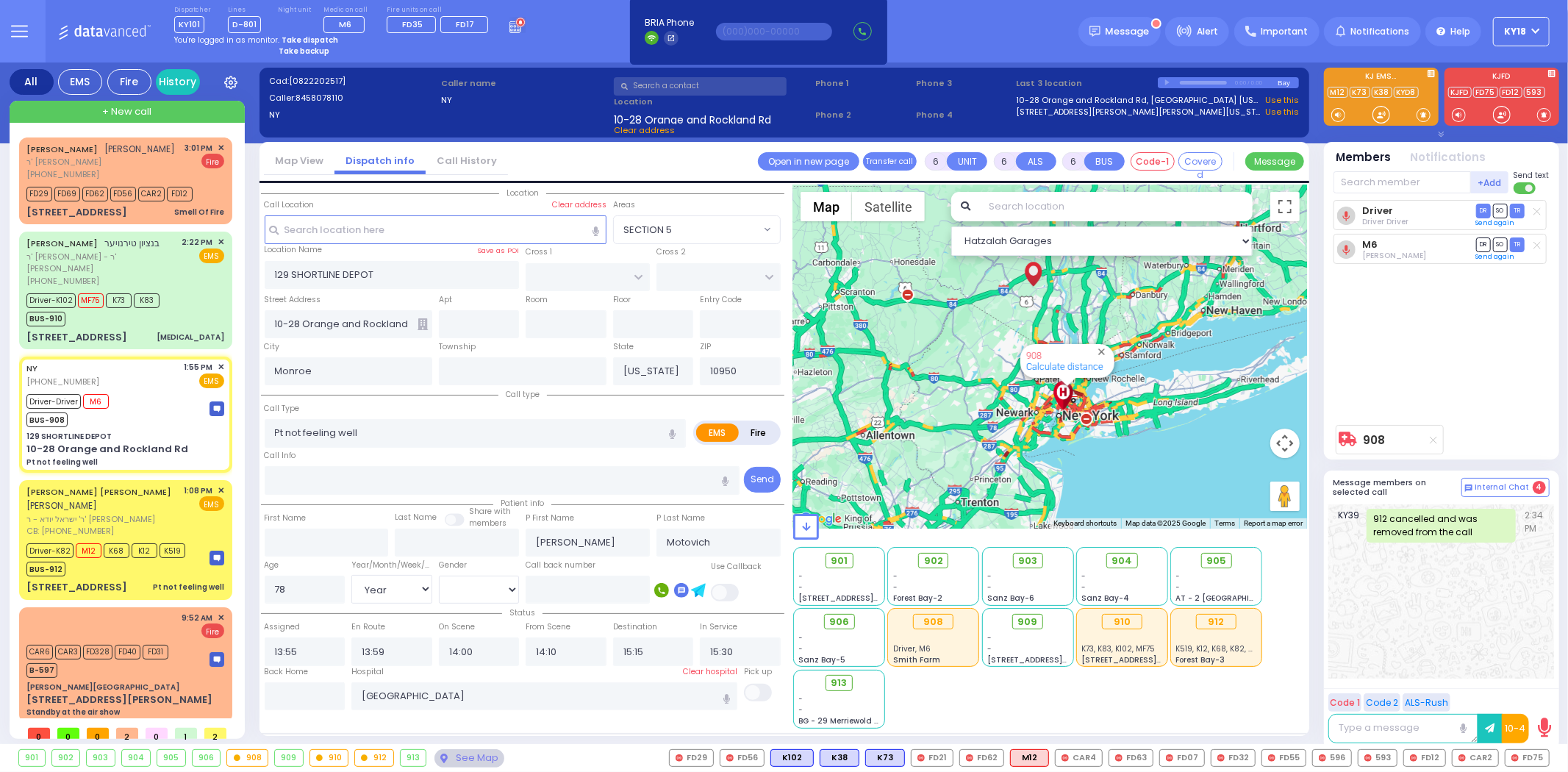
select select "Year"
select select "[DEMOGRAPHIC_DATA]"
select select "Hatzalah Garages"
select select
radio input "true"
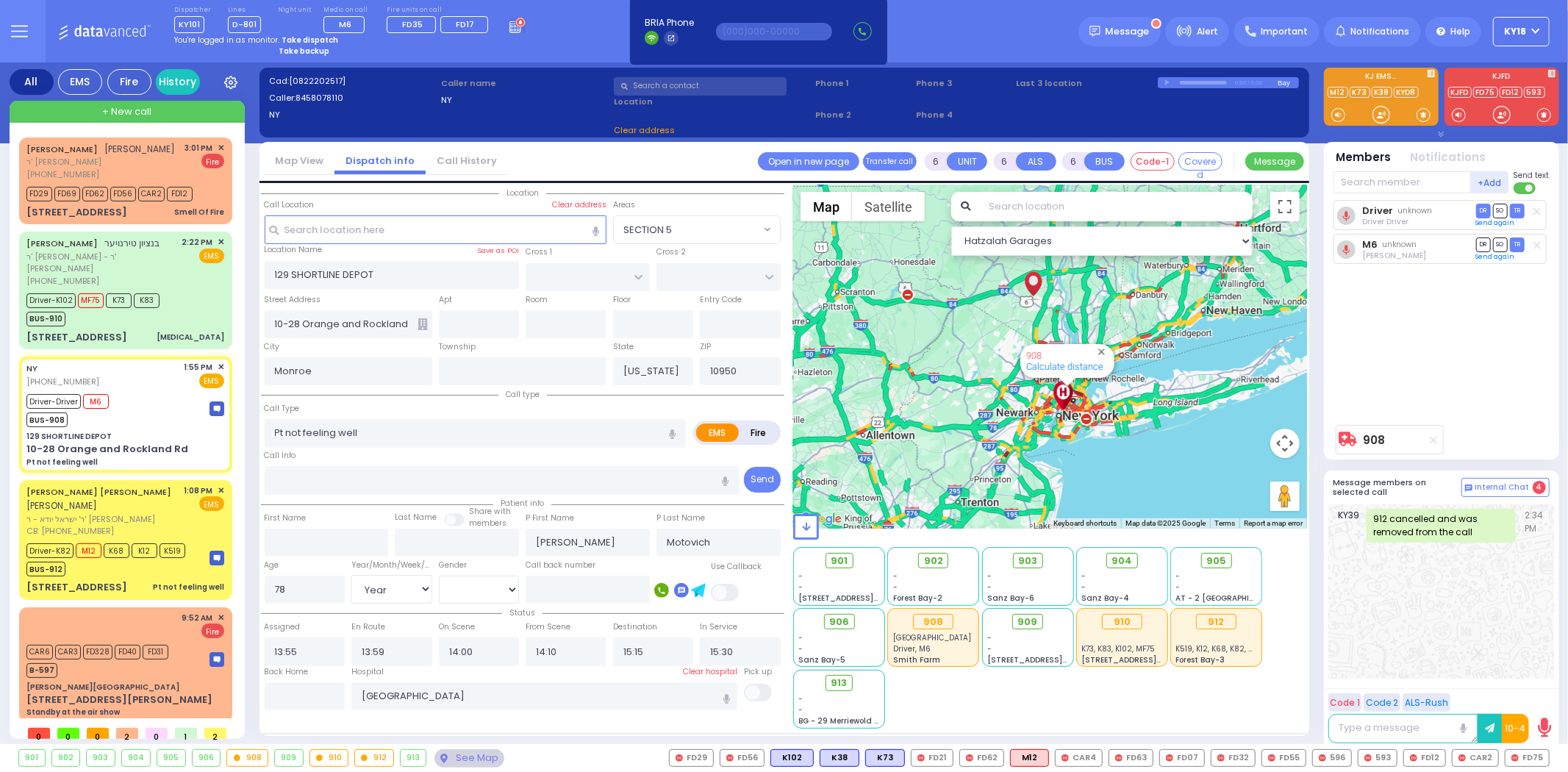
select select "Year"
select select "[DEMOGRAPHIC_DATA]"
select select "Hatzalah Garages"
select select
radio input "true"
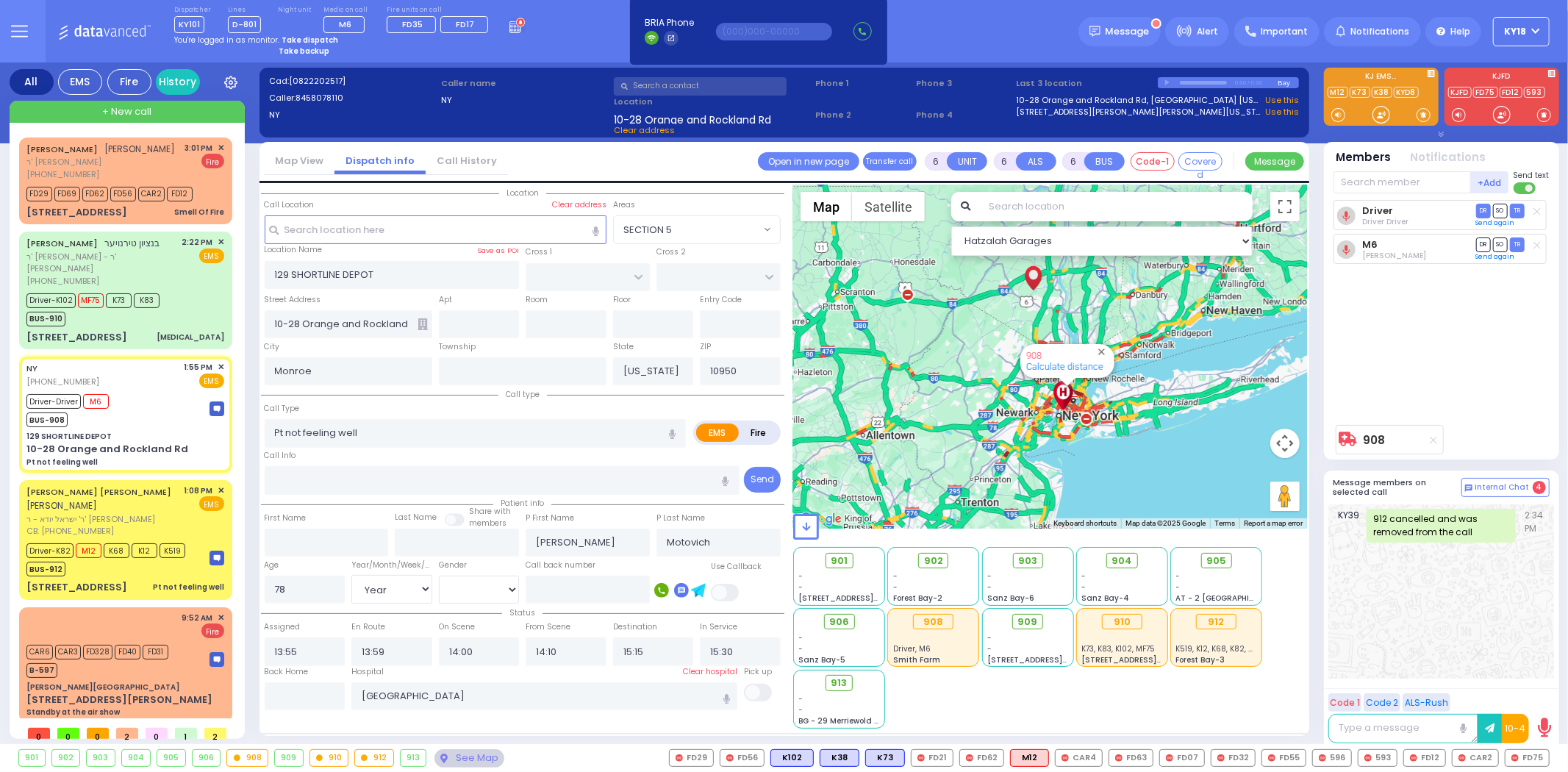
select select "Year"
select select "[DEMOGRAPHIC_DATA]"
select select "Hatzalah Garages"
select select
radio input "true"
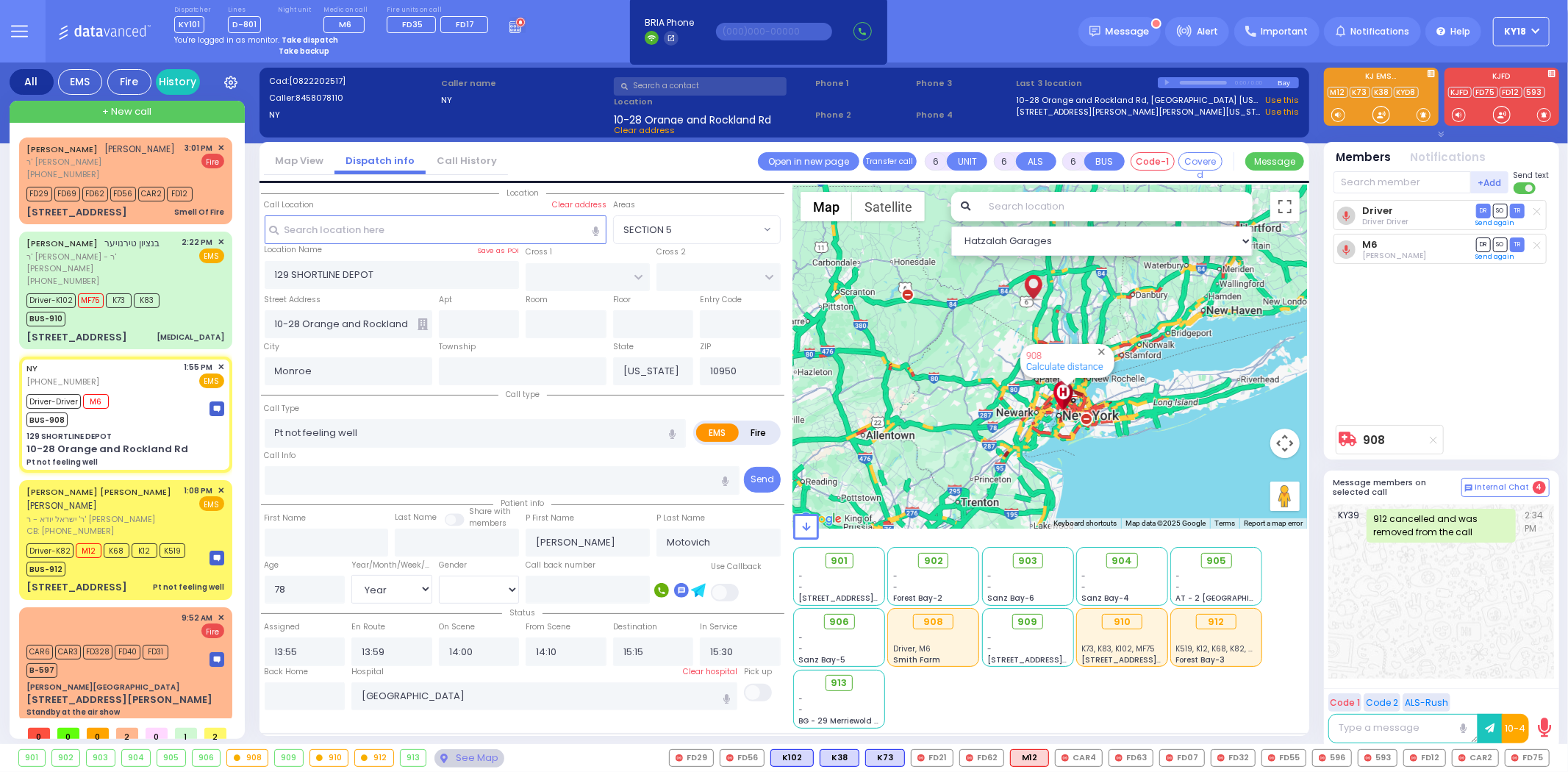
select select "Year"
select select "[DEMOGRAPHIC_DATA]"
select select "Hatzalah Garages"
select select
radio input "true"
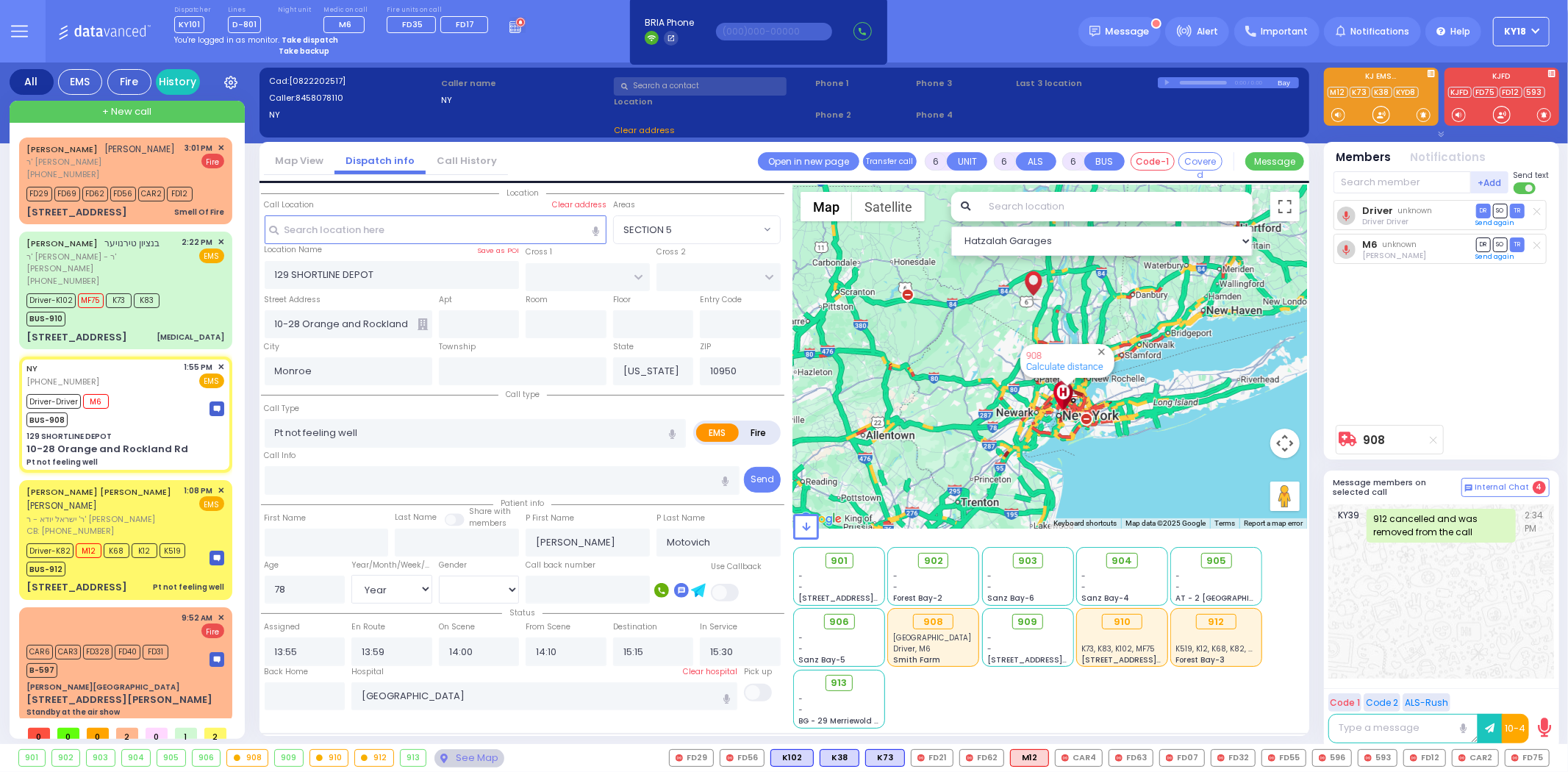
select select "Year"
select select "[DEMOGRAPHIC_DATA]"
select select "Hatzalah Garages"
select select
radio input "true"
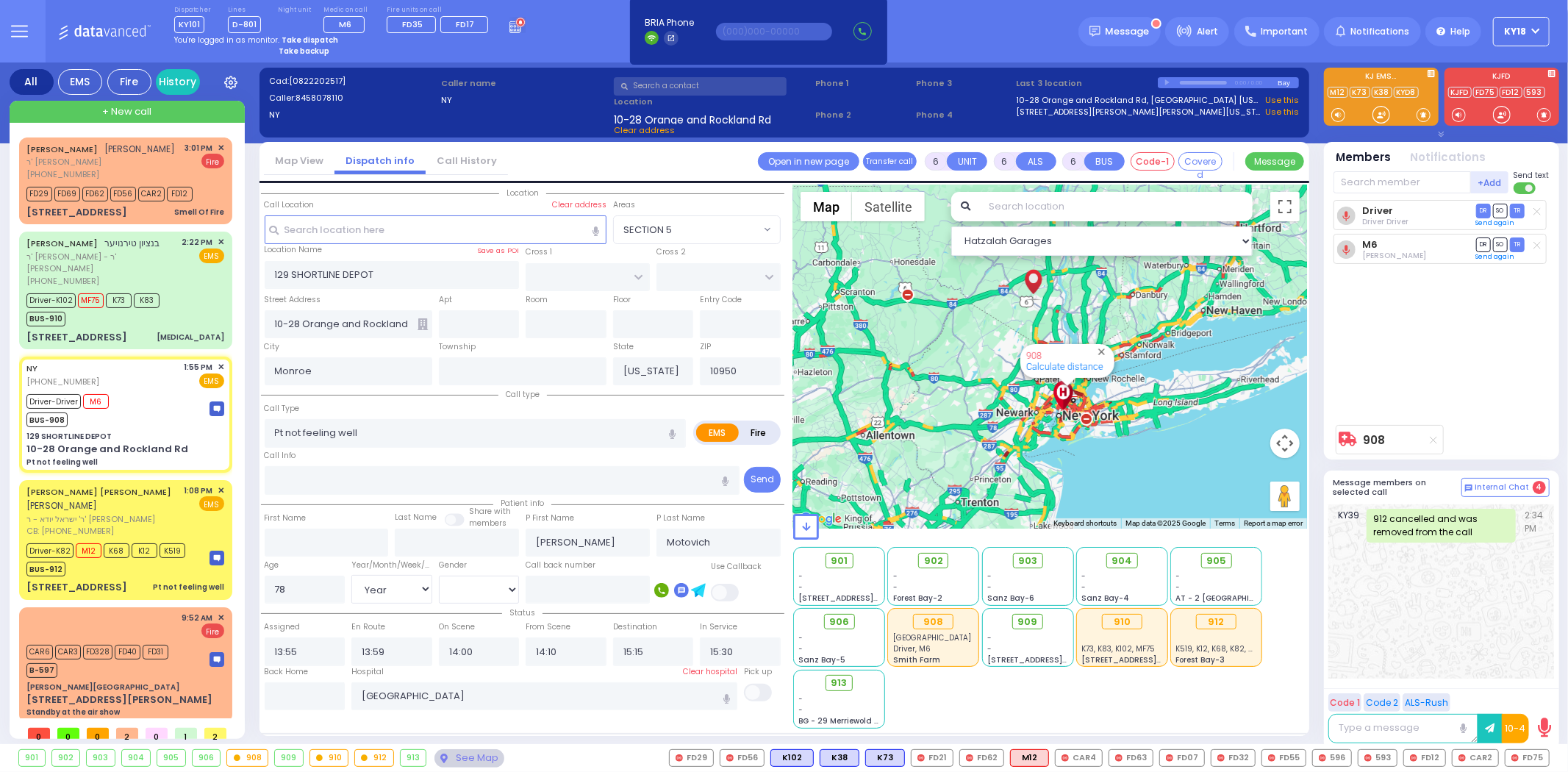
select select "Year"
select select "[DEMOGRAPHIC_DATA]"
select select "Hatzalah Garages"
select select
radio input "true"
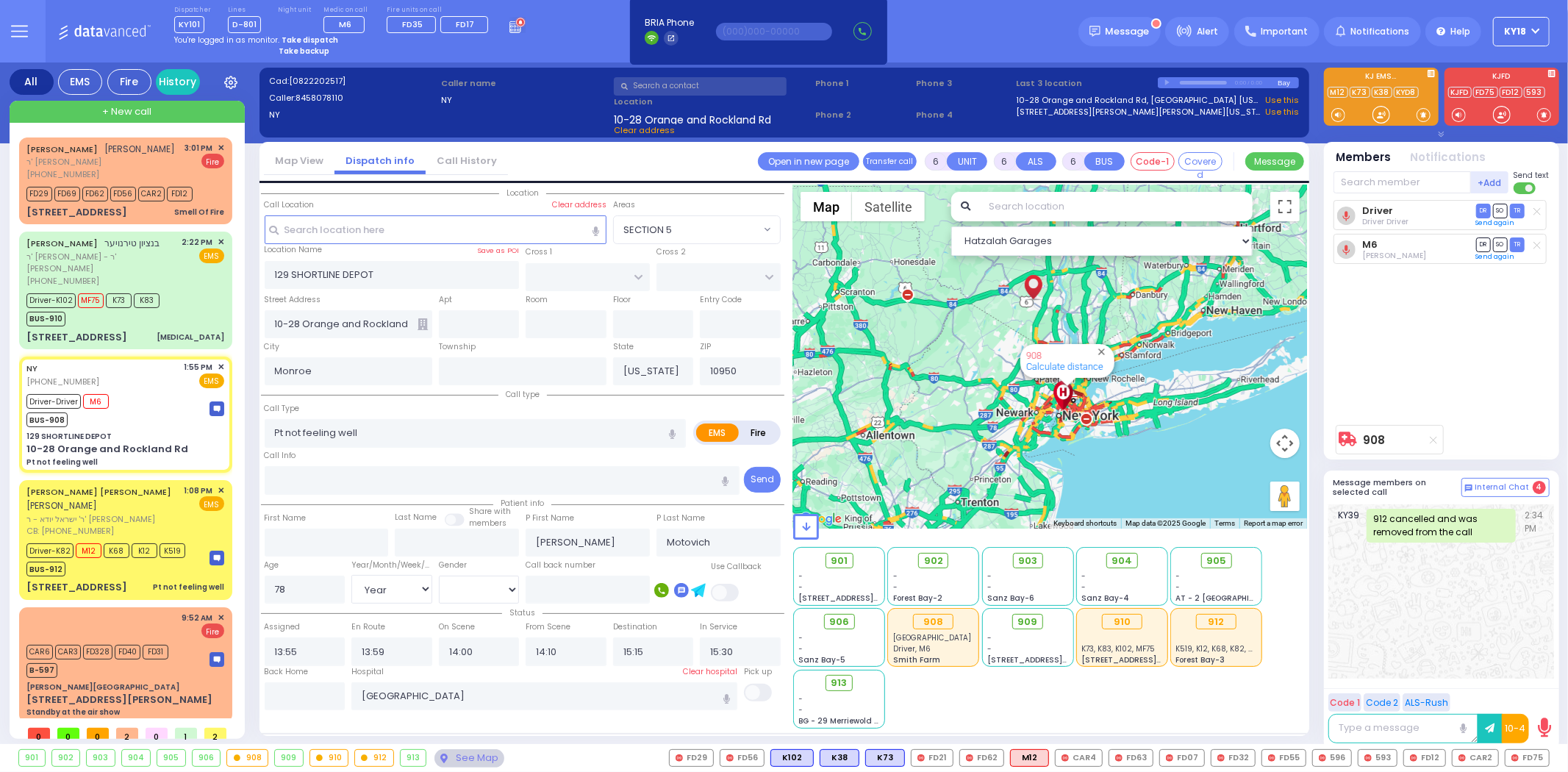
select select "Year"
select select "[DEMOGRAPHIC_DATA]"
select select "Hatzalah Garages"
select select
radio input "true"
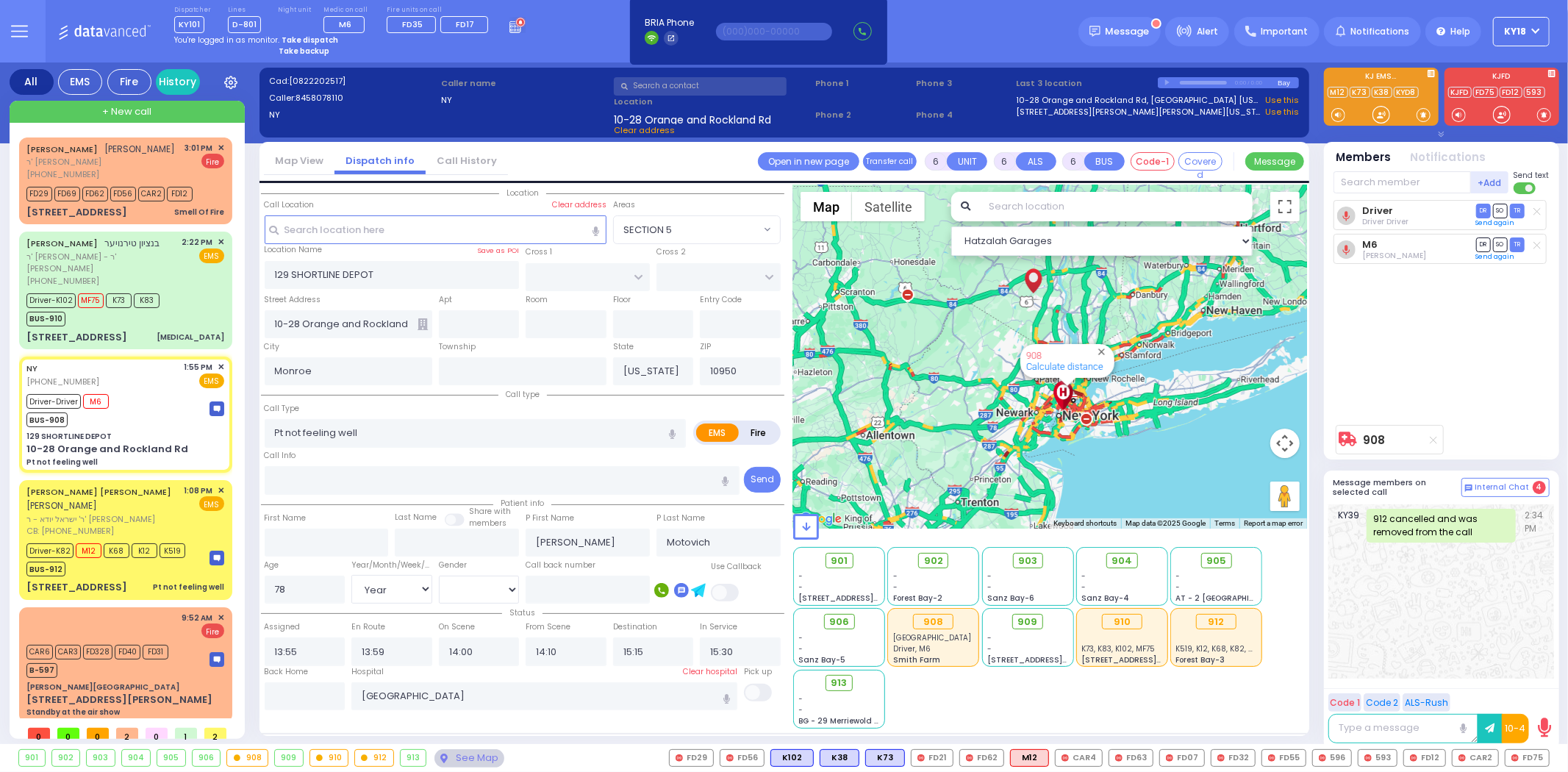
select select "Year"
select select "[DEMOGRAPHIC_DATA]"
select select "Hatzalah Garages"
select select
radio input "true"
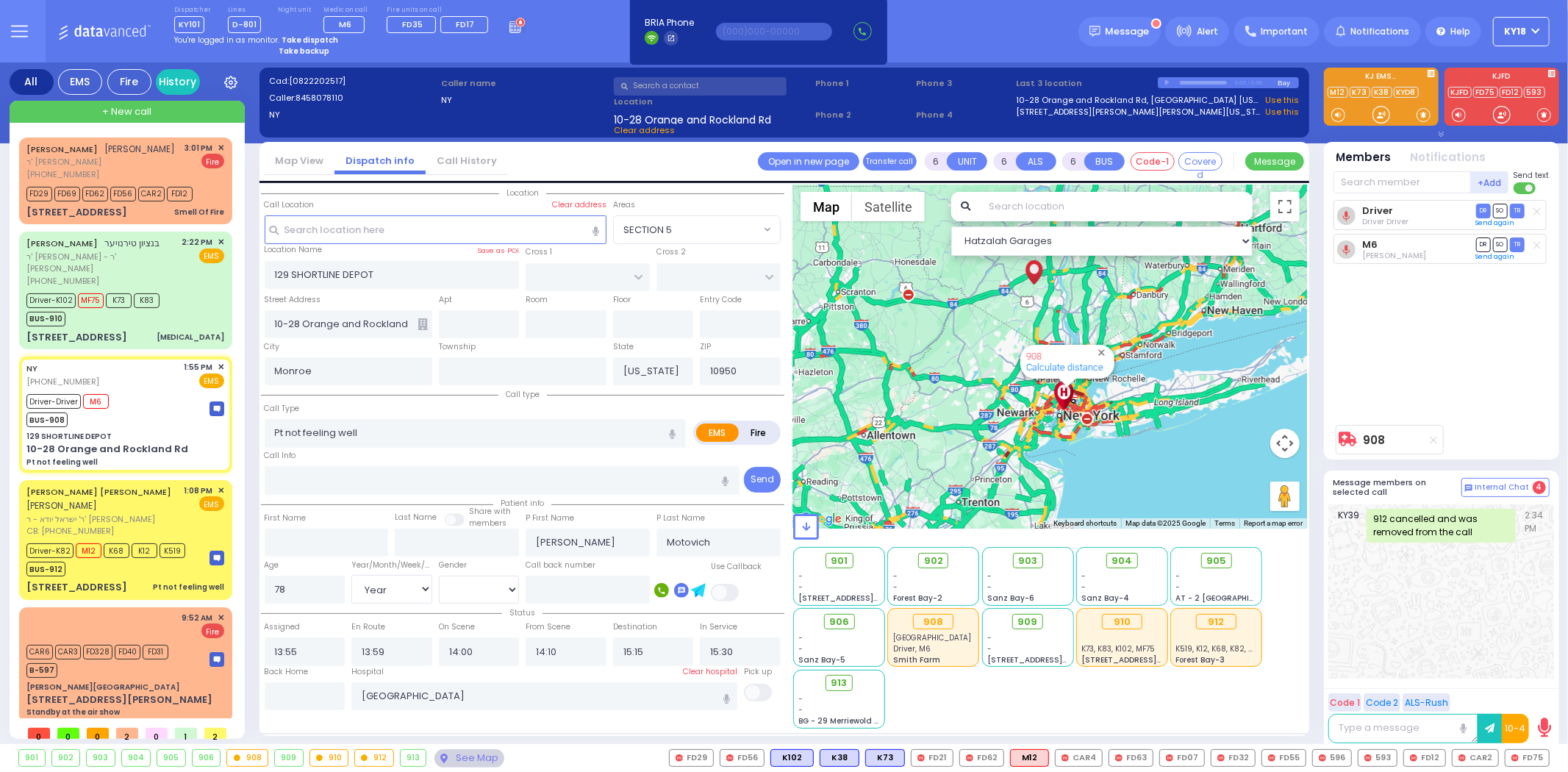
select select "Year"
select select "[DEMOGRAPHIC_DATA]"
select select "Hatzalah Garages"
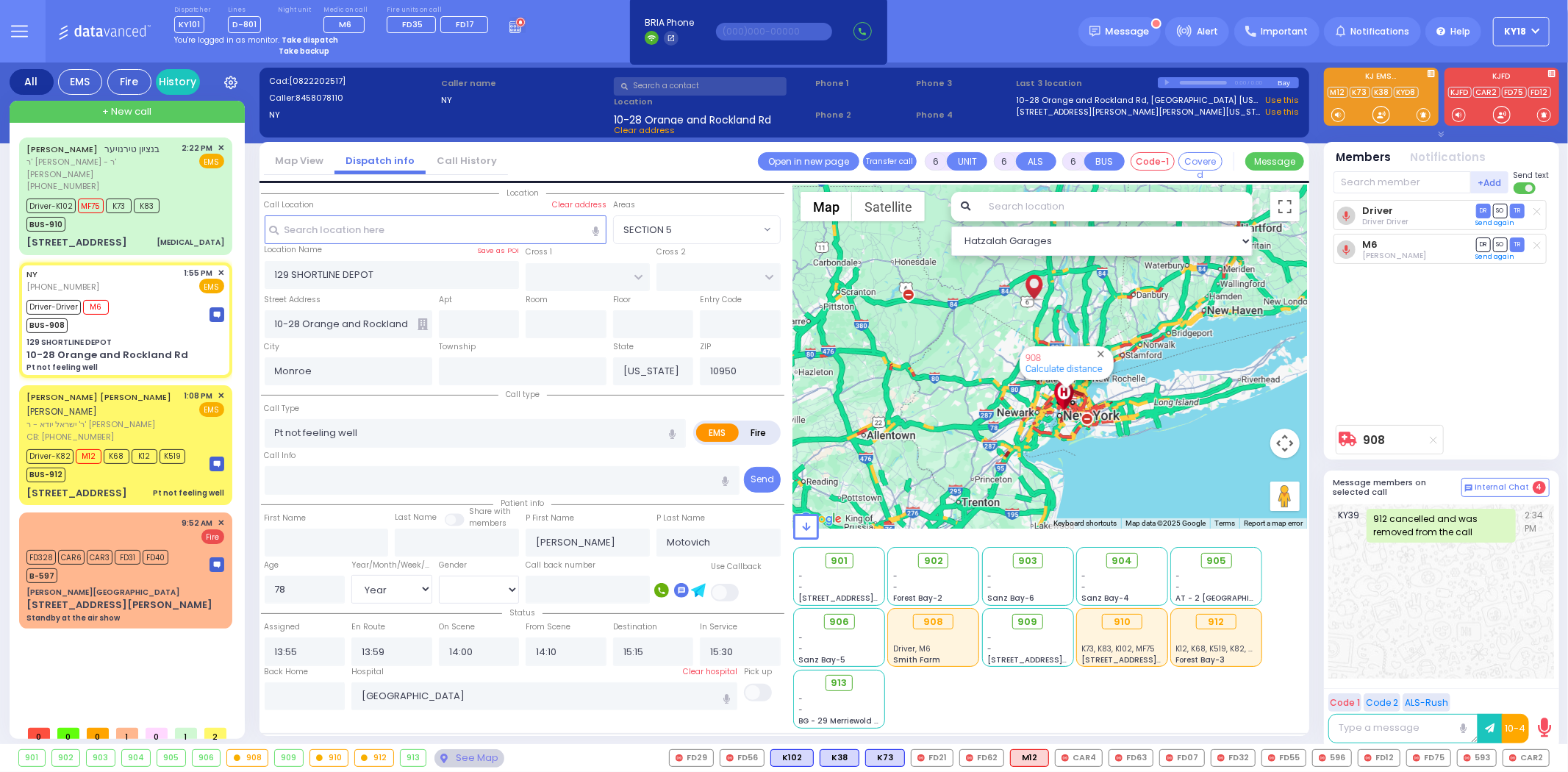
select select
radio input "true"
select select "Year"
select select "[DEMOGRAPHIC_DATA]"
select select "Hatzalah Garages"
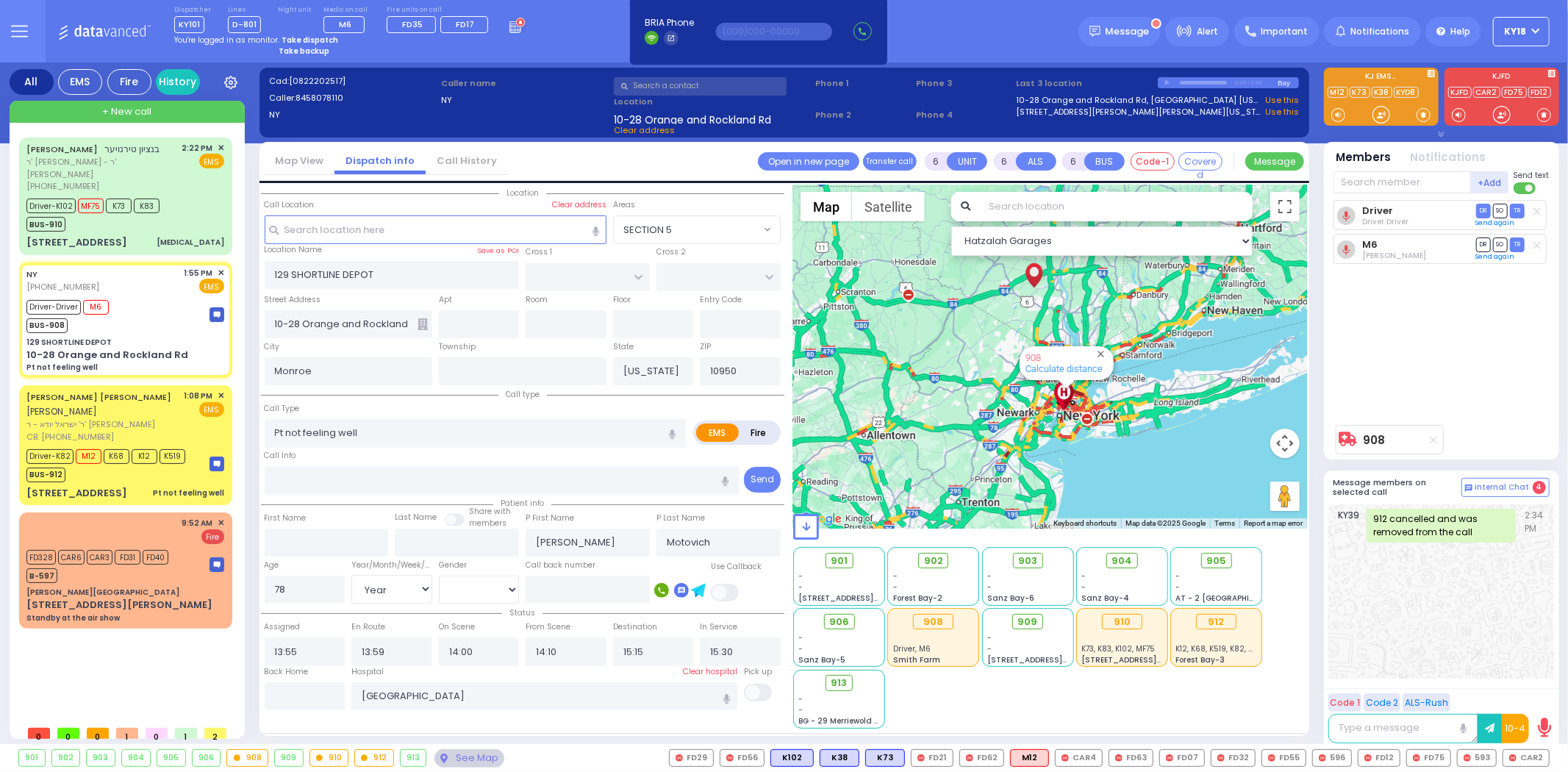
select select
radio input "true"
select select "Year"
select select "[DEMOGRAPHIC_DATA]"
select select "Hatzalah Garages"
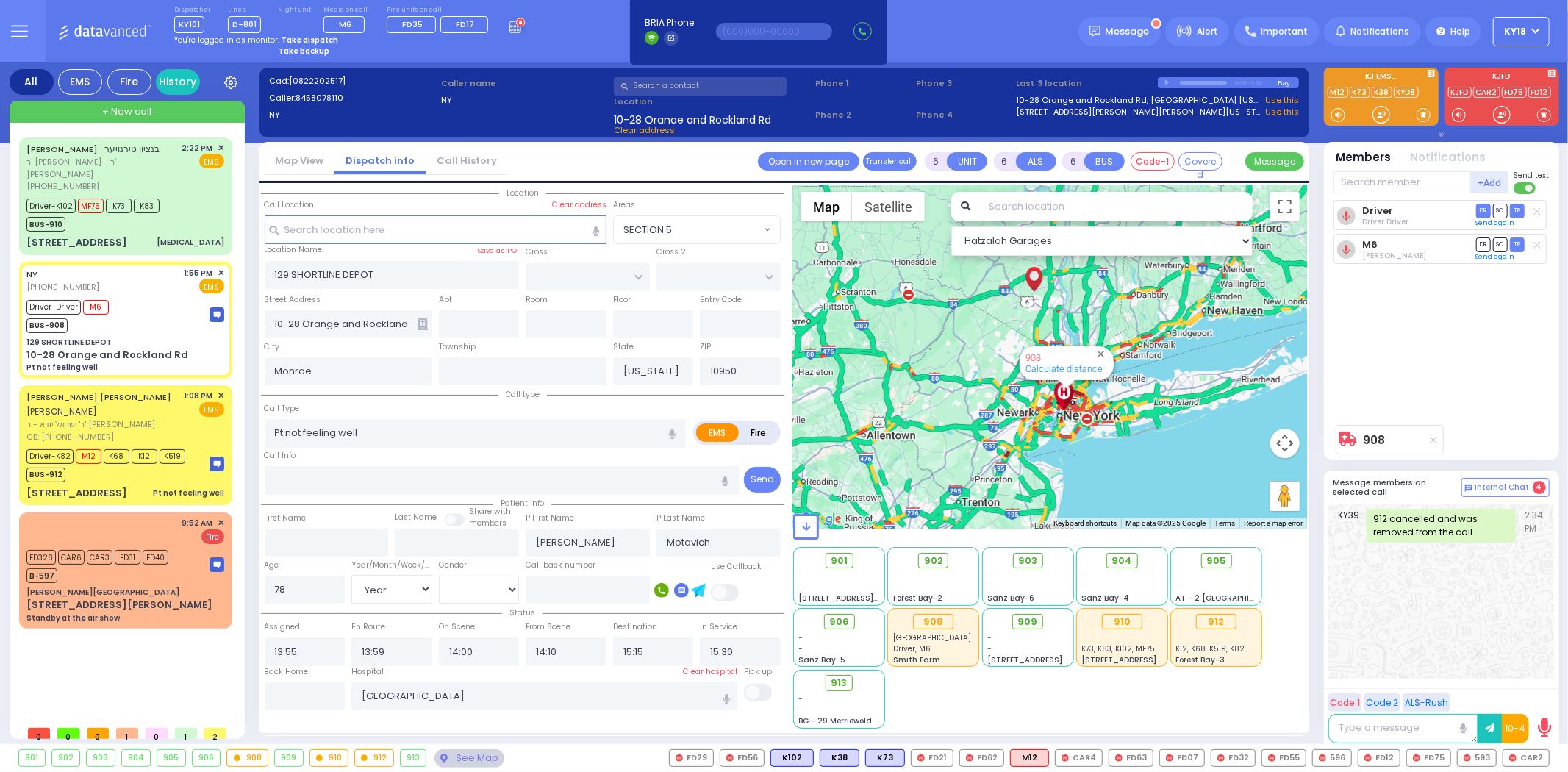
select select
radio input "true"
select select "Year"
select select "[DEMOGRAPHIC_DATA]"
select select "Hatzalah Garages"
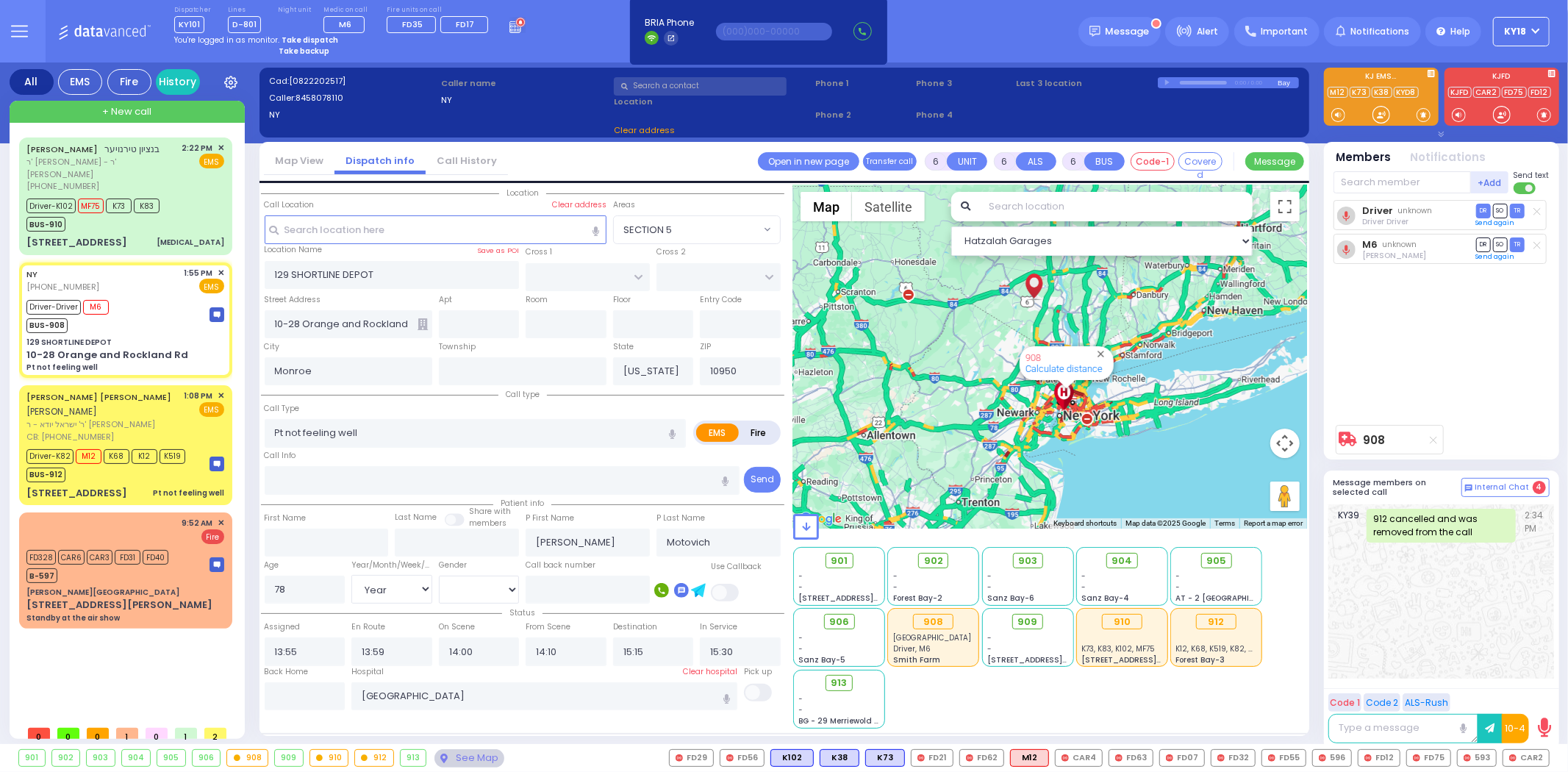
select select
radio input "true"
select select "Year"
select select "[DEMOGRAPHIC_DATA]"
select select "Hatzalah Garages"
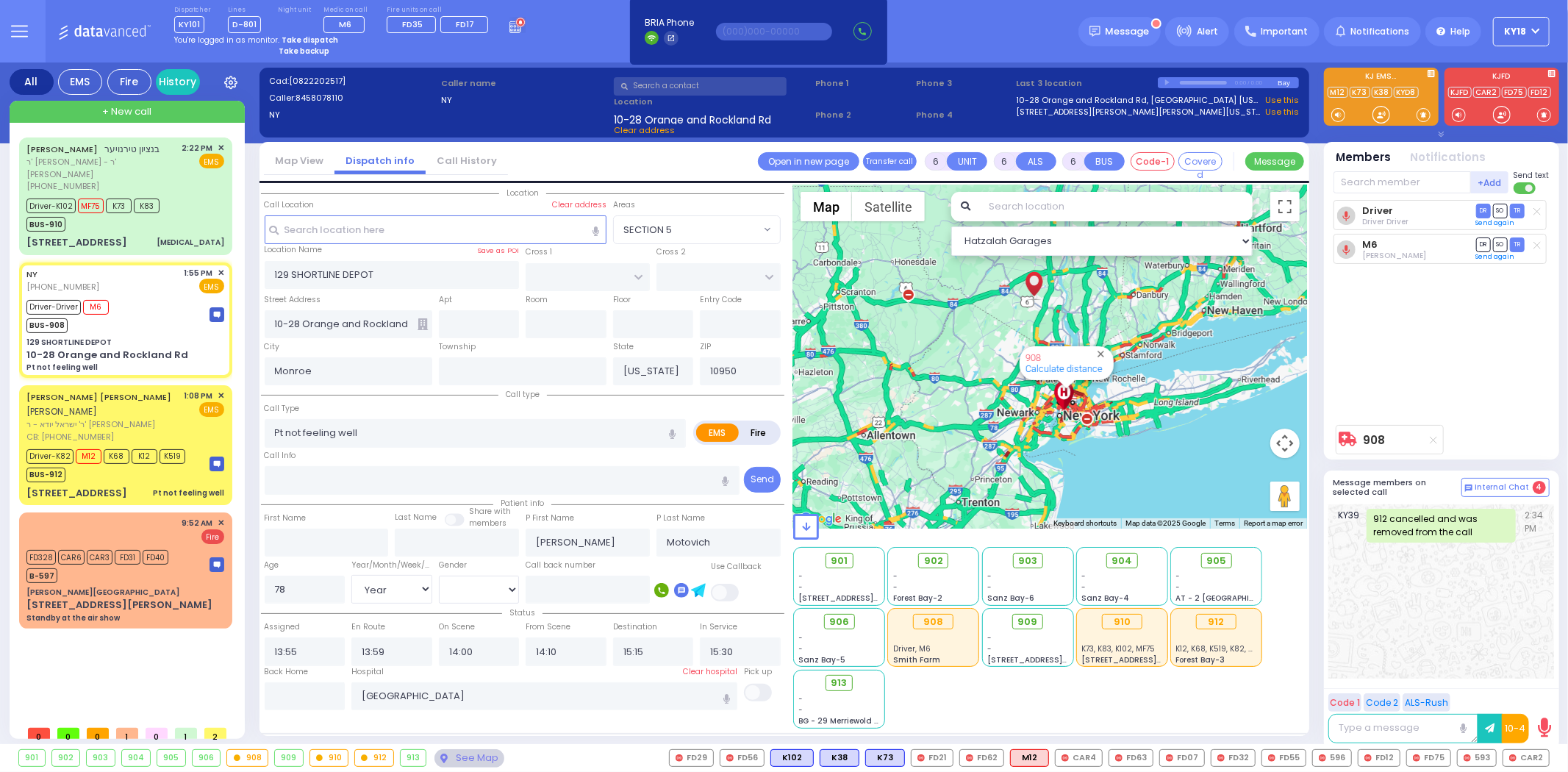
select select
radio input "true"
select select "Year"
select select "[DEMOGRAPHIC_DATA]"
select select "Hatzalah Garages"
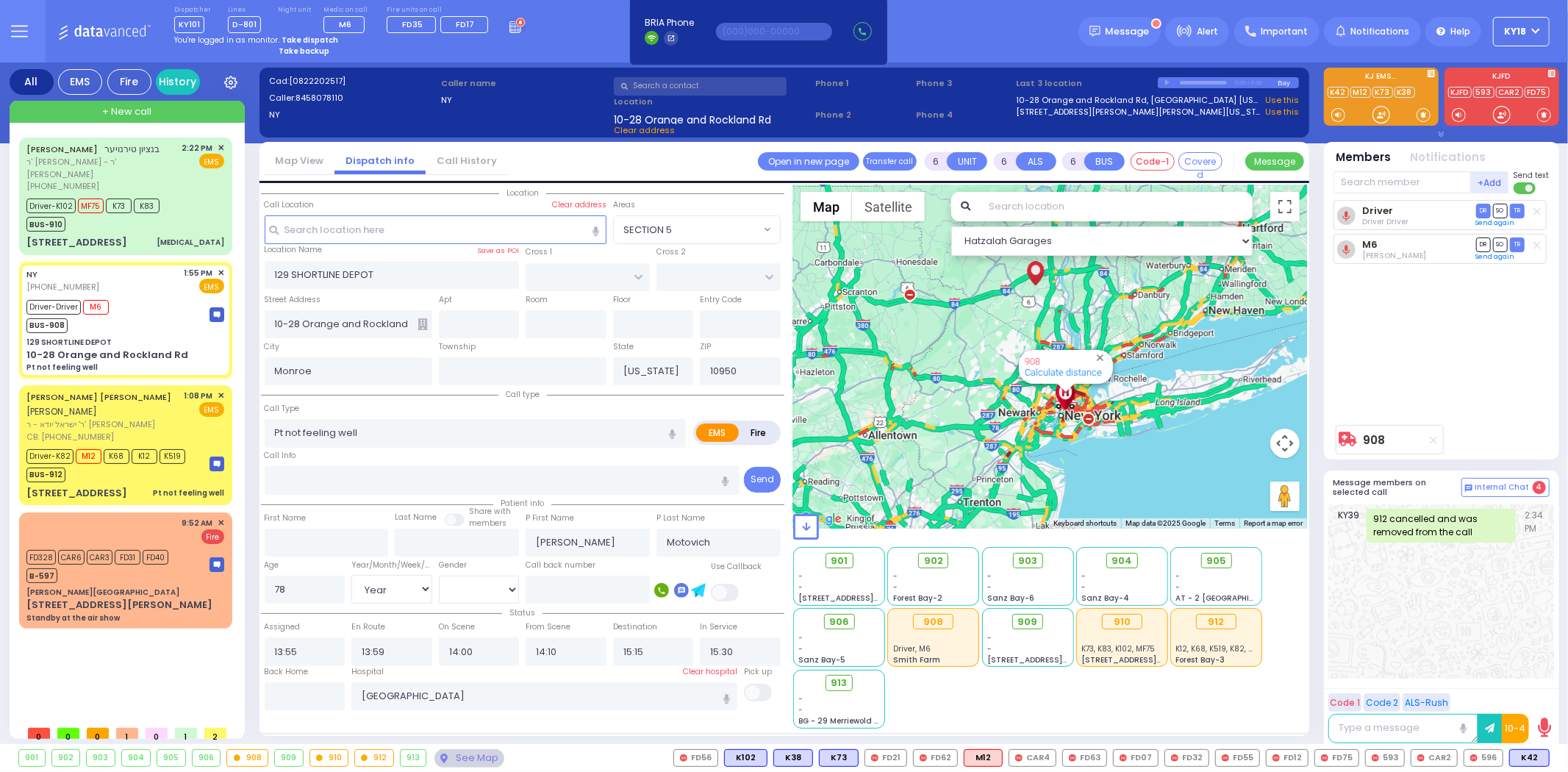
select select
radio input "true"
select select "Year"
select select "[DEMOGRAPHIC_DATA]"
select select "Hatzalah Garages"
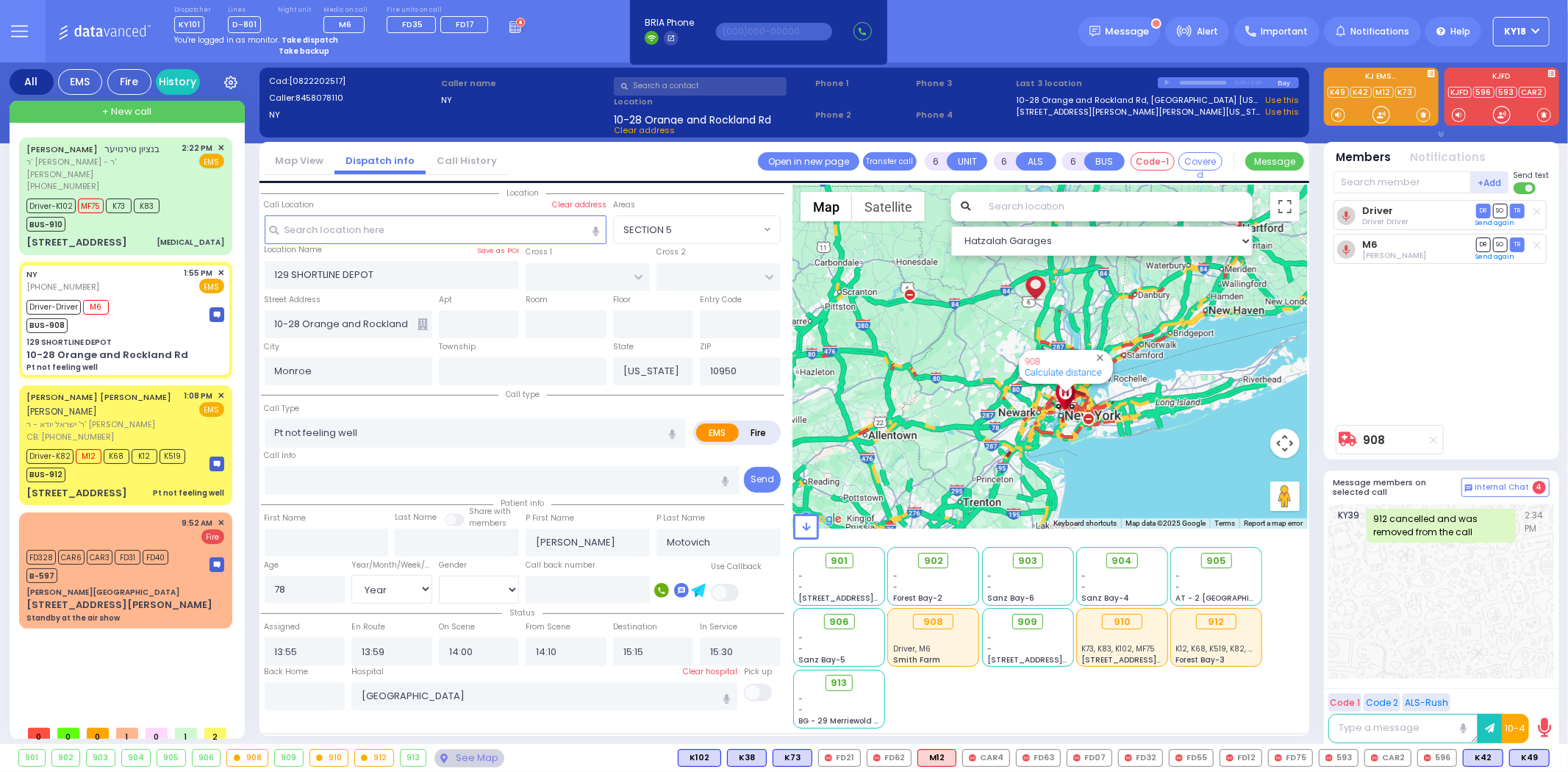
select select
radio input "true"
select select "Year"
select select "[DEMOGRAPHIC_DATA]"
select select "Hatzalah Garages"
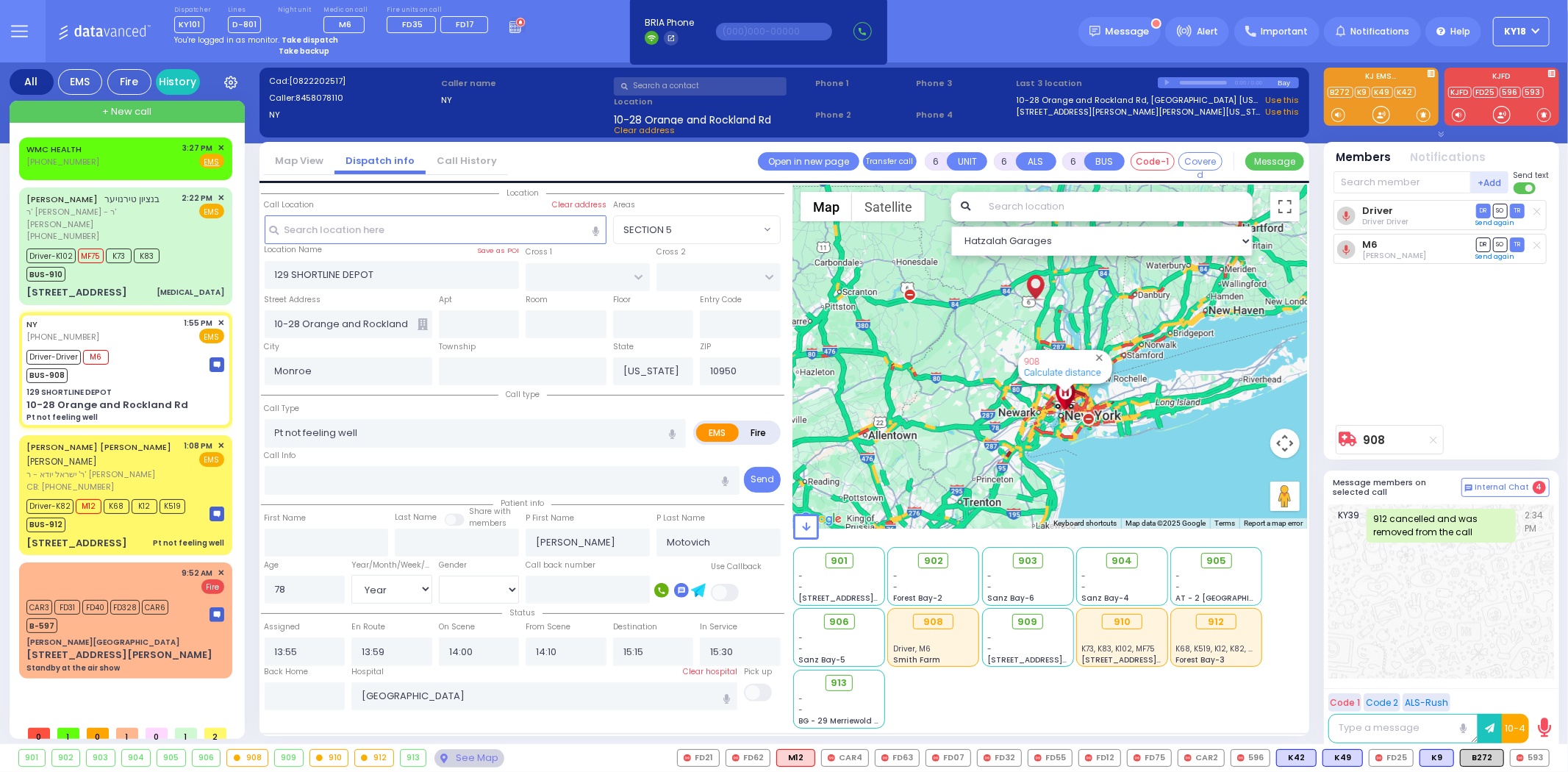
select select
radio input "true"
select select "Year"
select select "[DEMOGRAPHIC_DATA]"
select select "Hatzalah Garages"
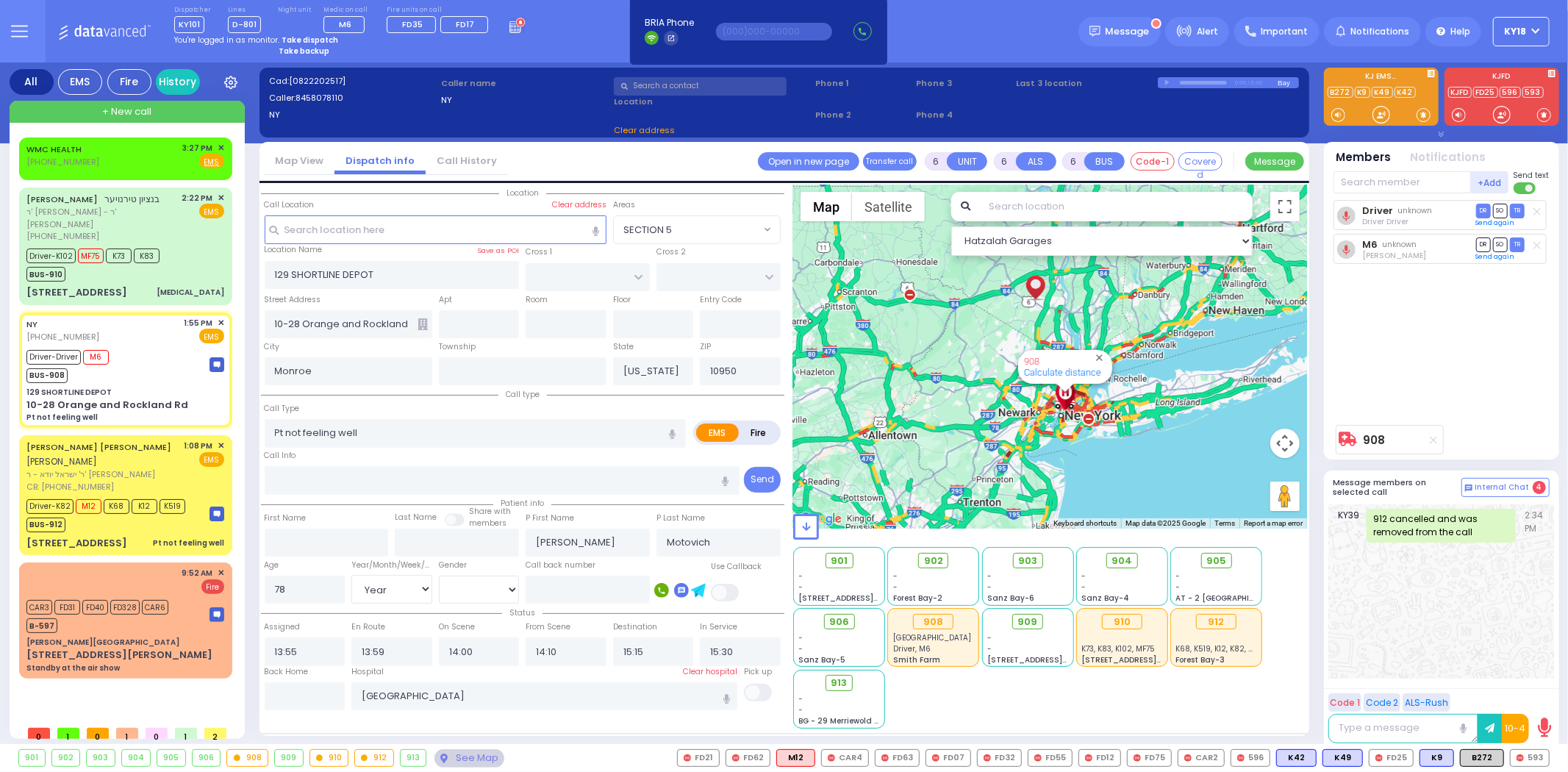
select select
radio input "true"
select select "Year"
select select "[DEMOGRAPHIC_DATA]"
select select "Hatzalah Garages"
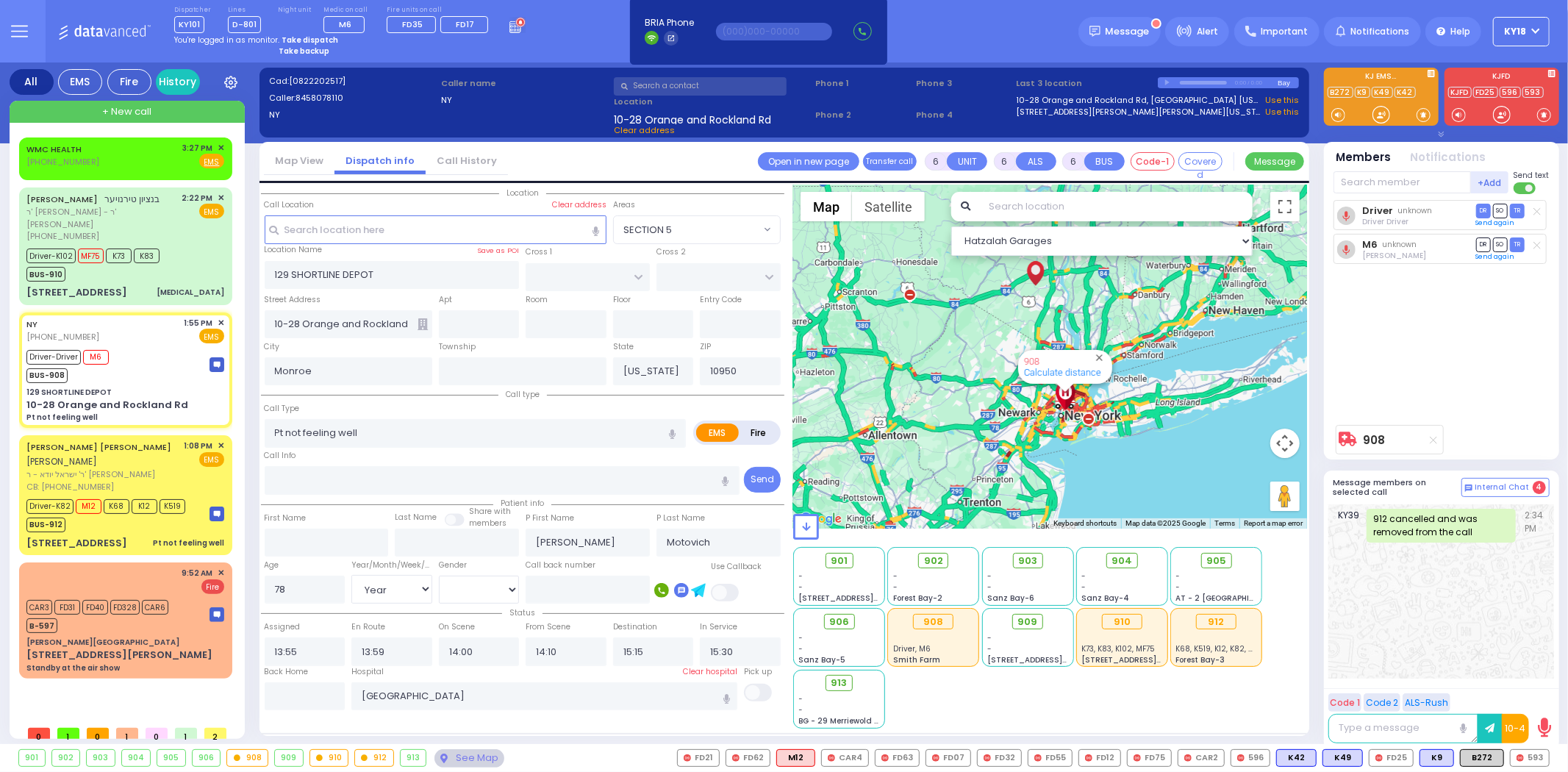
select select
radio input "true"
select select "Year"
select select "[DEMOGRAPHIC_DATA]"
select select "Hatzalah Garages"
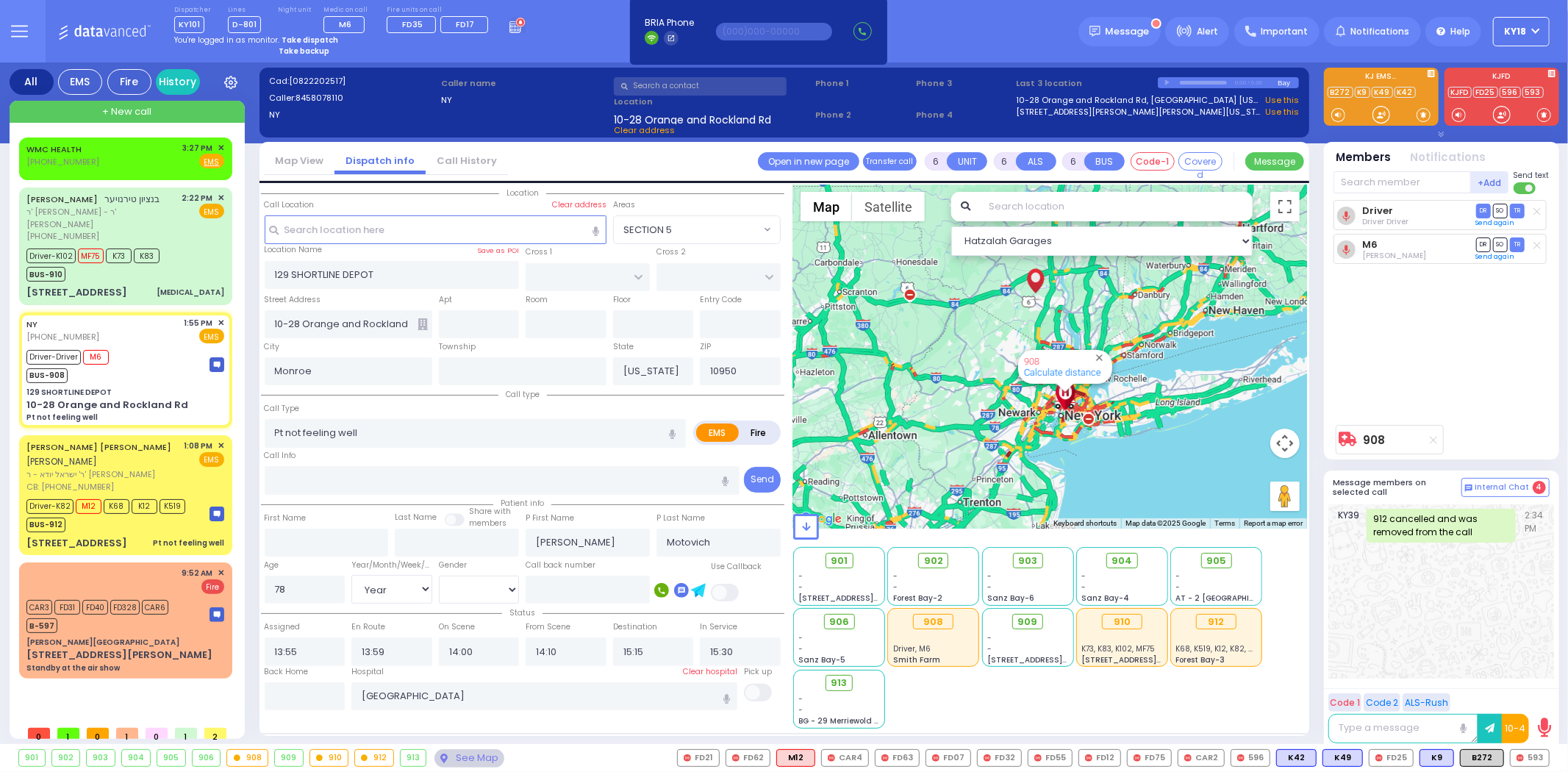
select select
radio input "true"
select select "Year"
select select "[DEMOGRAPHIC_DATA]"
select select "Hatzalah Garages"
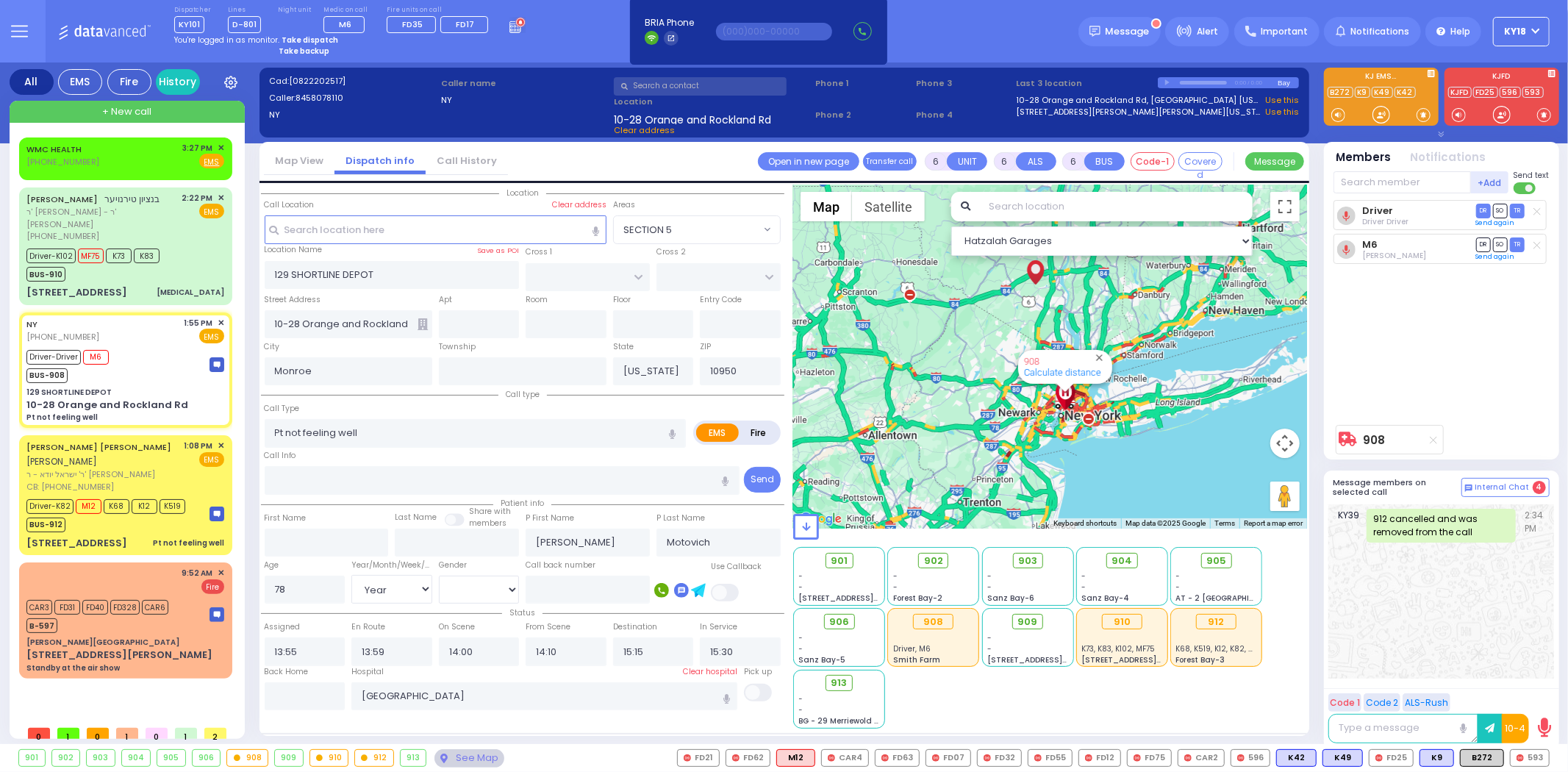
select select
radio input "true"
select select "Year"
select select "[DEMOGRAPHIC_DATA]"
select select "Hatzalah Garages"
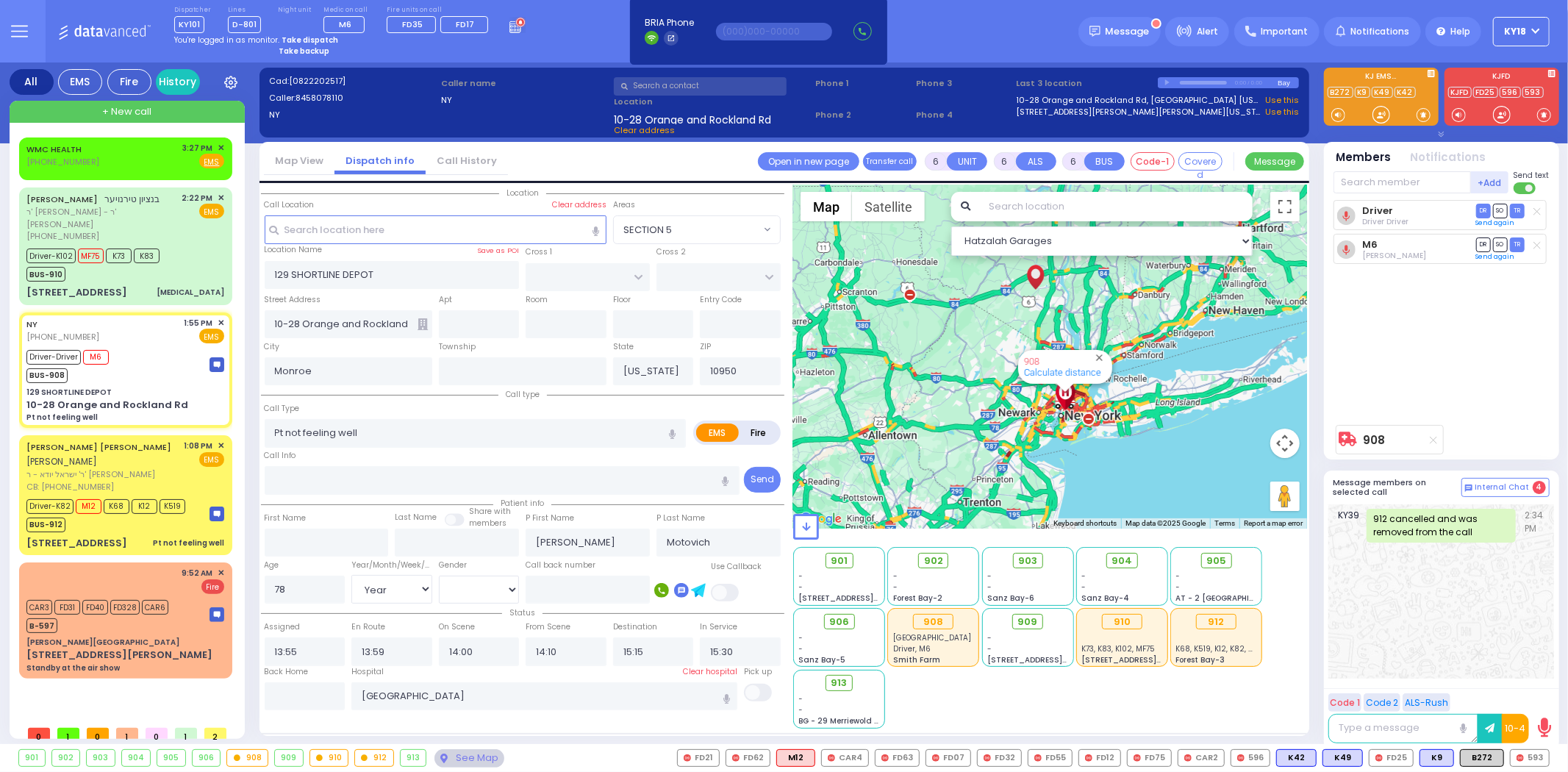
select select
radio input "true"
select select "Year"
select select "[DEMOGRAPHIC_DATA]"
select select "Hatzalah Garages"
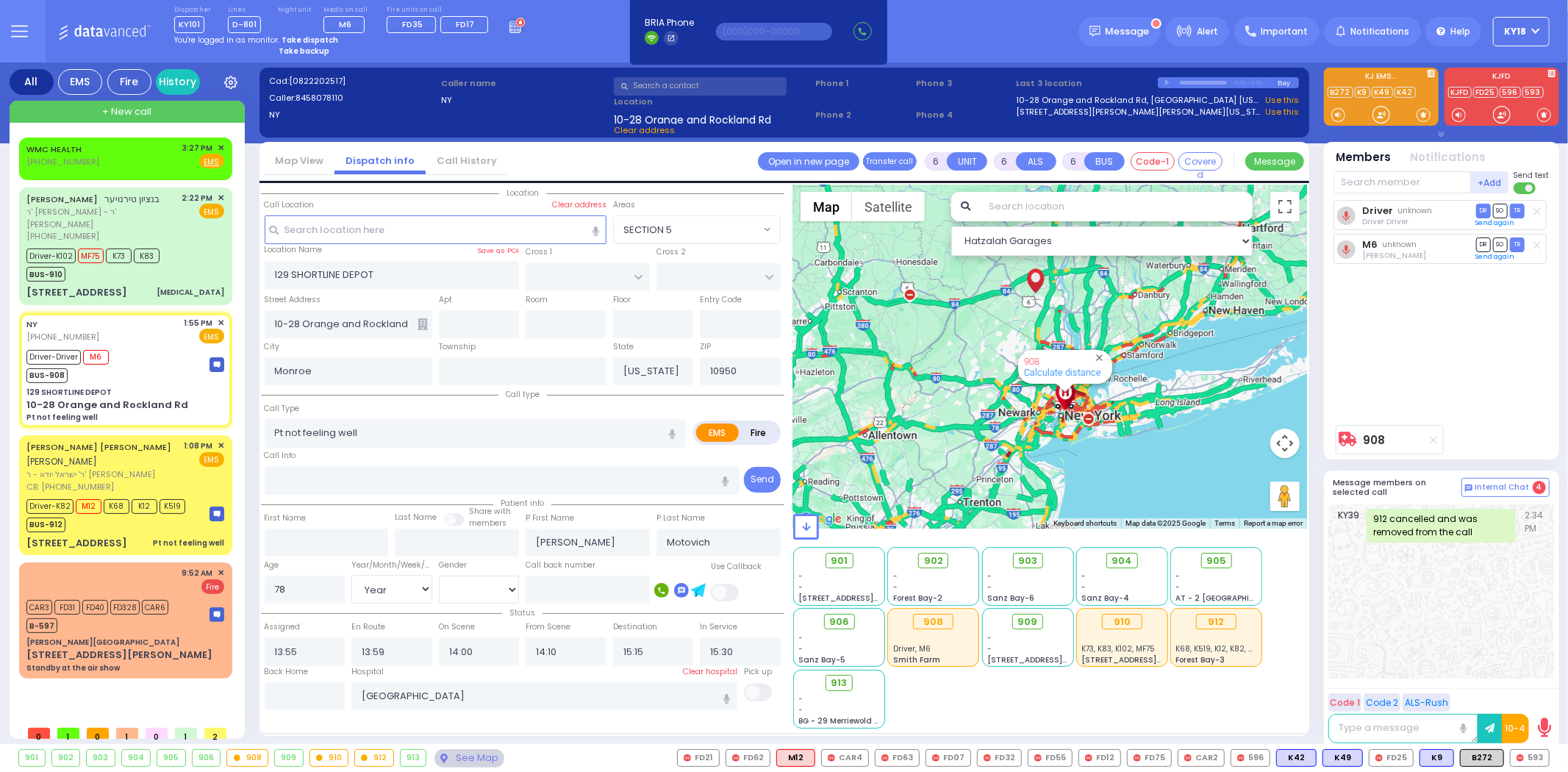
select select
radio input "true"
select select "Year"
select select "[DEMOGRAPHIC_DATA]"
select select "Hatzalah Garages"
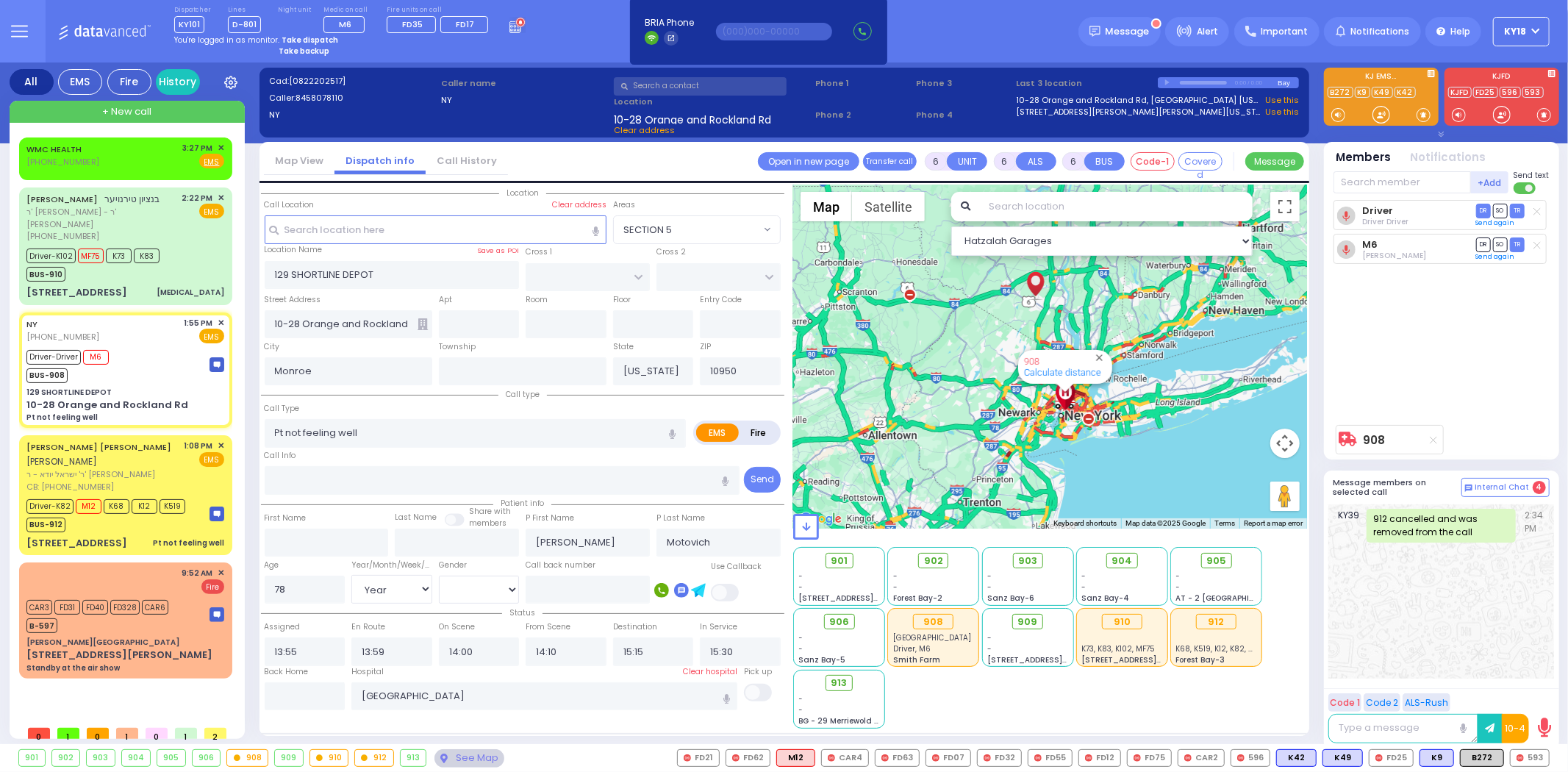
select select
radio input "true"
select select "Year"
select select "[DEMOGRAPHIC_DATA]"
select select "Hatzalah Garages"
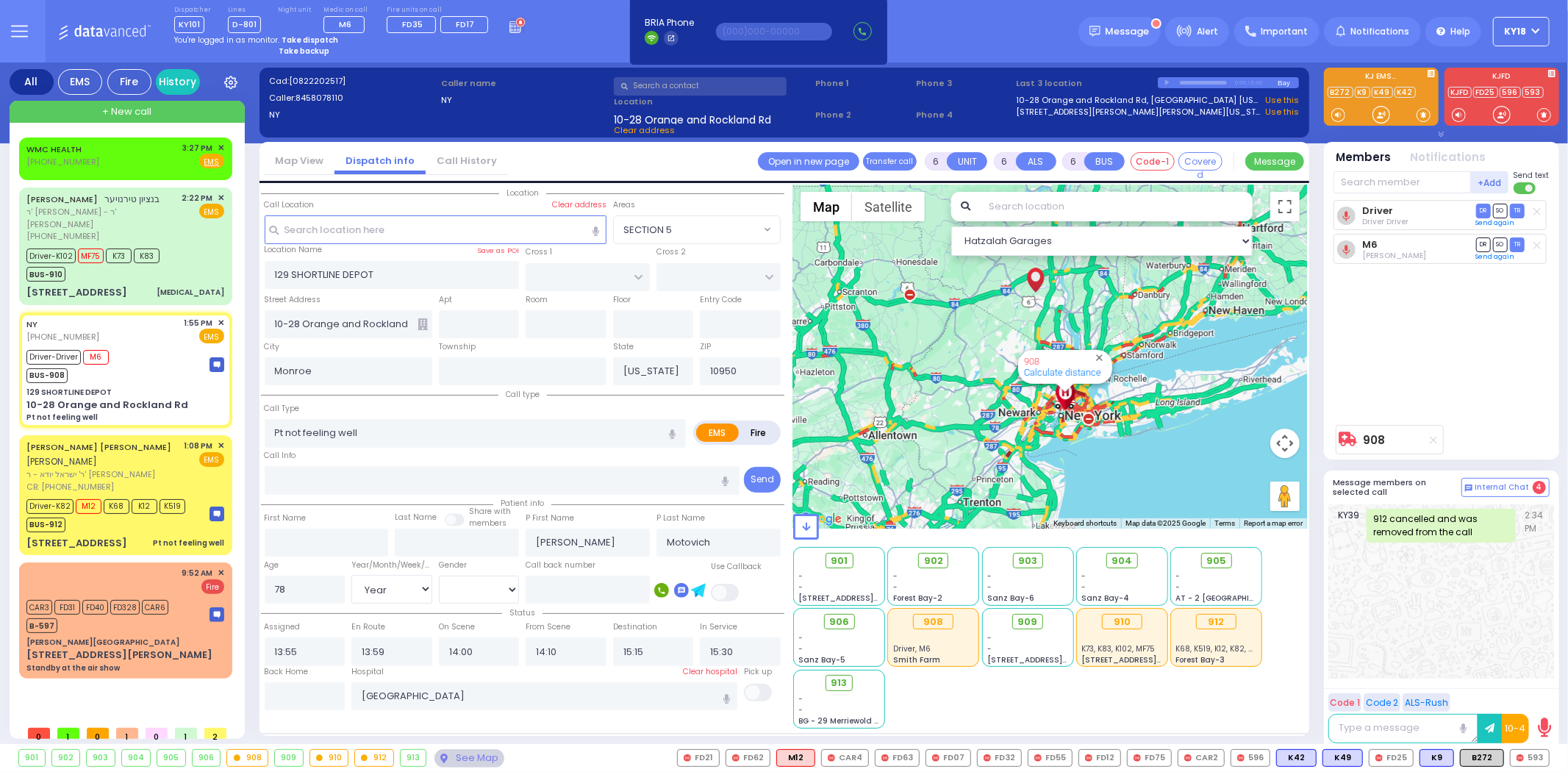
select select
radio input "true"
select select "Year"
select select "[DEMOGRAPHIC_DATA]"
select select "Hatzalah Garages"
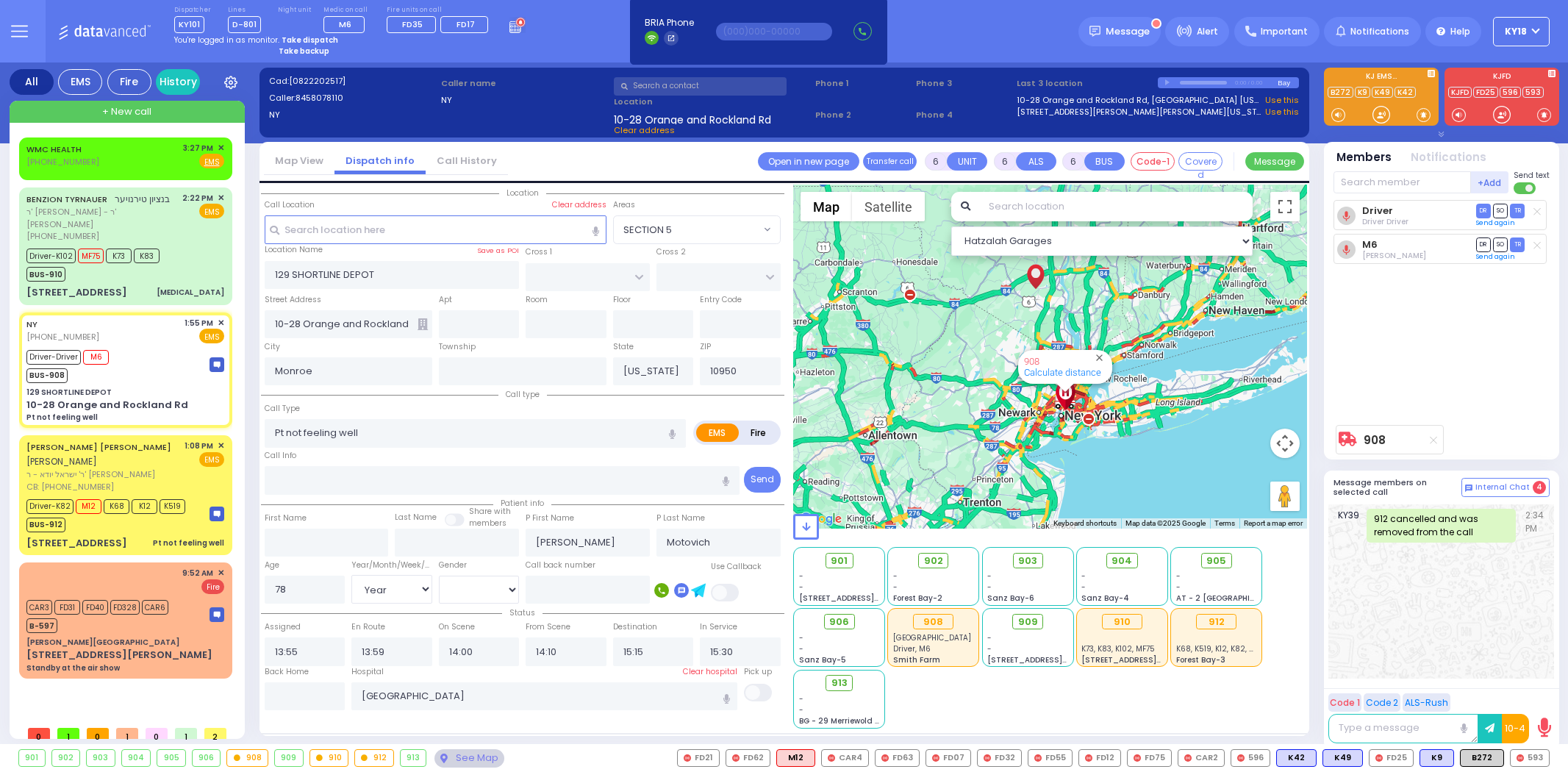
select select
select select "Year"
select select "[DEMOGRAPHIC_DATA]"
select select
radio input "true"
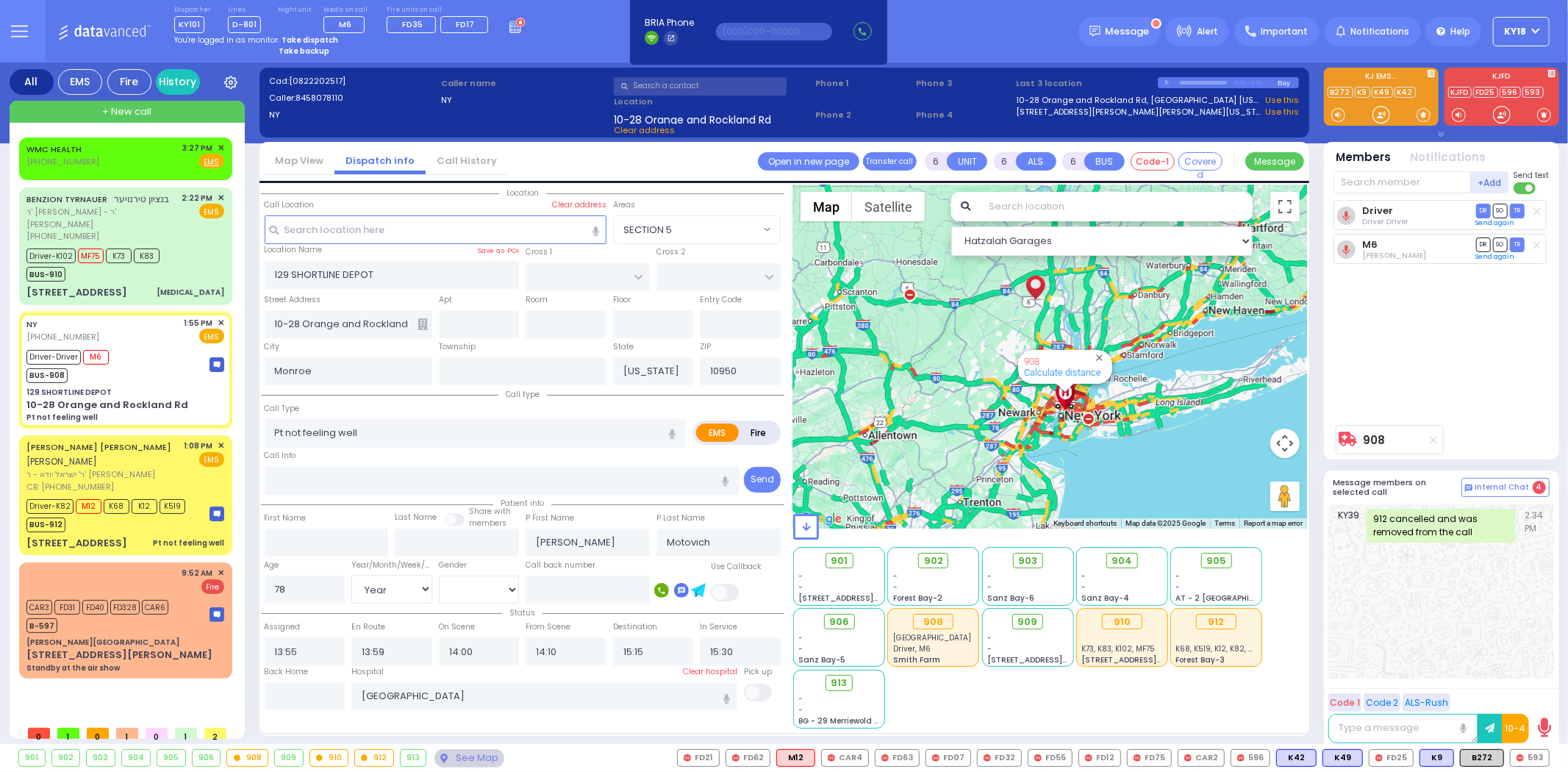
select select "Year"
select select "[DEMOGRAPHIC_DATA]"
select select "Hatzalah Garages"
select select
radio input "true"
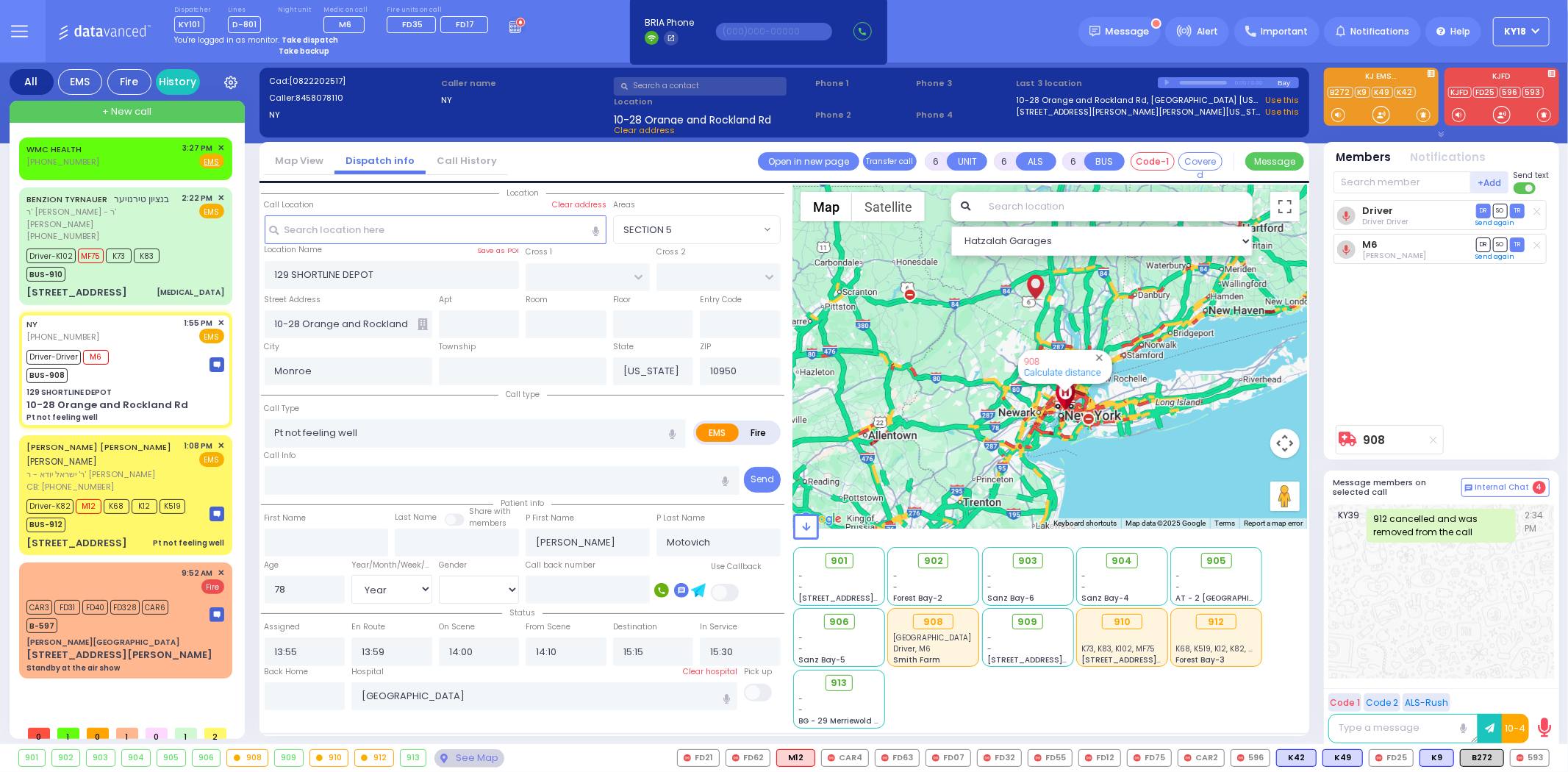
select select "Year"
select select "[DEMOGRAPHIC_DATA]"
select select "Hatzalah Garages"
select select
radio input "true"
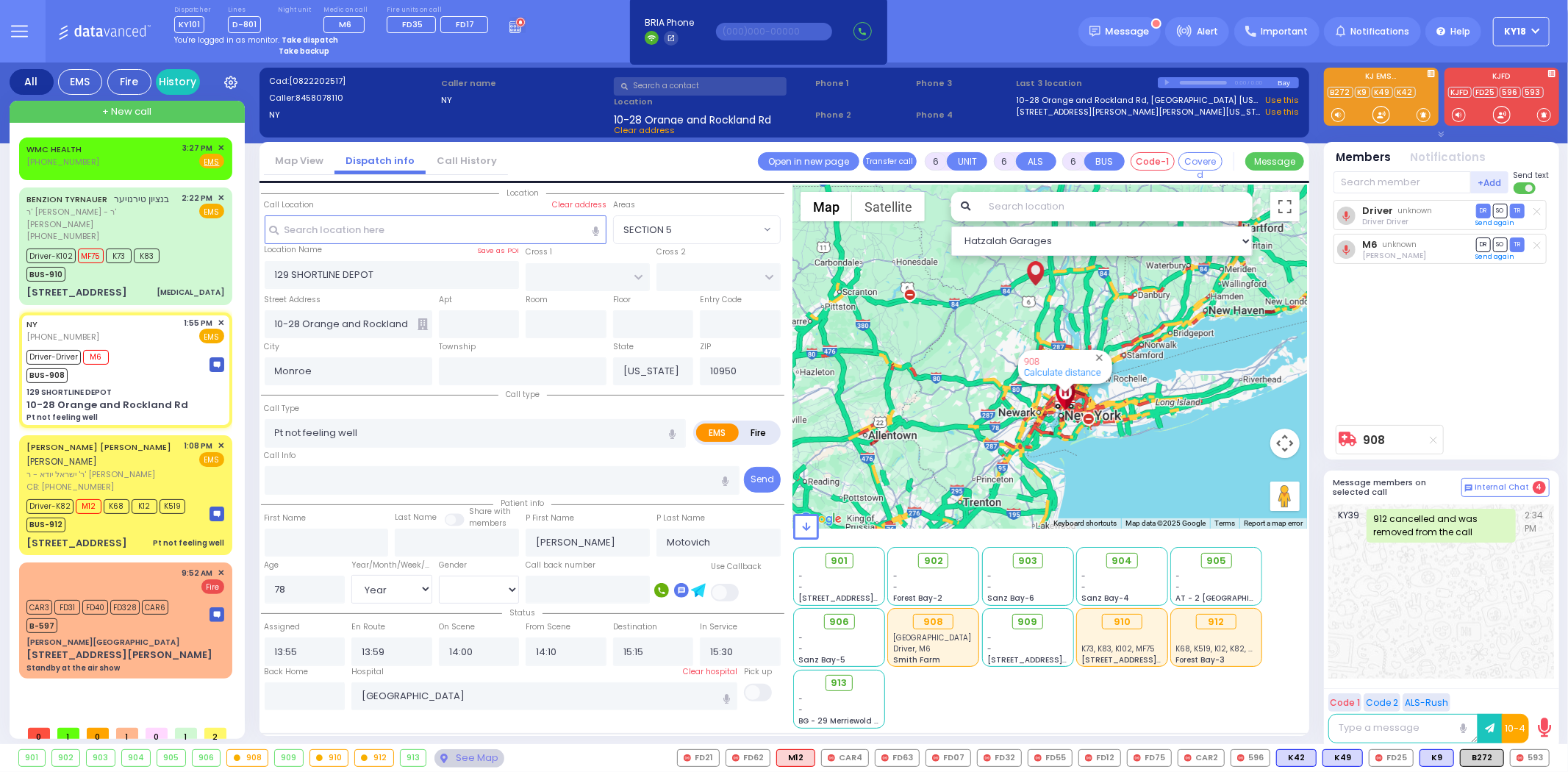
select select "Year"
select select "[DEMOGRAPHIC_DATA]"
select select "Hatzalah Garages"
select select
radio input "true"
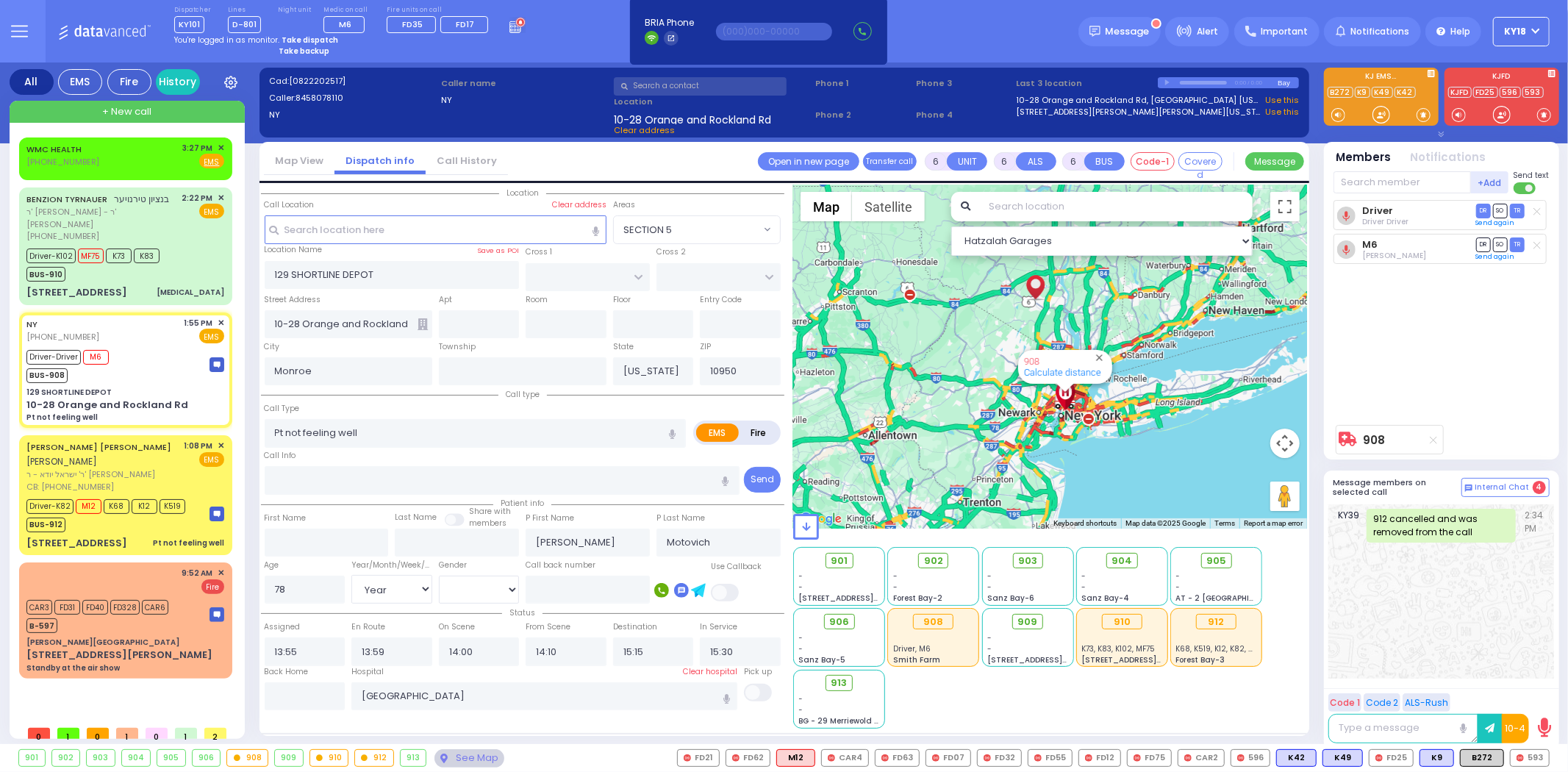
select select "Year"
select select "[DEMOGRAPHIC_DATA]"
select select "Hatzalah Garages"
select select
radio input "true"
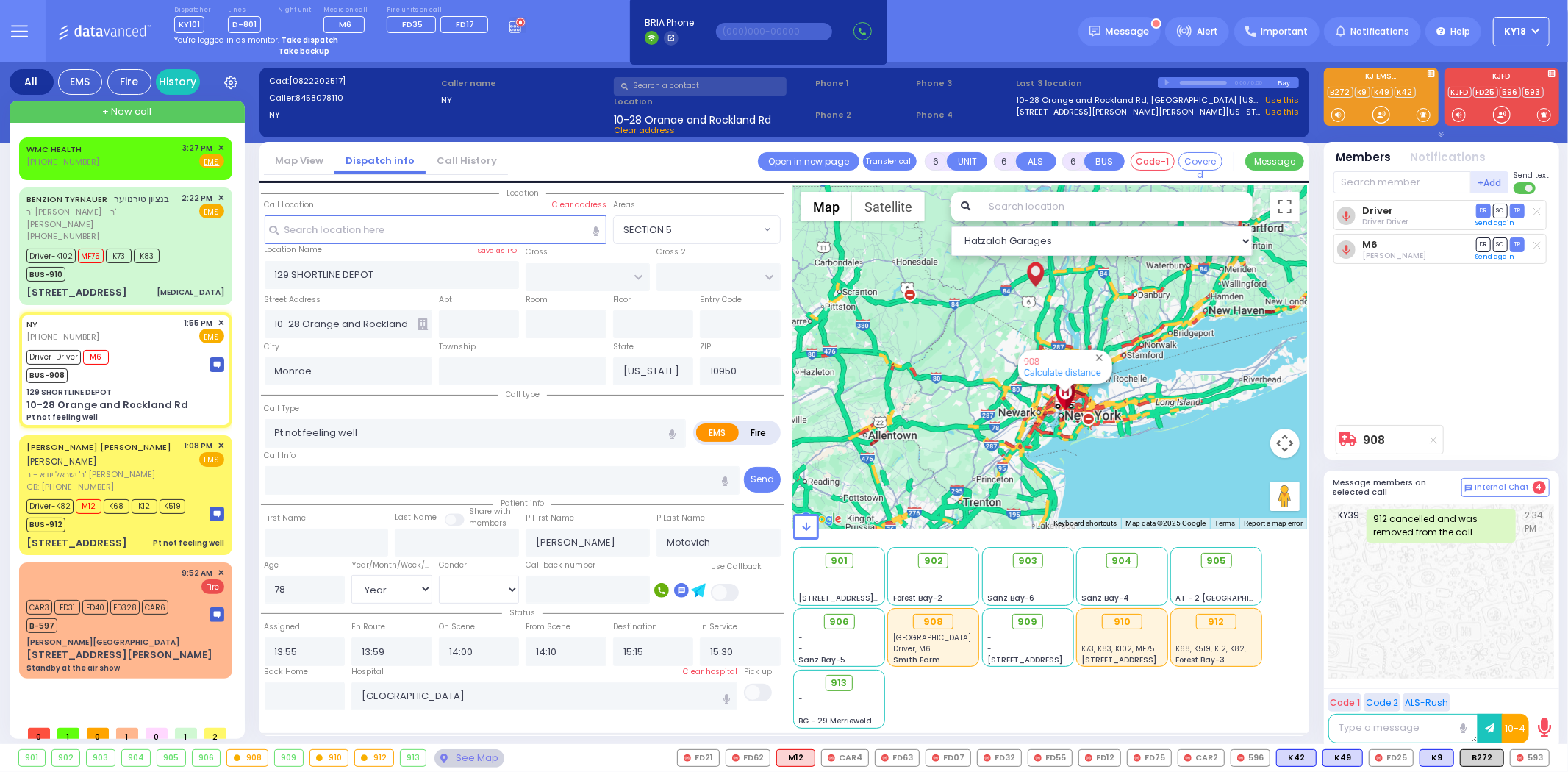
select select "Year"
select select "[DEMOGRAPHIC_DATA]"
select select "Hatzalah Garages"
select select
radio input "true"
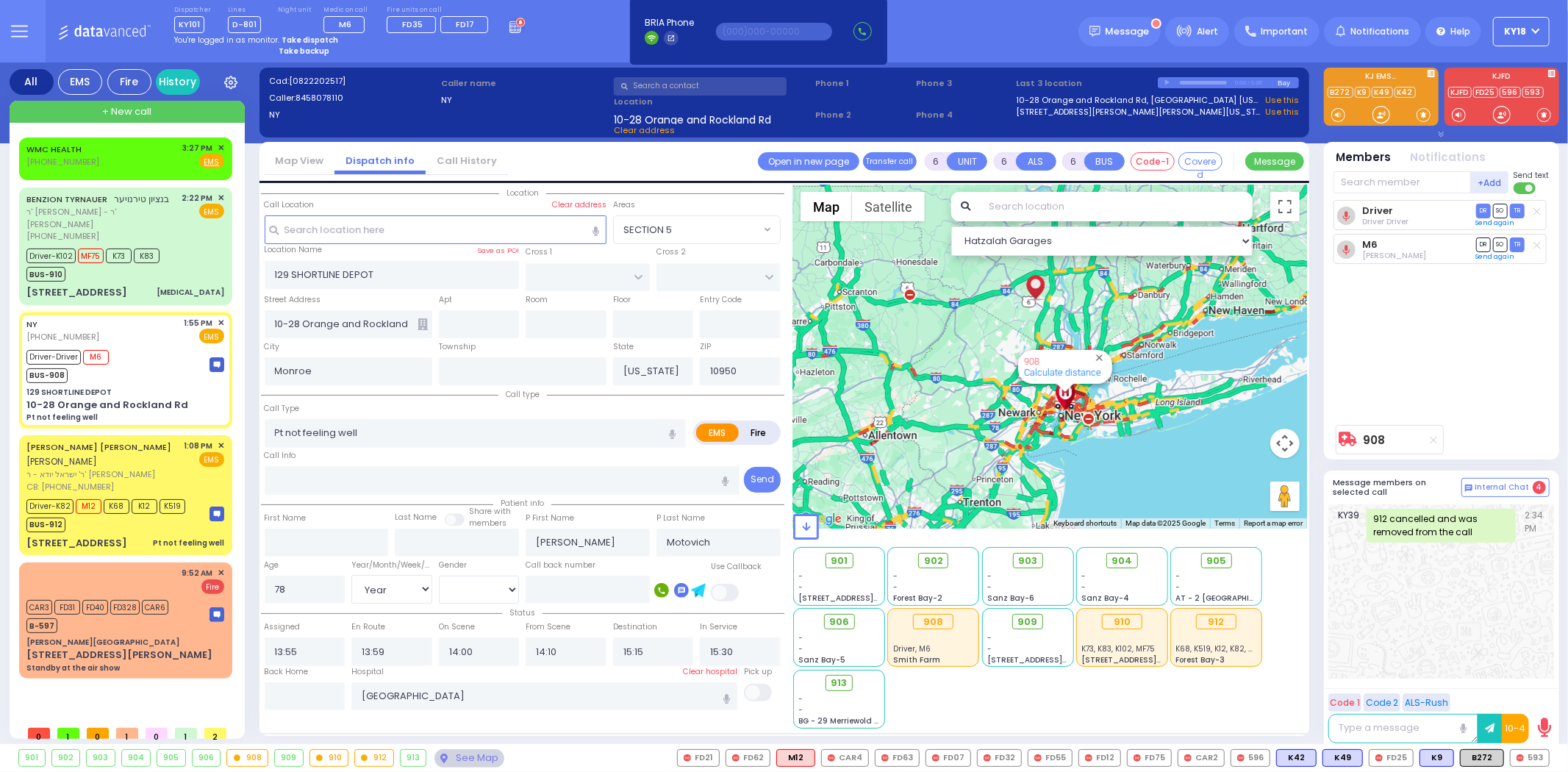
select select "Year"
select select "[DEMOGRAPHIC_DATA]"
select select "Hatzalah Garages"
select select
radio input "true"
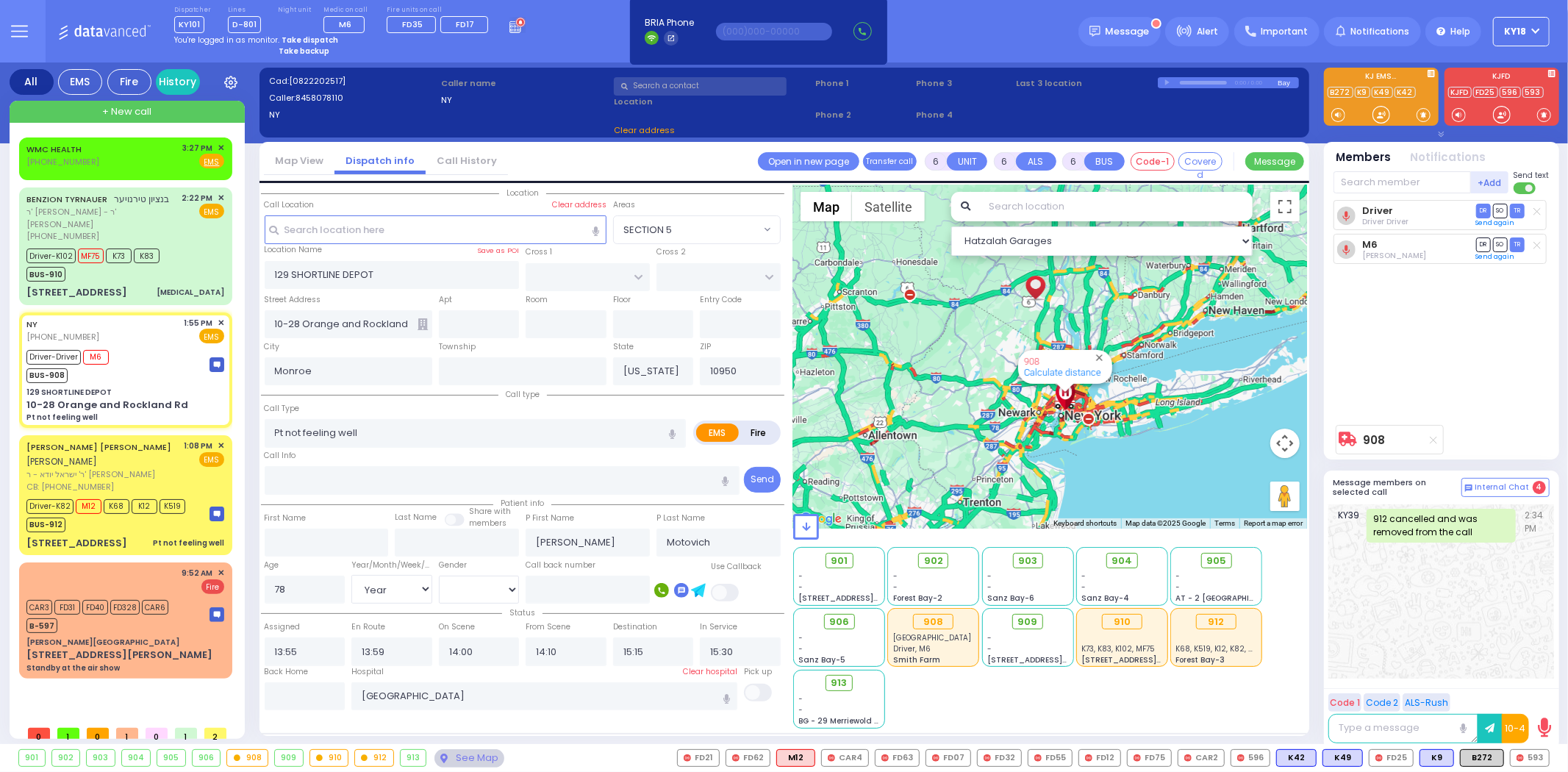
select select "Year"
select select "[DEMOGRAPHIC_DATA]"
select select "Hatzalah Garages"
select select
radio input "true"
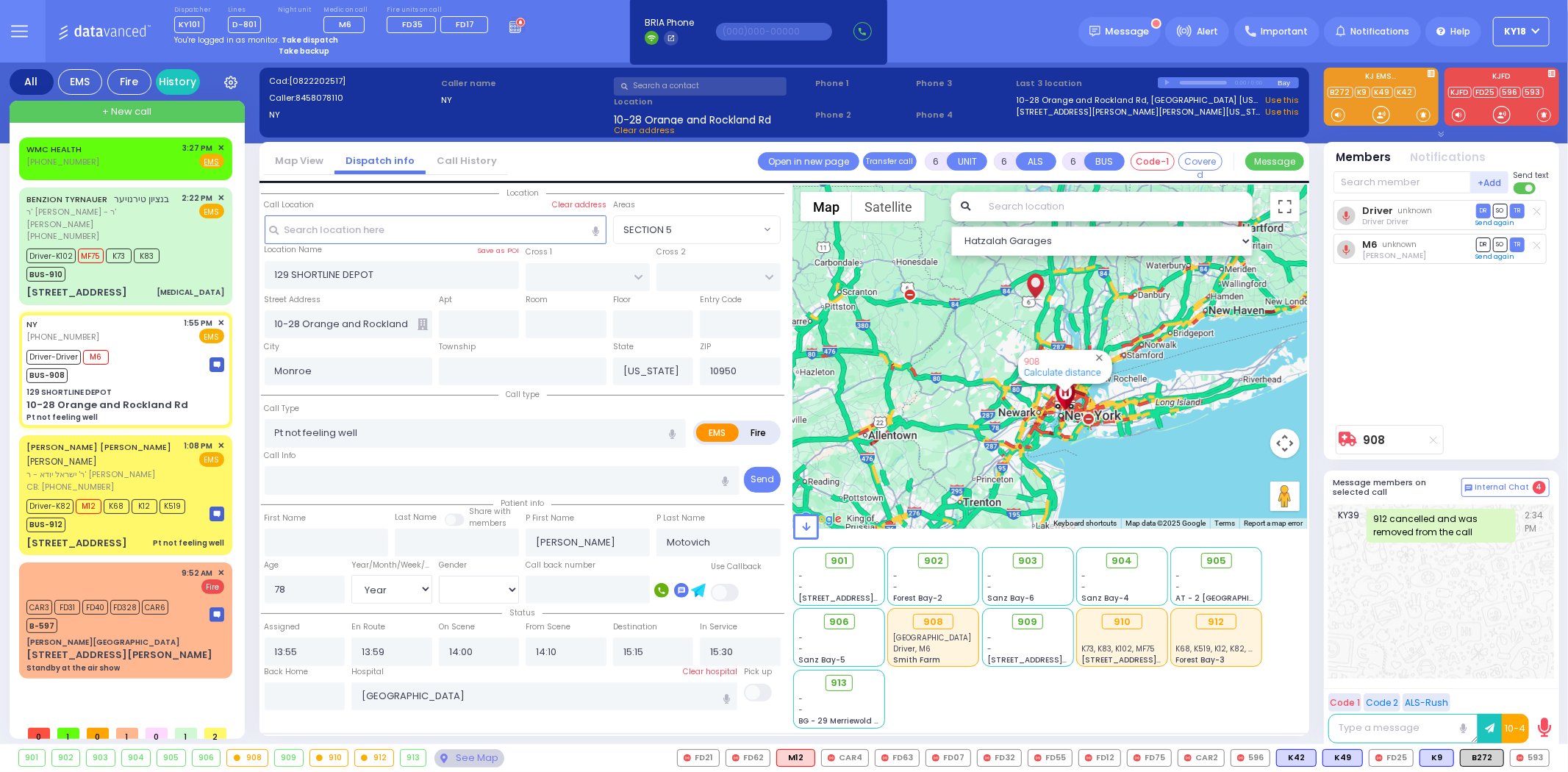
select select "Year"
select select "[DEMOGRAPHIC_DATA]"
select select "Hatzalah Garages"
select select
radio input "true"
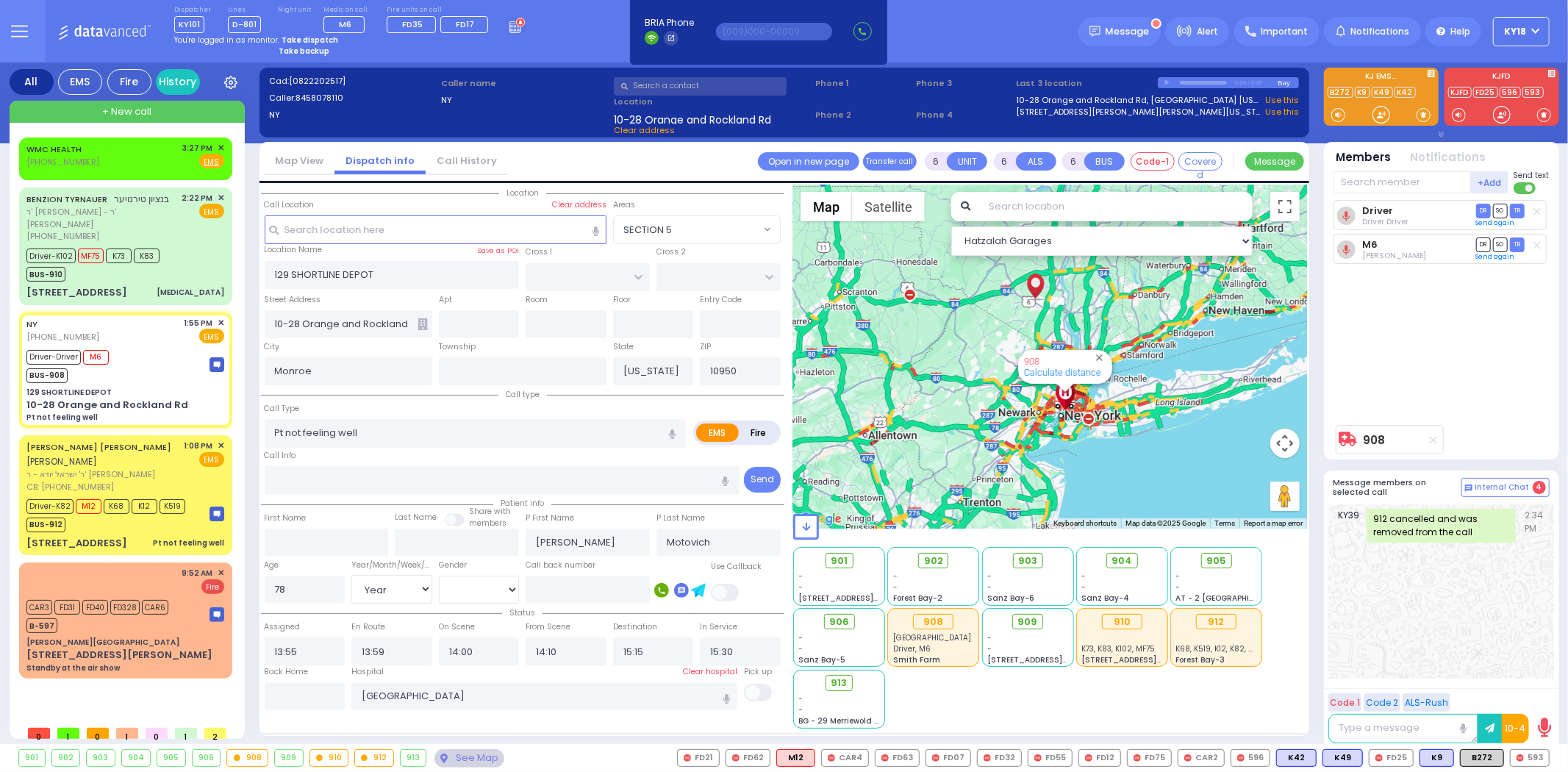
select select "Year"
select select "[DEMOGRAPHIC_DATA]"
select select "Hatzalah Garages"
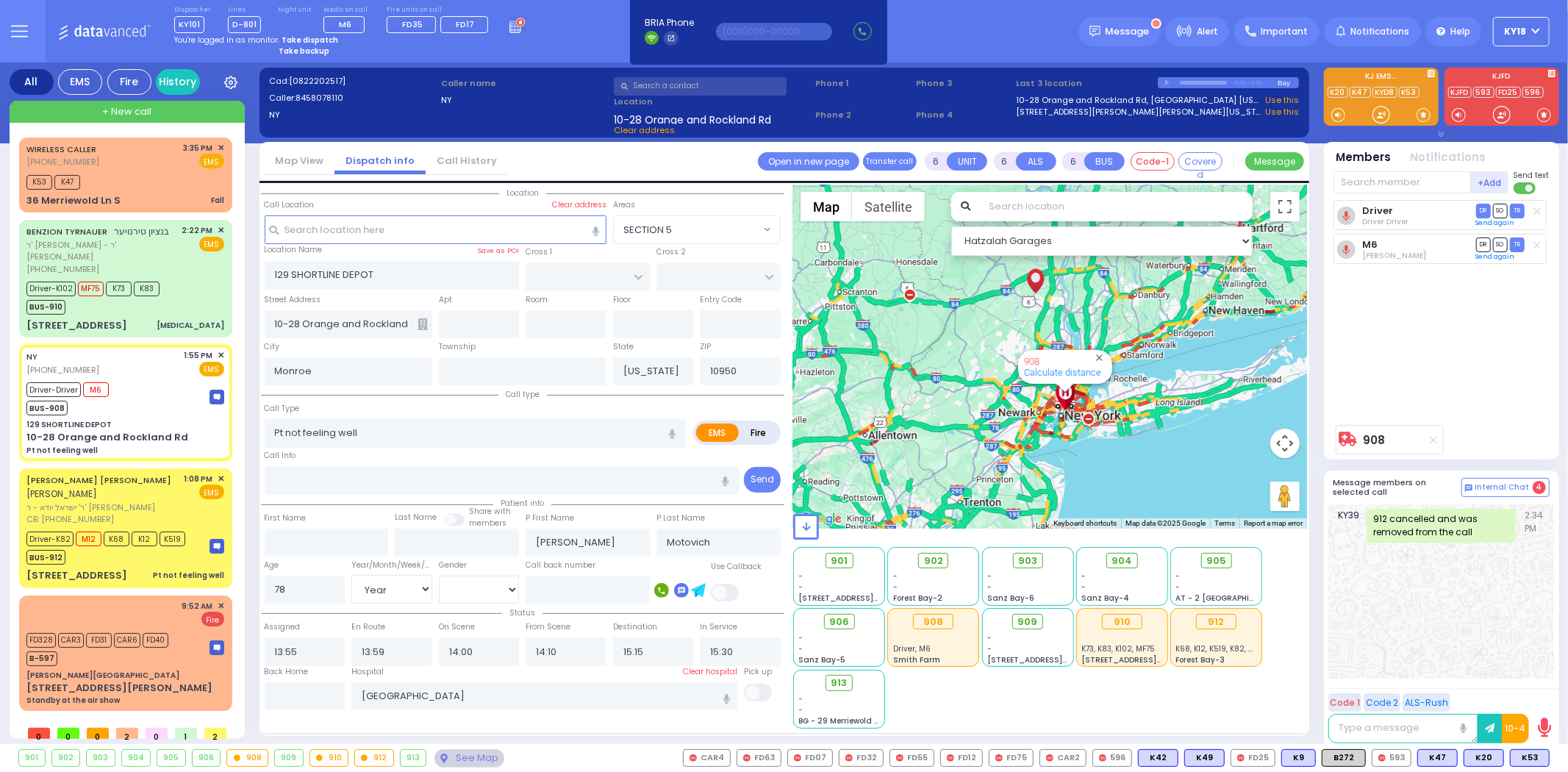
select select
radio input "true"
select select "Year"
select select "[DEMOGRAPHIC_DATA]"
select select "Hatzalah Garages"
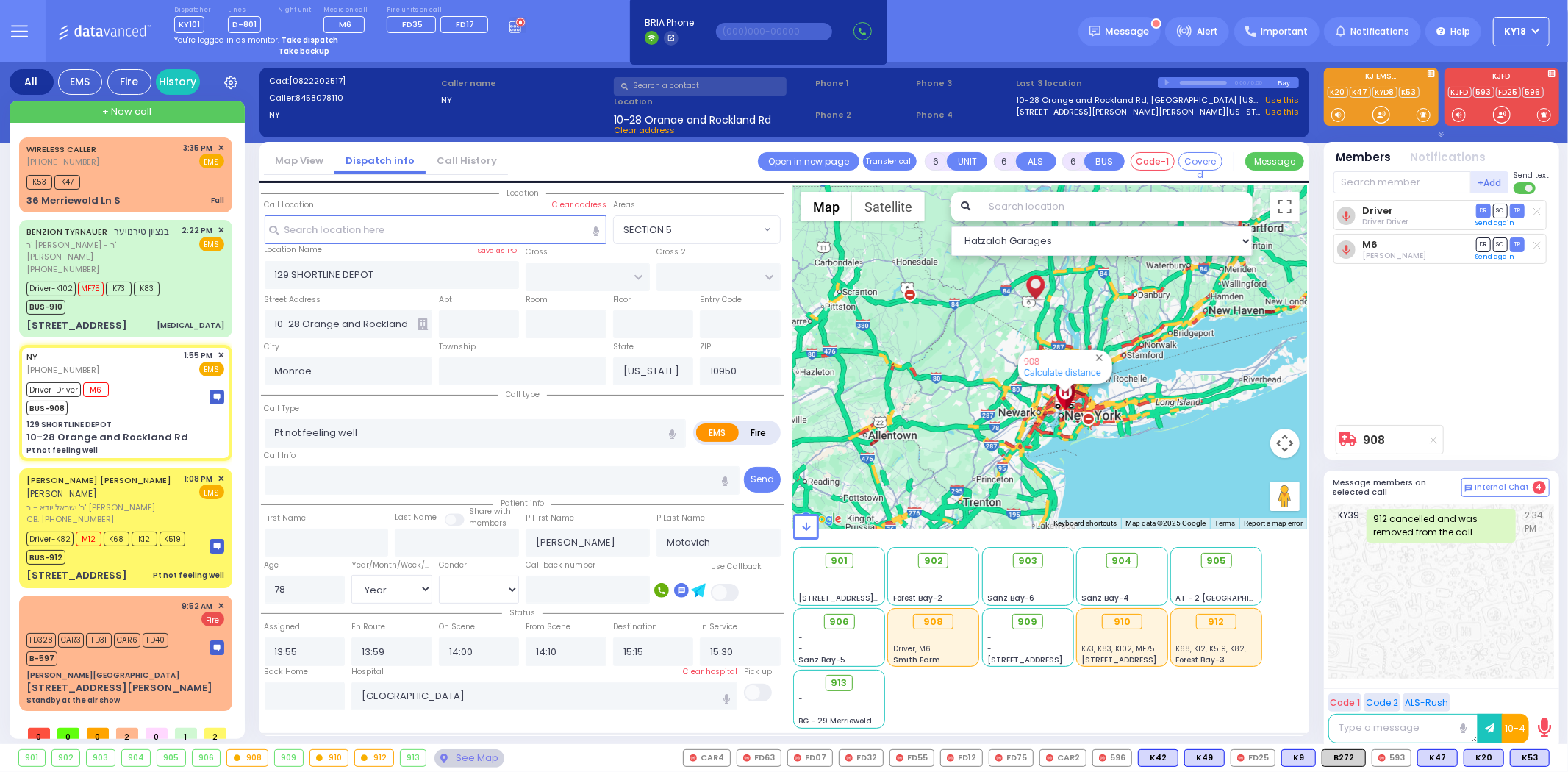
select select
radio input "true"
select select "Year"
select select "[DEMOGRAPHIC_DATA]"
select select "Hatzalah Garages"
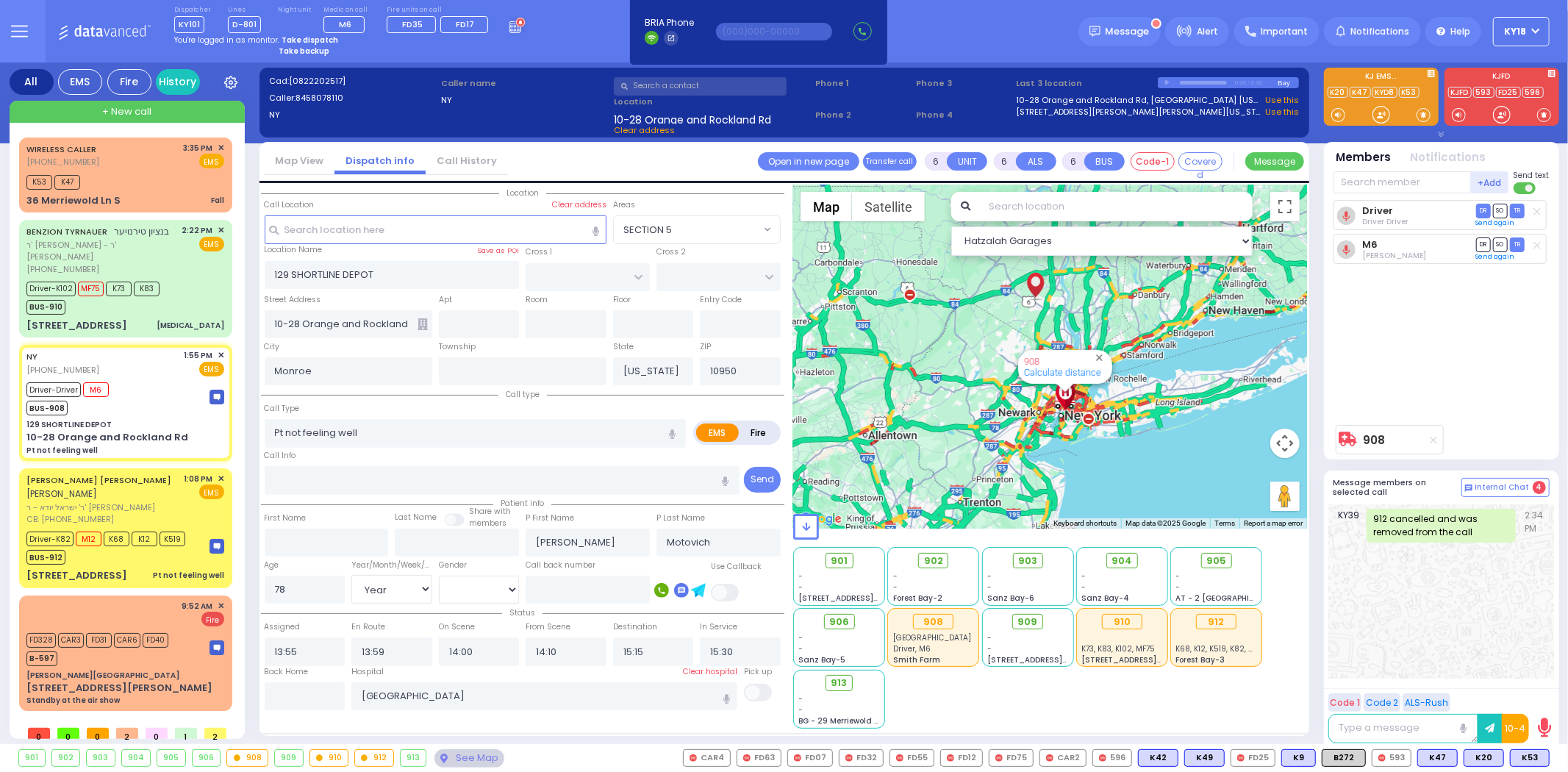
select select
radio input "true"
select select "Year"
select select "[DEMOGRAPHIC_DATA]"
select select "Hatzalah Garages"
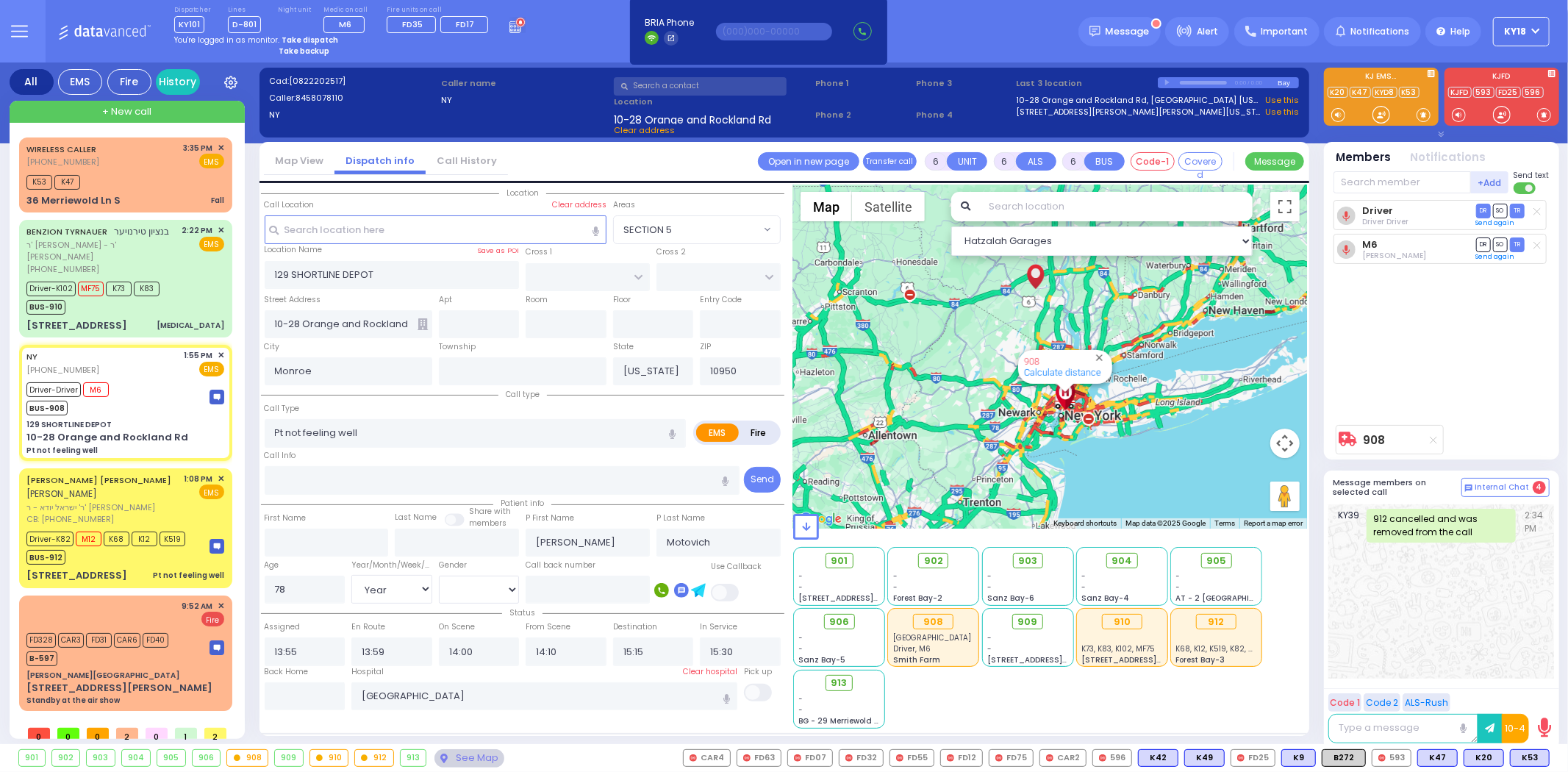
select select
radio input "true"
select select "Year"
select select "[DEMOGRAPHIC_DATA]"
select select "Hatzalah Garages"
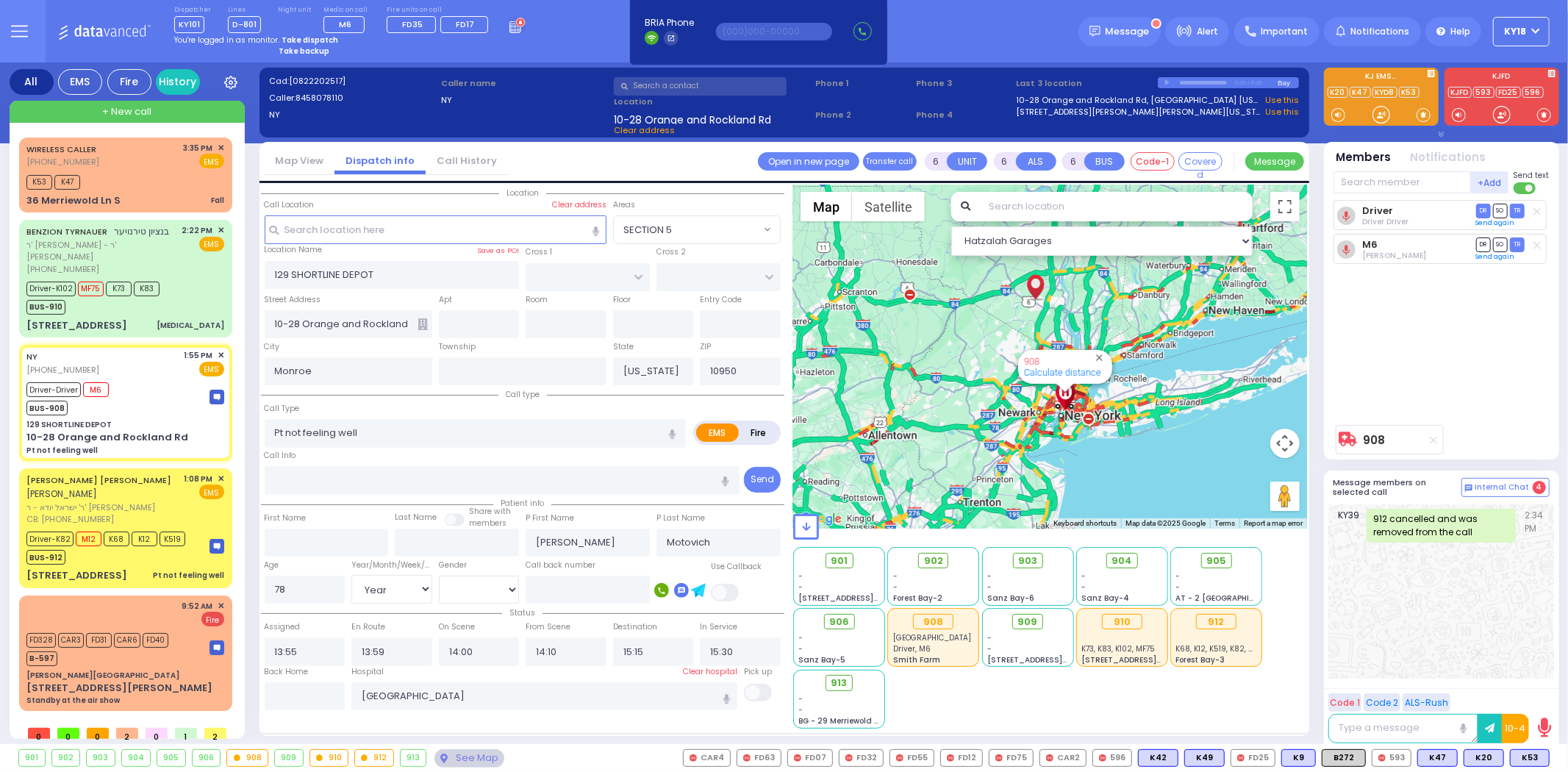
select select
radio input "true"
select select "Year"
select select "[DEMOGRAPHIC_DATA]"
select select "Hatzalah Garages"
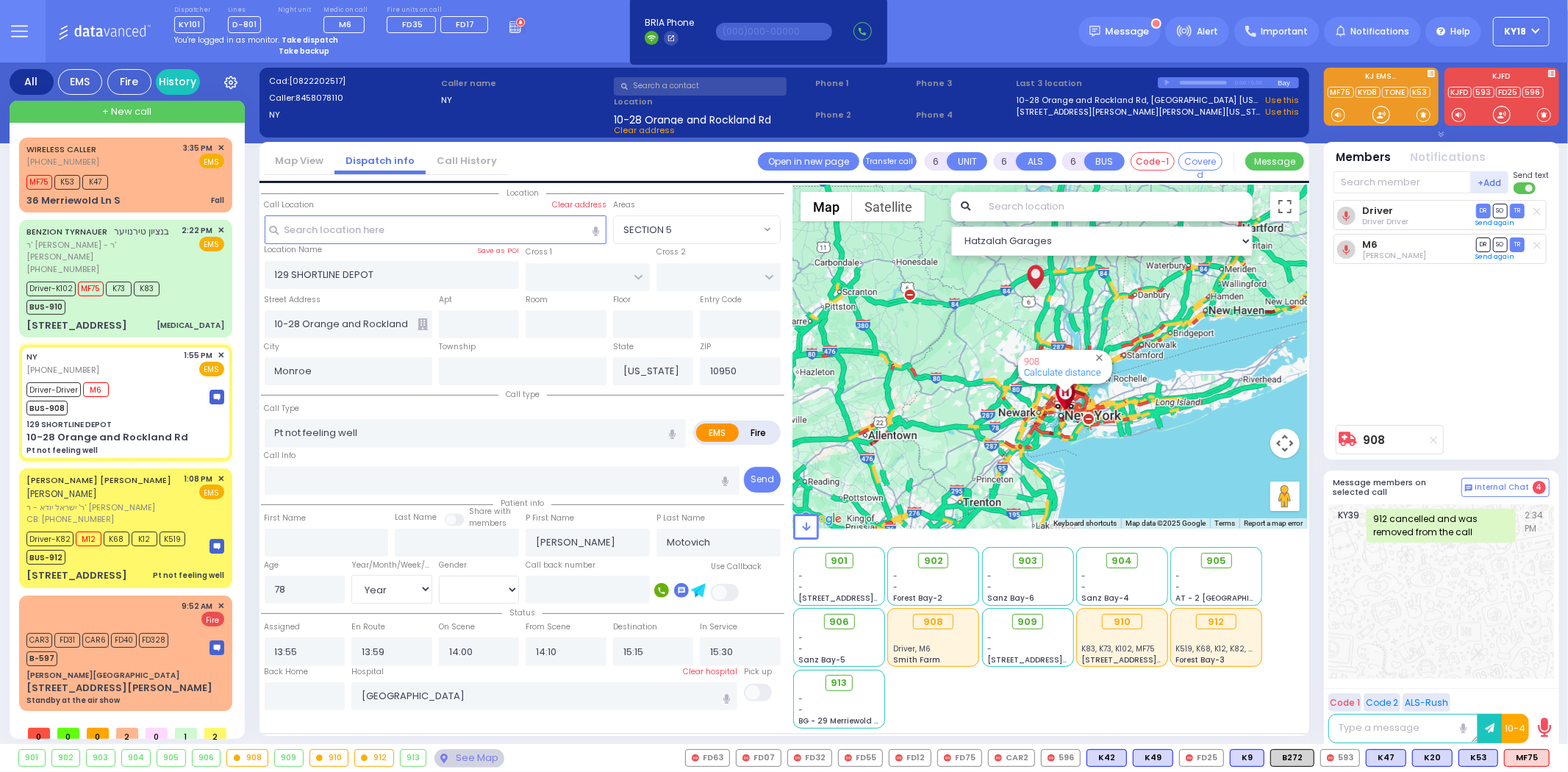
select select
radio input "true"
select select "Year"
select select "[DEMOGRAPHIC_DATA]"
select select "Hatzalah Garages"
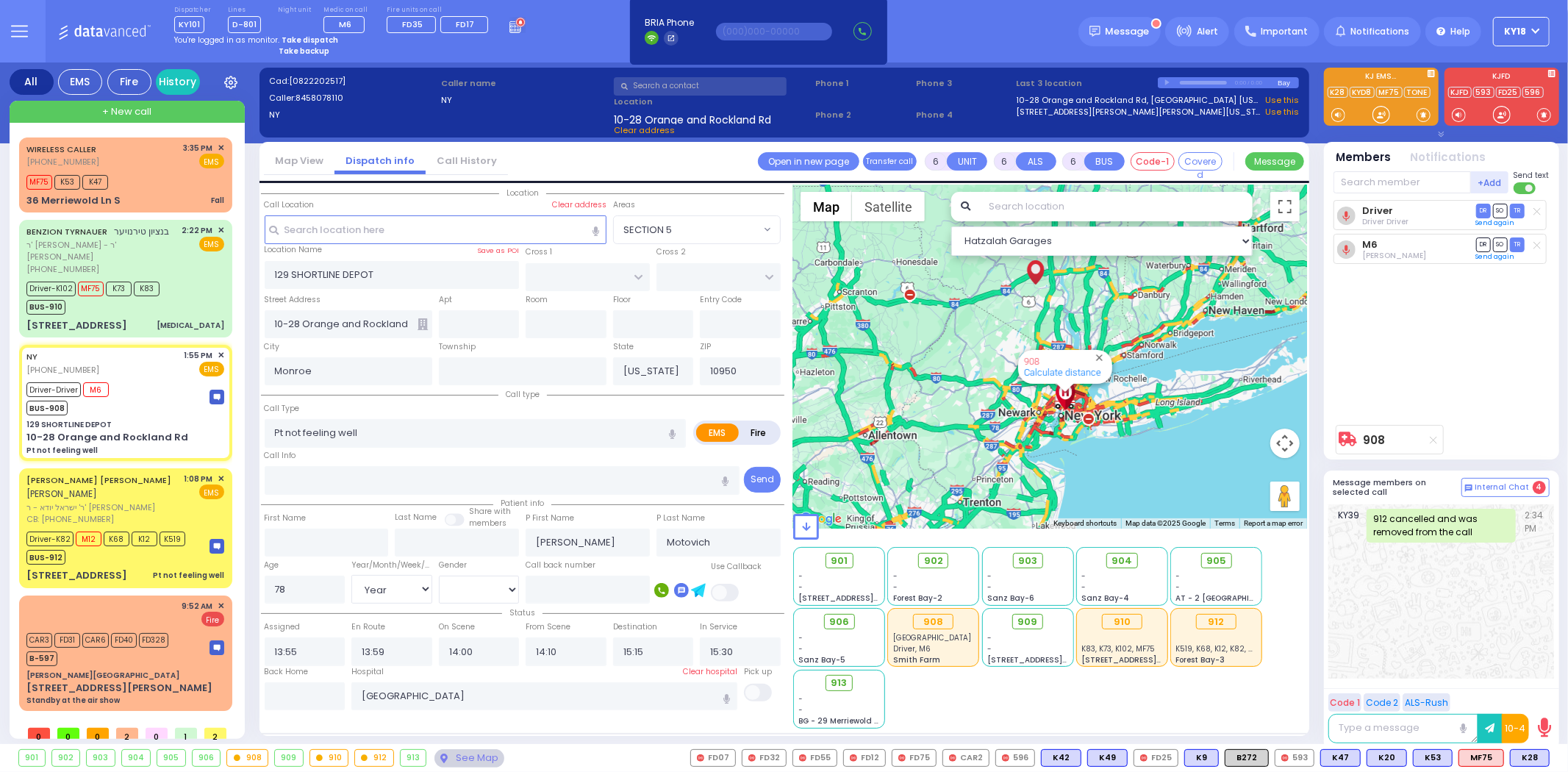
select select
radio input "true"
select select "Year"
select select "[DEMOGRAPHIC_DATA]"
select select "Hatzalah Garages"
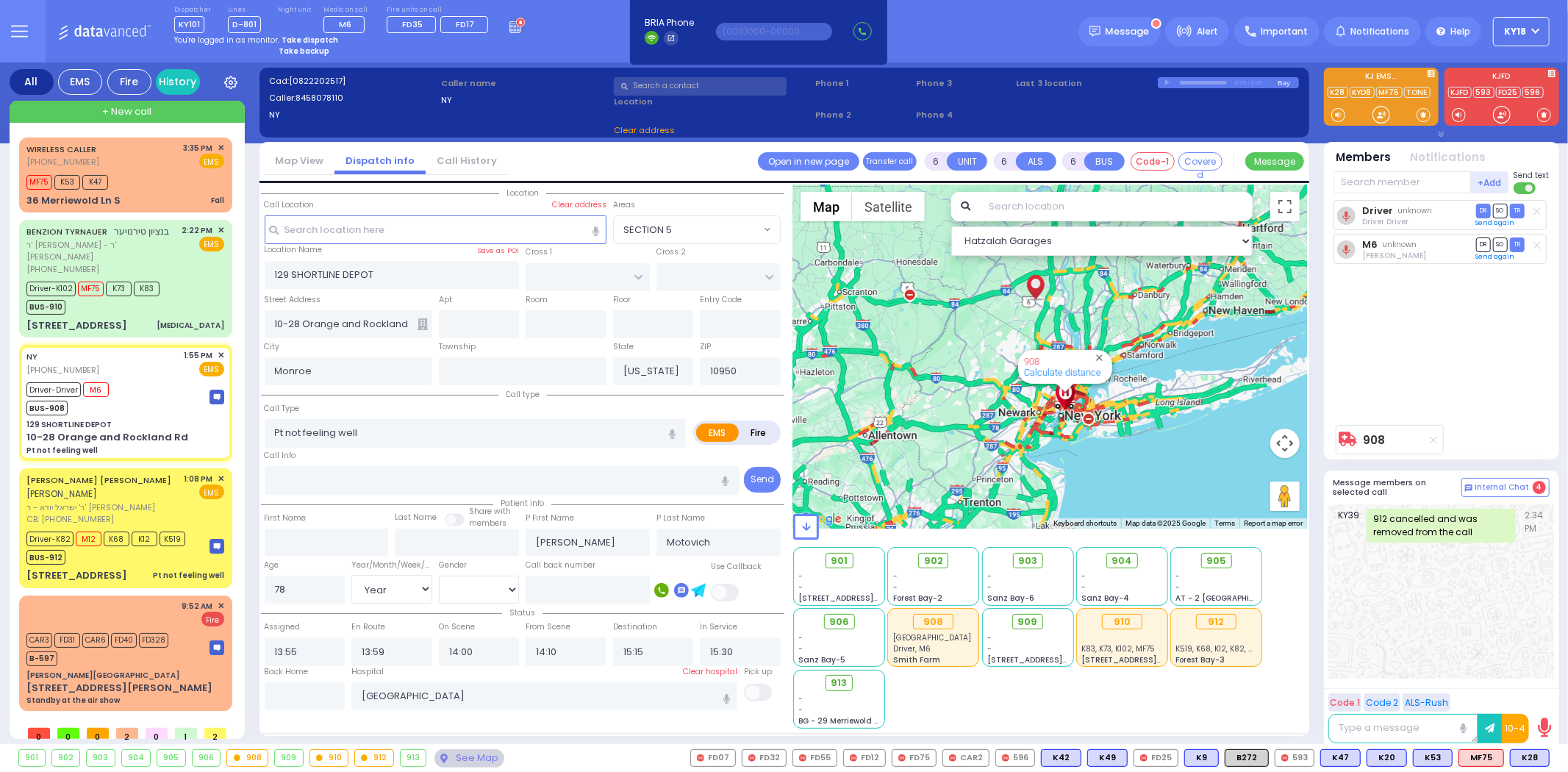
select select
radio input "true"
select select "Year"
select select "[DEMOGRAPHIC_DATA]"
select select "Hatzalah Garages"
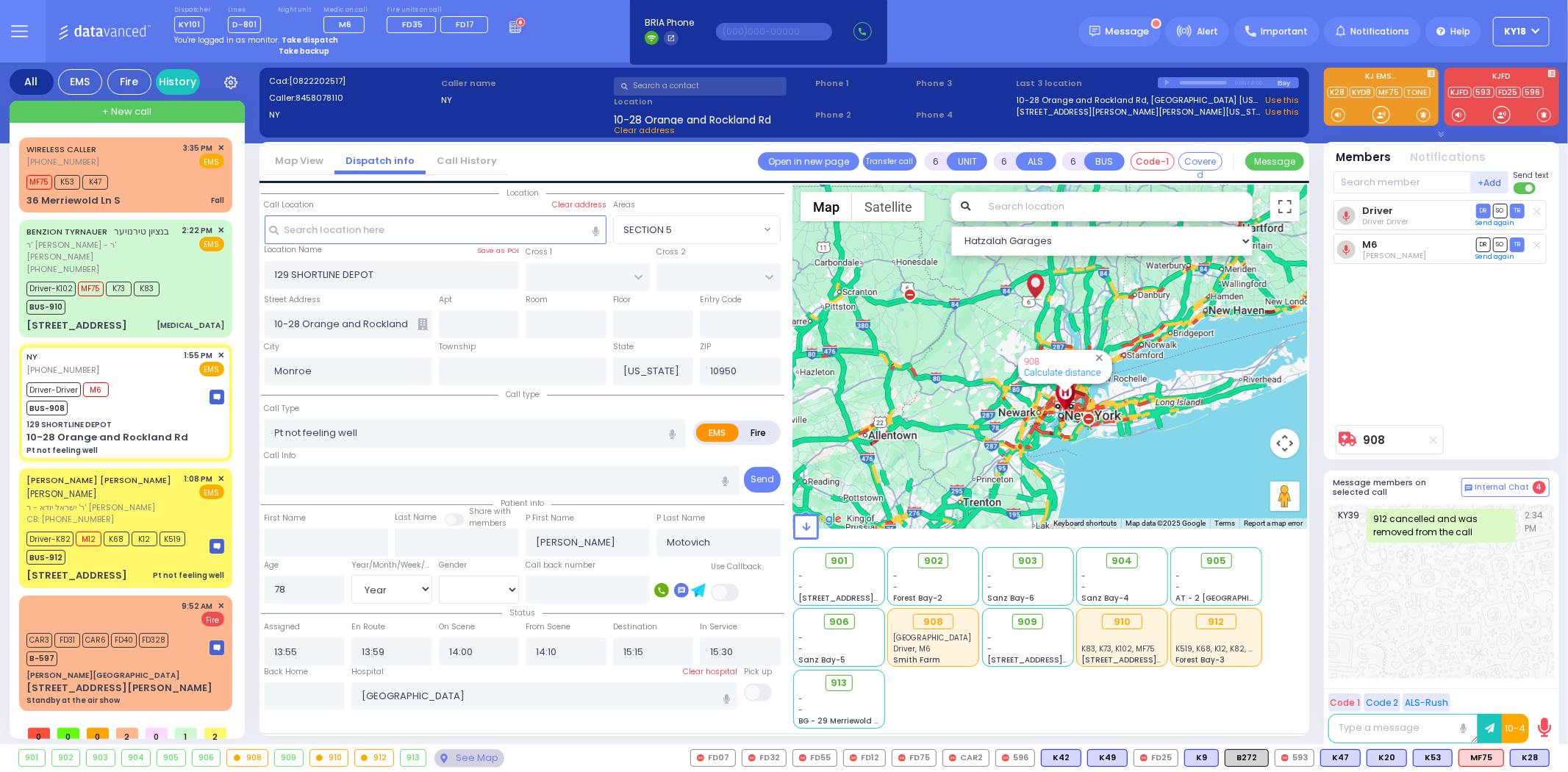
select select
radio input "true"
select select "Year"
select select "[DEMOGRAPHIC_DATA]"
select select "Hatzalah Garages"
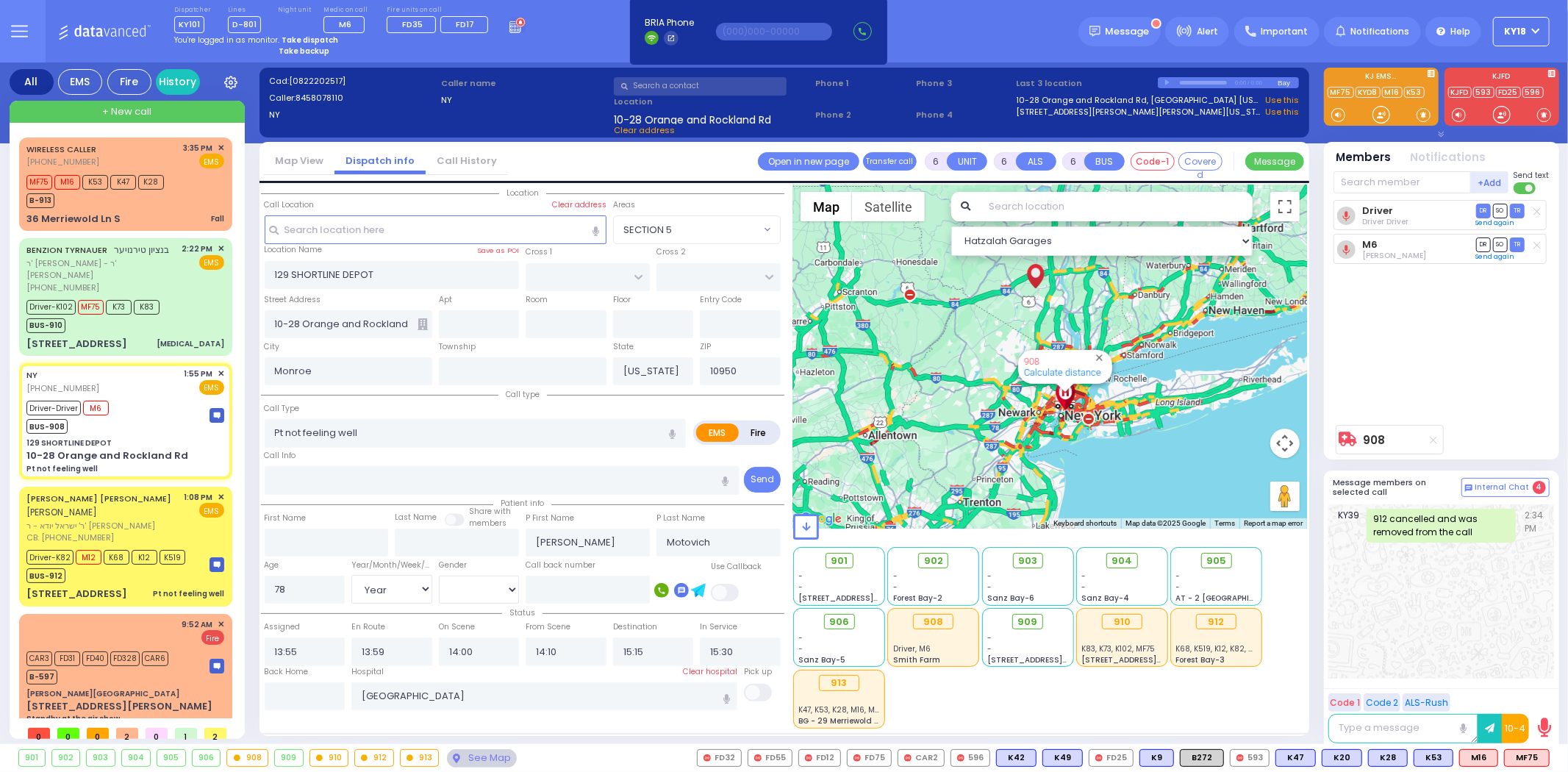
select select
radio input "true"
select select "Year"
select select "[DEMOGRAPHIC_DATA]"
select select "Hatzalah Garages"
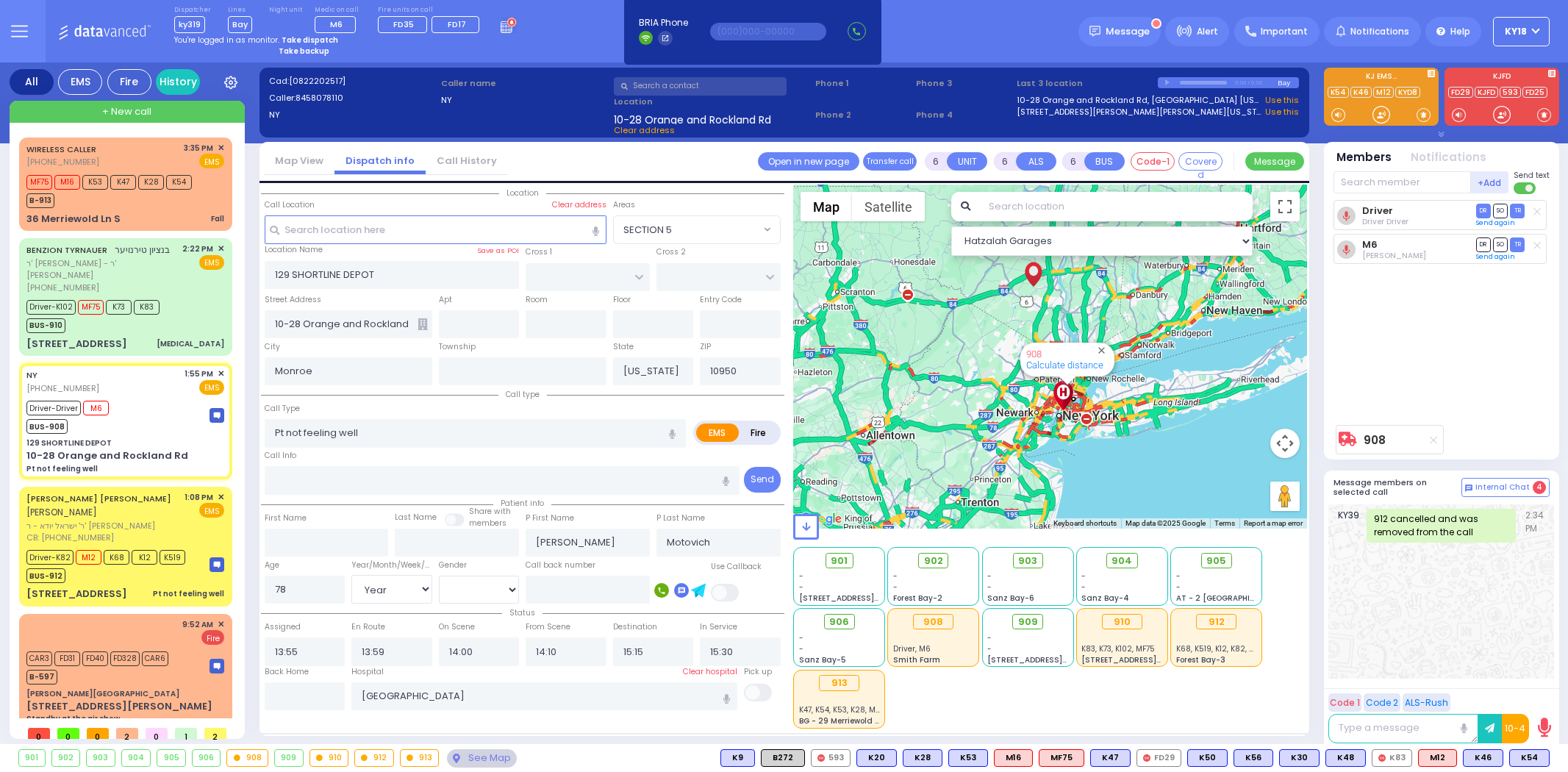
select select
select select "Year"
select select "[DEMOGRAPHIC_DATA]"
